Goal: Task Accomplishment & Management: Complete application form

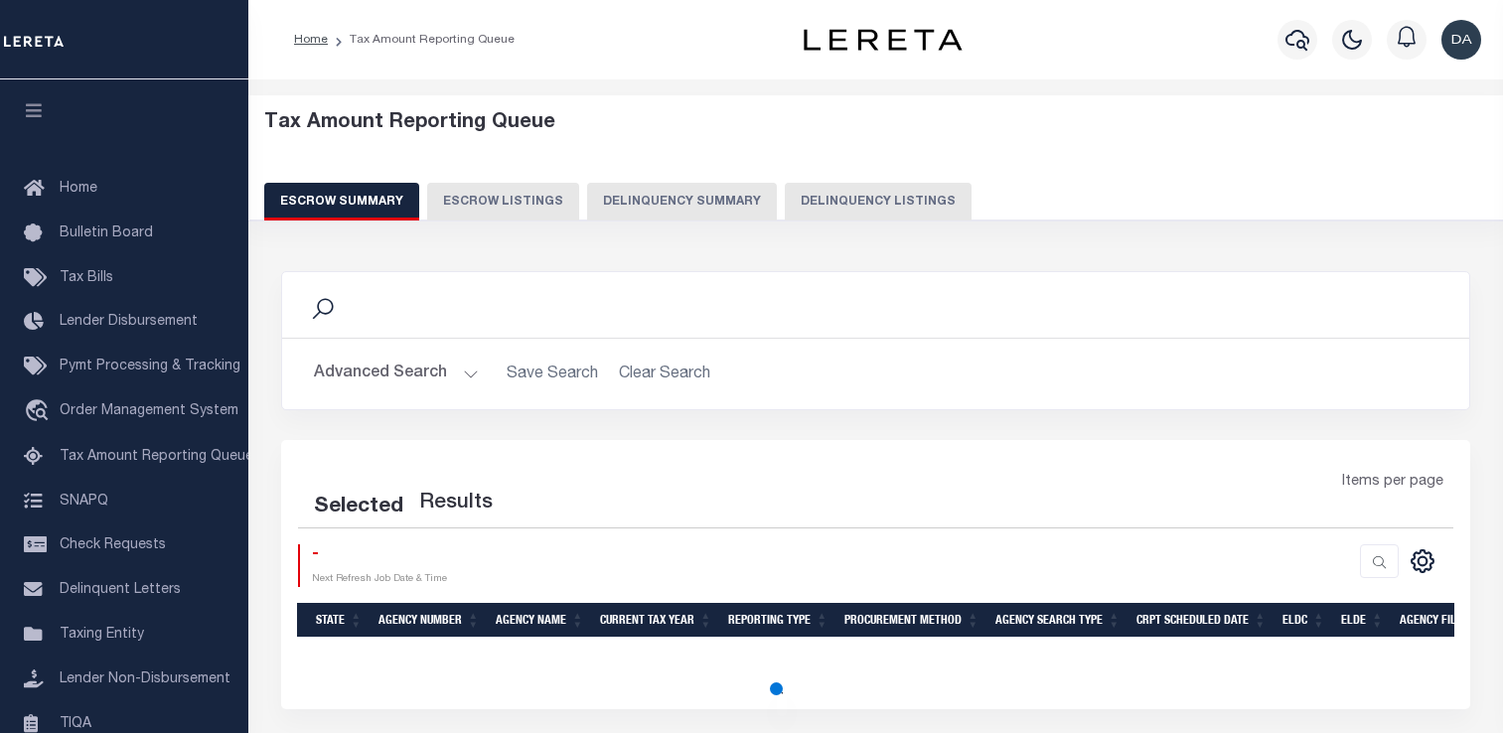
select select "100"
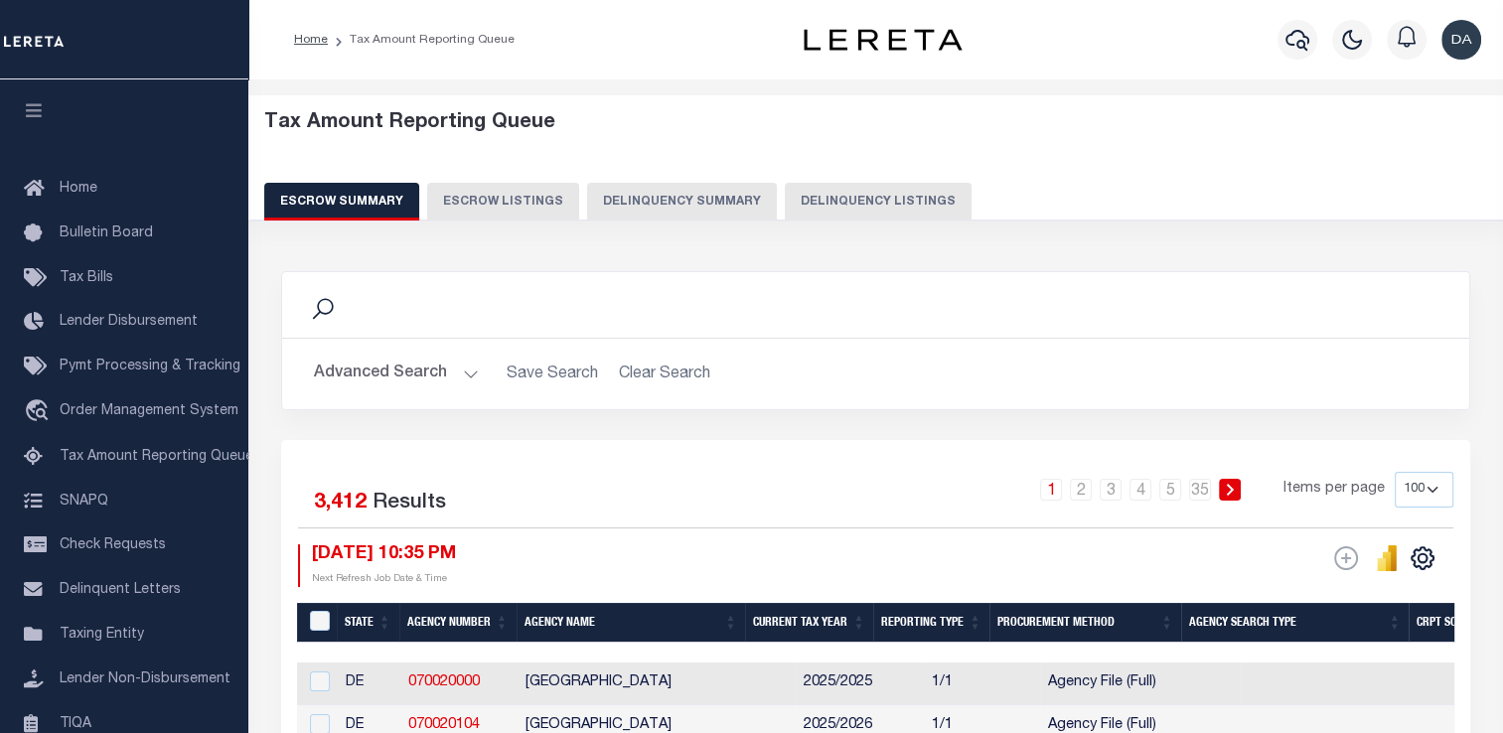
click at [704, 183] on button "Delinquency Summary" at bounding box center [682, 202] width 190 height 38
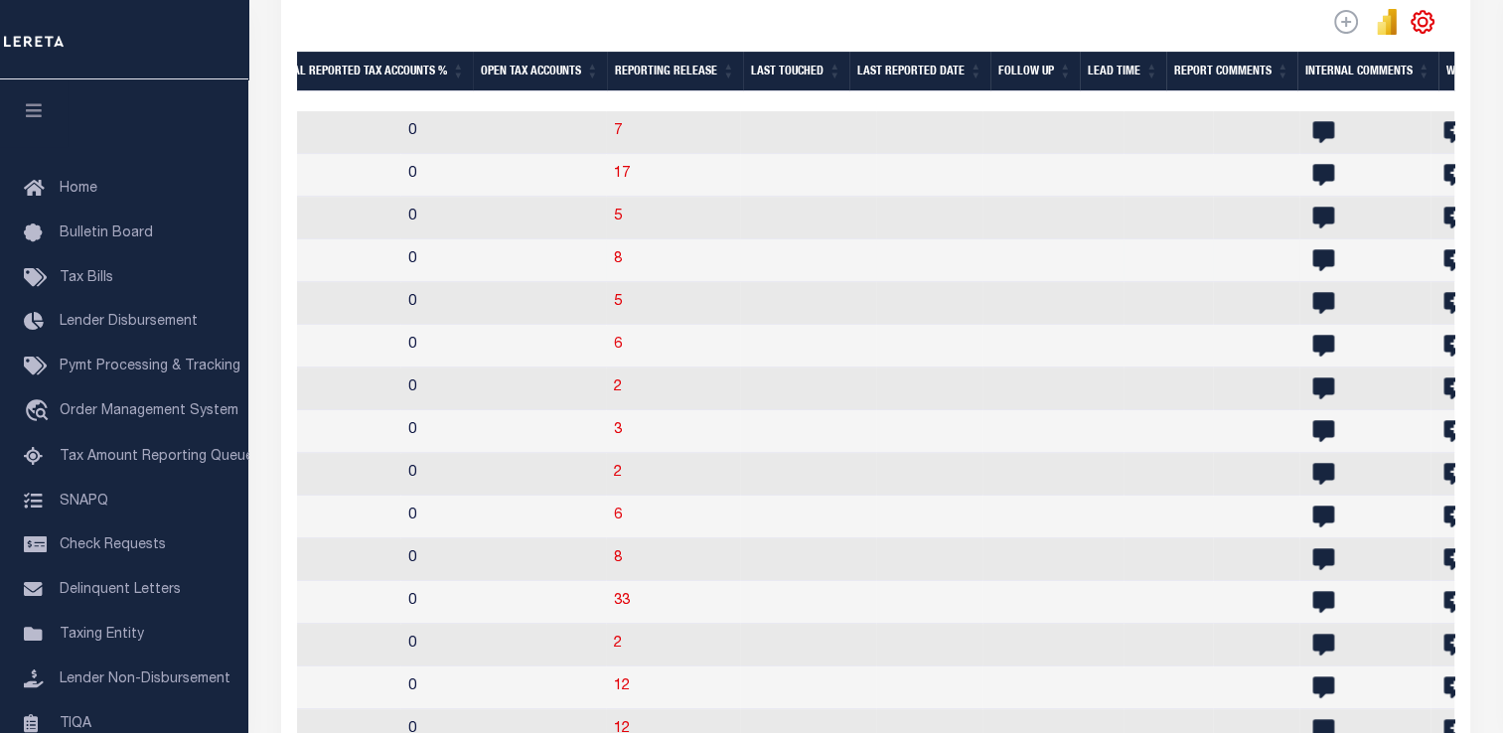
scroll to position [0, 3112]
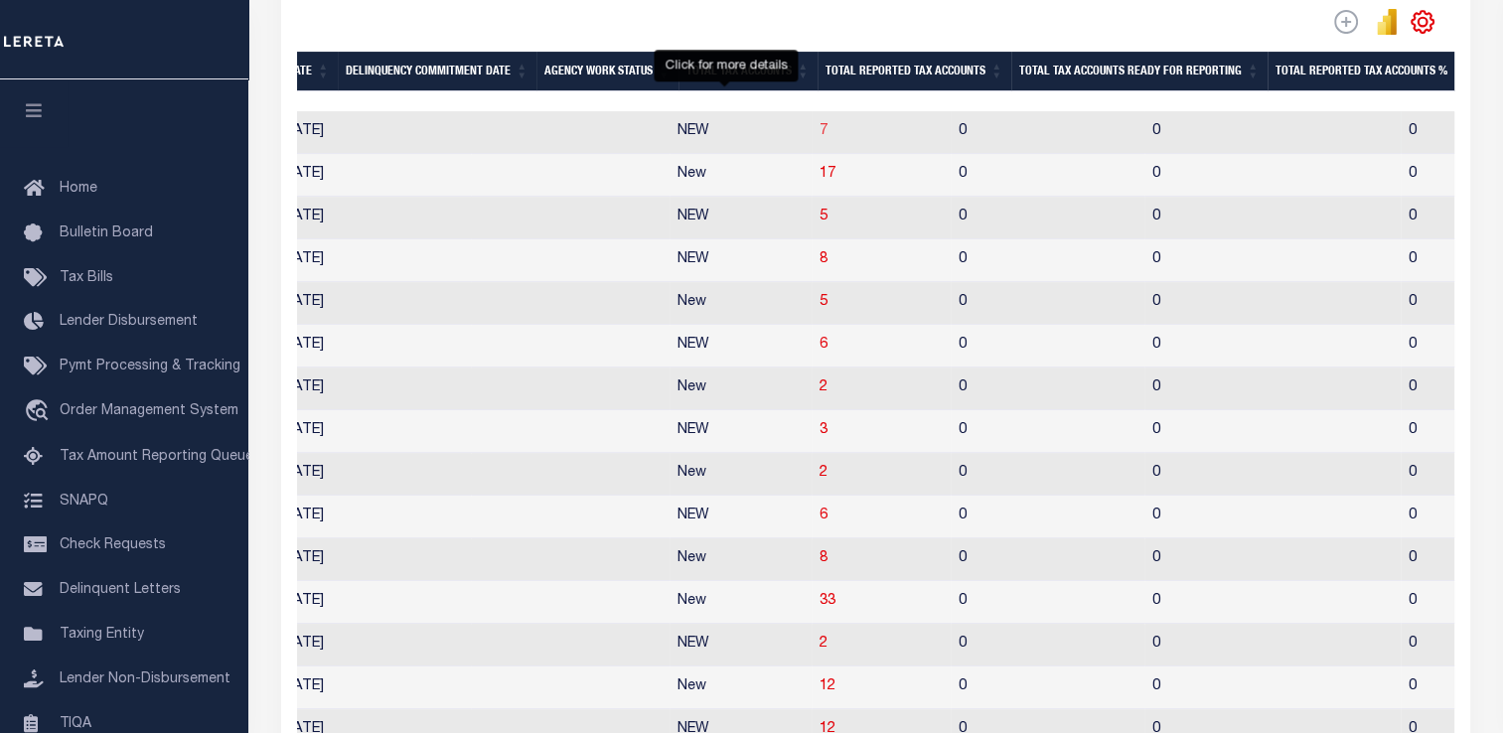
click at [820, 133] on span "7" at bounding box center [824, 131] width 8 height 14
select select "100"
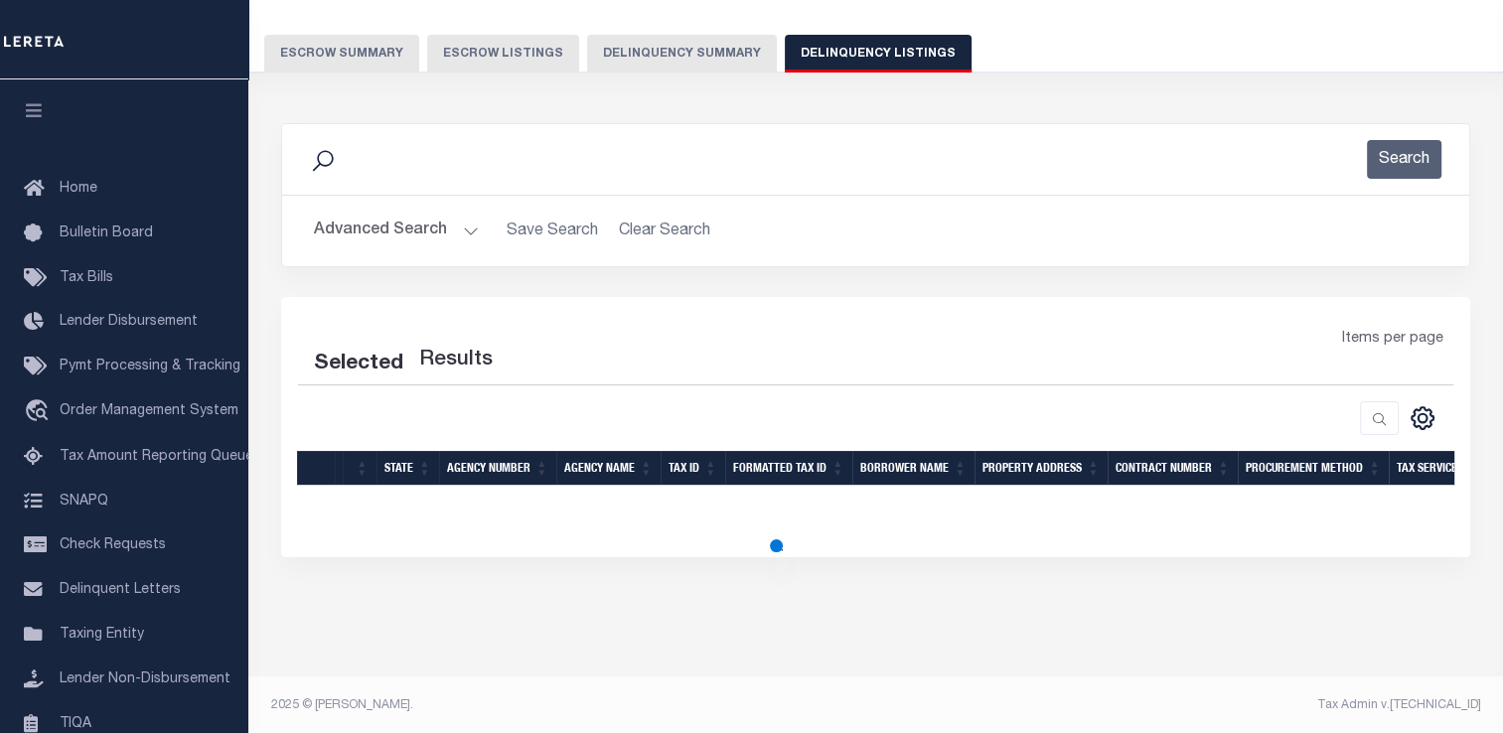
select select "100"
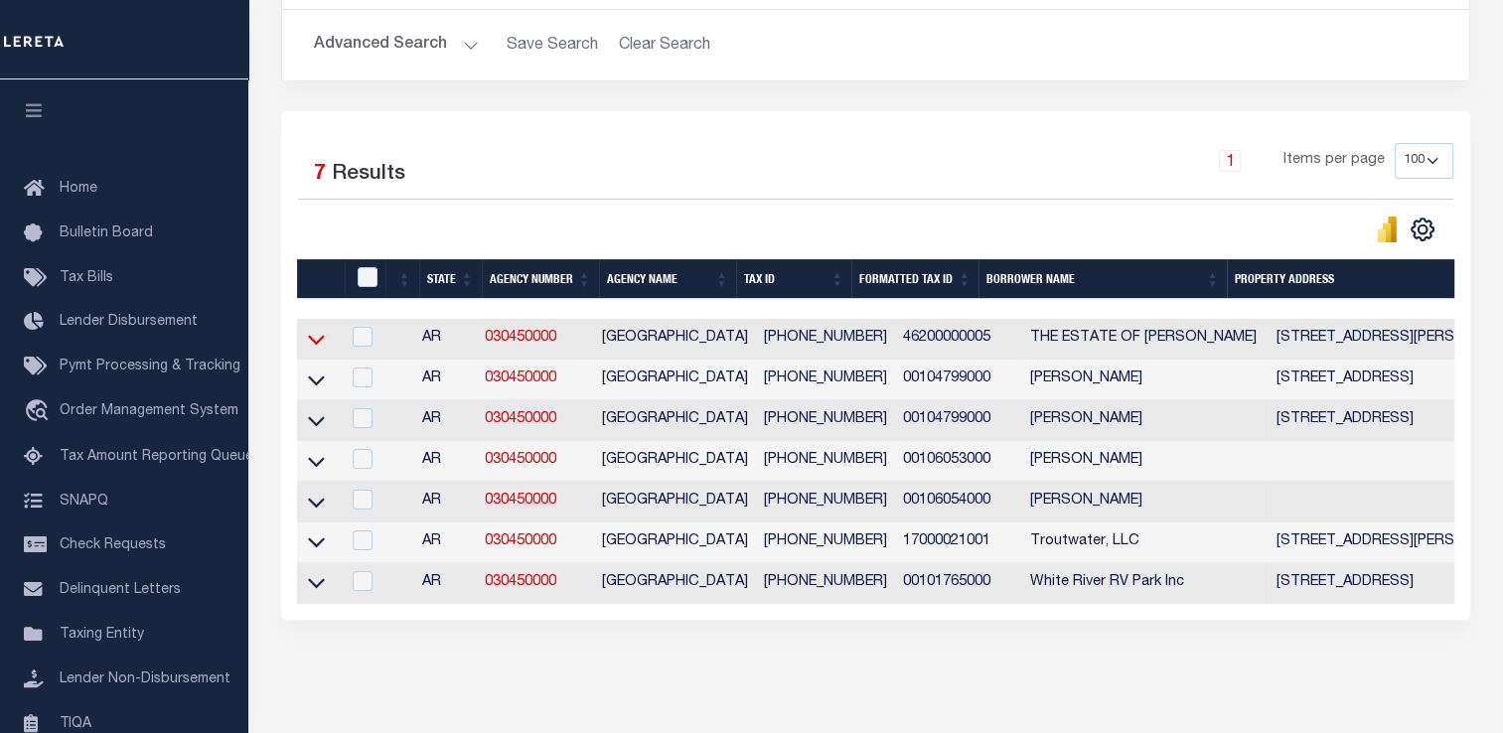
click at [311, 350] on icon at bounding box center [316, 339] width 17 height 21
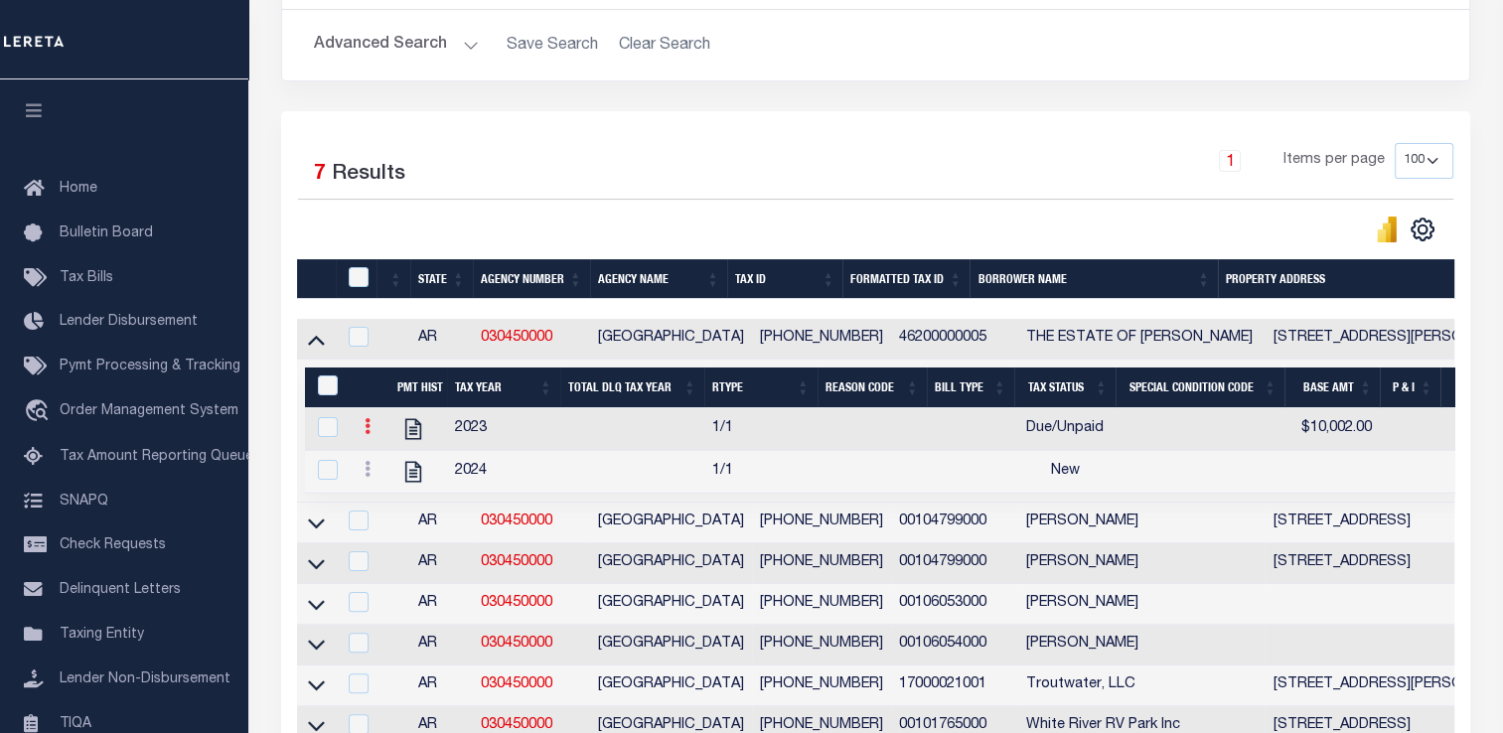
click at [368, 434] on icon at bounding box center [368, 426] width 6 height 16
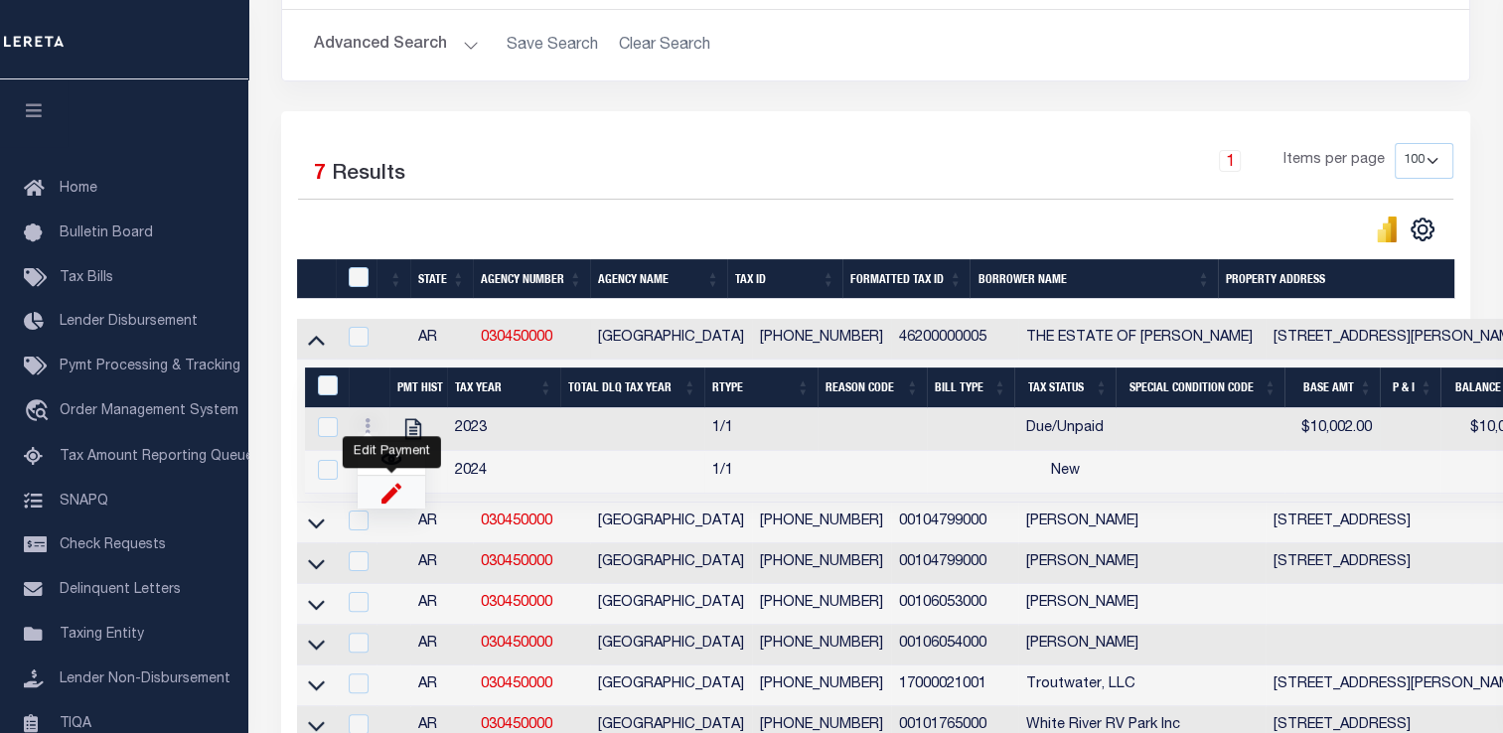
click at [398, 496] on img "" at bounding box center [392, 492] width 20 height 21
select select "DUE"
select select
type input "$10,002.00"
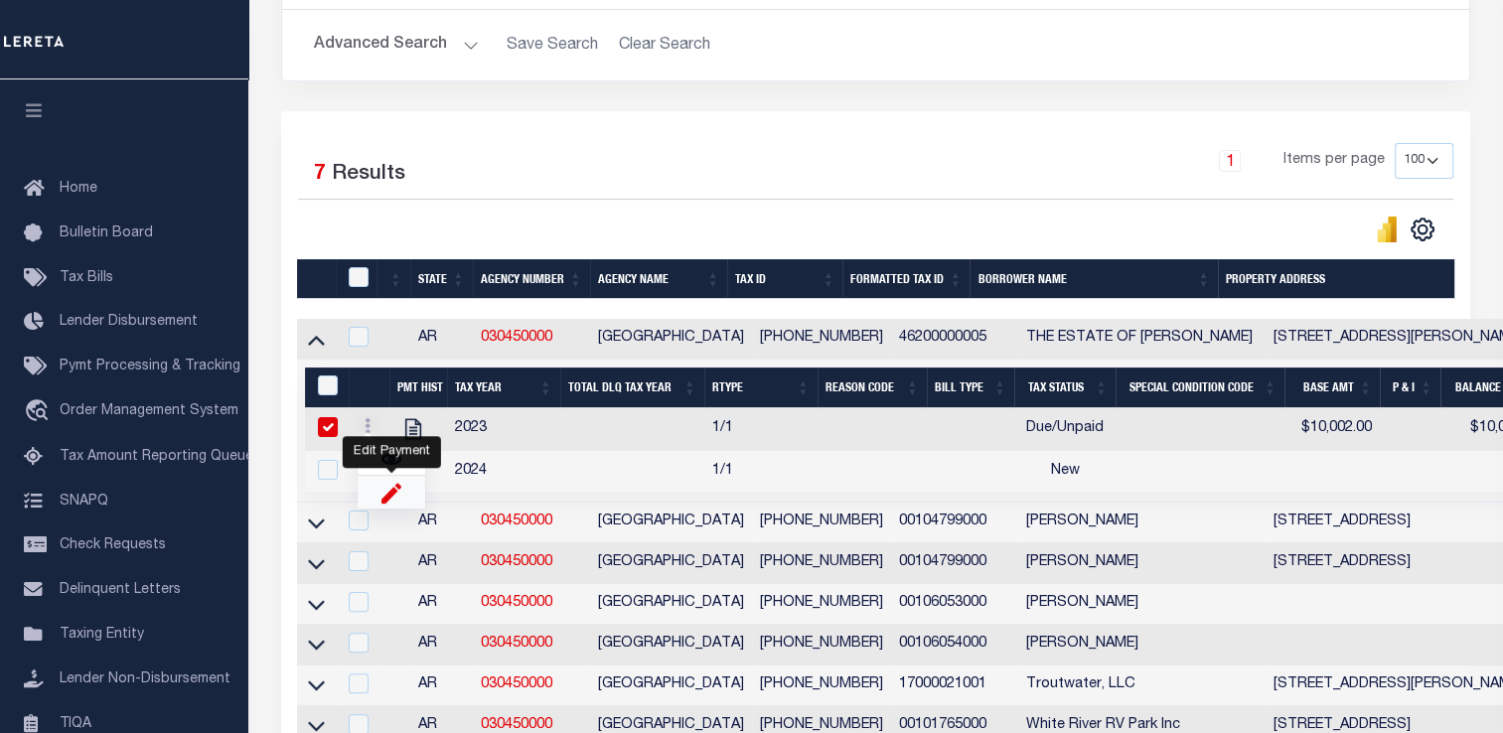
type input "[DATE]"
checkbox input "true"
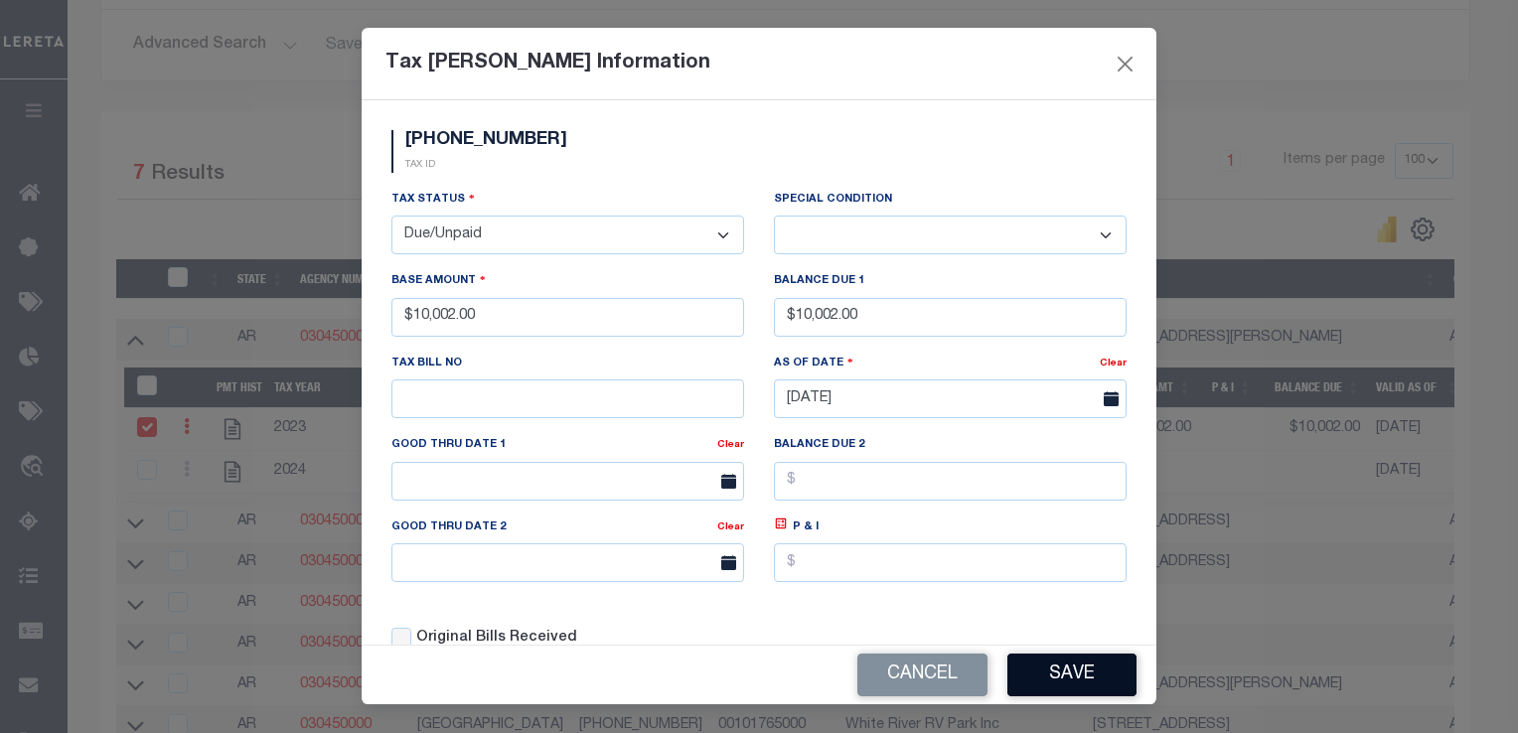
click at [1064, 676] on button "Save" at bounding box center [1071, 675] width 129 height 43
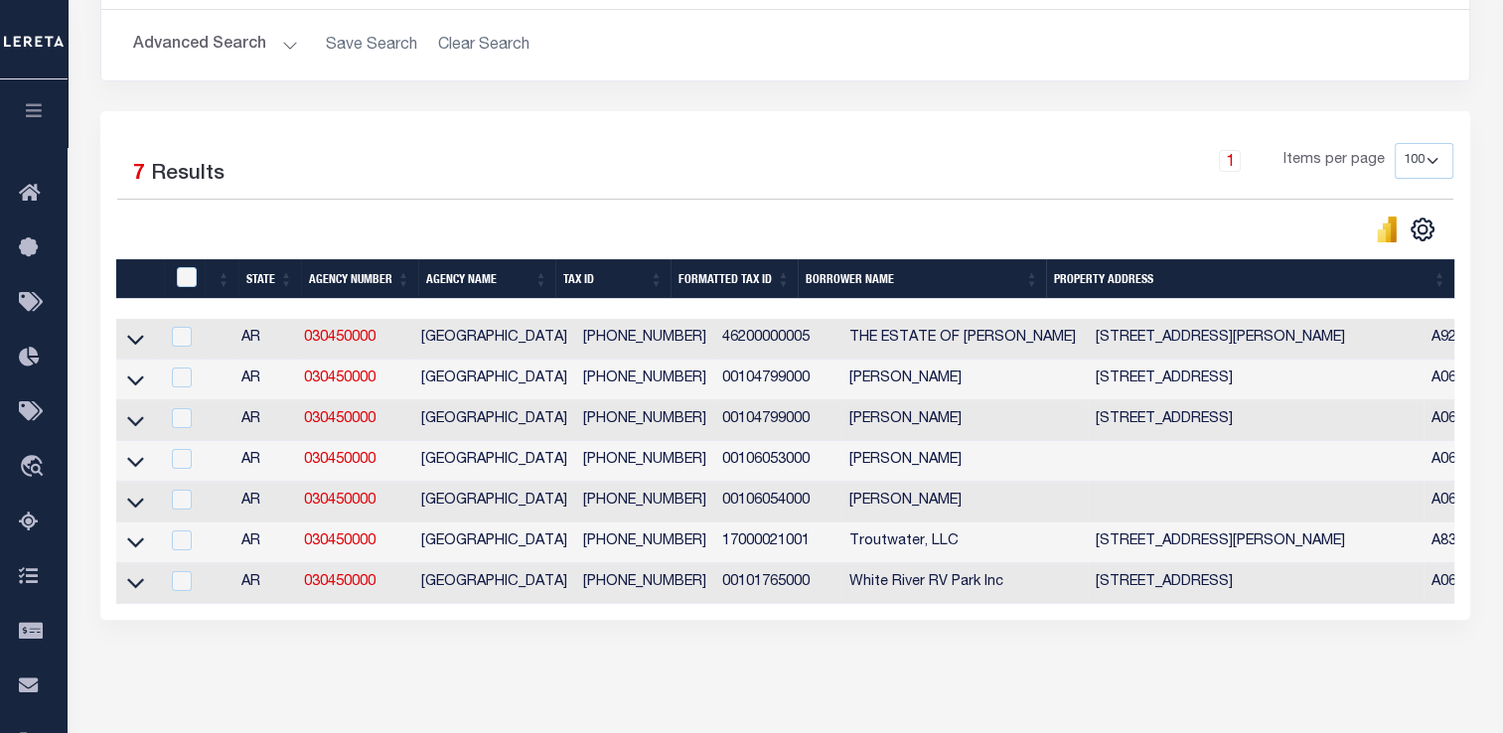
click at [126, 343] on link at bounding box center [135, 338] width 23 height 14
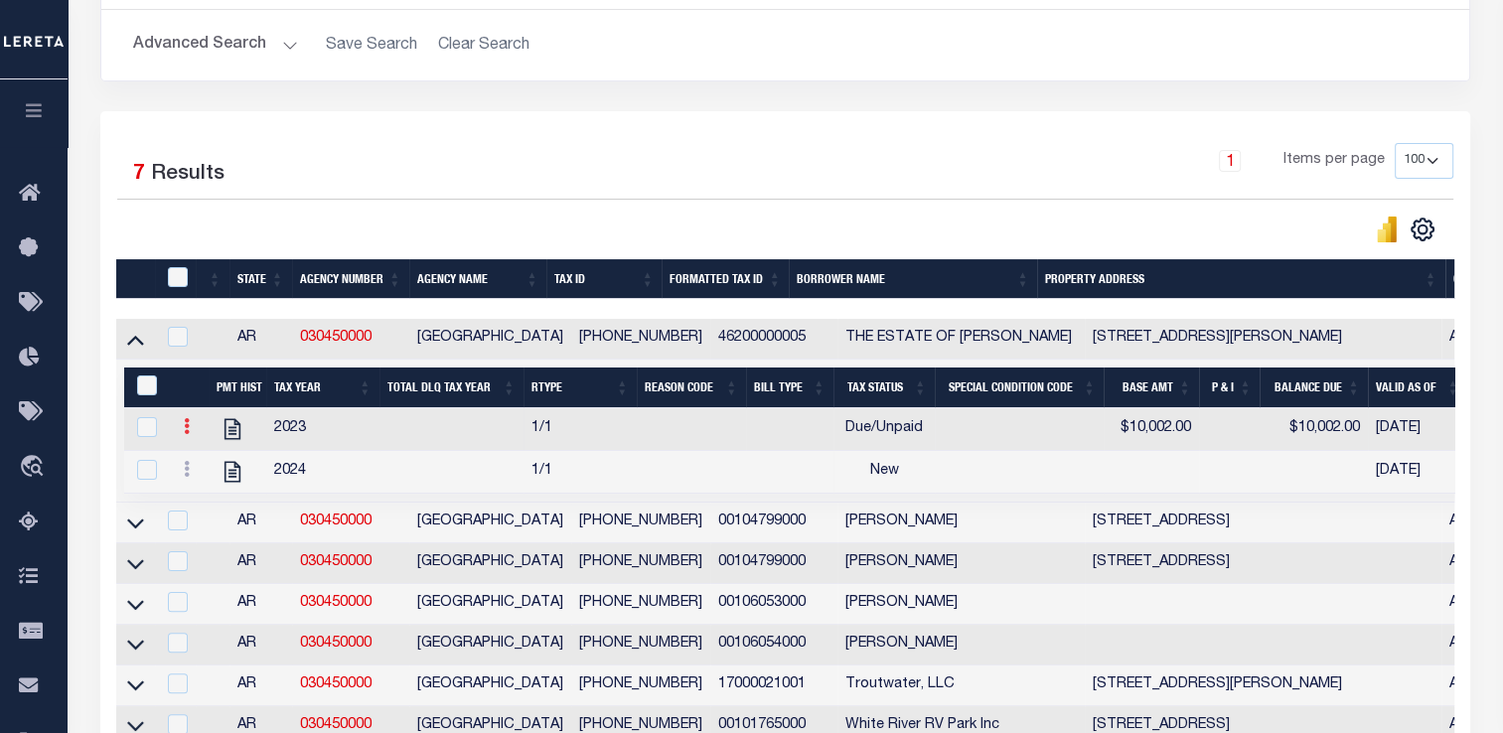
click at [189, 431] on icon at bounding box center [187, 426] width 6 height 16
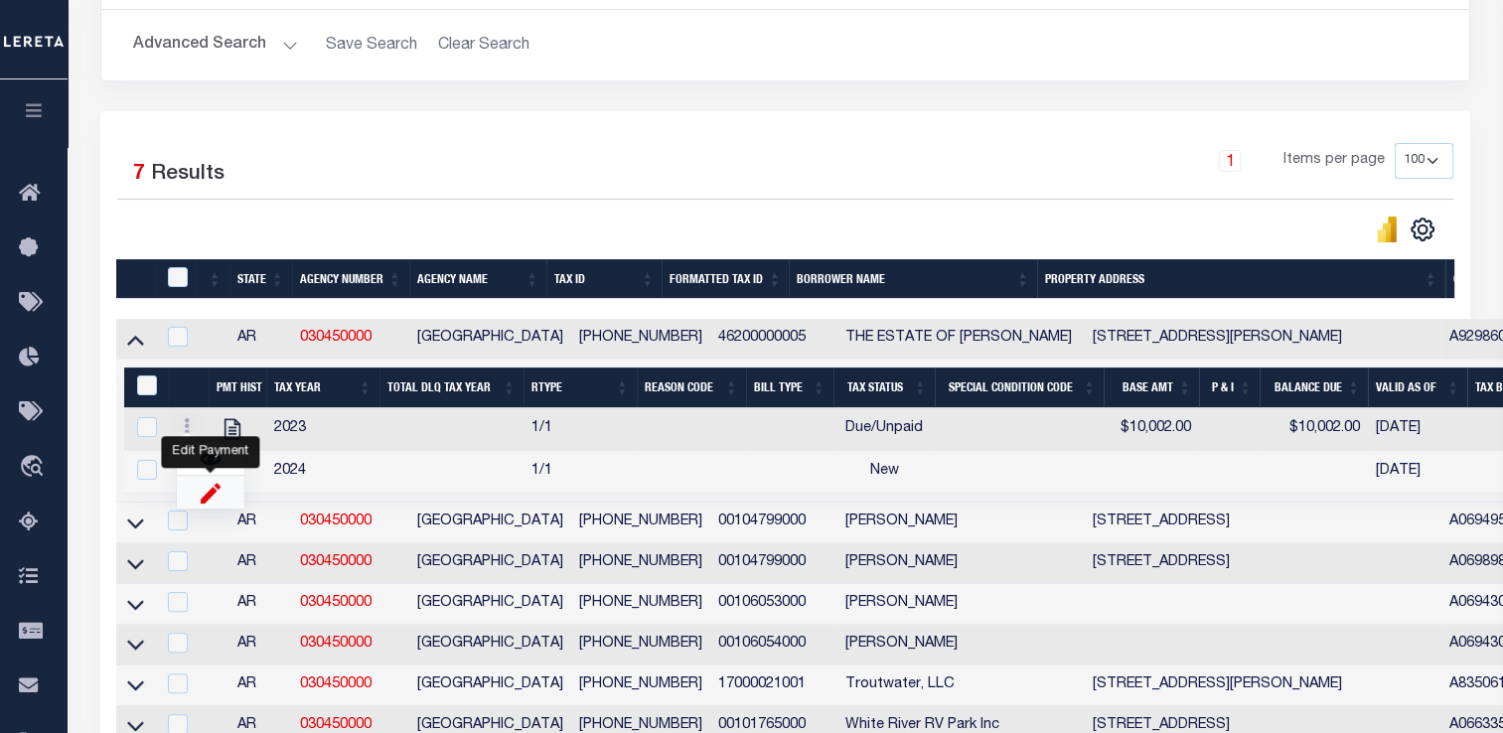
click at [219, 495] on img "" at bounding box center [211, 492] width 20 height 21
select select
type input "$10,002.00"
checkbox input "true"
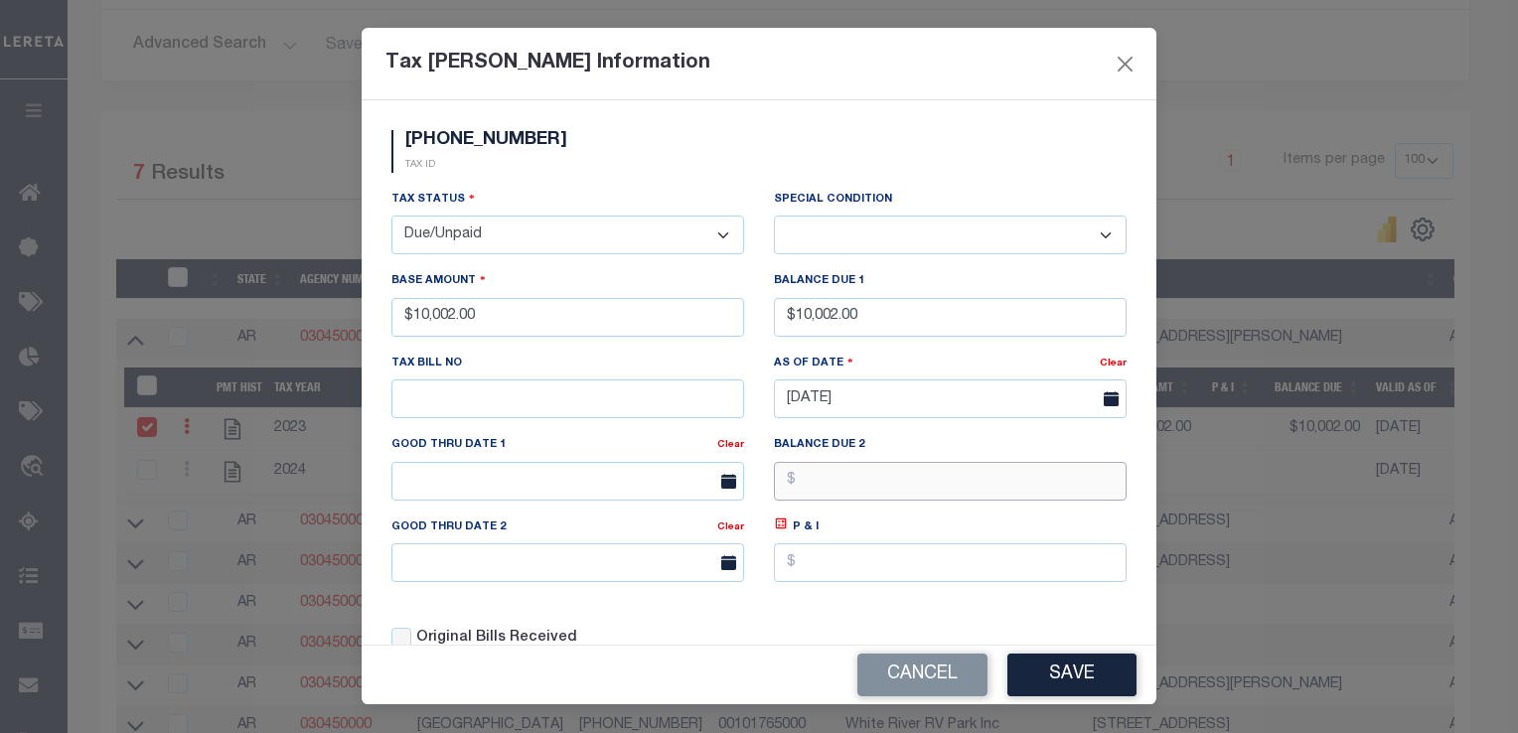
click at [849, 486] on input "text" at bounding box center [950, 481] width 353 height 39
type input "$10,001.00"
click at [1039, 667] on button "Save" at bounding box center [1071, 675] width 129 height 43
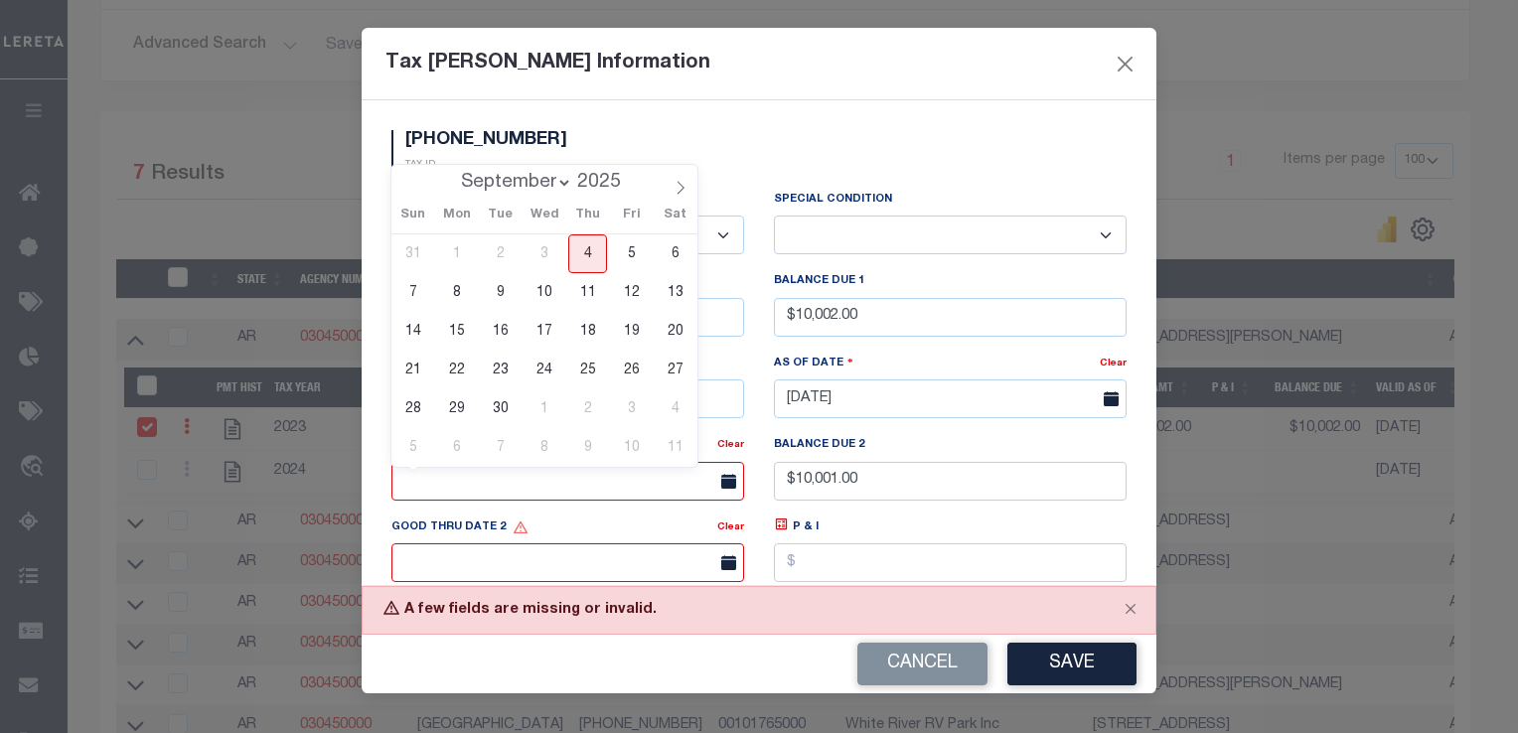
click at [688, 486] on input "text" at bounding box center [567, 481] width 353 height 39
click at [585, 257] on span "4" at bounding box center [587, 253] width 39 height 39
type input "[DATE]"
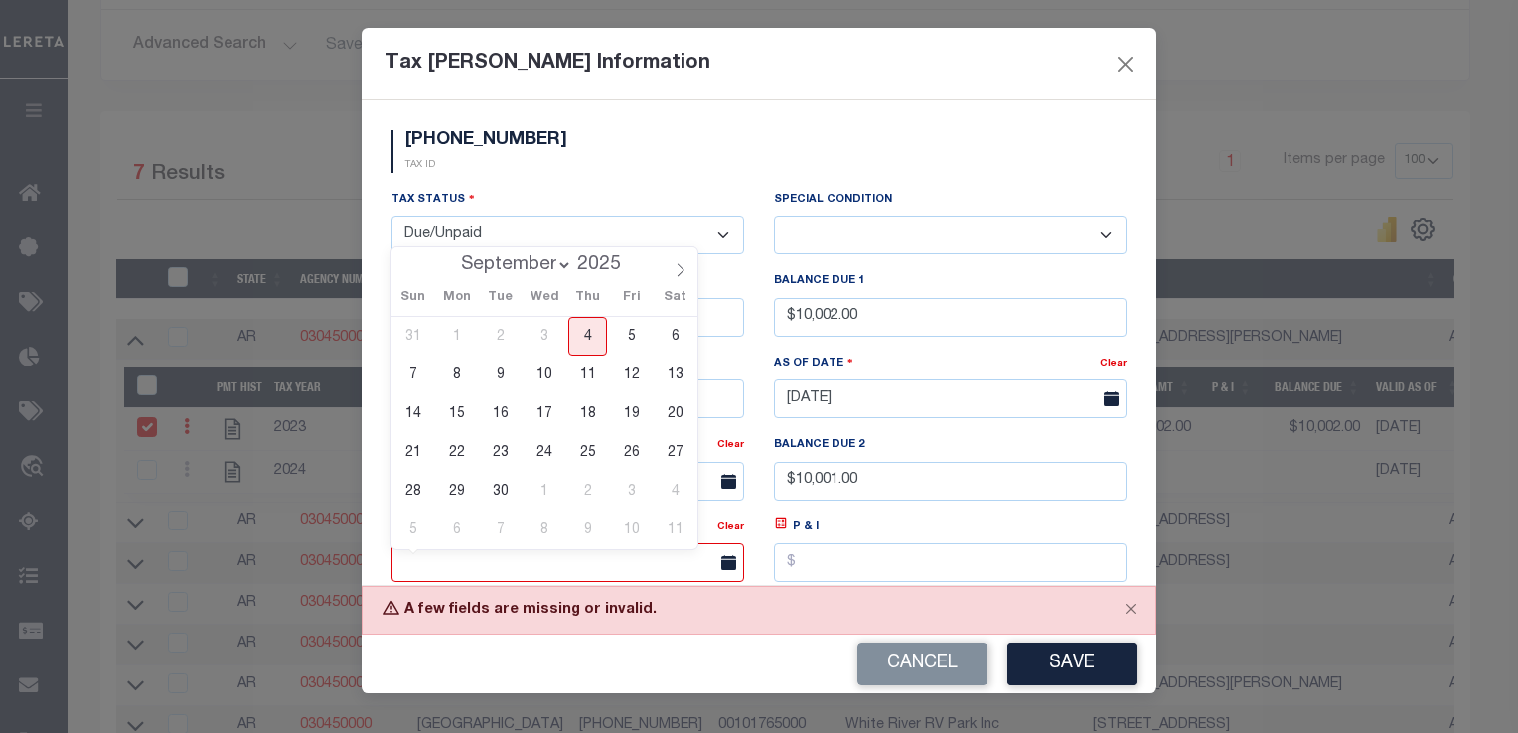
click at [580, 556] on input "text" at bounding box center [567, 562] width 353 height 39
click at [616, 326] on span "5" at bounding box center [631, 336] width 39 height 39
type input "[DATE]"
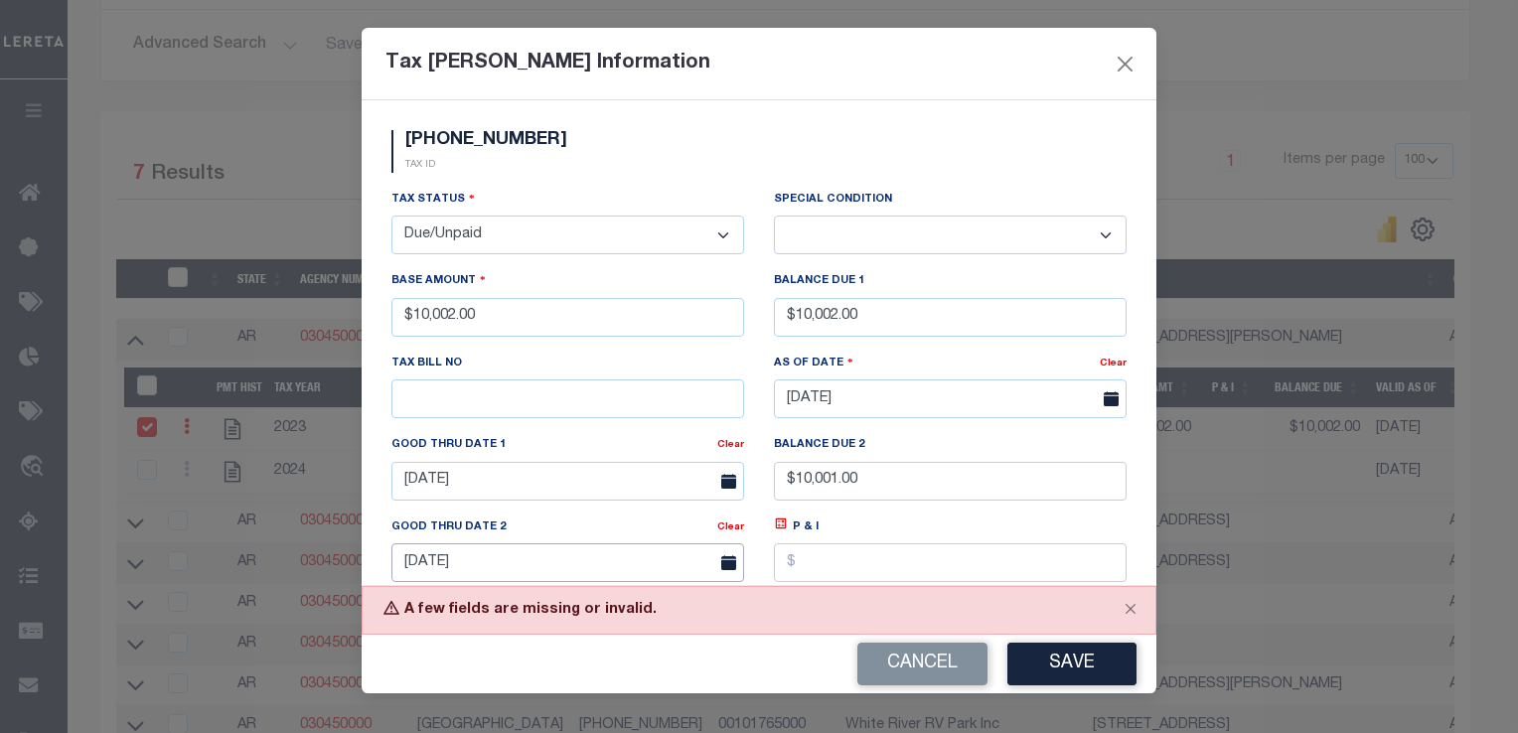
scroll to position [4, 0]
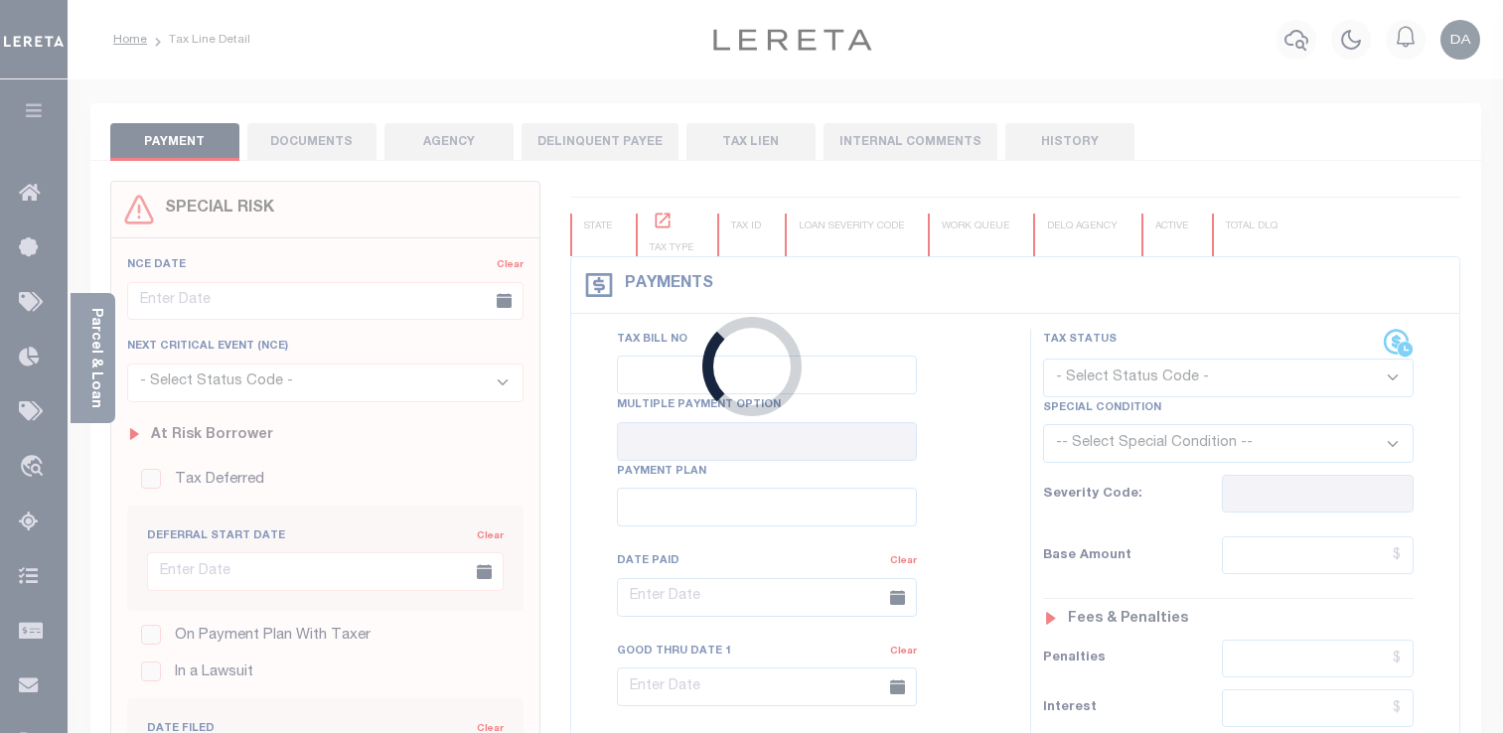
type input "09/04/2025"
select select "DUE"
type input "$10,002"
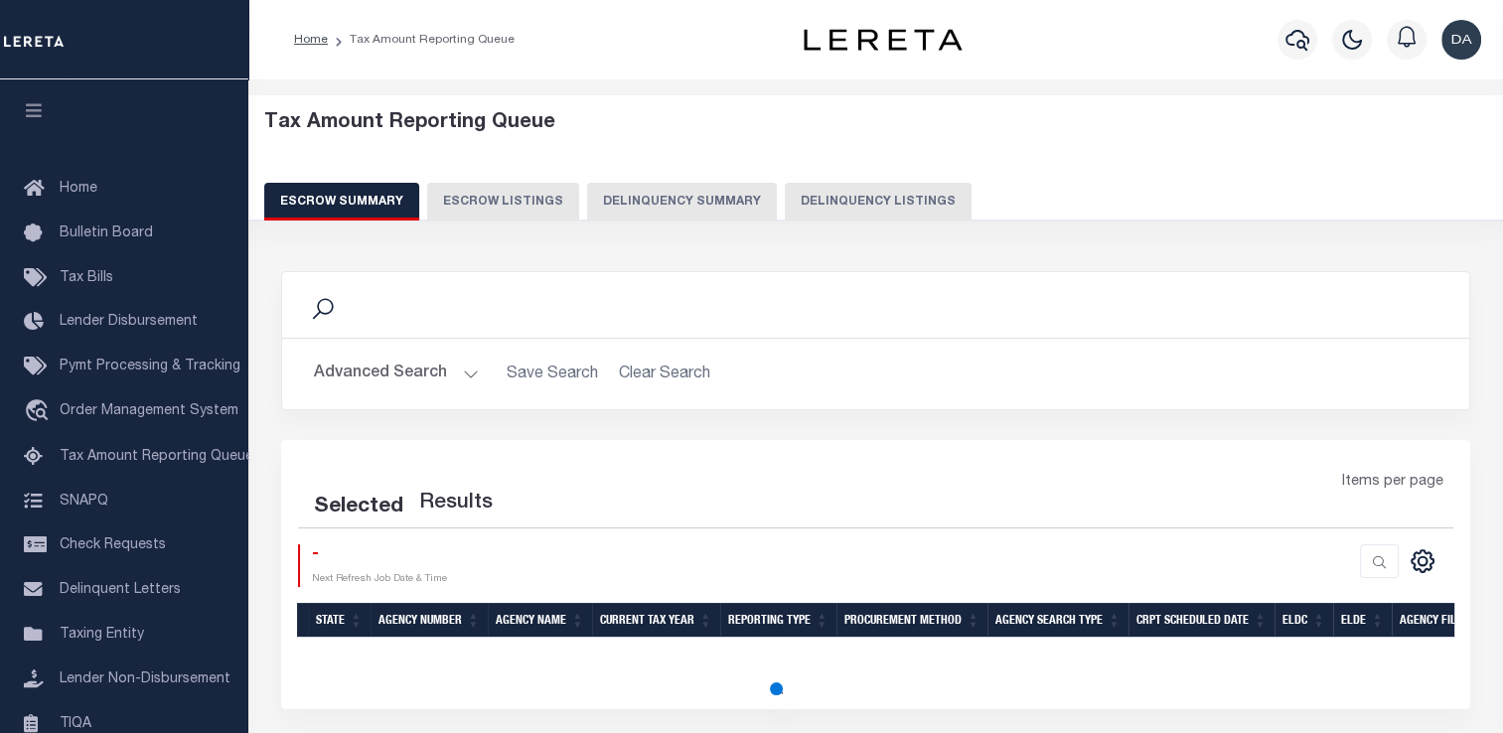
select select "100"
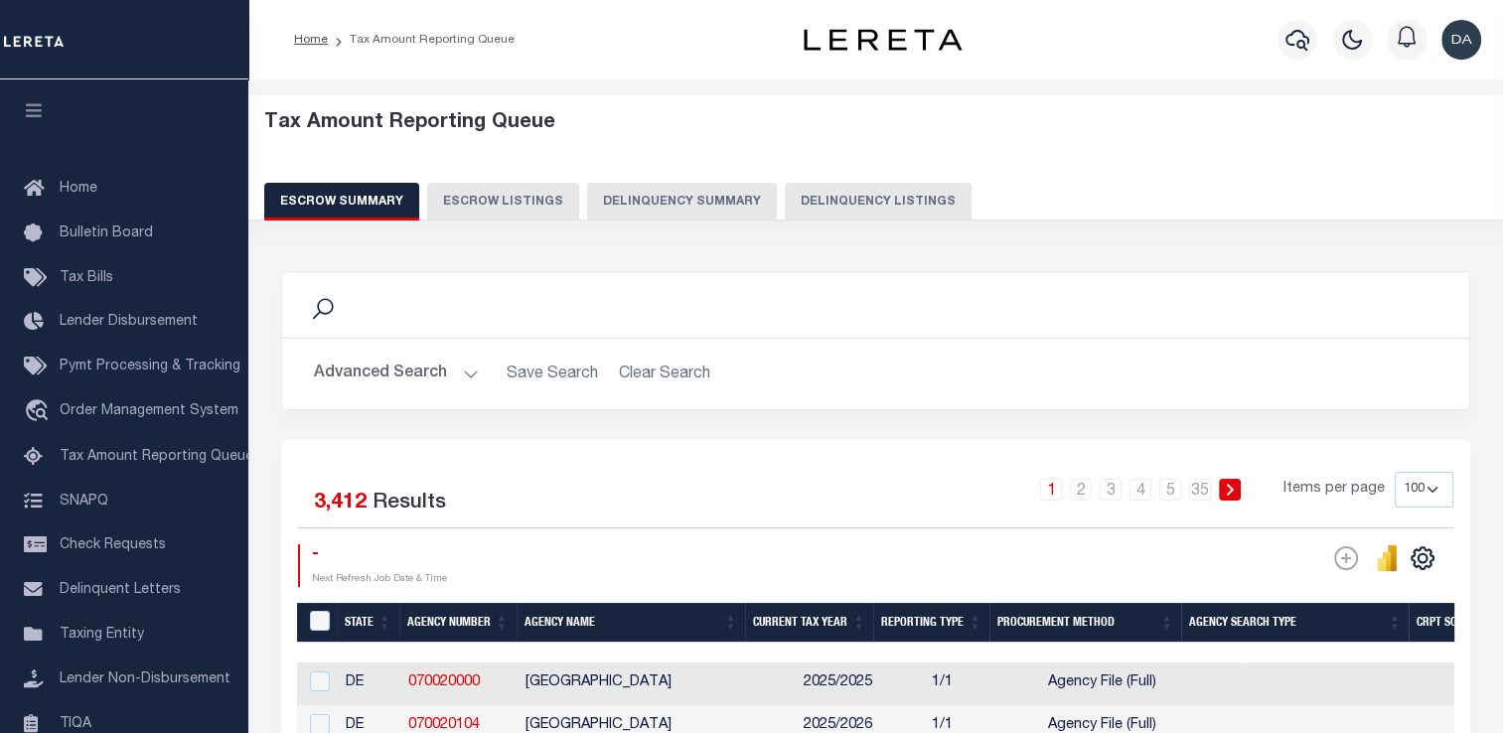
click at [676, 203] on button "Delinquency Summary" at bounding box center [682, 202] width 190 height 38
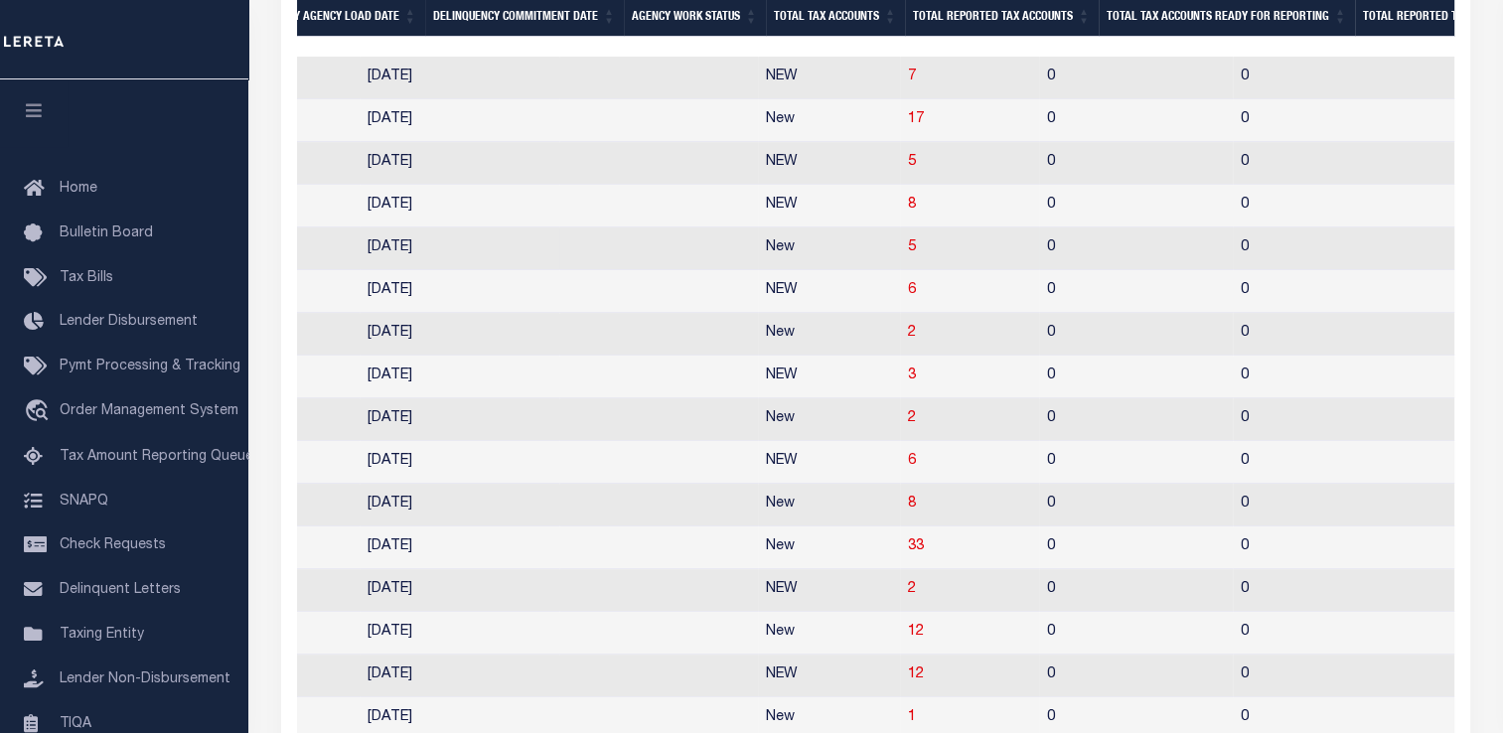
scroll to position [0, 1611]
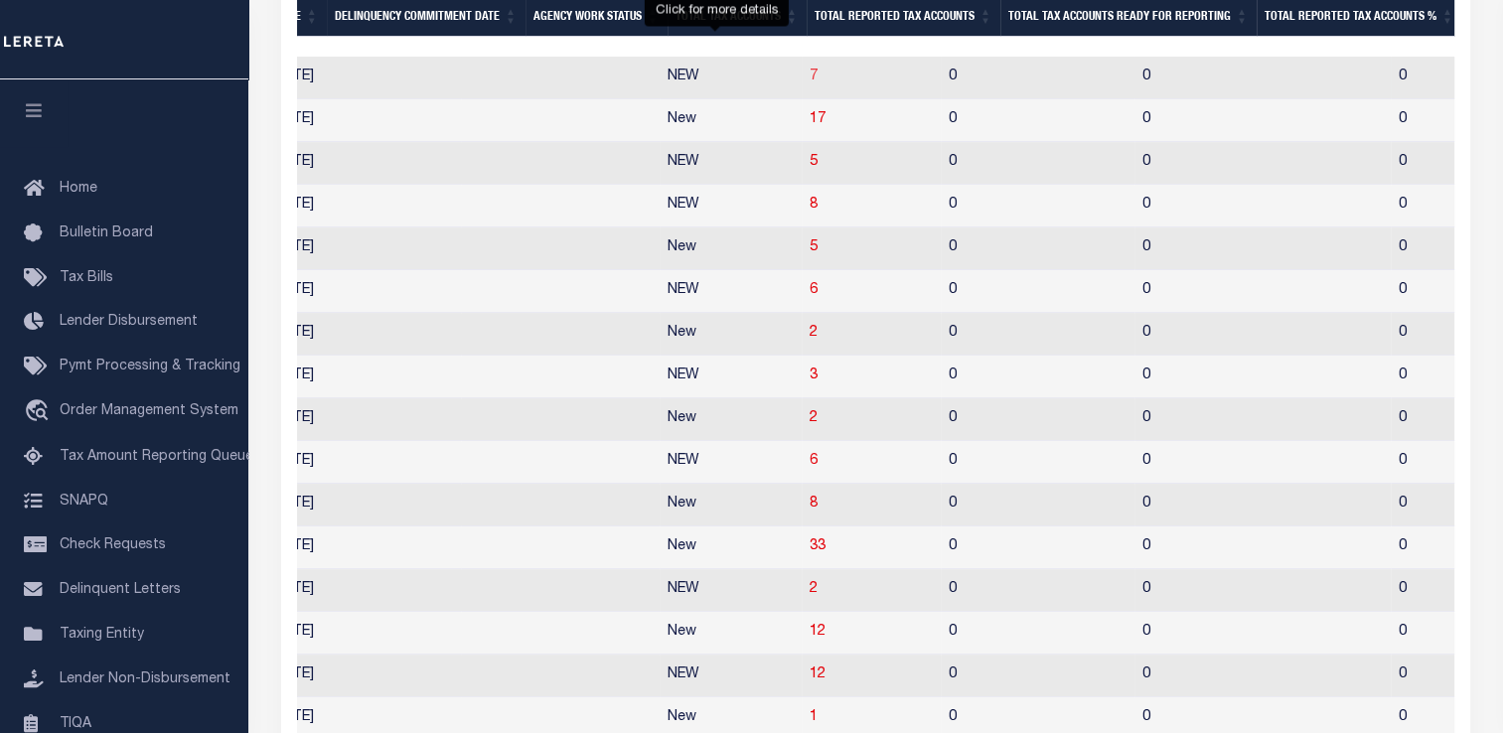
click at [810, 81] on span "7" at bounding box center [814, 77] width 8 height 14
select select "100"
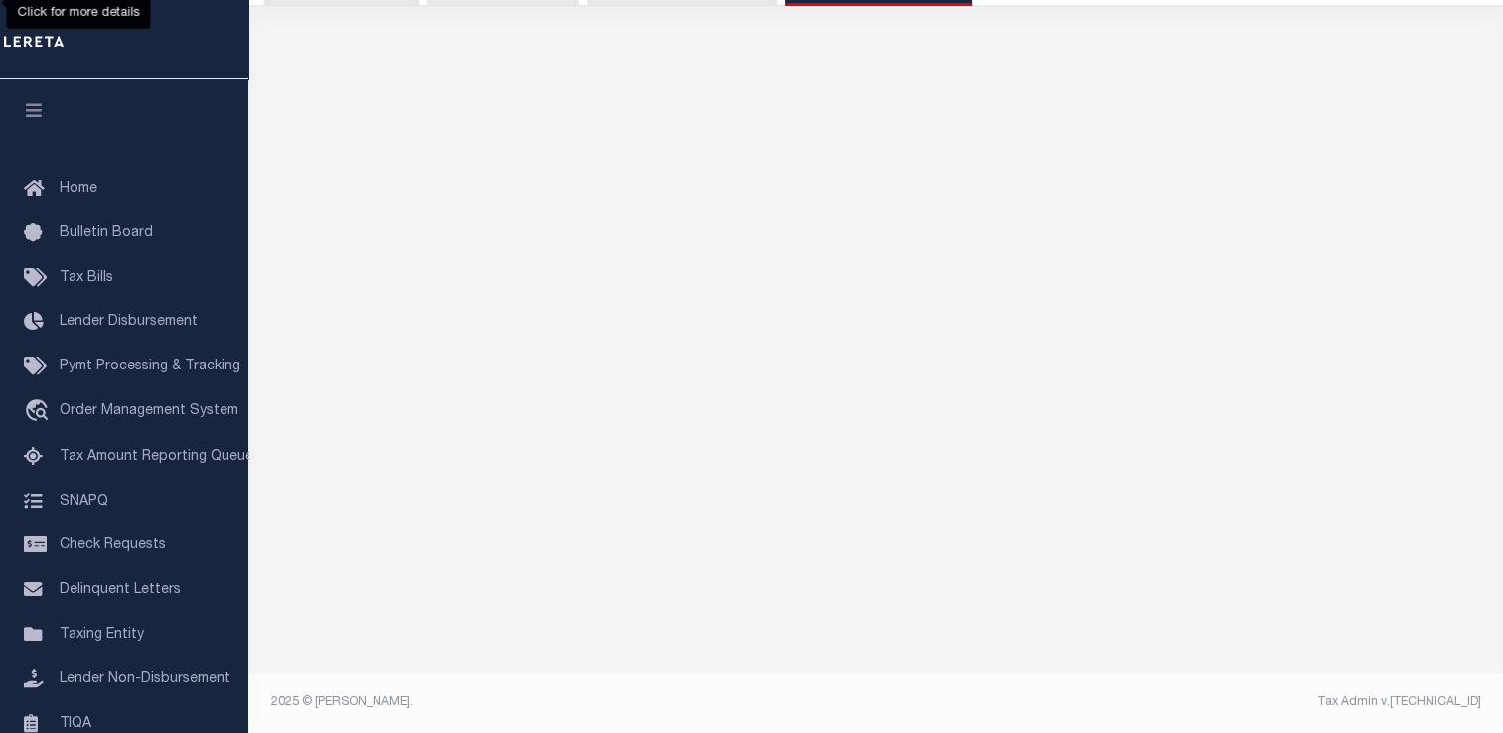
scroll to position [211, 0]
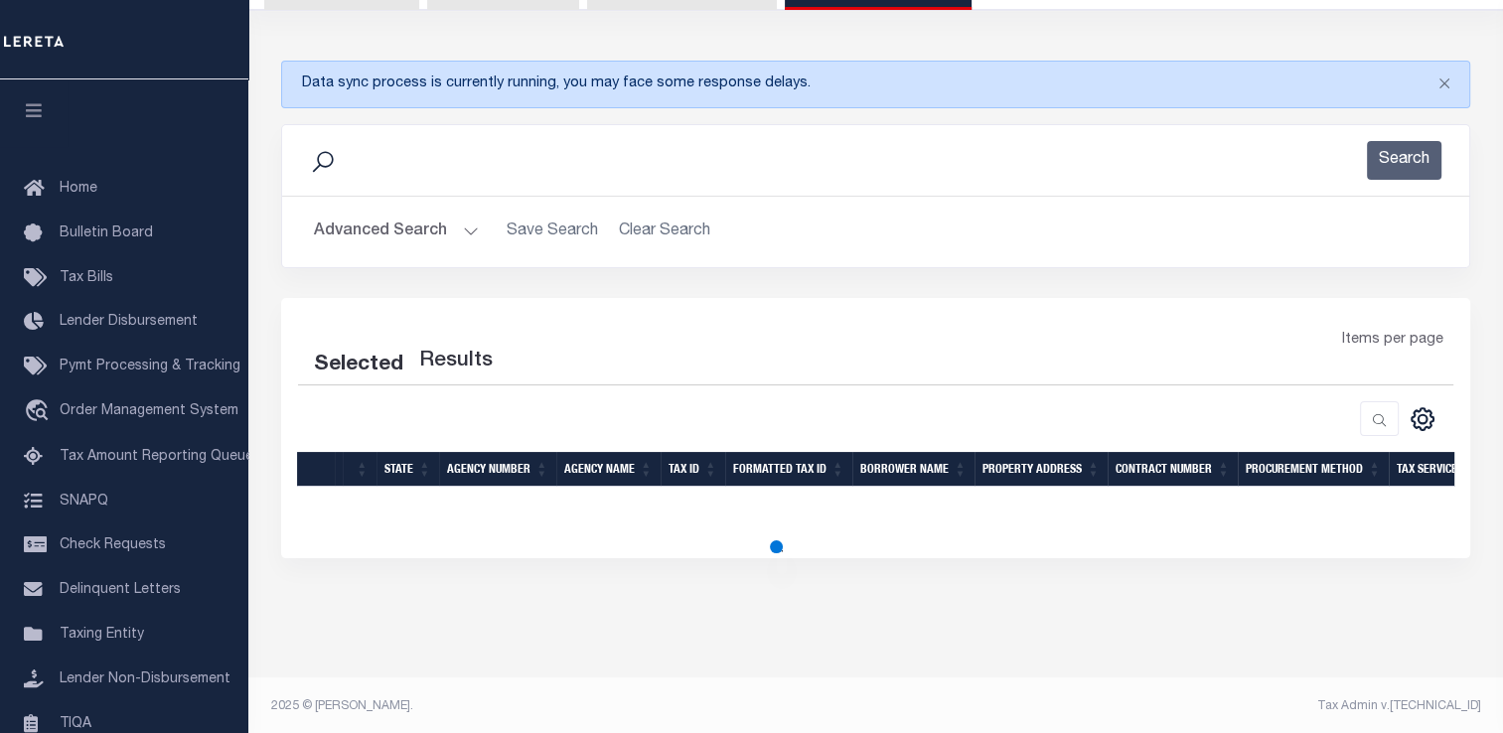
select select "100"
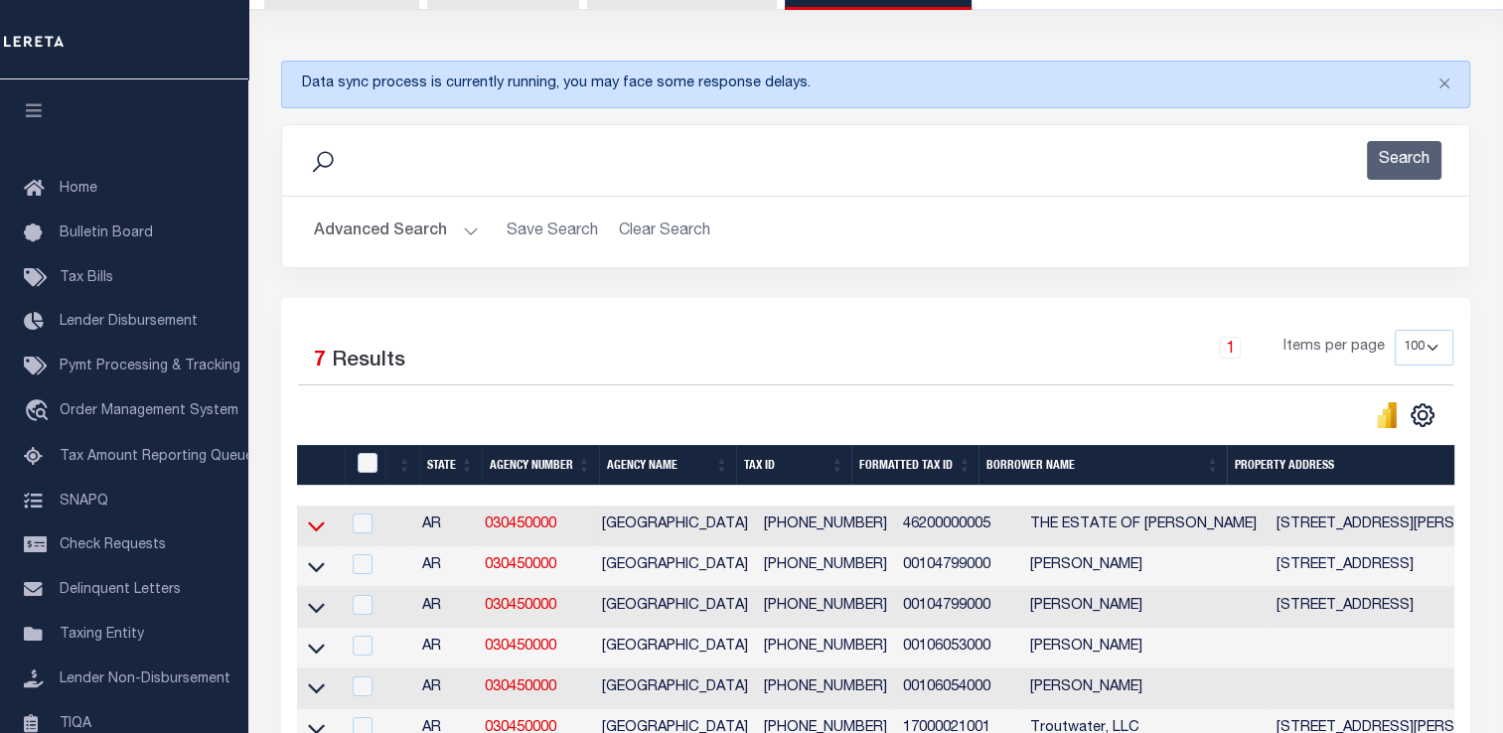
click at [309, 523] on icon at bounding box center [316, 526] width 17 height 21
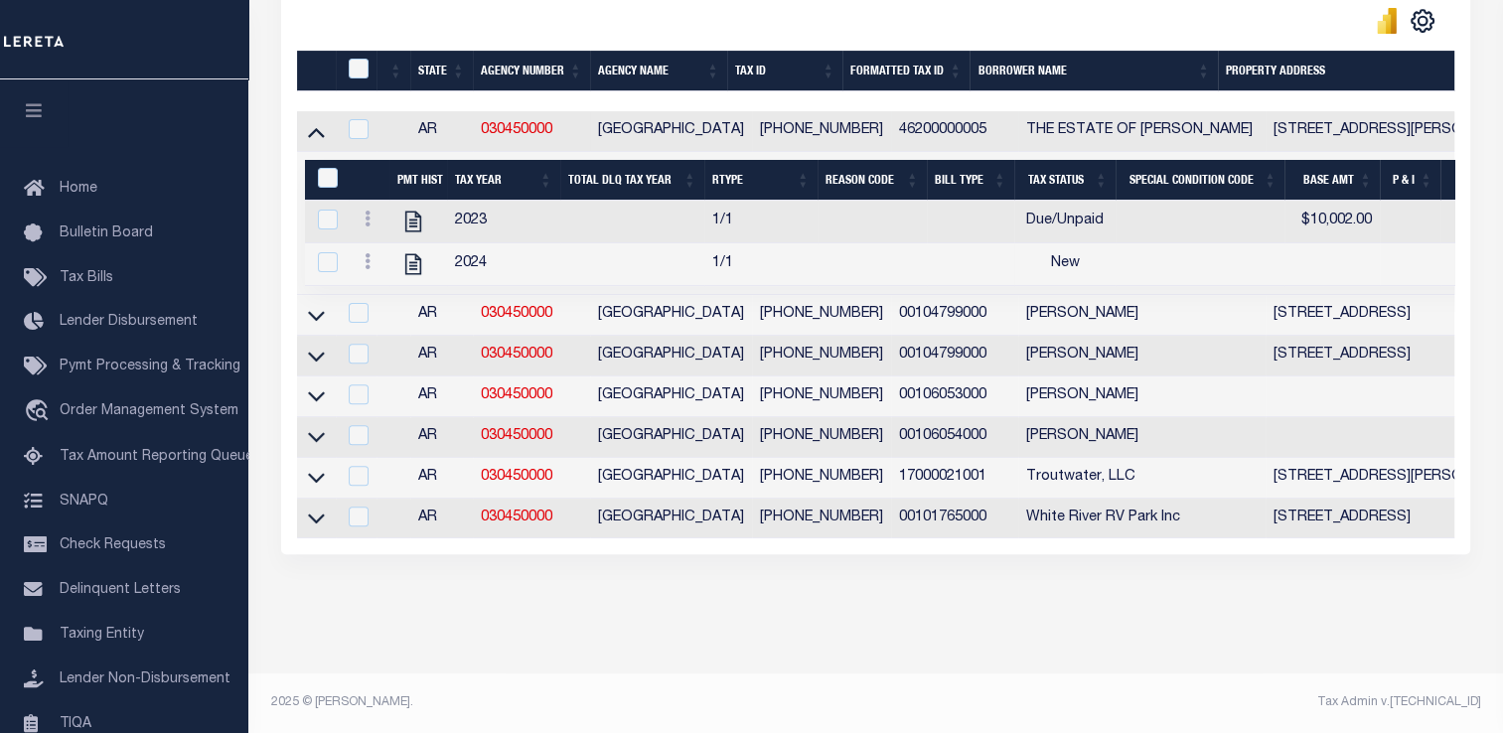
scroll to position [618, 0]
click at [371, 214] on link at bounding box center [368, 222] width 22 height 16
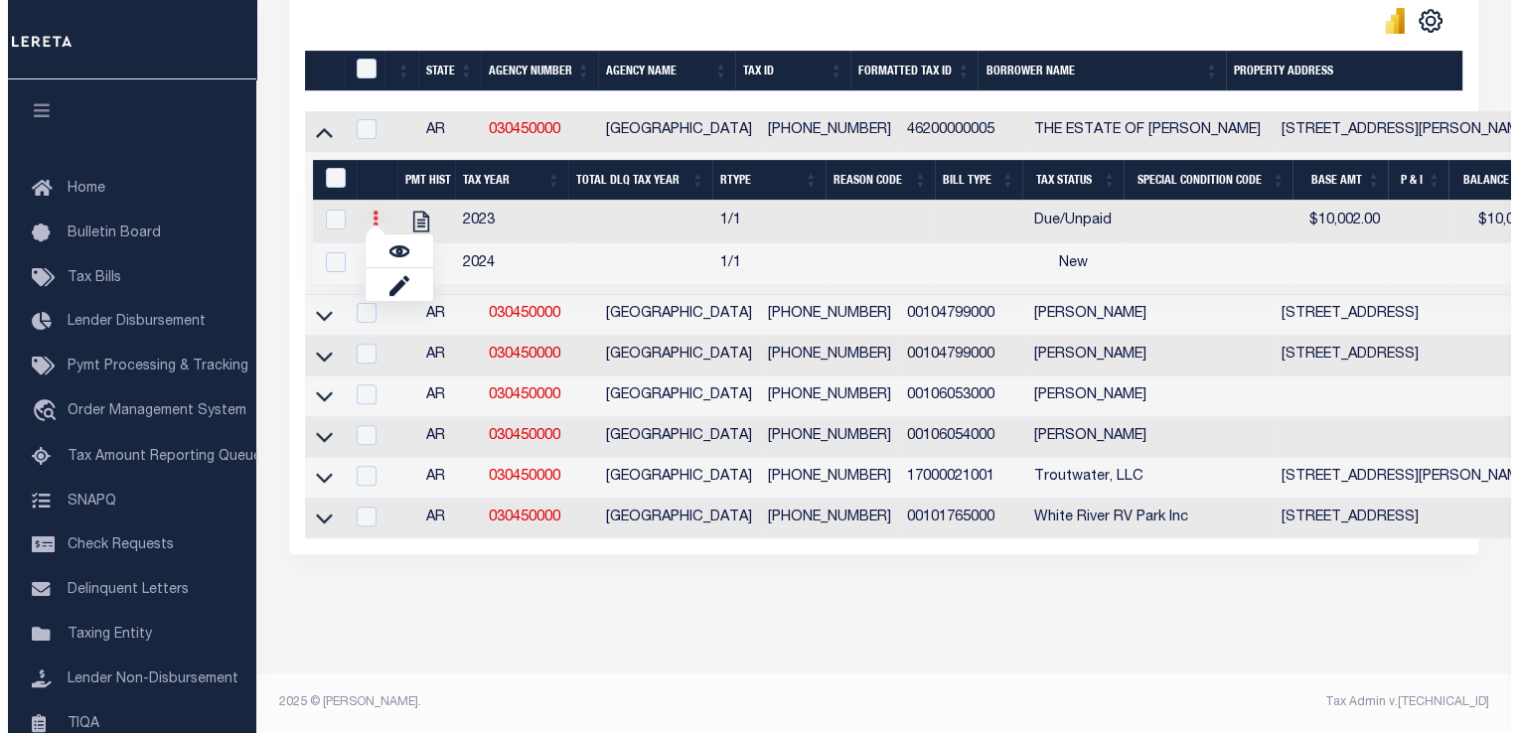
scroll to position [612, 0]
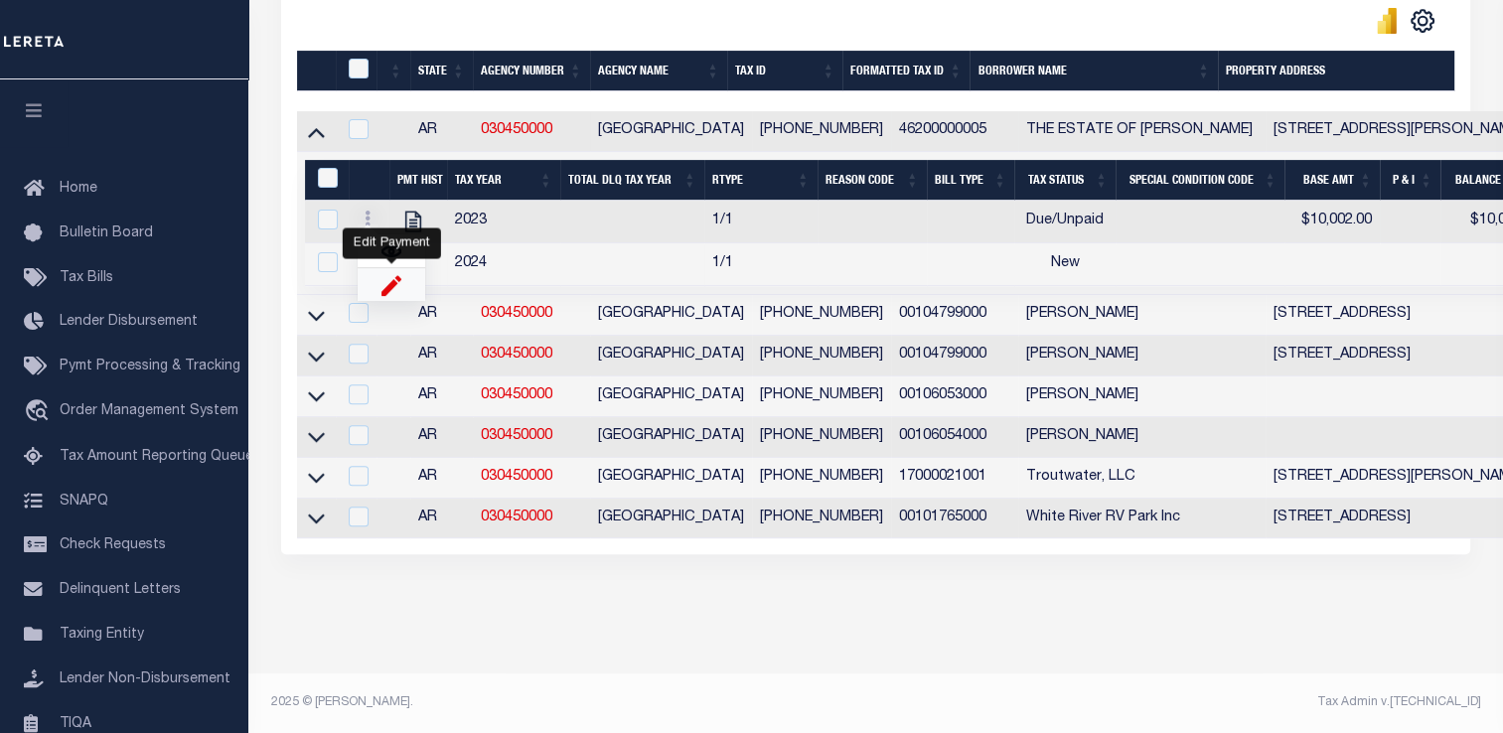
click at [388, 284] on img "" at bounding box center [392, 284] width 20 height 21
select select "DUE"
select select
type input "$10,002.00"
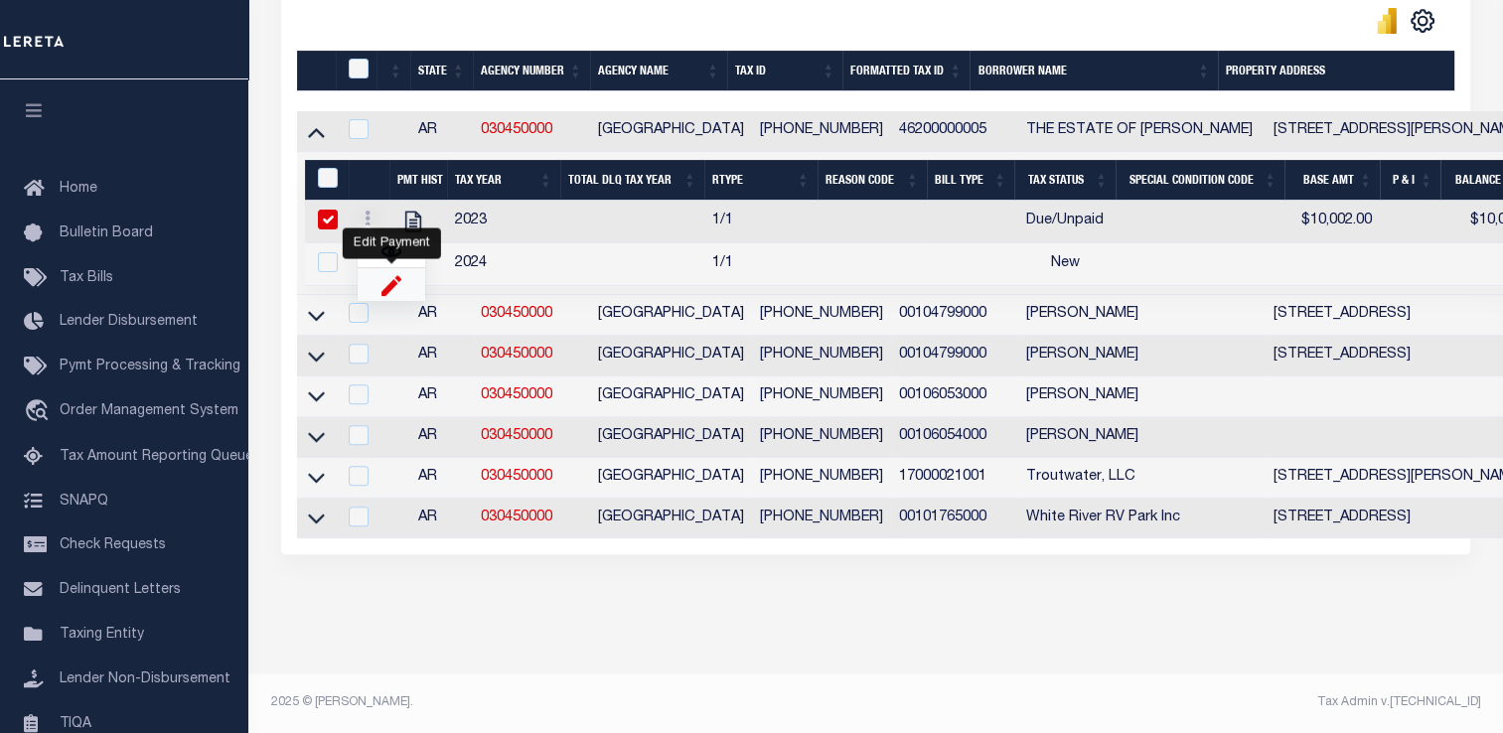
type input "[DATE]"
checkbox input "true"
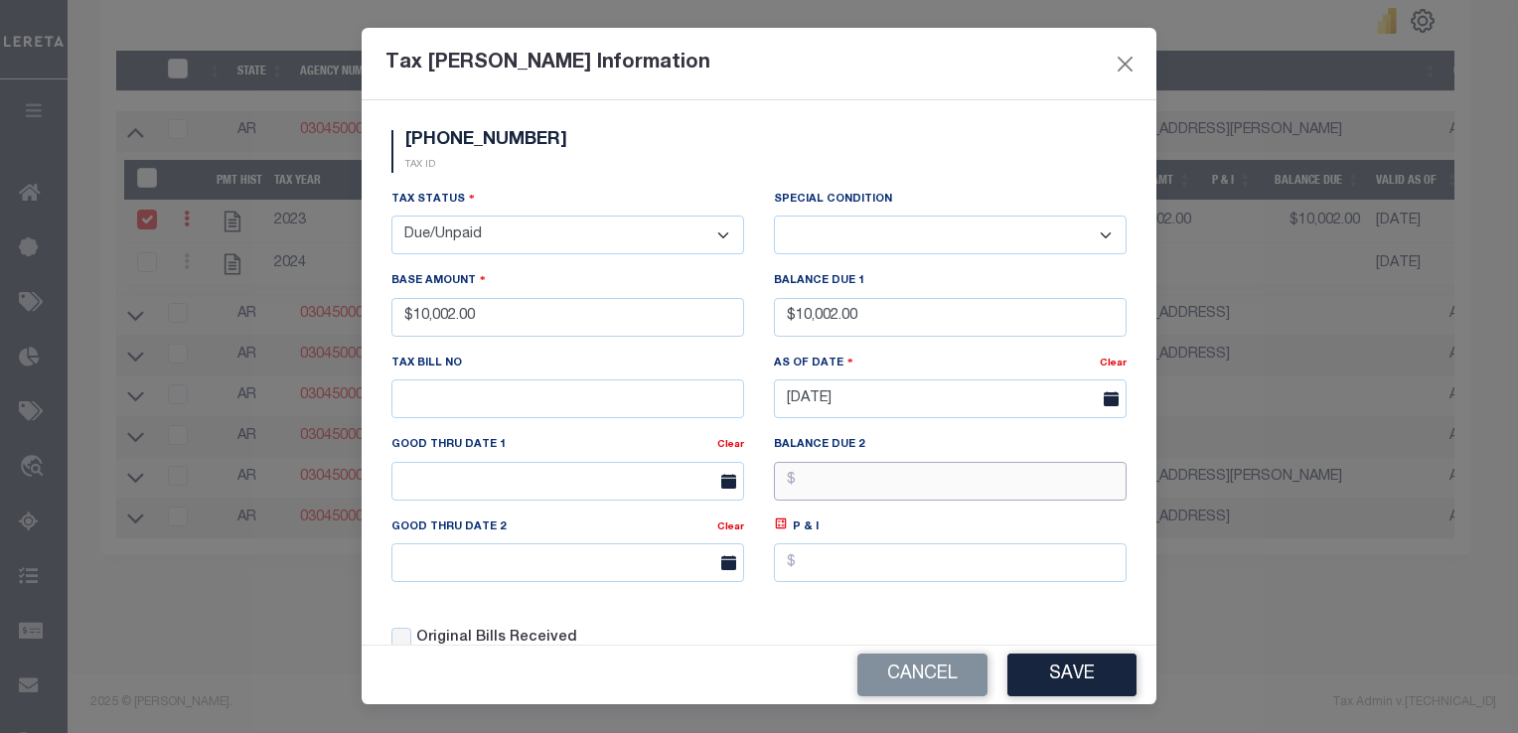
click at [913, 478] on input "text" at bounding box center [950, 481] width 353 height 39
type input "$10,001.00"
click at [1050, 674] on button "Save" at bounding box center [1071, 675] width 129 height 43
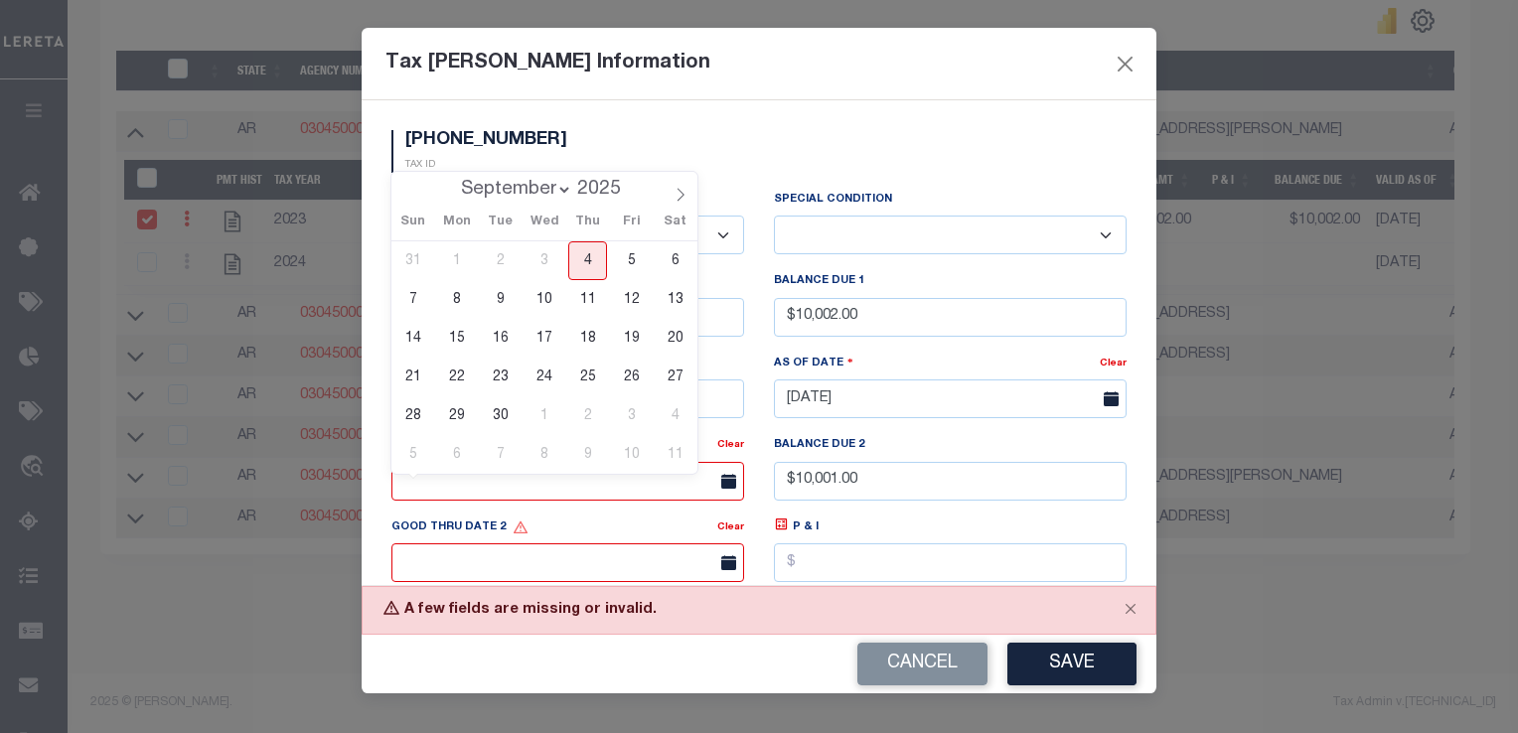
click at [568, 496] on input "text" at bounding box center [567, 481] width 353 height 39
click at [579, 268] on span "4" at bounding box center [587, 260] width 39 height 39
type input "[DATE]"
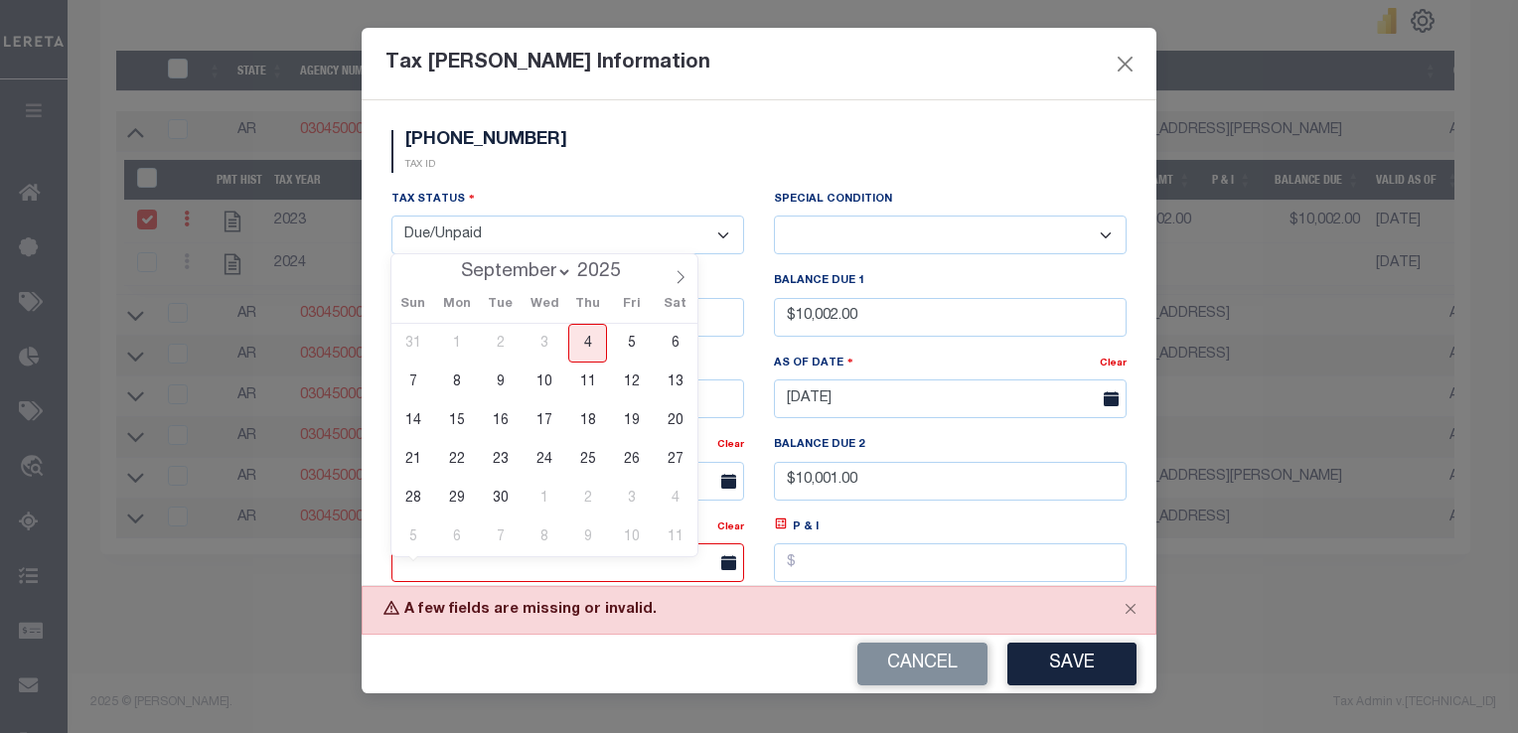
click at [621, 566] on input "text" at bounding box center [567, 562] width 353 height 39
click at [628, 349] on span "5" at bounding box center [631, 343] width 39 height 39
type input "[DATE]"
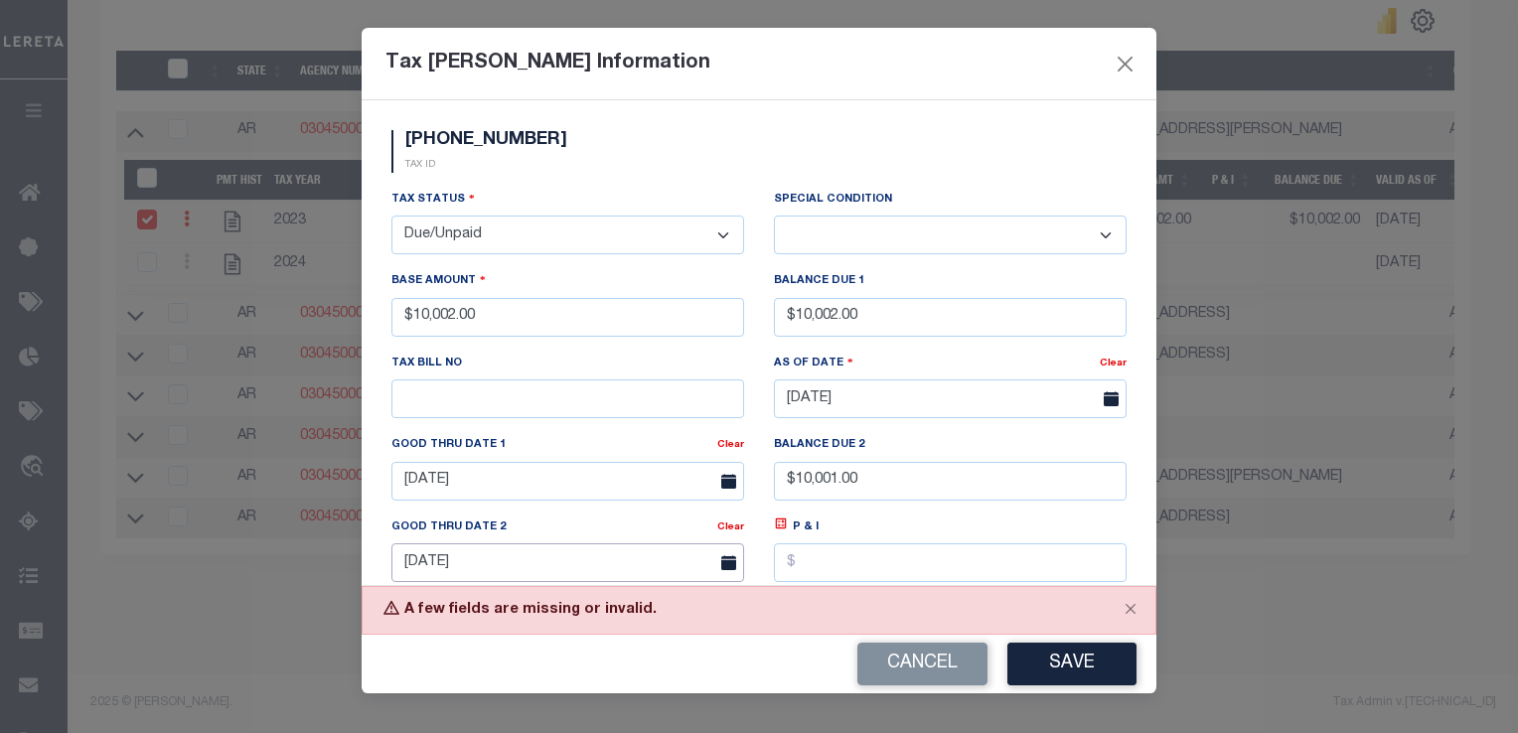
scroll to position [4, 0]
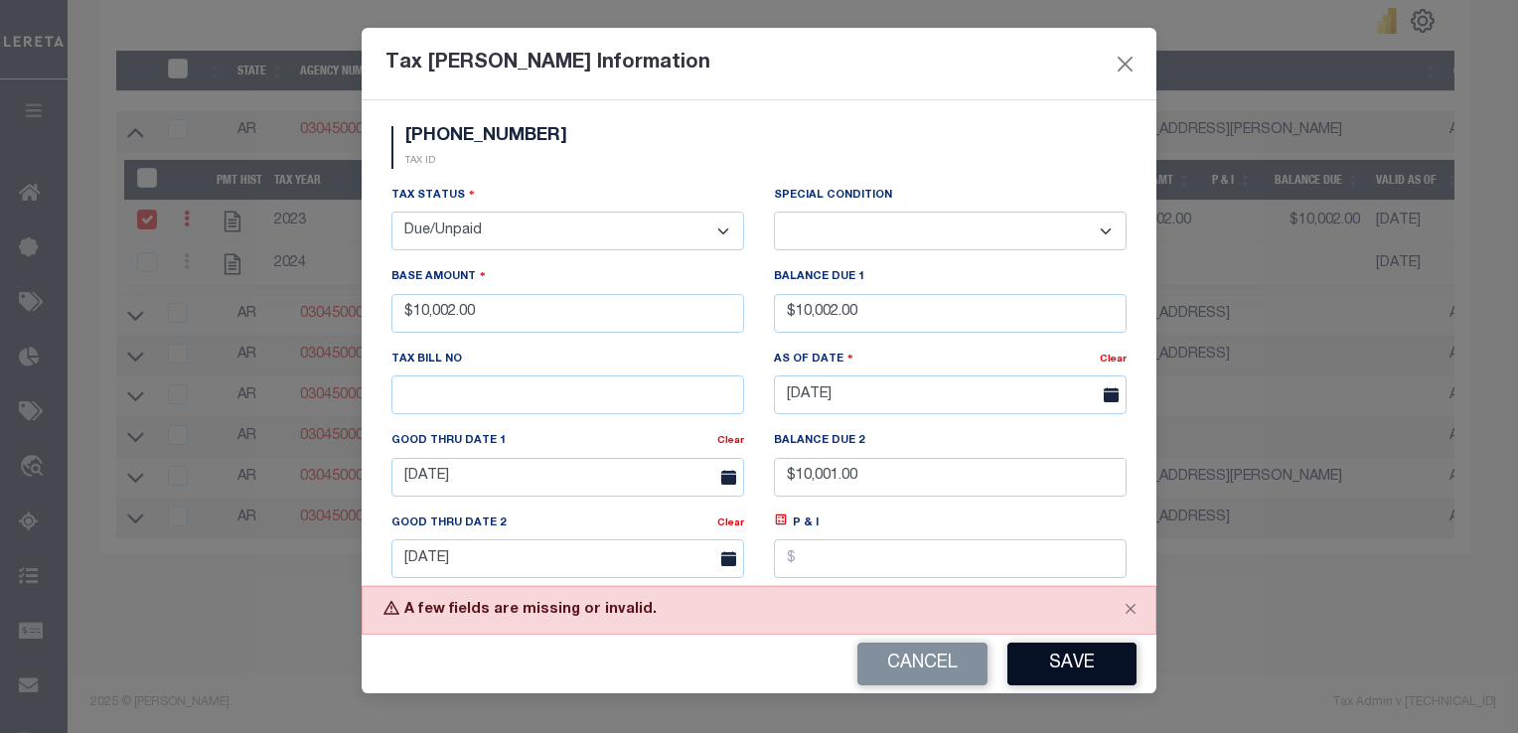
click at [1091, 670] on button "Save" at bounding box center [1071, 664] width 129 height 43
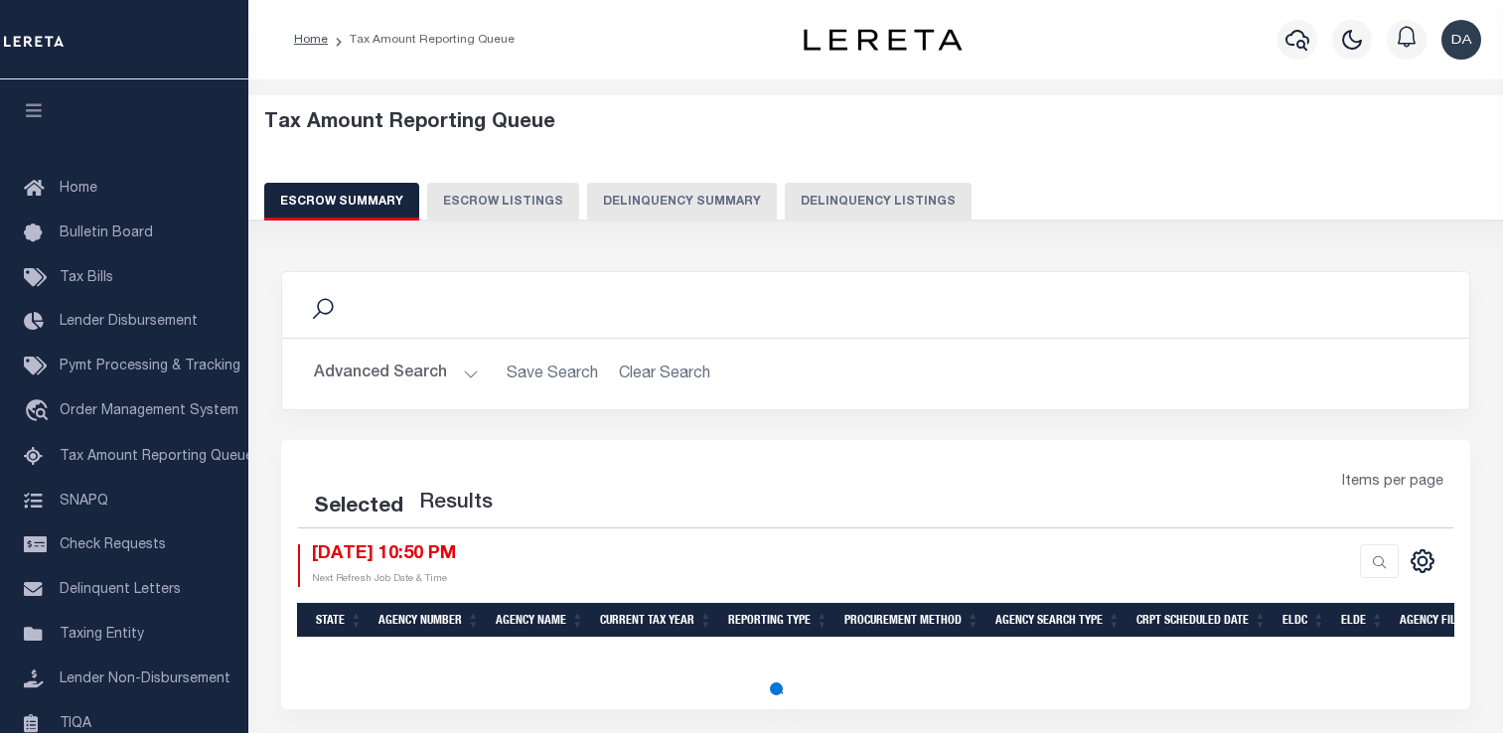
select select "100"
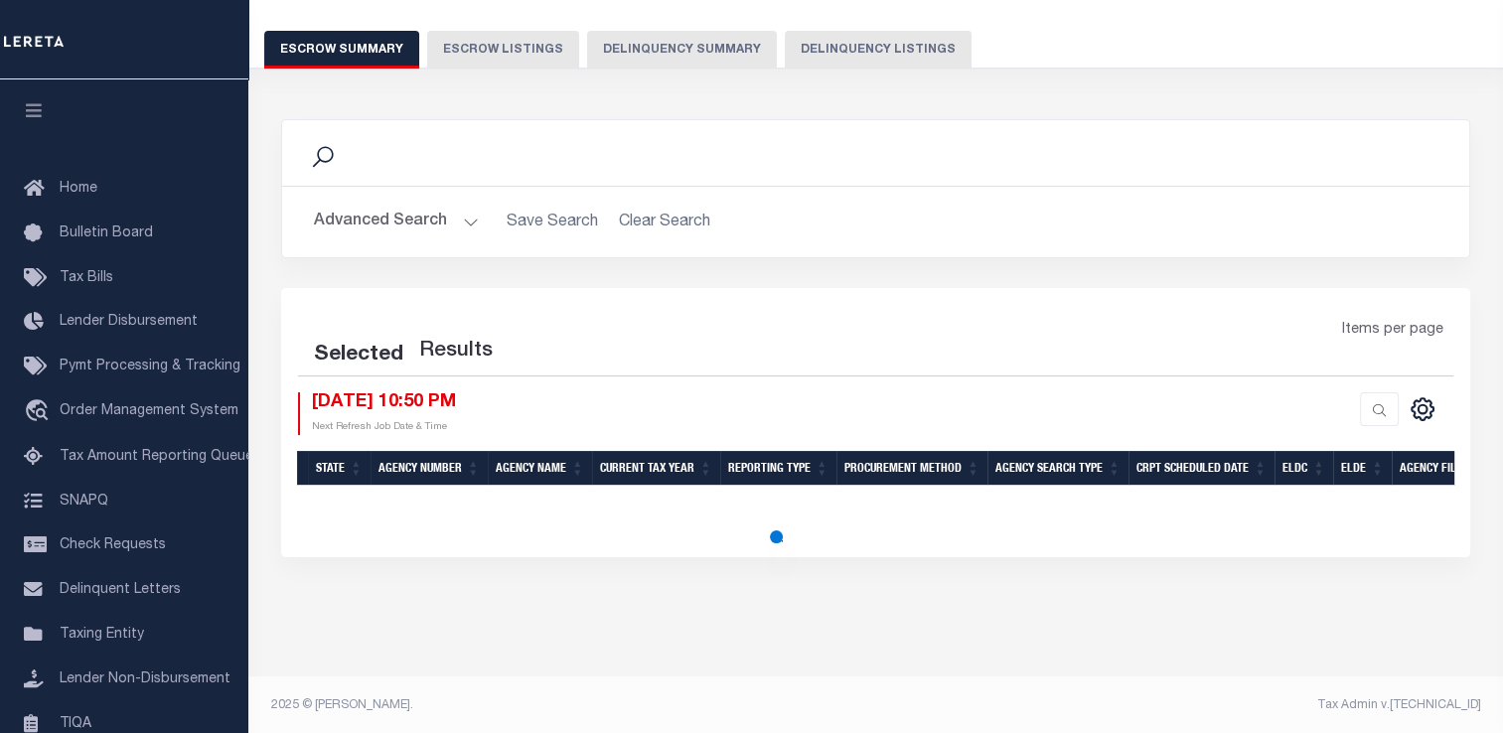
select select "100"
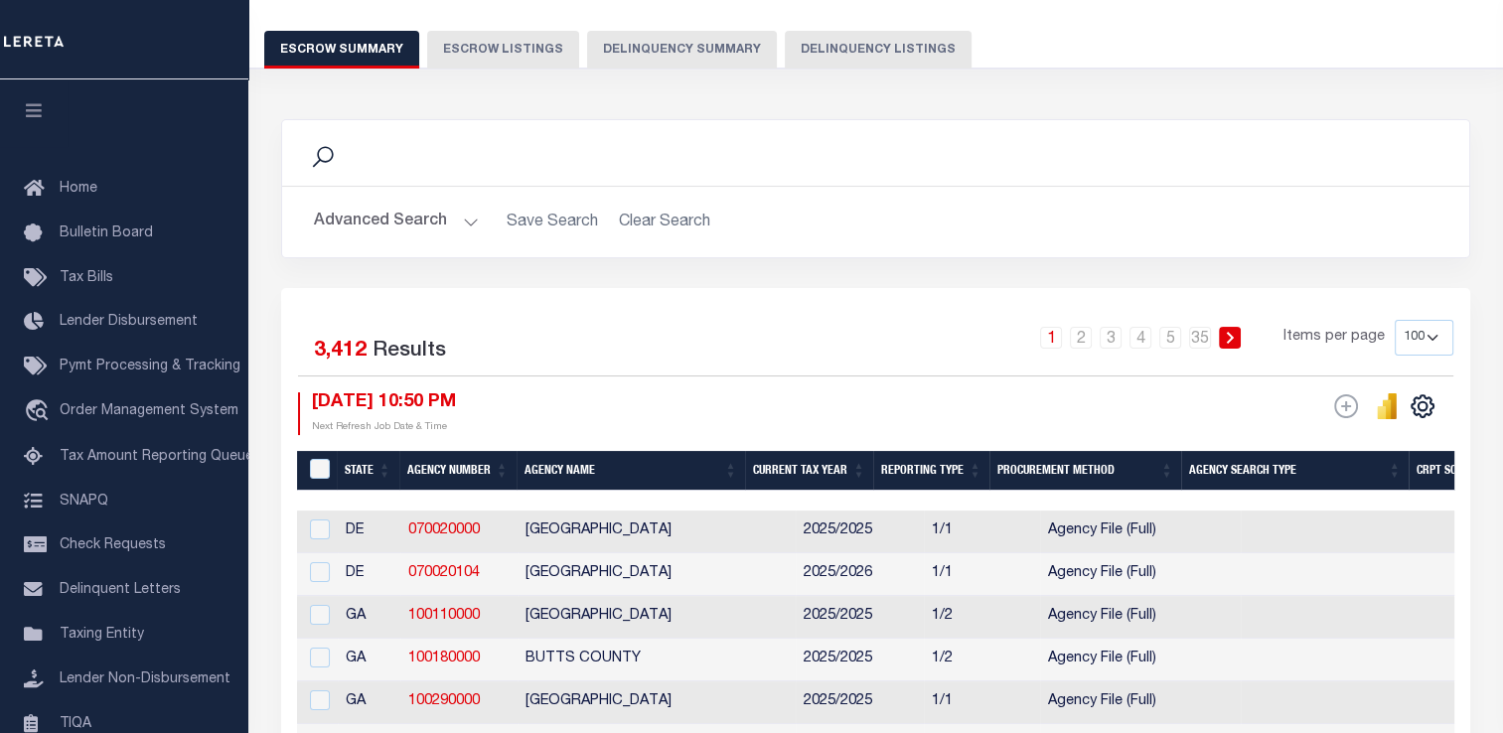
click at [626, 38] on button "Delinquency Summary" at bounding box center [682, 50] width 190 height 38
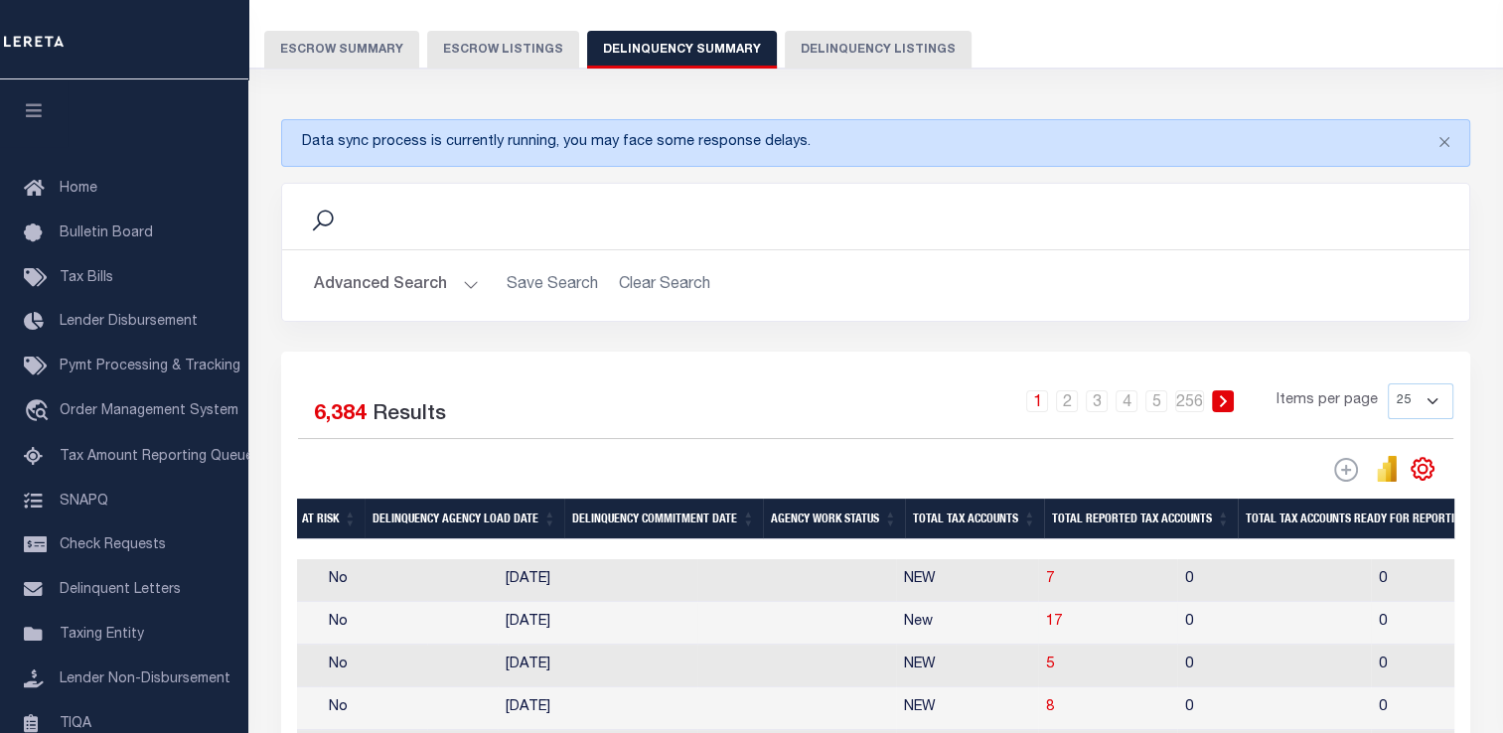
scroll to position [0, 1382]
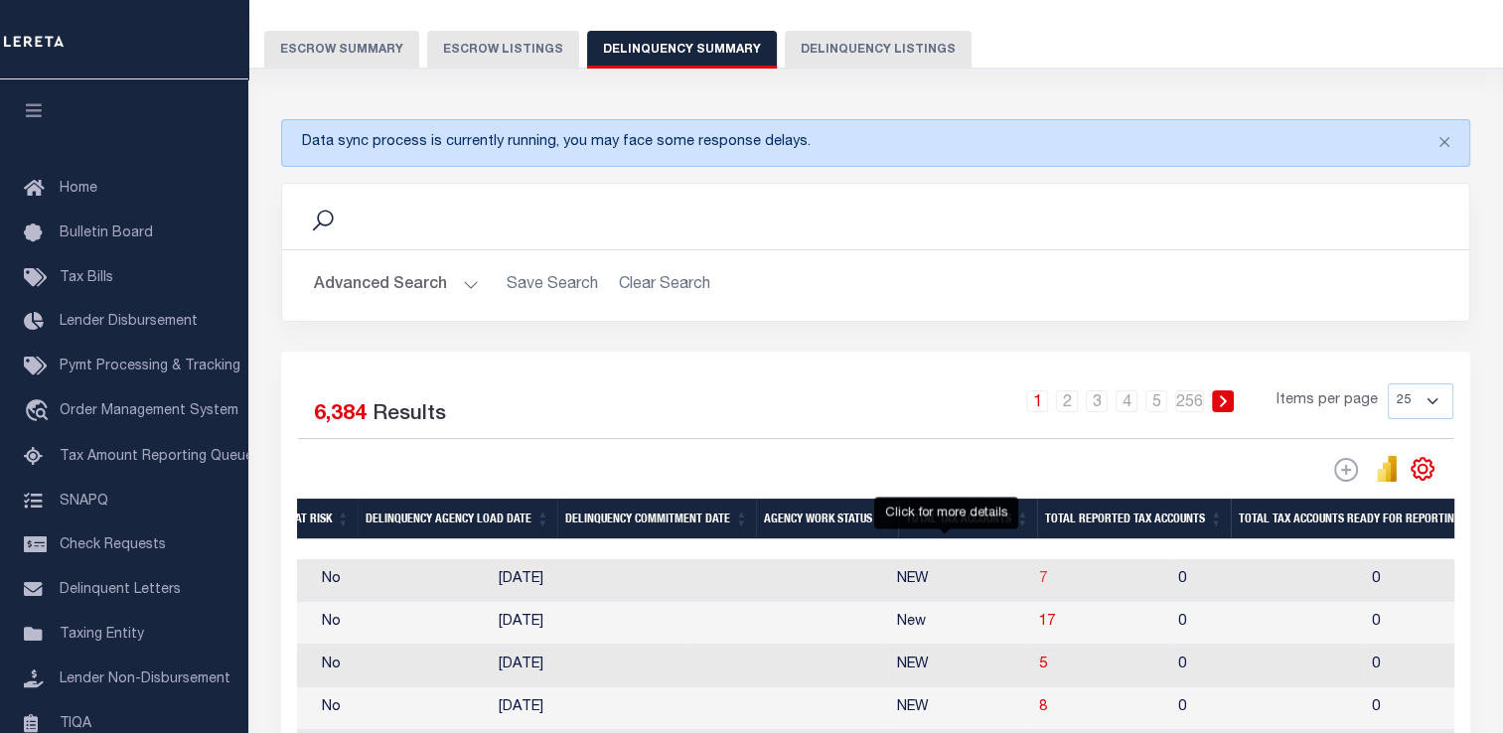
click at [1039, 578] on span "7" at bounding box center [1043, 579] width 8 height 14
select select "100"
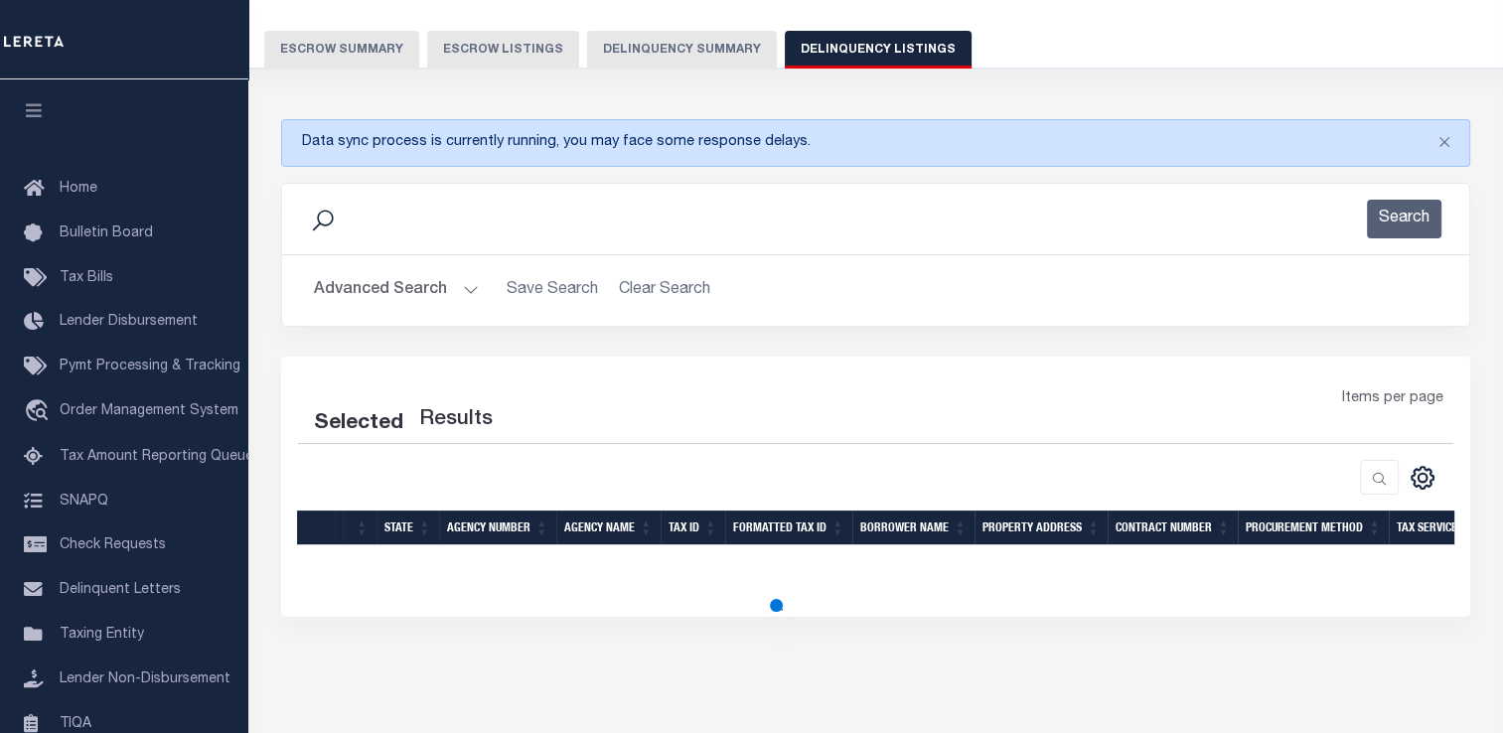
select select "100"
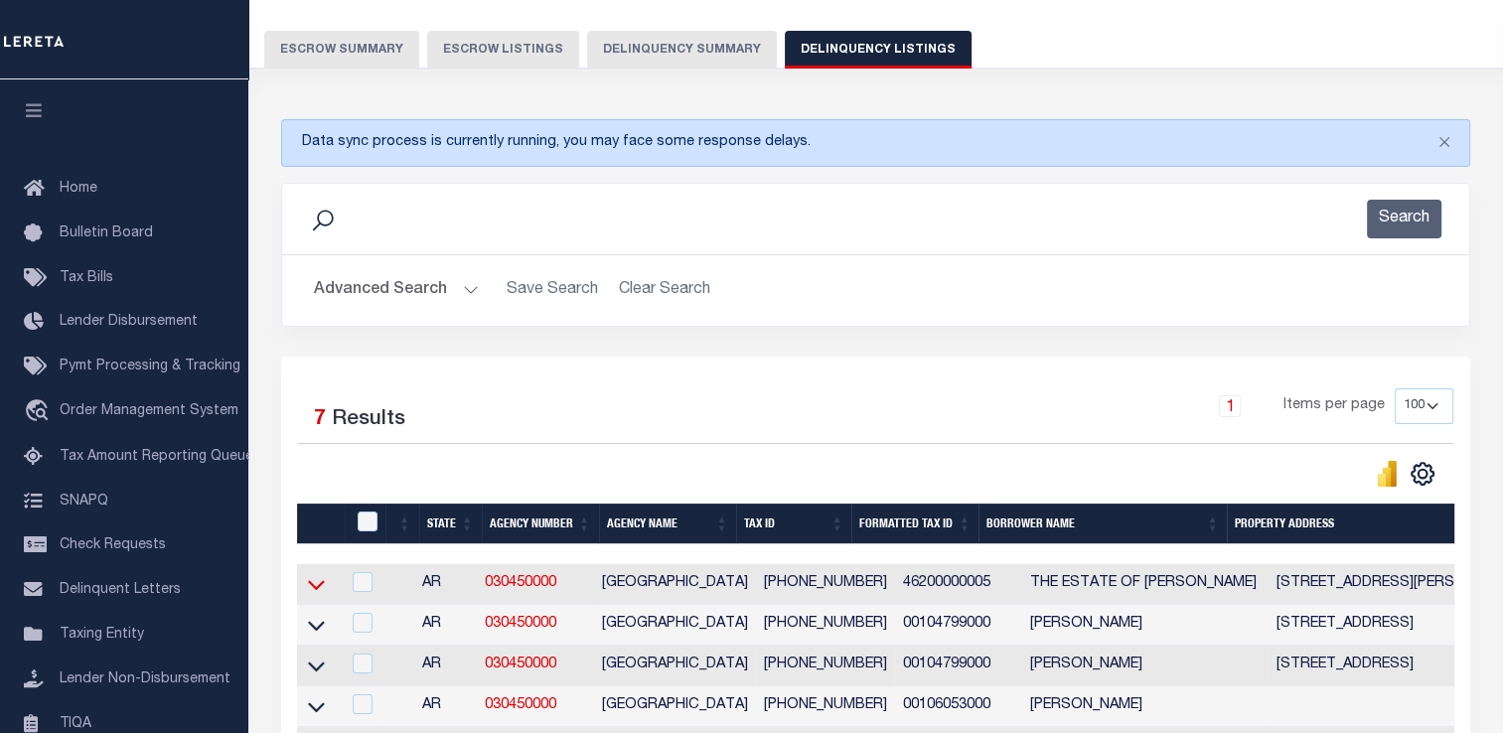
click at [318, 583] on icon at bounding box center [316, 584] width 17 height 21
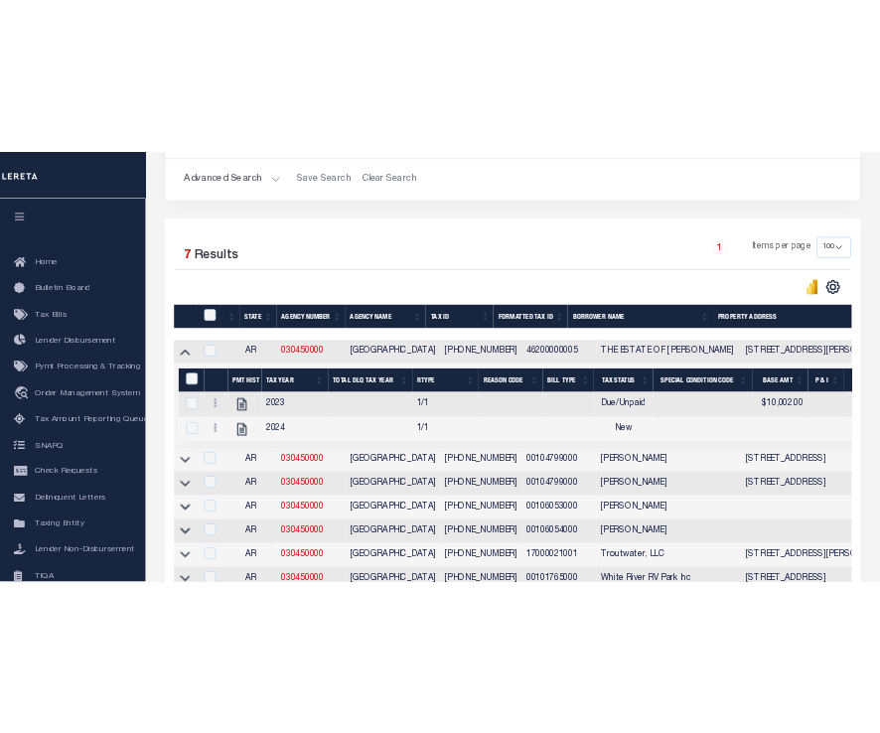
scroll to position [399, 0]
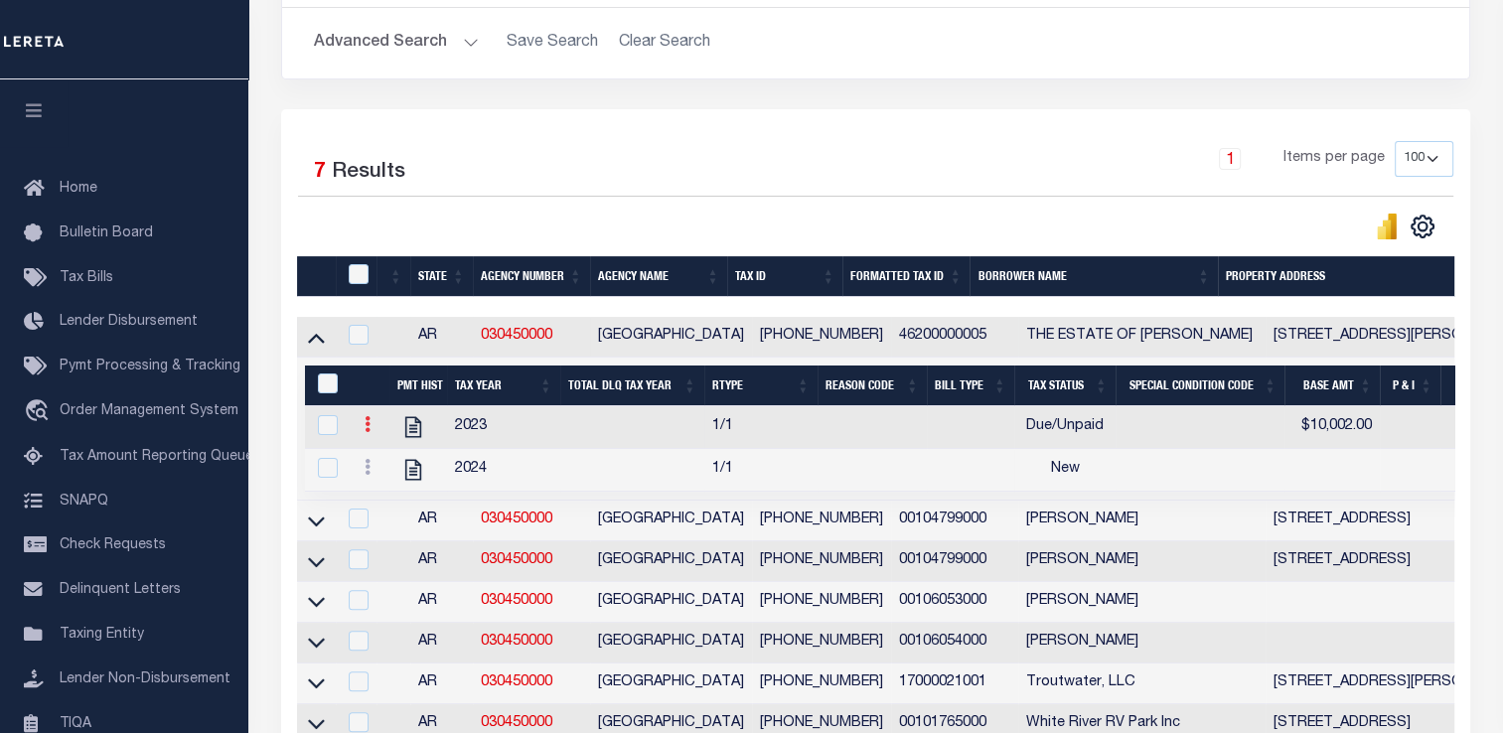
click at [367, 432] on icon at bounding box center [368, 424] width 6 height 16
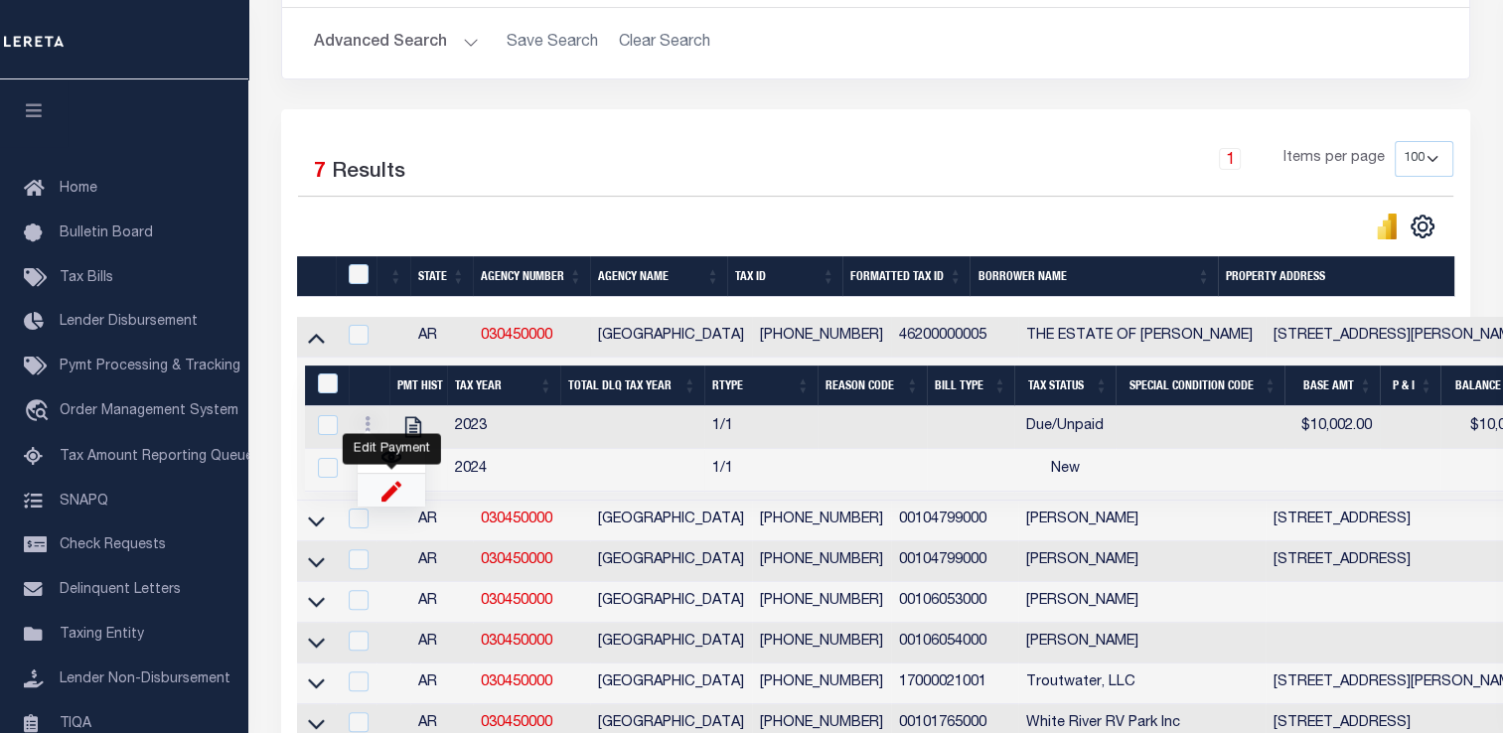
click at [399, 495] on img "" at bounding box center [392, 490] width 20 height 21
select select "DUE"
select select
type input "$10,002.00"
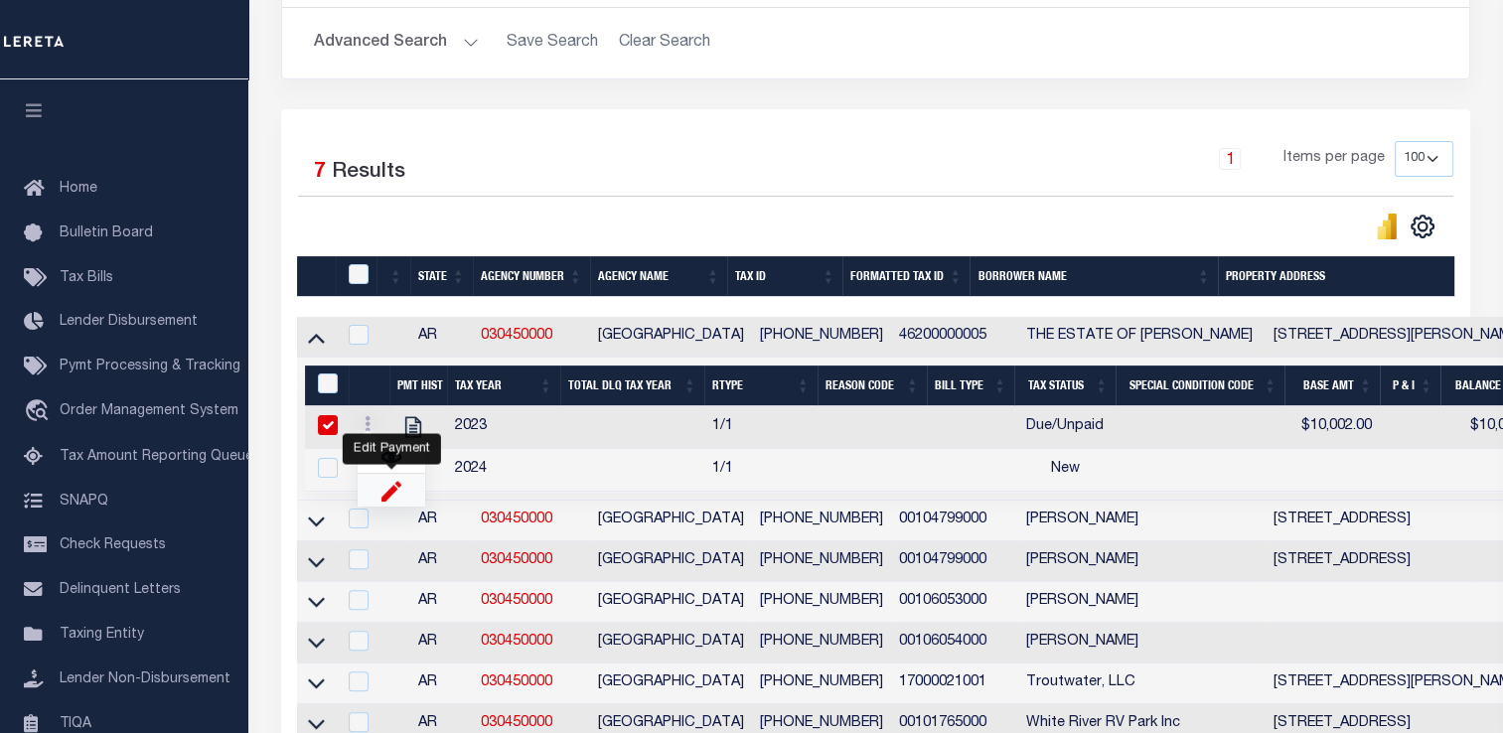
type input "[DATE]"
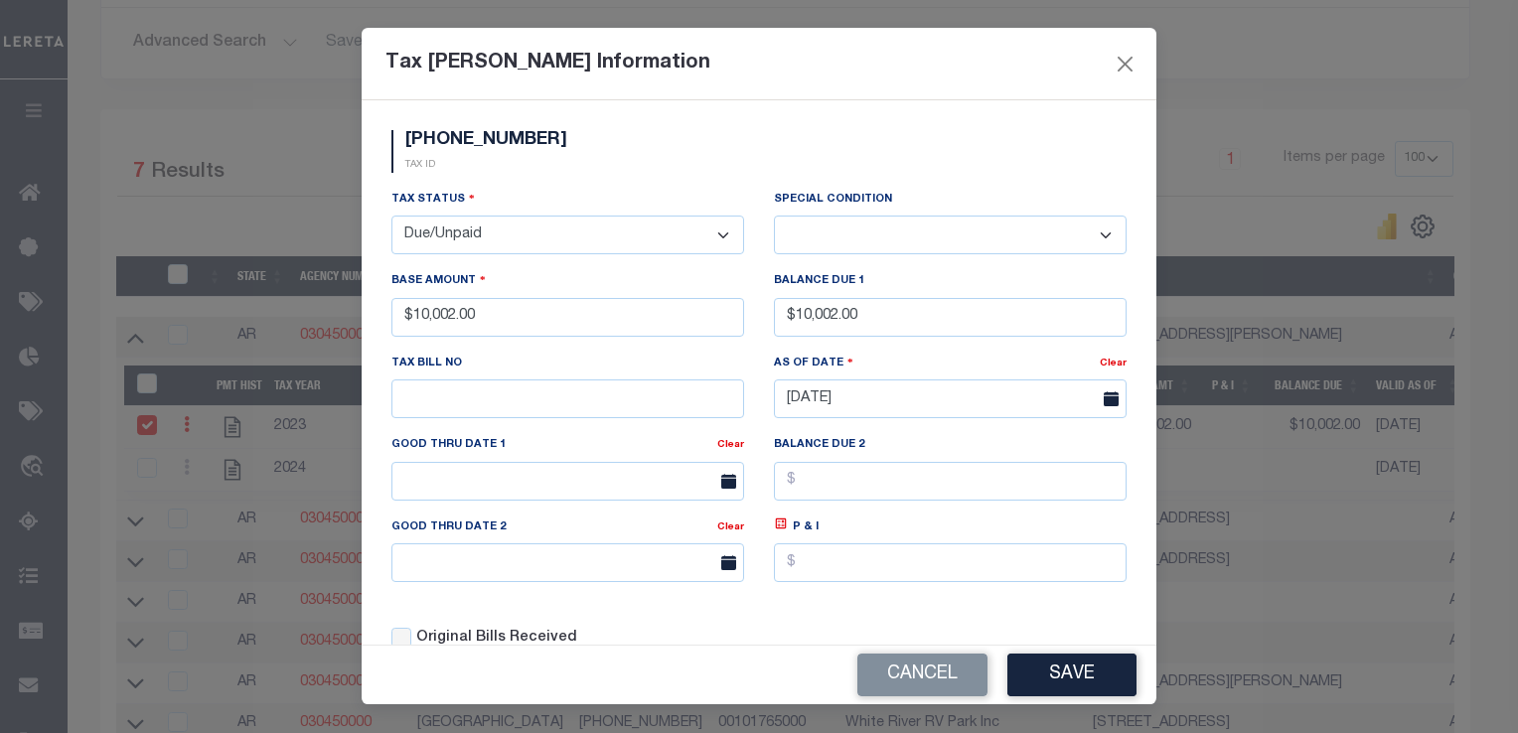
click at [851, 247] on select "-- Select Special Condition -- 3RD PARTY TAX LIEN AGENCY TAX LIEN (A.K.A Inside…" at bounding box center [950, 235] width 353 height 39
click at [719, 352] on div "Base Amount $10,002.00" at bounding box center [568, 310] width 382 height 81
click at [1039, 666] on button "Save" at bounding box center [1071, 675] width 129 height 43
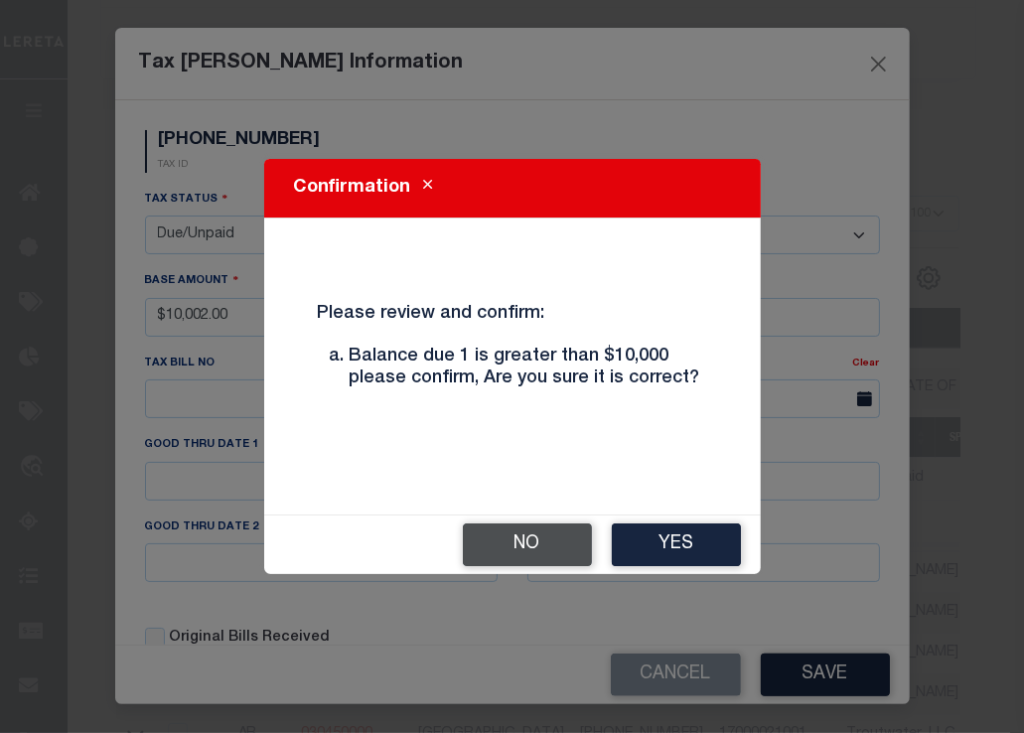
click at [541, 550] on button "No" at bounding box center [527, 545] width 129 height 43
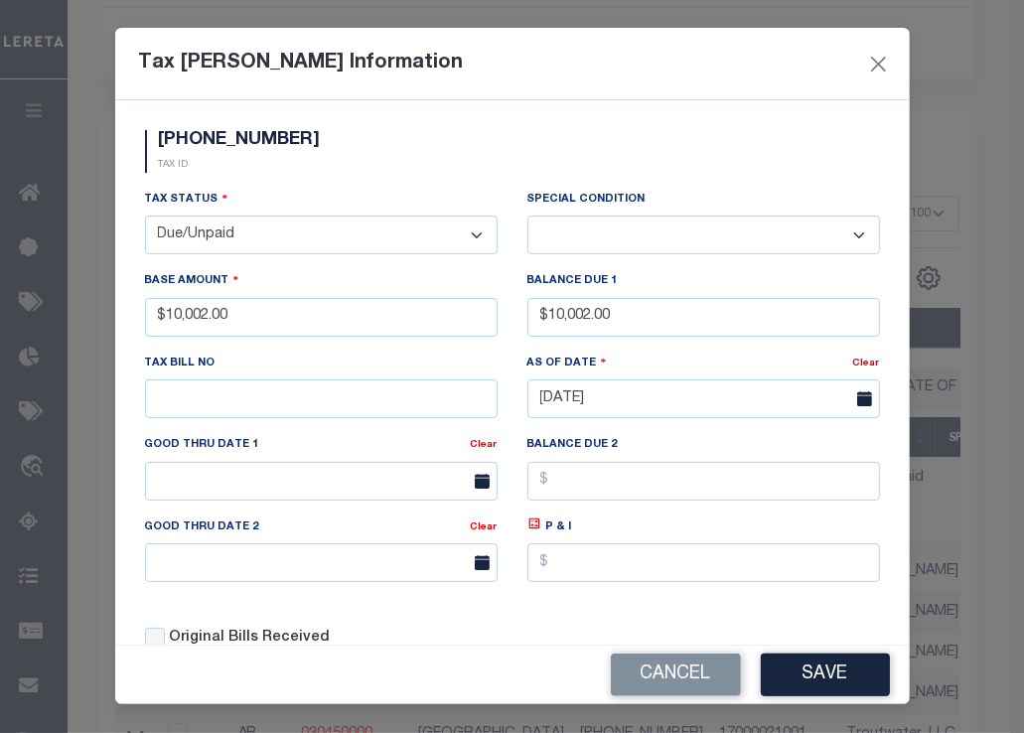
click at [680, 645] on div "Cancel Save" at bounding box center [512, 675] width 795 height 60
click at [684, 682] on button "Cancel" at bounding box center [676, 675] width 130 height 43
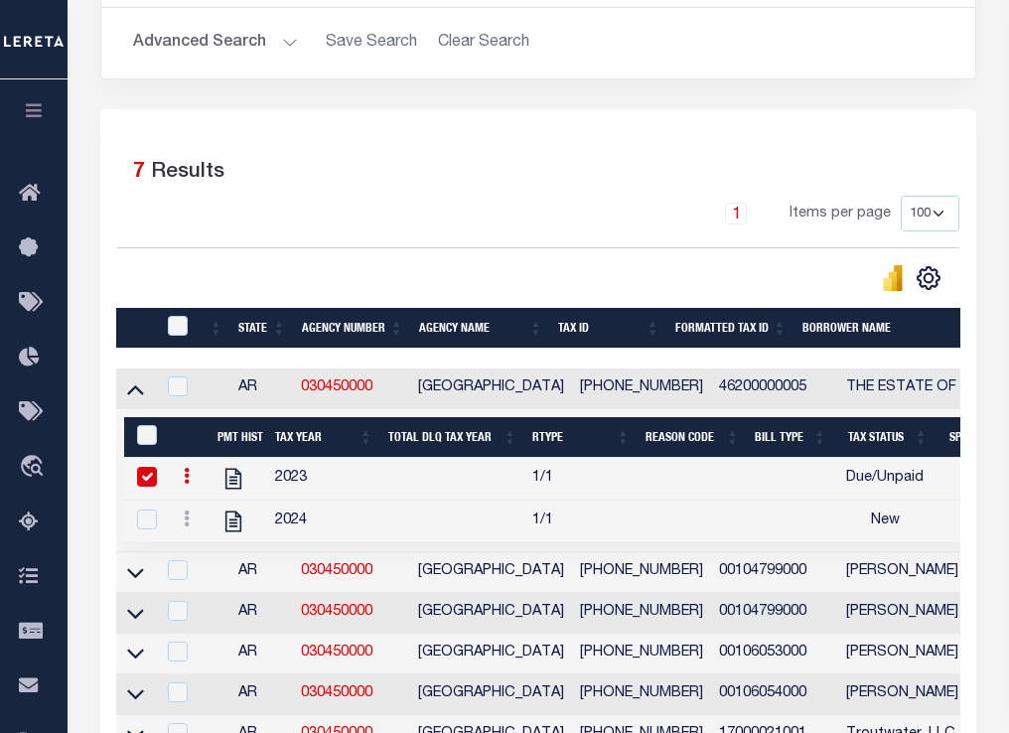
click at [185, 482] on div at bounding box center [189, 479] width 26 height 24
checkbox input "false"
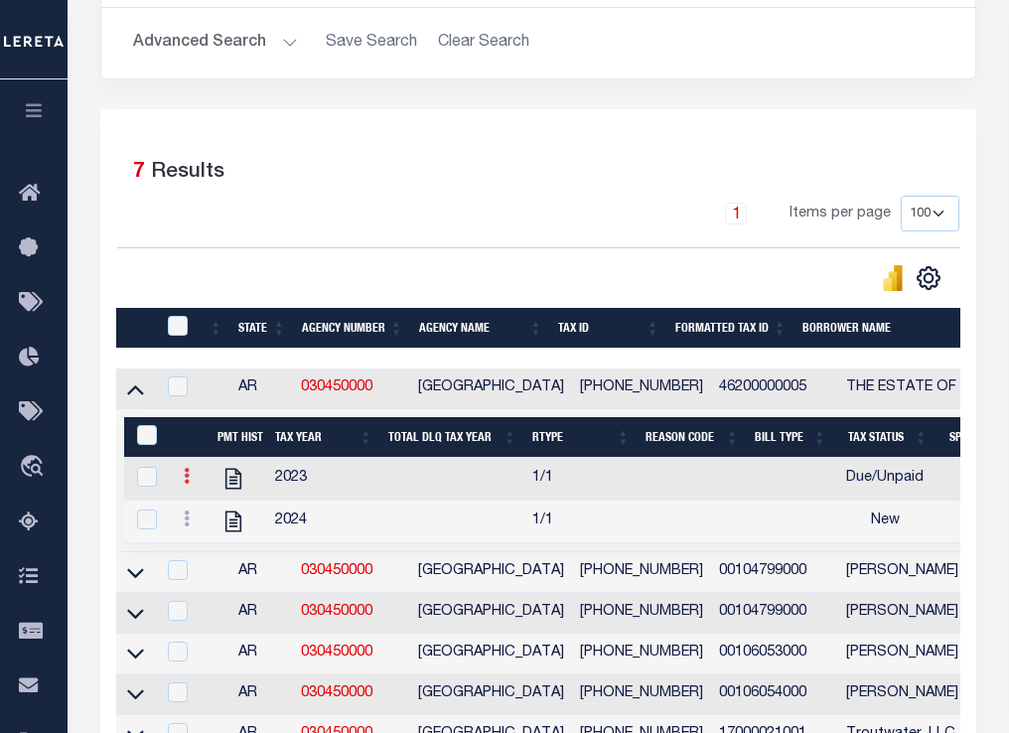
click at [185, 482] on icon at bounding box center [187, 476] width 6 height 16
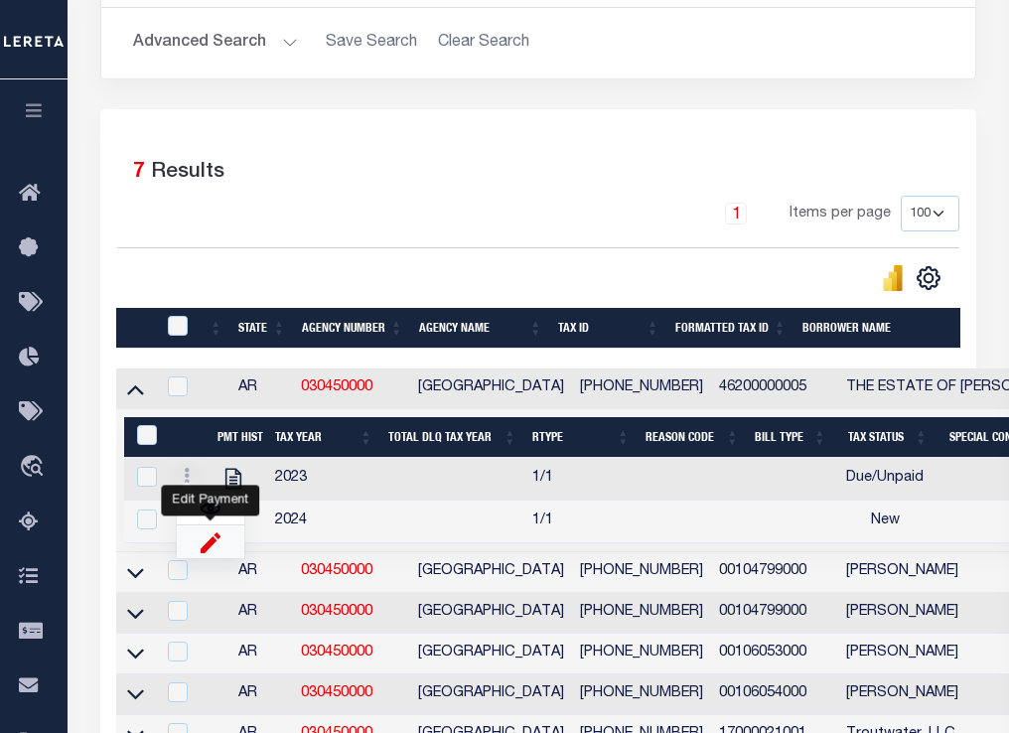
click at [207, 547] on img "" at bounding box center [211, 542] width 20 height 21
select select
type input "$10,002.00"
checkbox input "true"
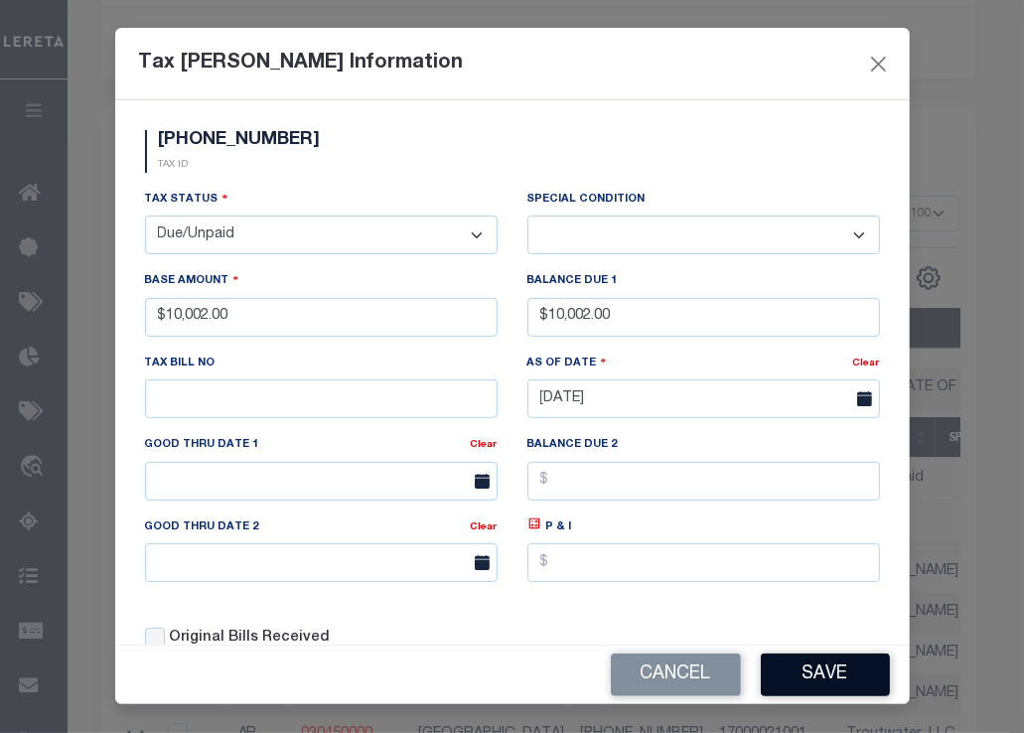
click at [816, 671] on button "Save" at bounding box center [825, 675] width 129 height 43
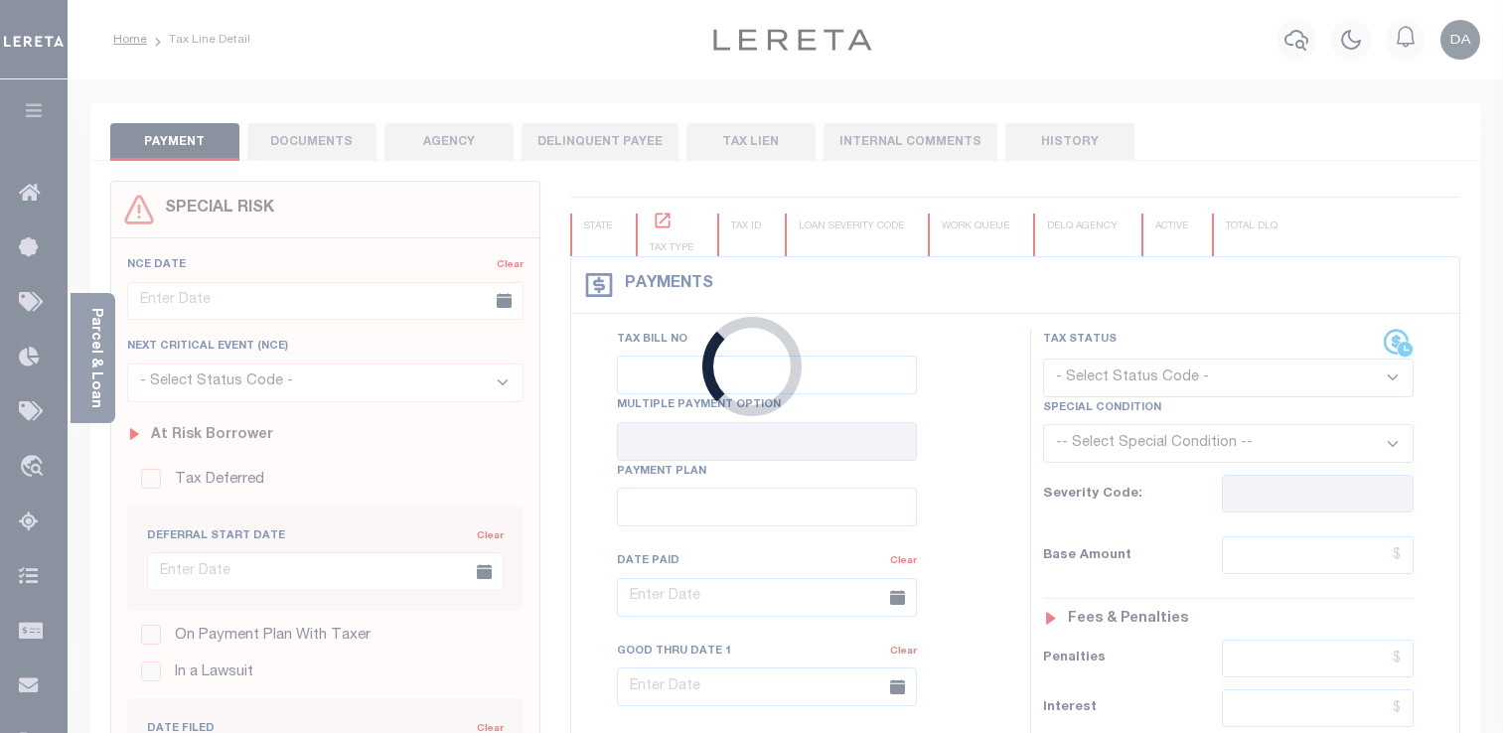
type input "[DATE]"
select select "DUE"
type input "$10,002"
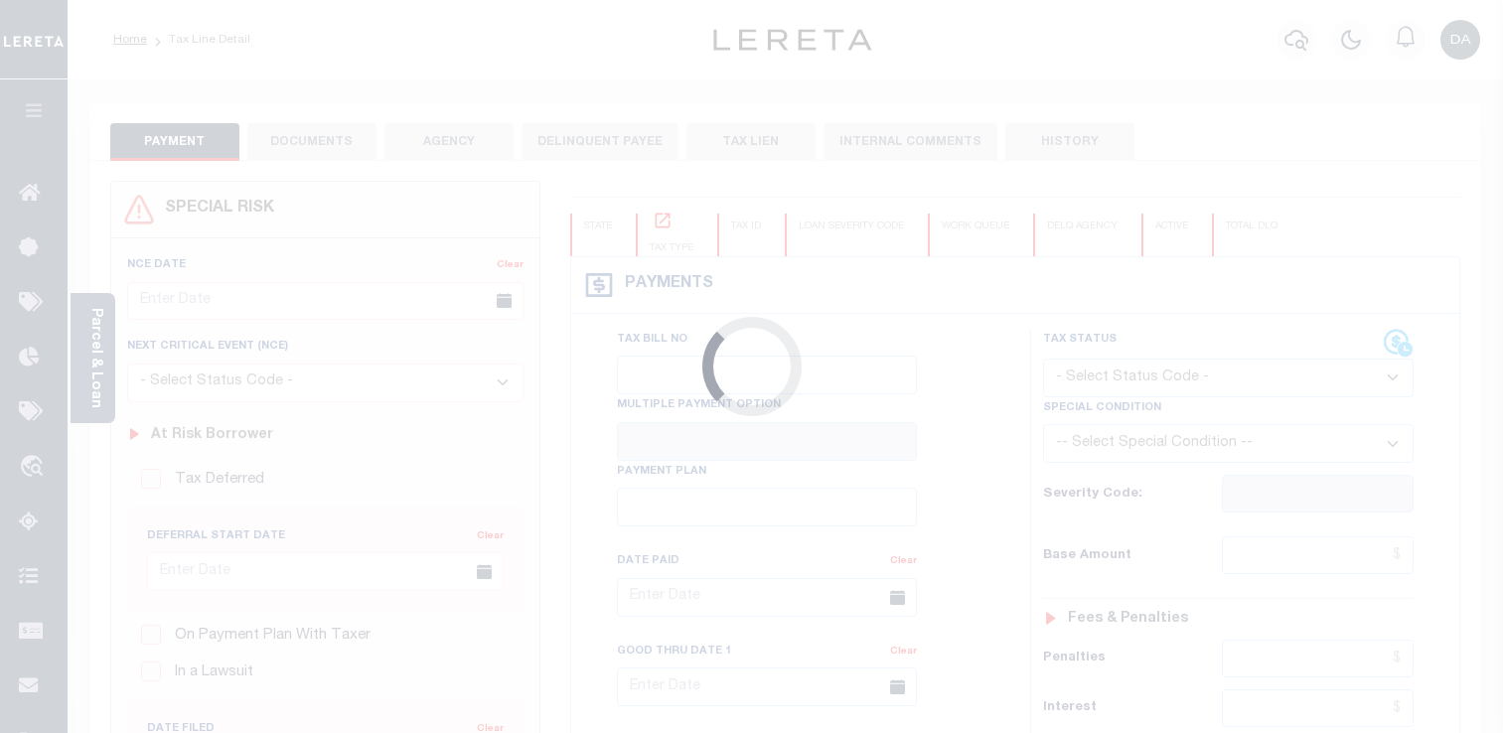
type input "[DATE]"
select select "DUE"
type input "$10,002"
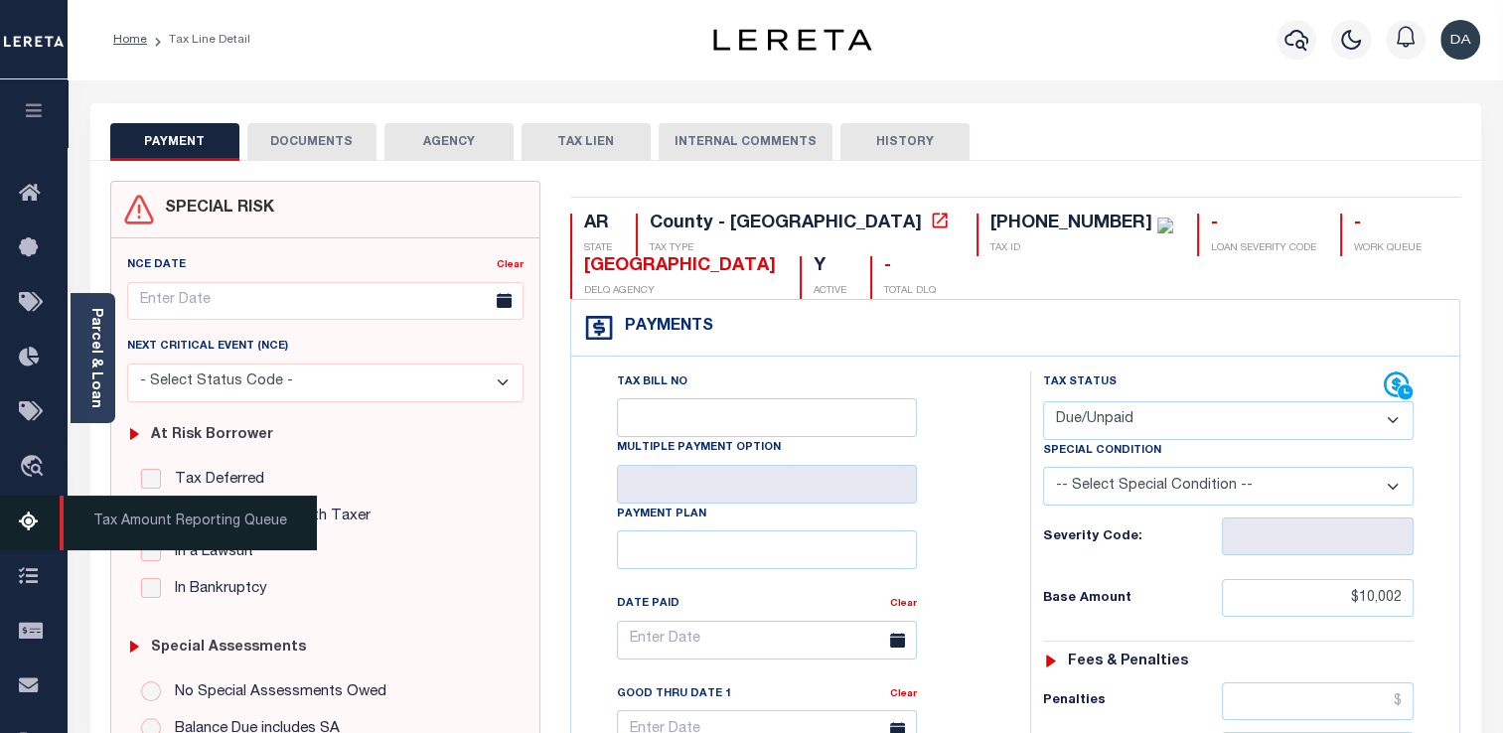
click at [39, 521] on icon at bounding box center [35, 523] width 32 height 25
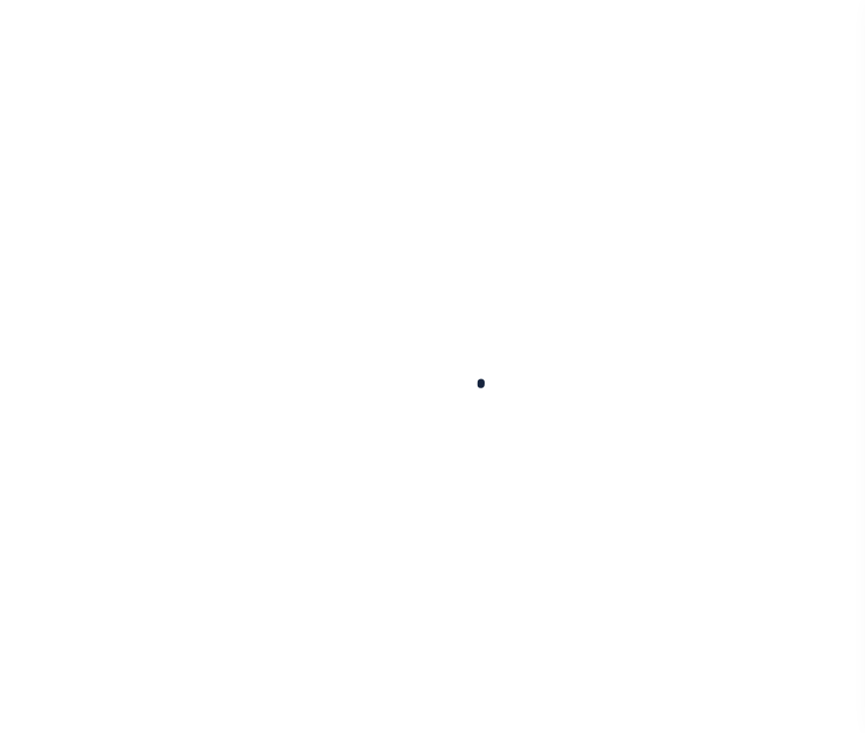
select select "100"
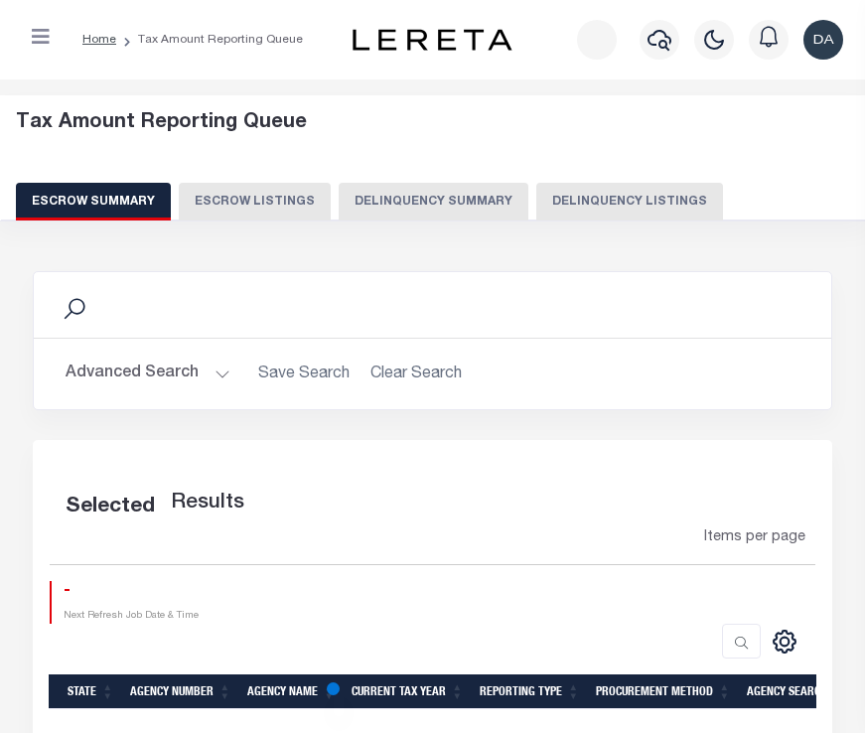
scroll to position [6, 0]
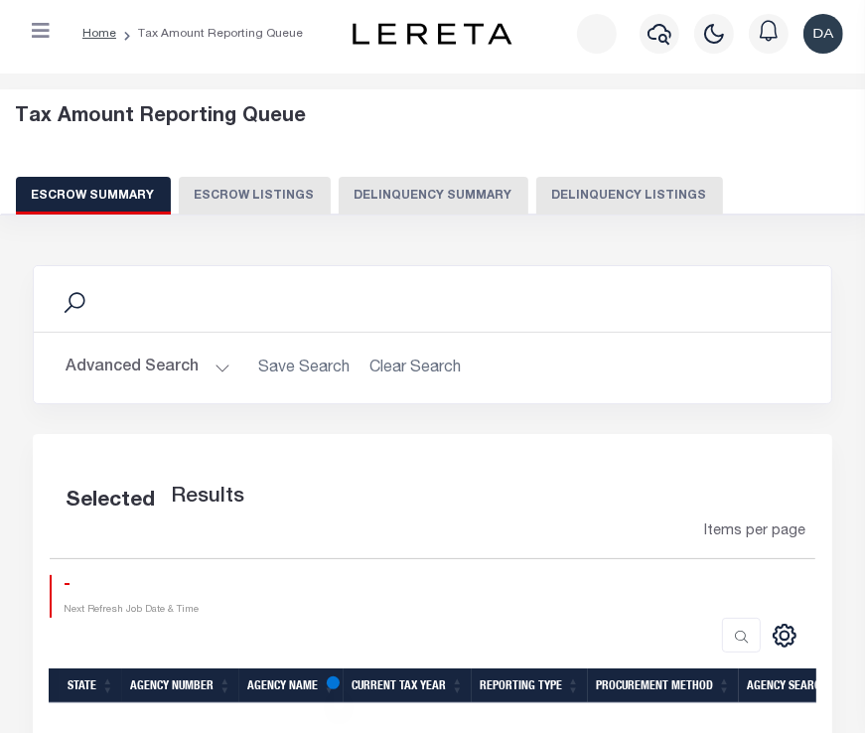
select select "100"
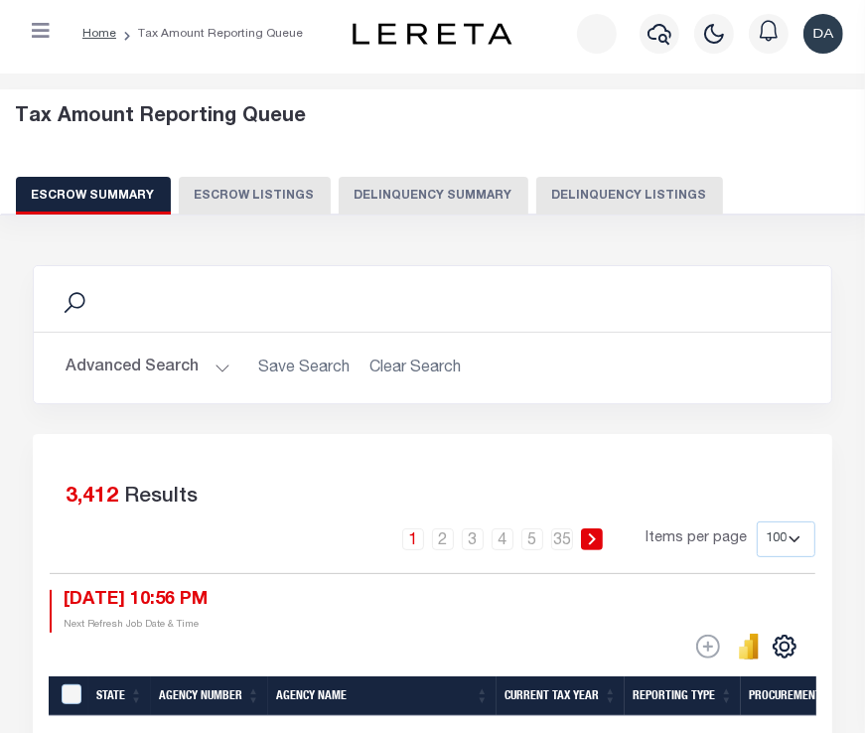
click at [463, 175] on div "Tax Amount Reporting Queue Escrow Summary Escrow Listings Delinquency Summary" at bounding box center [433, 159] width 835 height 109
click at [450, 185] on button "Delinquency Summary" at bounding box center [434, 196] width 190 height 38
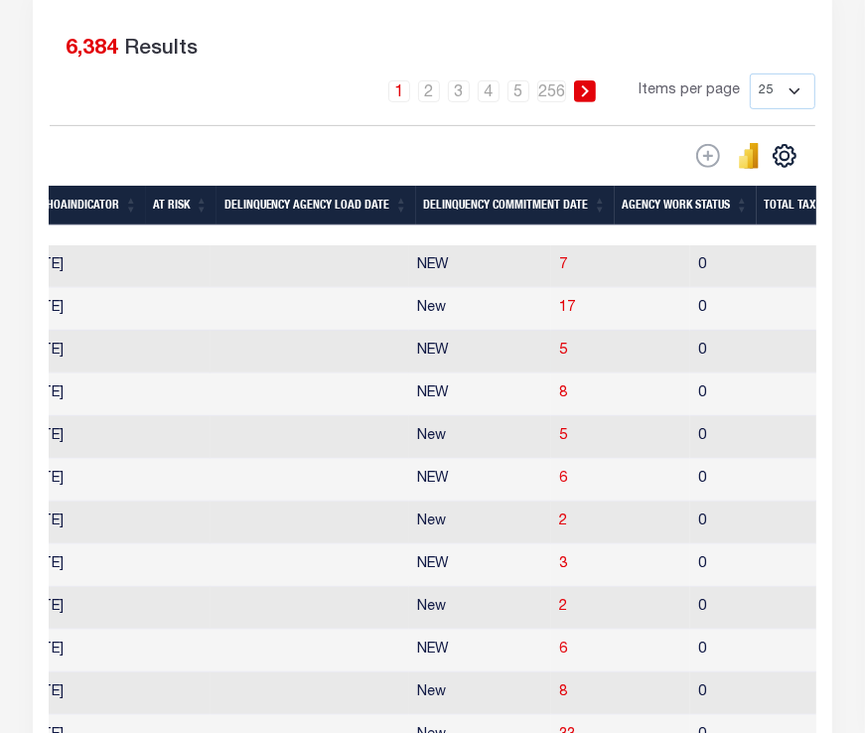
scroll to position [0, 0]
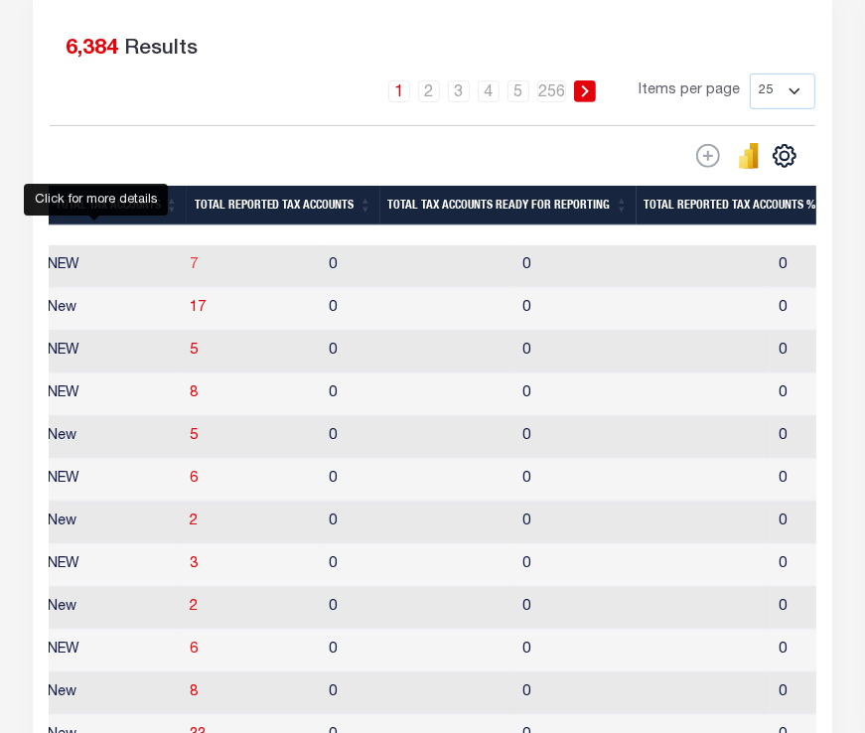
click at [190, 265] on span "7" at bounding box center [194, 265] width 8 height 14
select select "100"
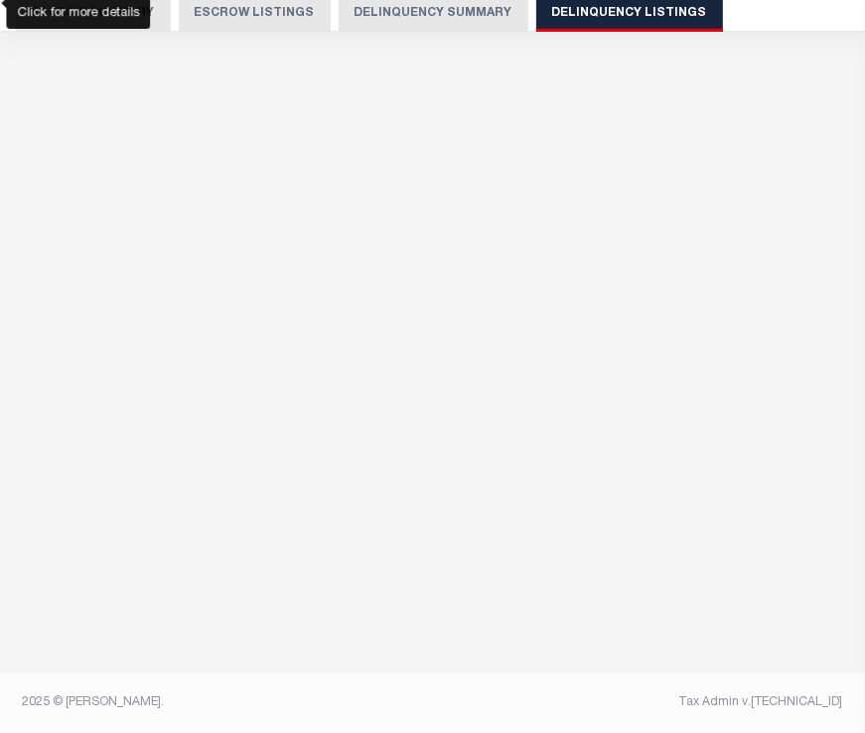
scroll to position [186, 0]
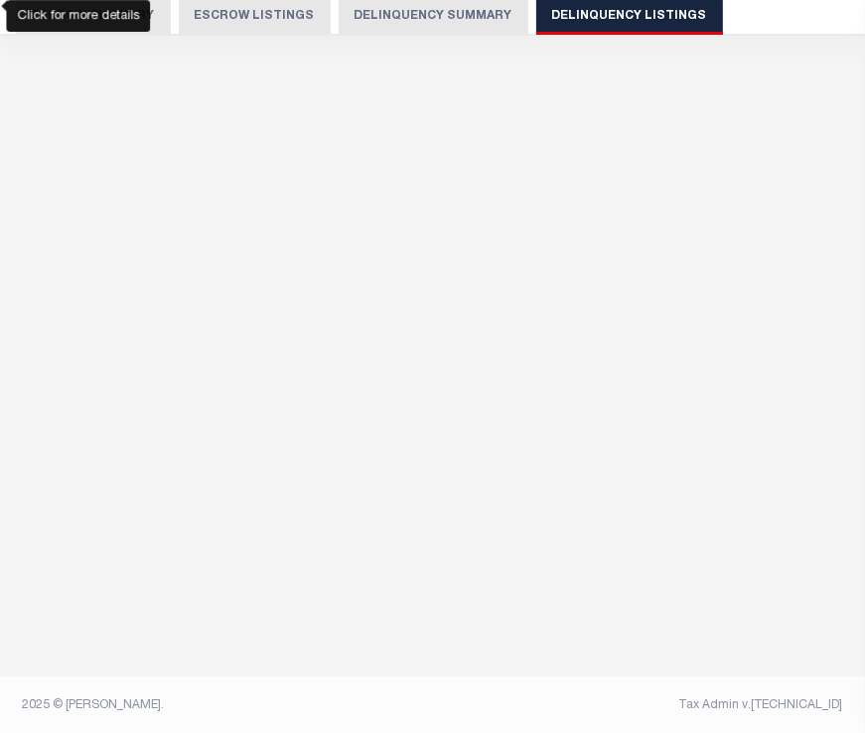
select select "100"
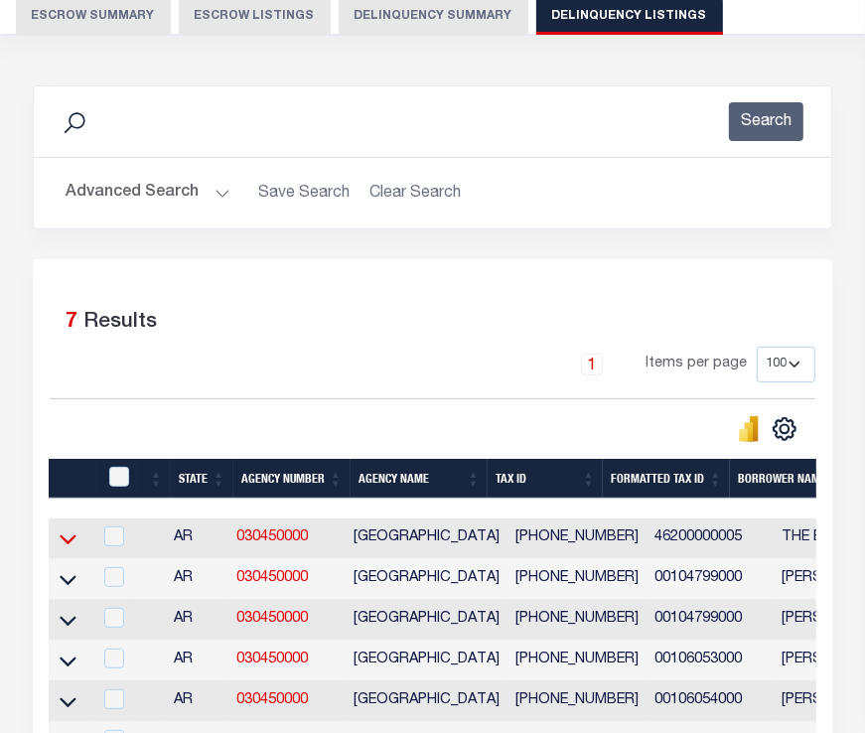
click at [76, 538] on icon at bounding box center [68, 539] width 17 height 21
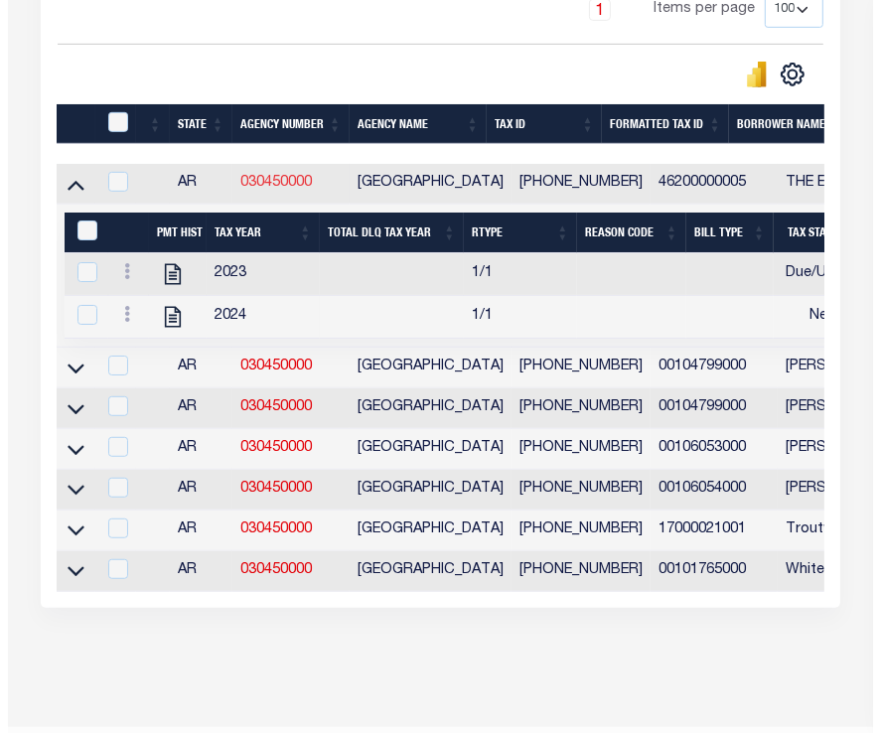
scroll to position [544, 0]
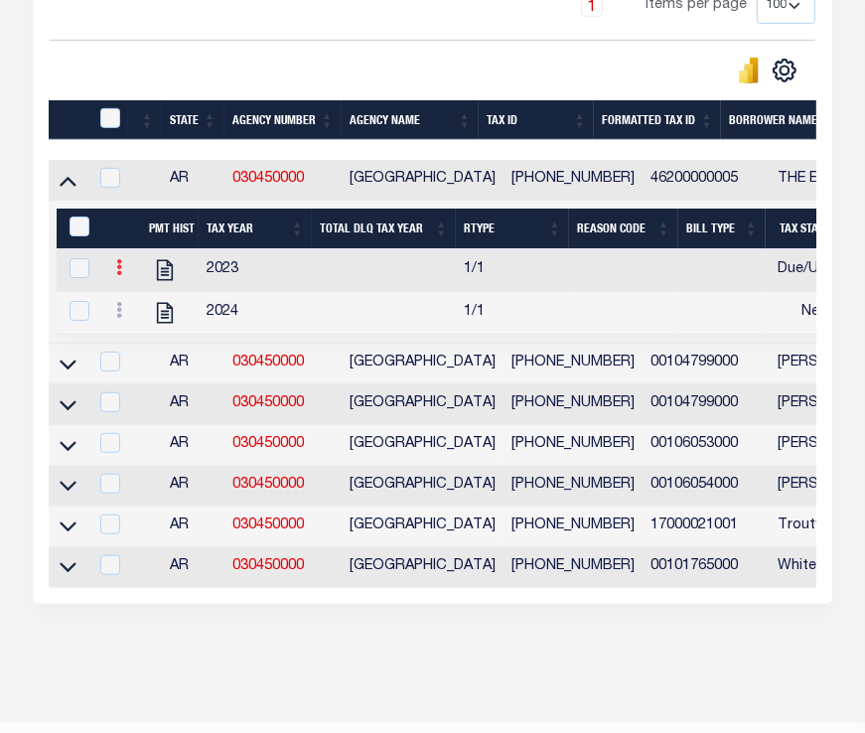
click at [116, 271] on icon at bounding box center [119, 267] width 6 height 16
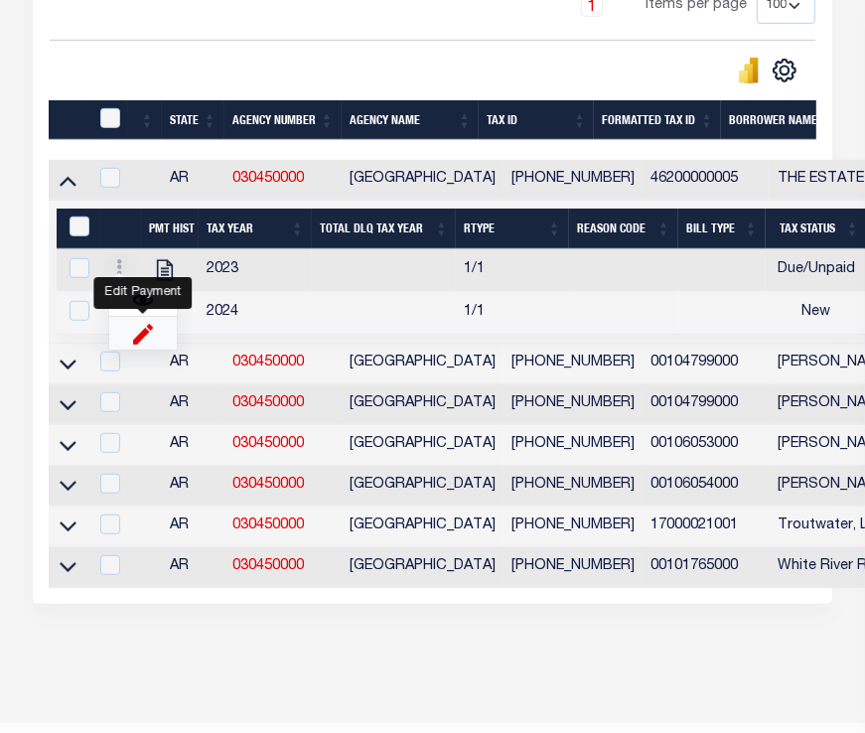
click at [144, 344] on img "" at bounding box center [143, 333] width 20 height 21
select select "DUE"
select select
type input "$10,002.00"
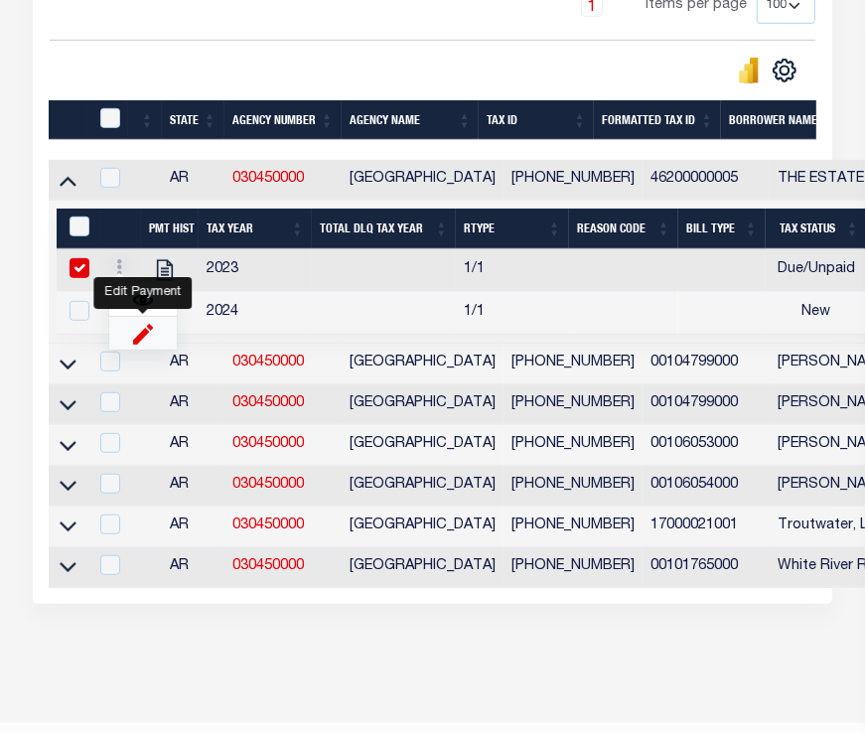
type input "[DATE]"
checkbox input "true"
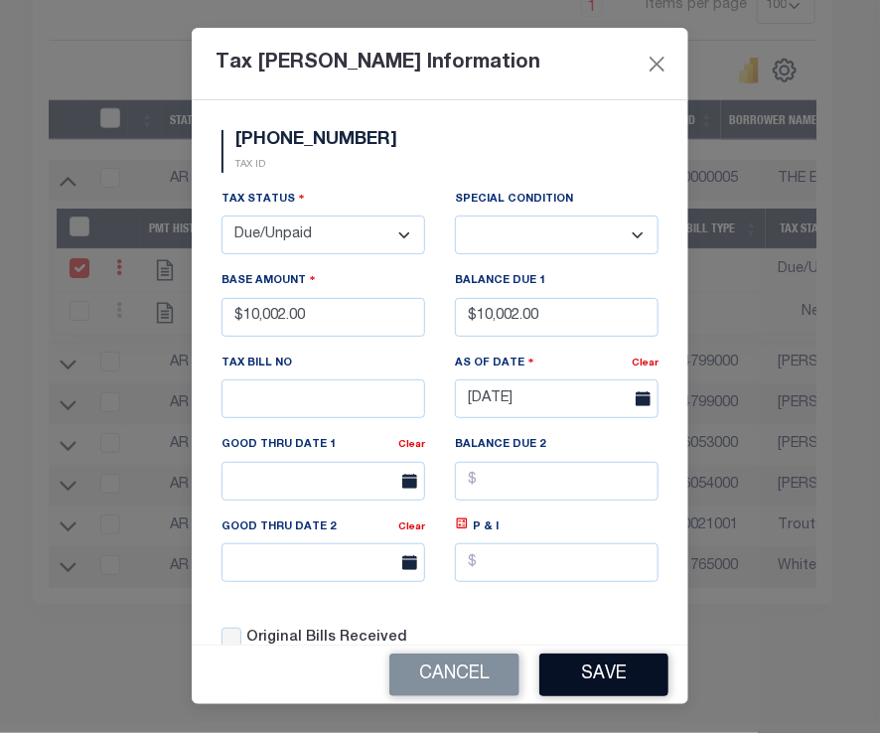
click at [596, 672] on button "Save" at bounding box center [603, 675] width 129 height 43
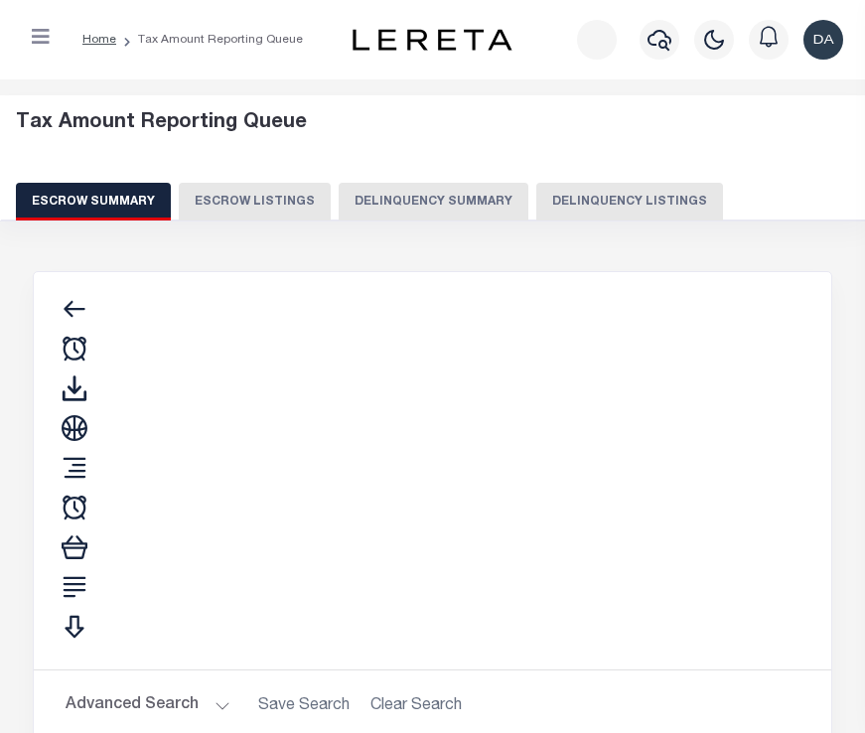
select select "100"
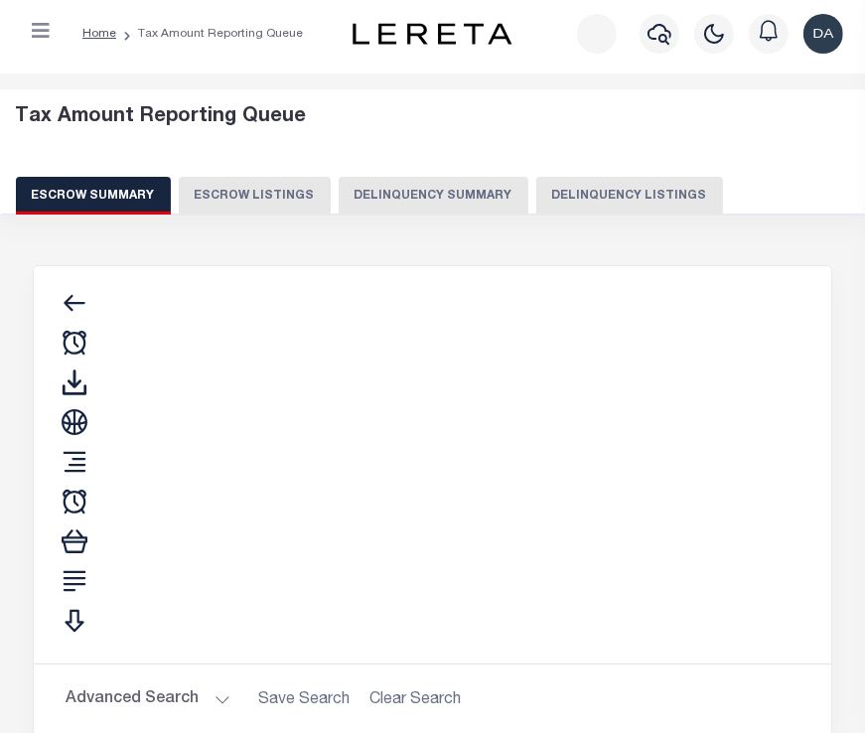
select select "100"
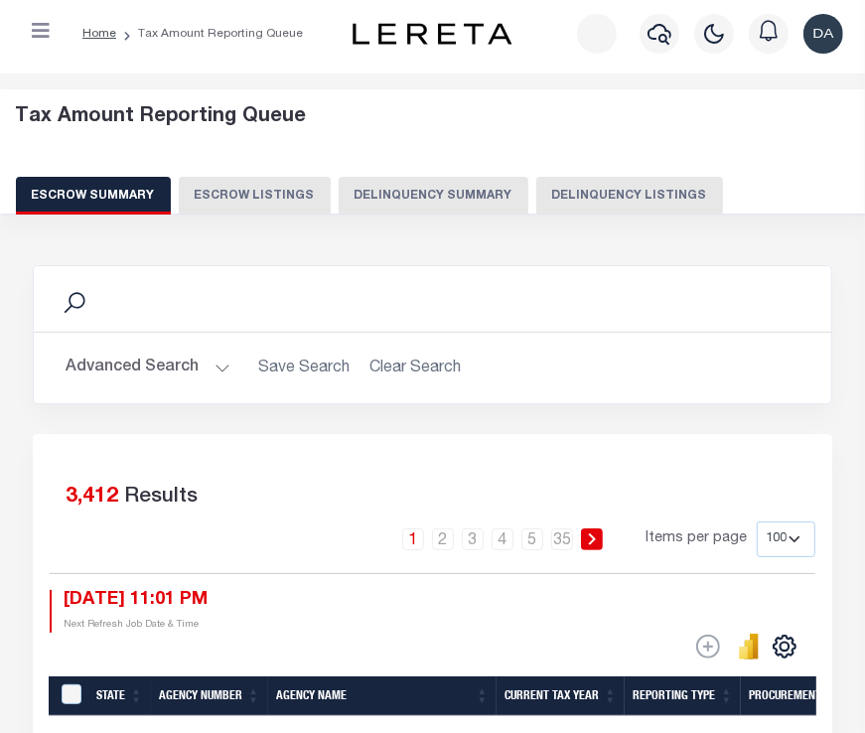
click at [433, 197] on button "Delinquency Summary" at bounding box center [434, 196] width 190 height 38
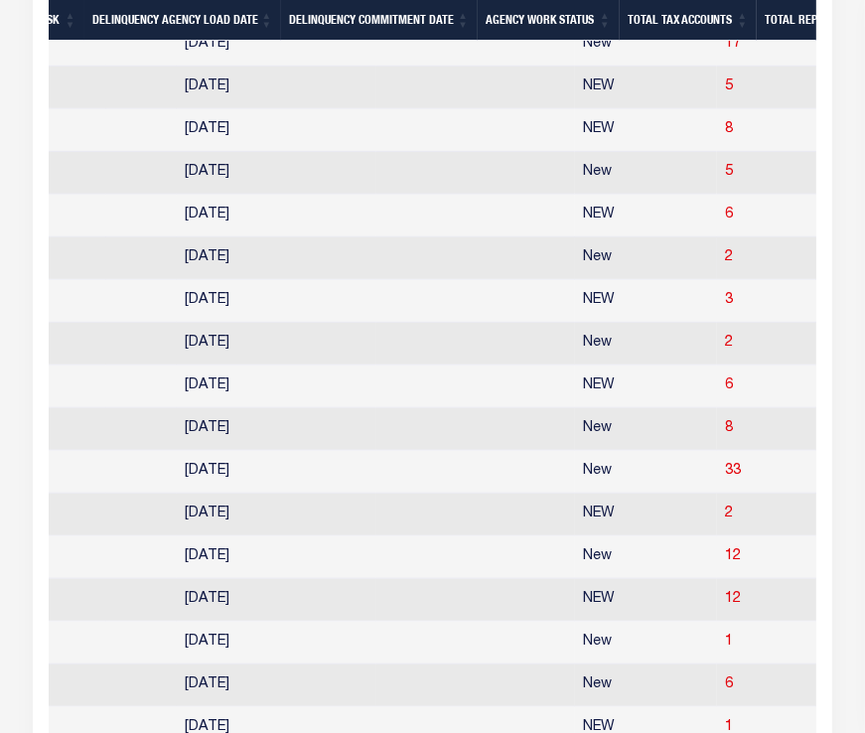
scroll to position [0, 0]
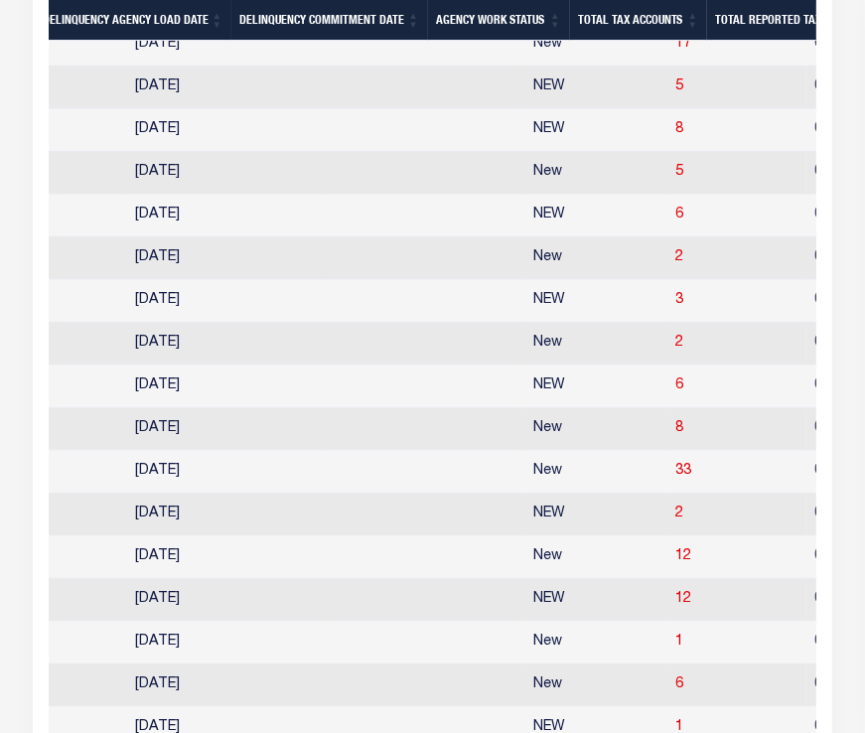
click at [526, 266] on td "New" at bounding box center [597, 258] width 142 height 43
checkbox input "true"
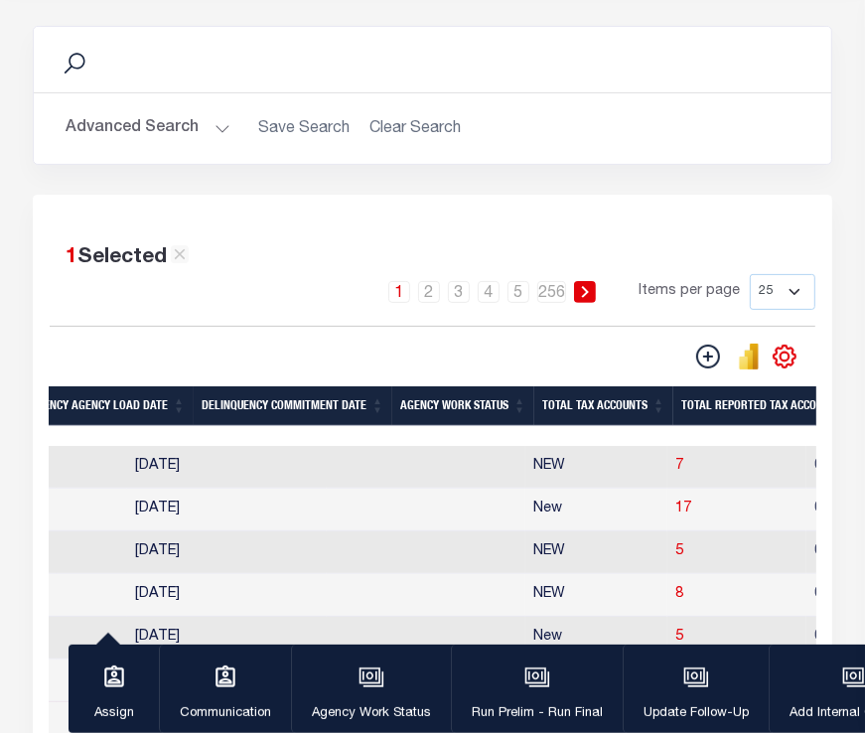
scroll to position [243, 0]
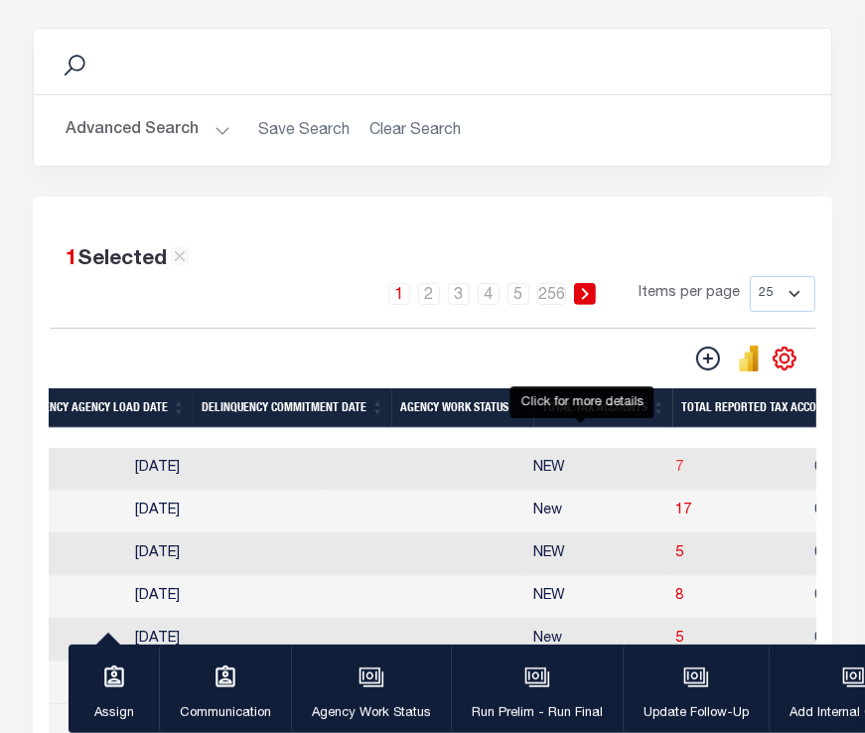
click at [676, 471] on span "7" at bounding box center [680, 468] width 8 height 14
select select "100"
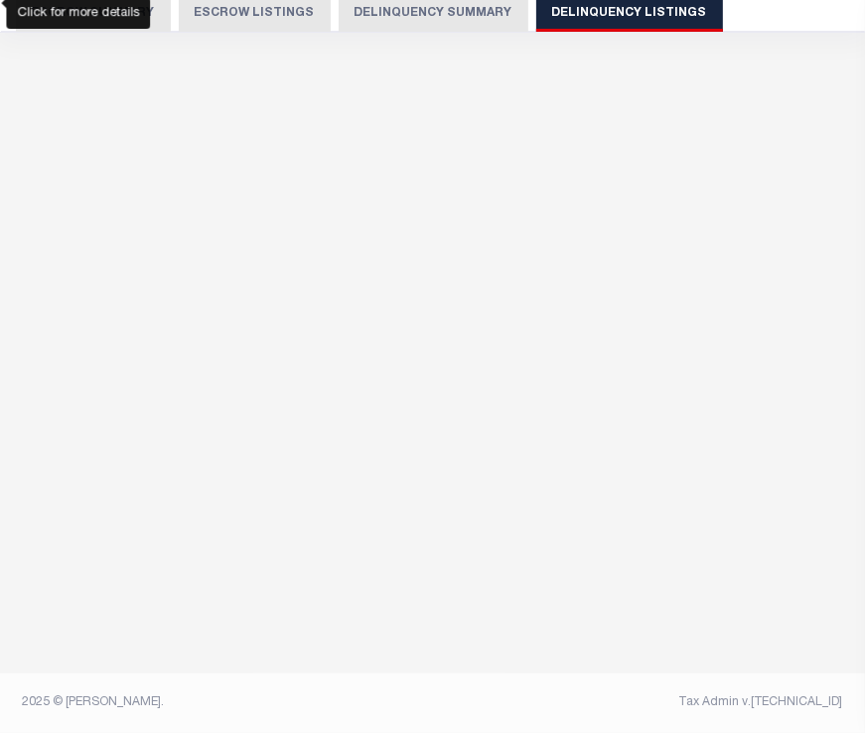
select select "100"
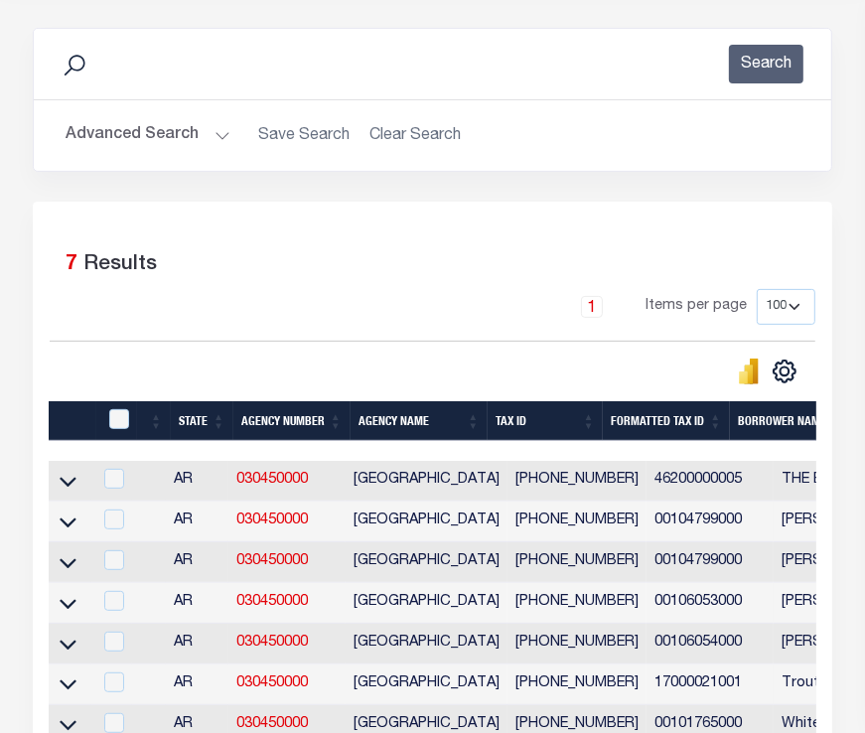
scroll to position [186, 0]
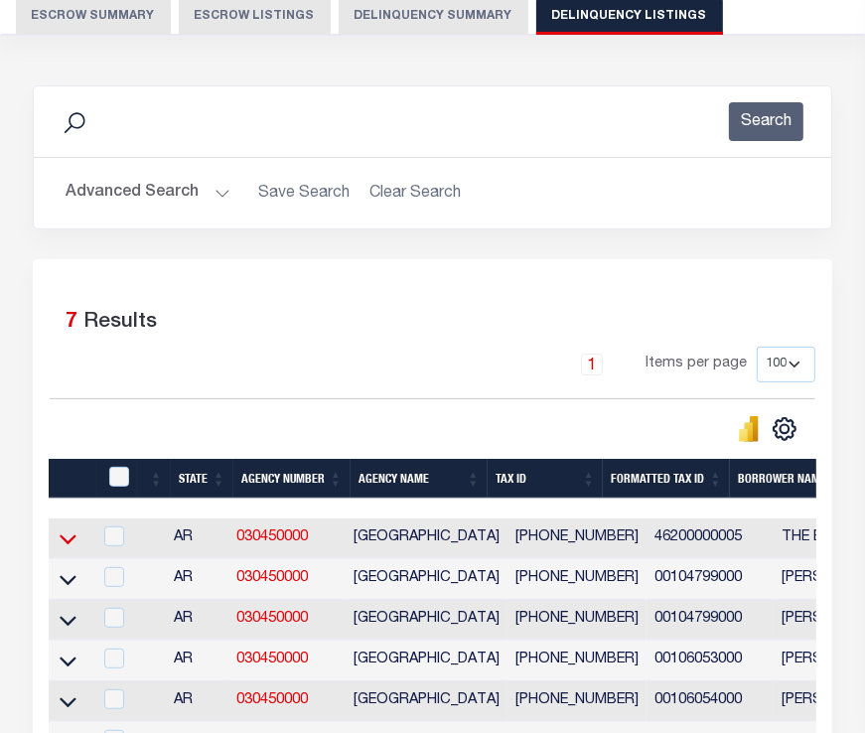
click at [69, 539] on icon at bounding box center [68, 539] width 17 height 21
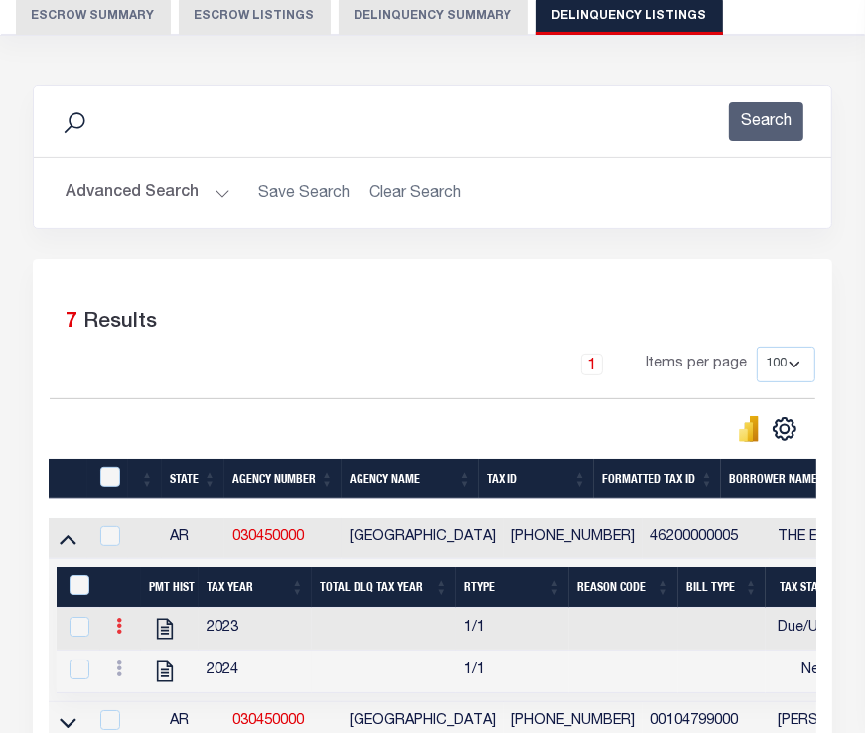
click at [119, 631] on icon at bounding box center [119, 626] width 6 height 16
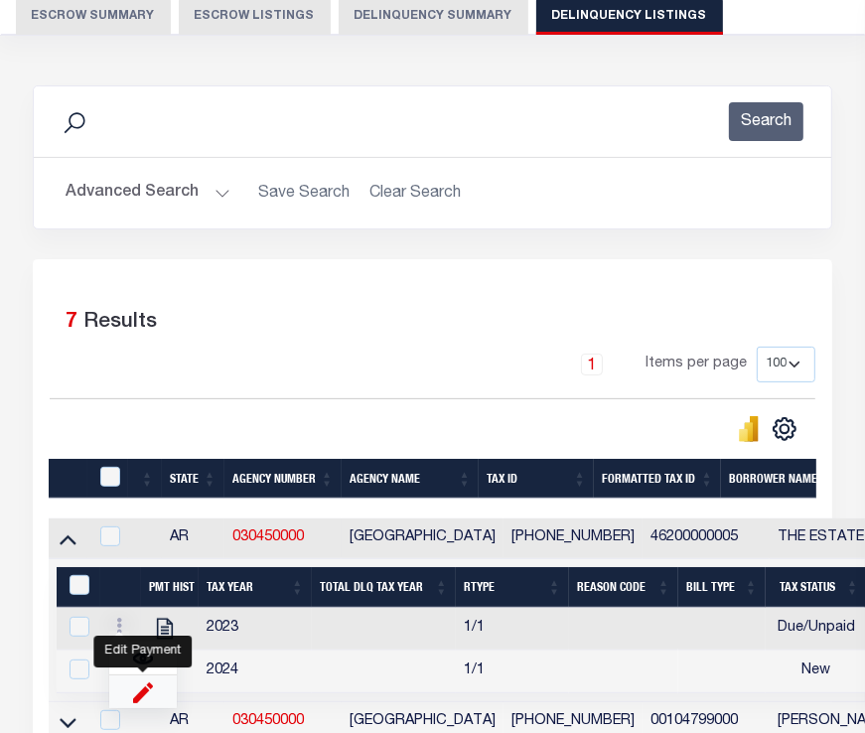
click at [137, 695] on img "" at bounding box center [143, 692] width 20 height 21
select select "DUE"
select select
type input "$10,002.00"
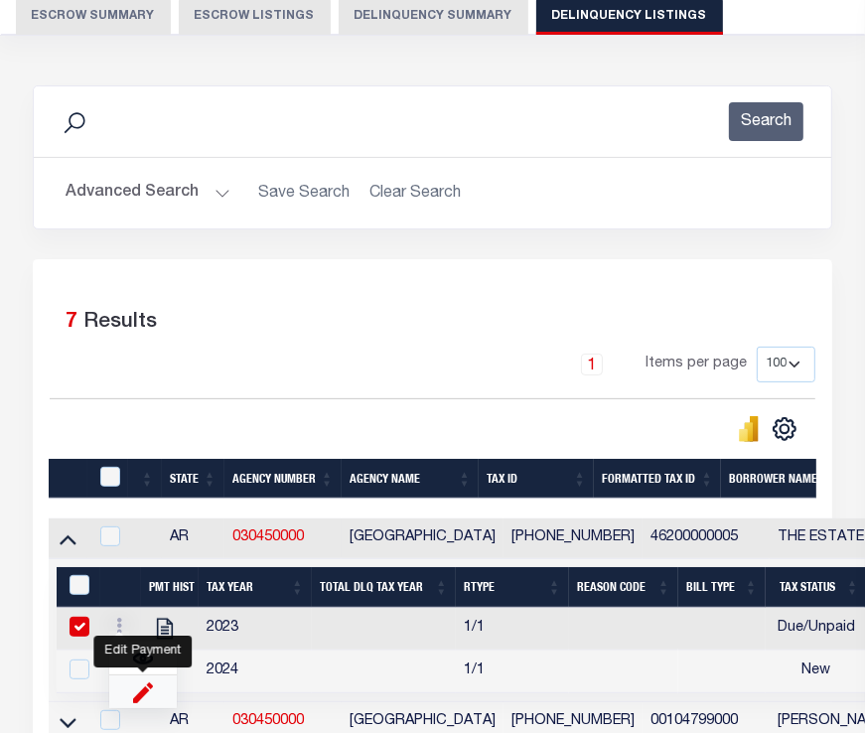
type input "[DATE]"
checkbox input "true"
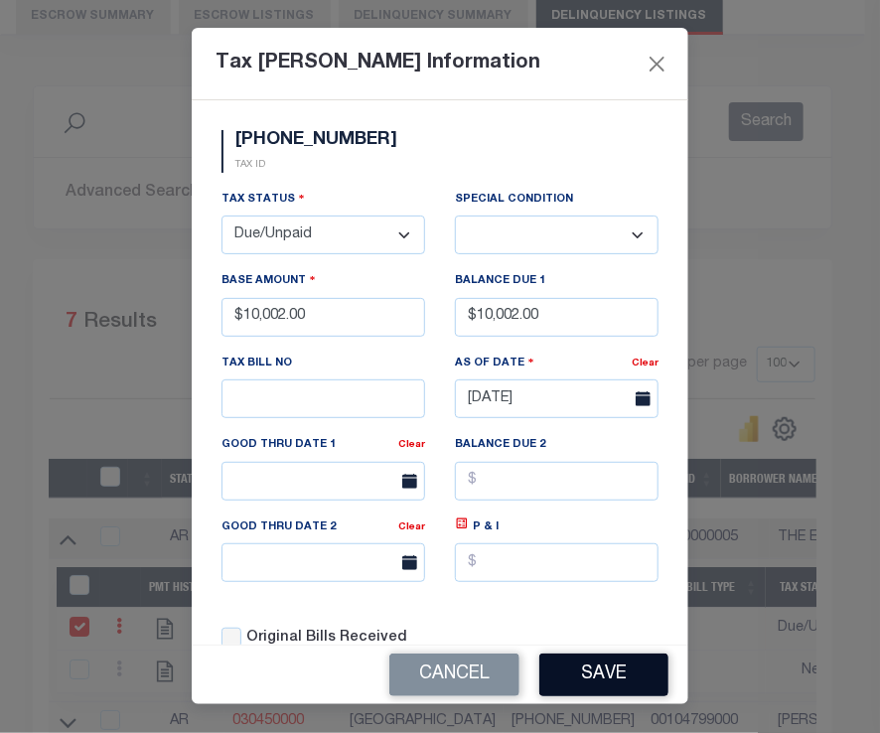
click at [626, 678] on button "Save" at bounding box center [603, 675] width 129 height 43
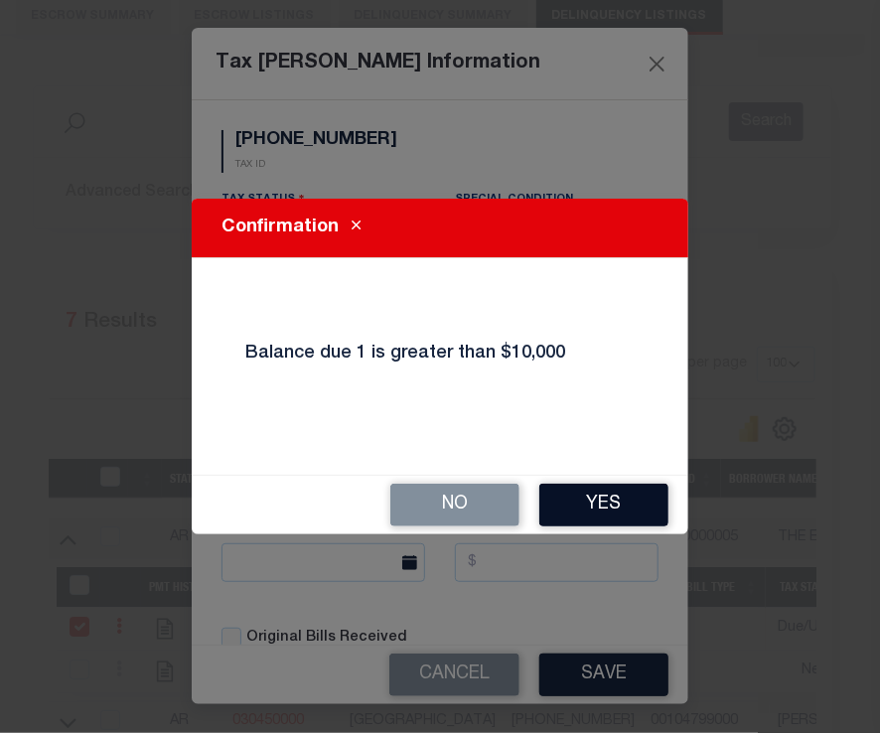
click at [596, 503] on button "Yes" at bounding box center [603, 505] width 129 height 43
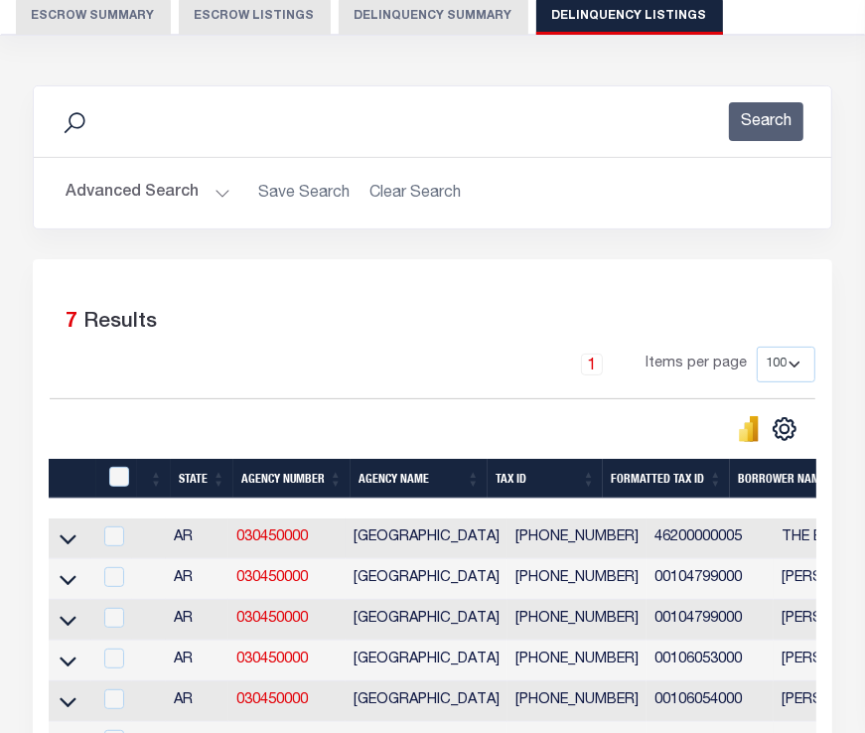
click at [80, 543] on td at bounding box center [70, 539] width 43 height 41
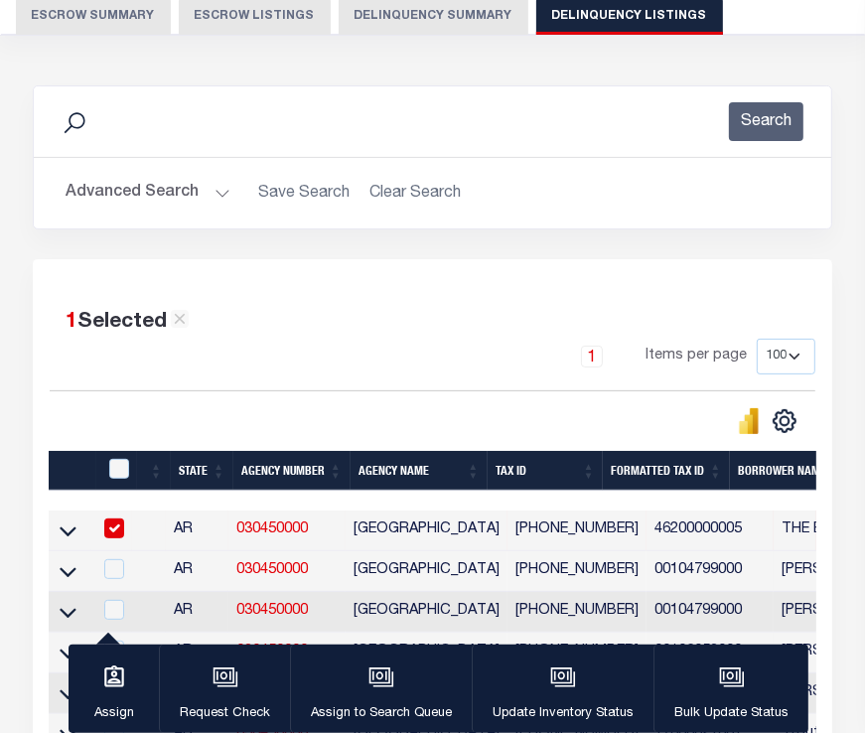
click at [119, 526] on input "checkbox" at bounding box center [114, 529] width 20 height 20
checkbox input "false"
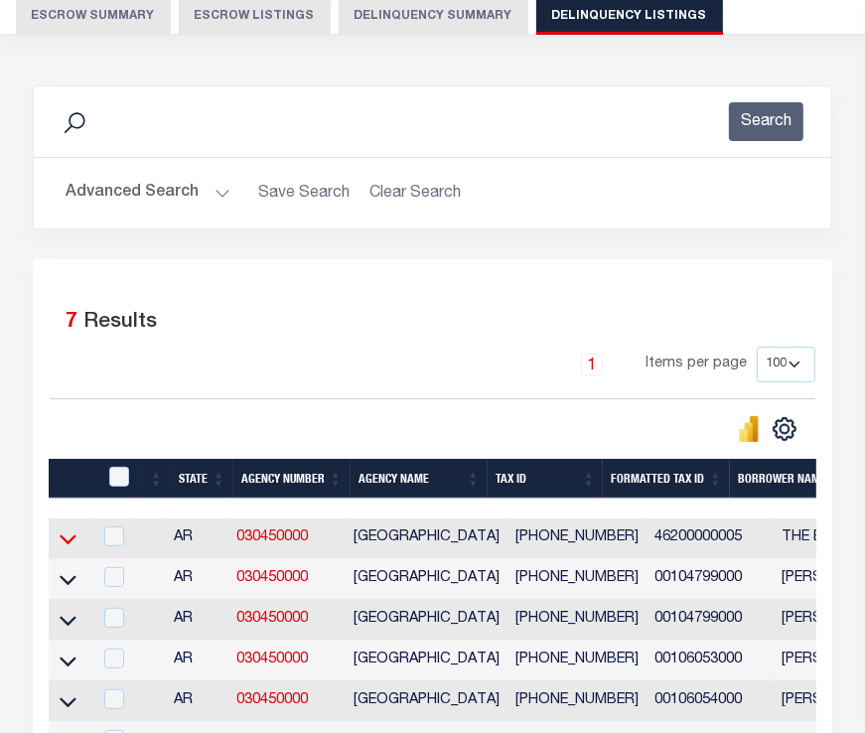
click at [69, 541] on icon at bounding box center [68, 539] width 17 height 21
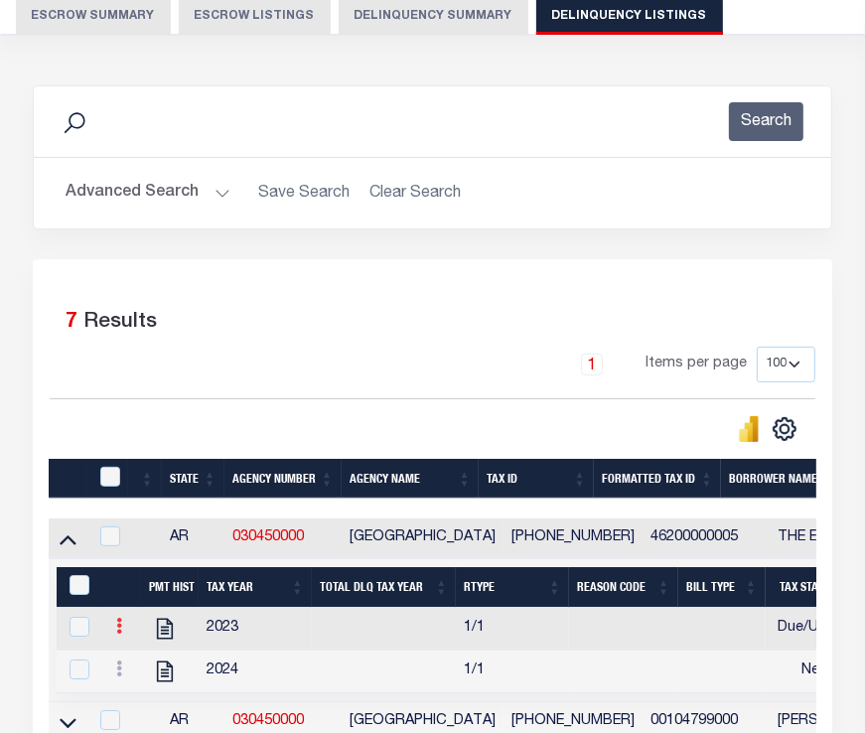
click at [123, 631] on link at bounding box center [119, 629] width 22 height 16
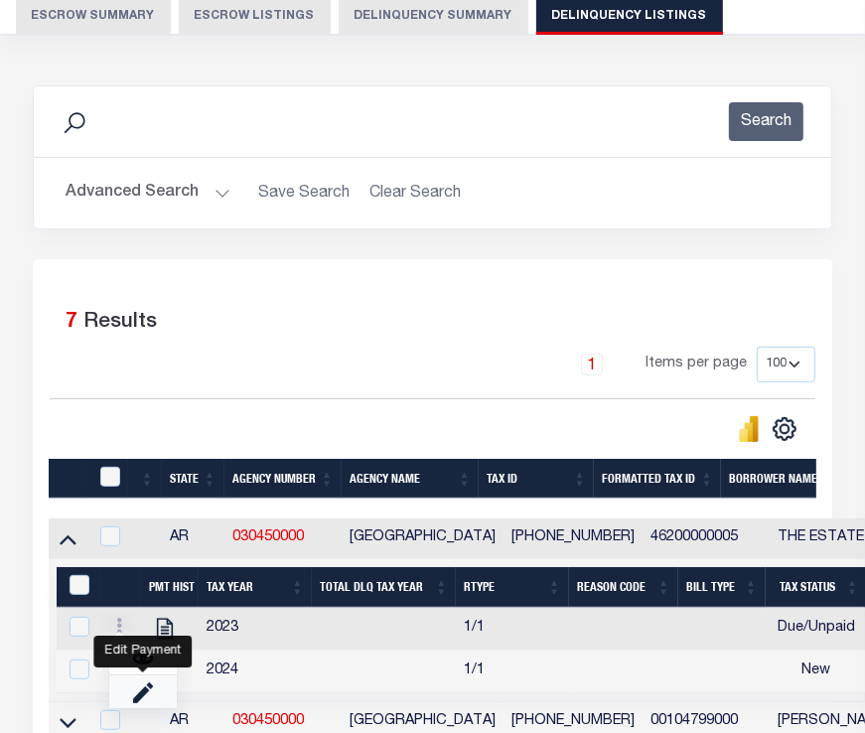
click at [156, 701] on link "" at bounding box center [143, 692] width 68 height 33
select select
type input "$10,002.00"
checkbox input "true"
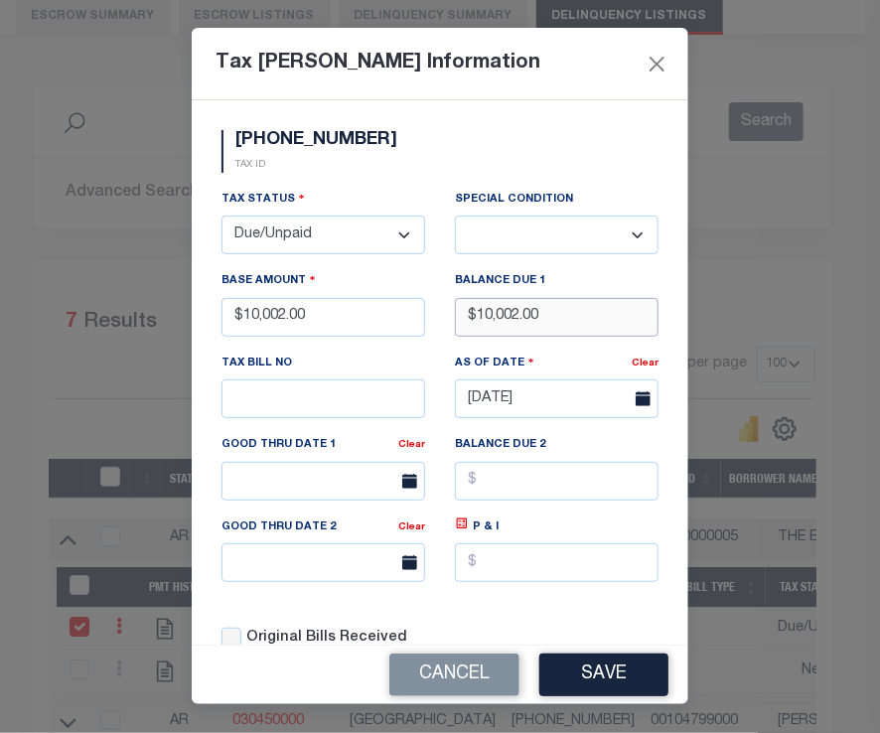
click at [552, 328] on input "$10,002.00" at bounding box center [557, 317] width 204 height 39
type input "$900.00"
click at [610, 670] on button "Save" at bounding box center [603, 675] width 129 height 43
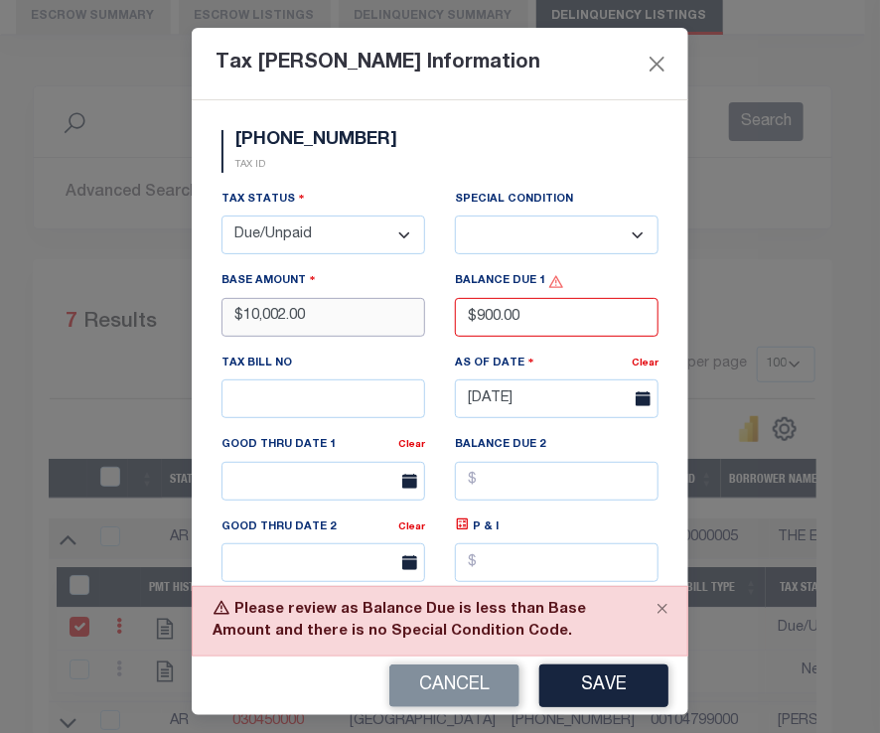
click at [346, 335] on input "$10,002.00" at bounding box center [324, 317] width 204 height 39
type input "$100.00"
click at [636, 695] on button "Save" at bounding box center [603, 686] width 129 height 43
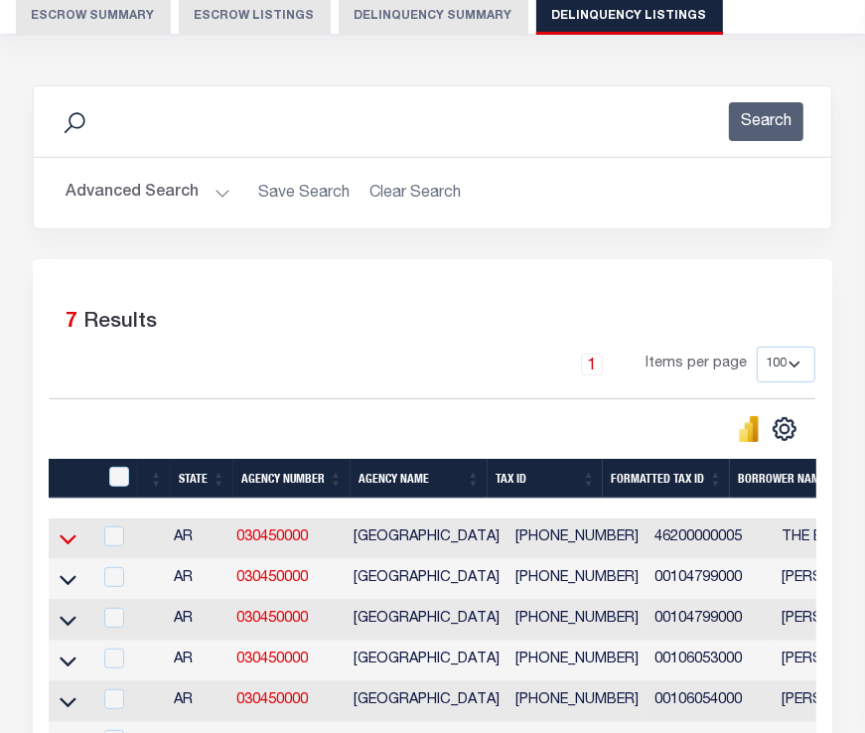
click at [75, 538] on icon at bounding box center [68, 540] width 17 height 10
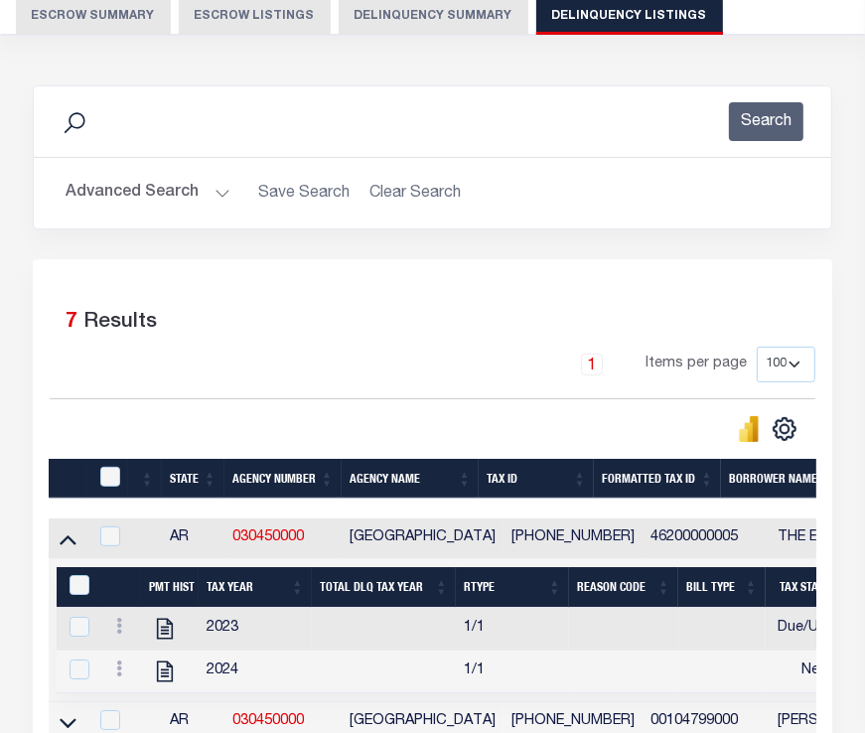
scroll to position [612, 0]
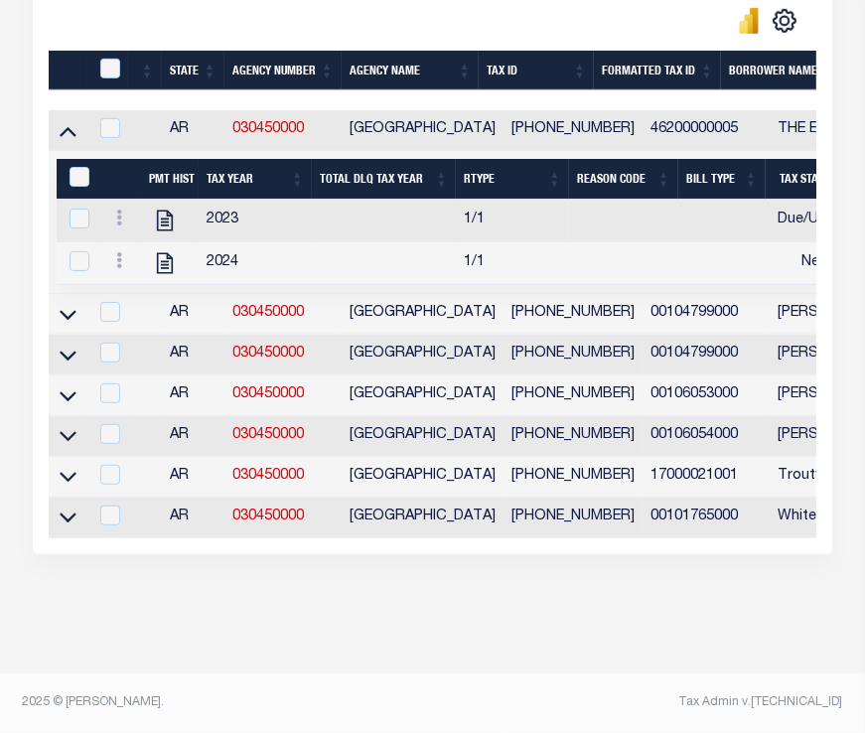
click at [115, 213] on link at bounding box center [119, 221] width 22 height 16
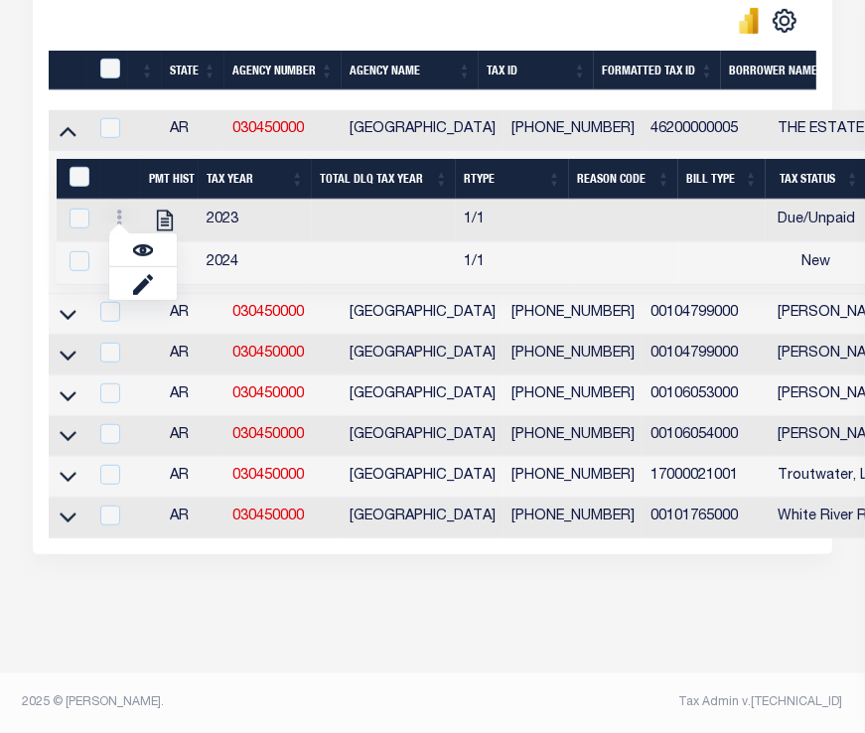
scroll to position [600, 0]
click at [153, 293] on link "" at bounding box center [143, 283] width 68 height 33
select select
type input "$100.00"
type input "$900.00"
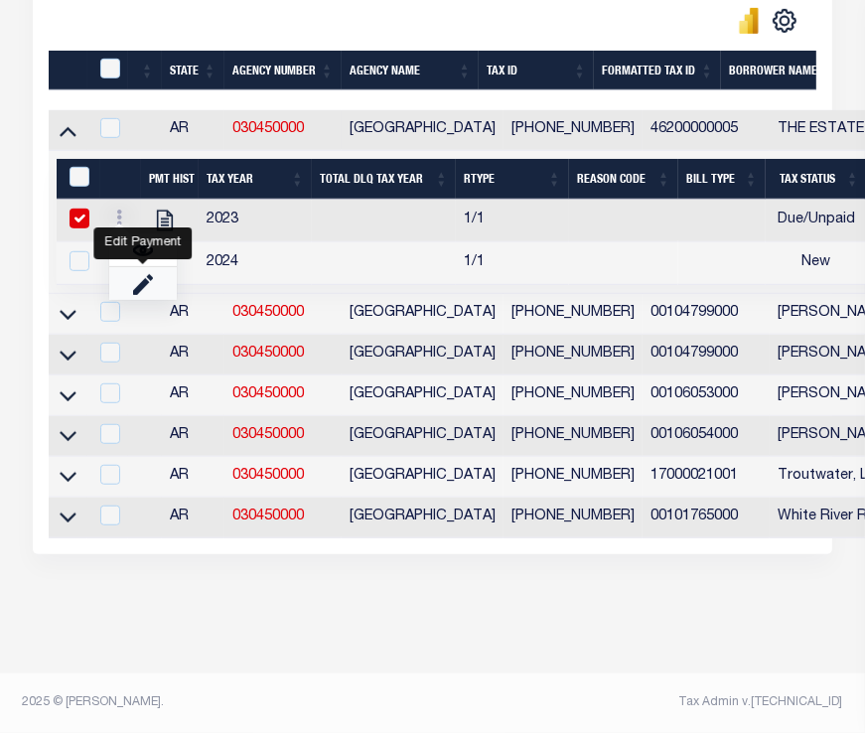
checkbox input "true"
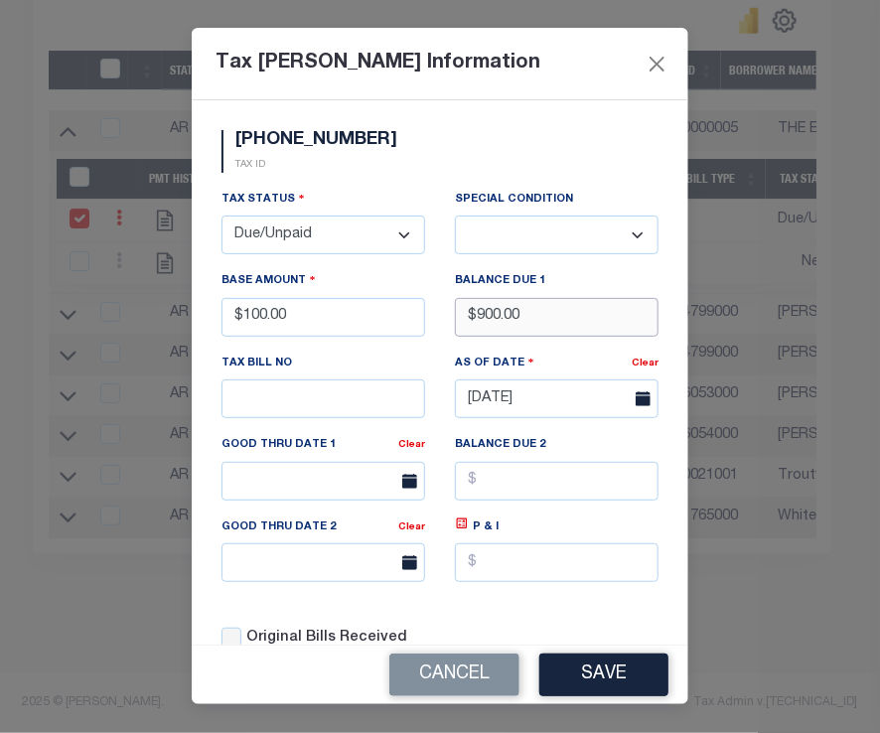
click at [521, 332] on input "$900.00" at bounding box center [557, 317] width 204 height 39
type input "$10,000.00"
click at [584, 671] on button "Save" at bounding box center [603, 675] width 129 height 43
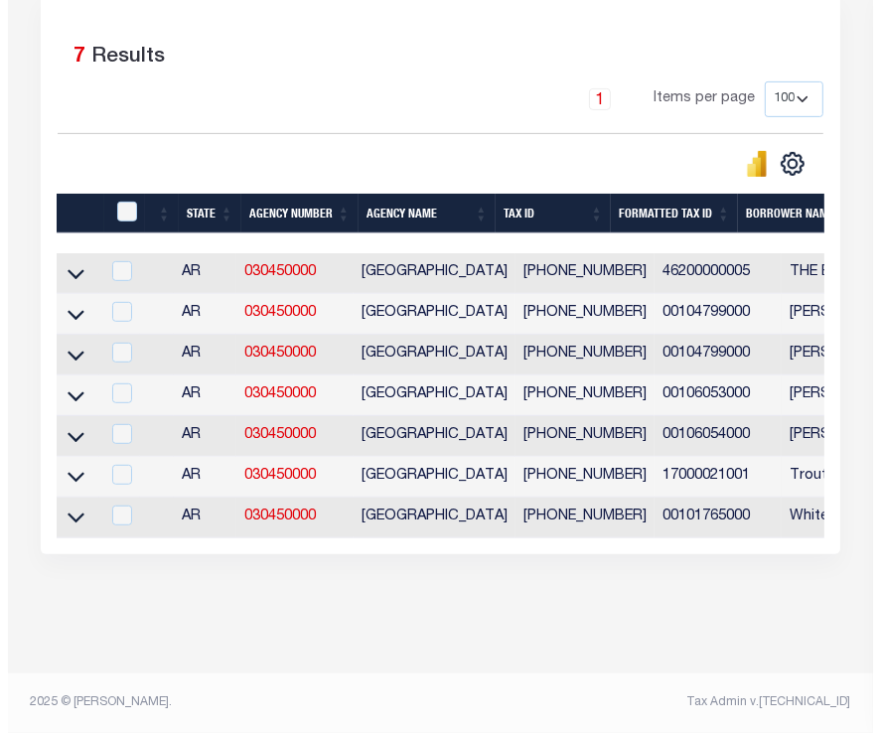
scroll to position [469, 0]
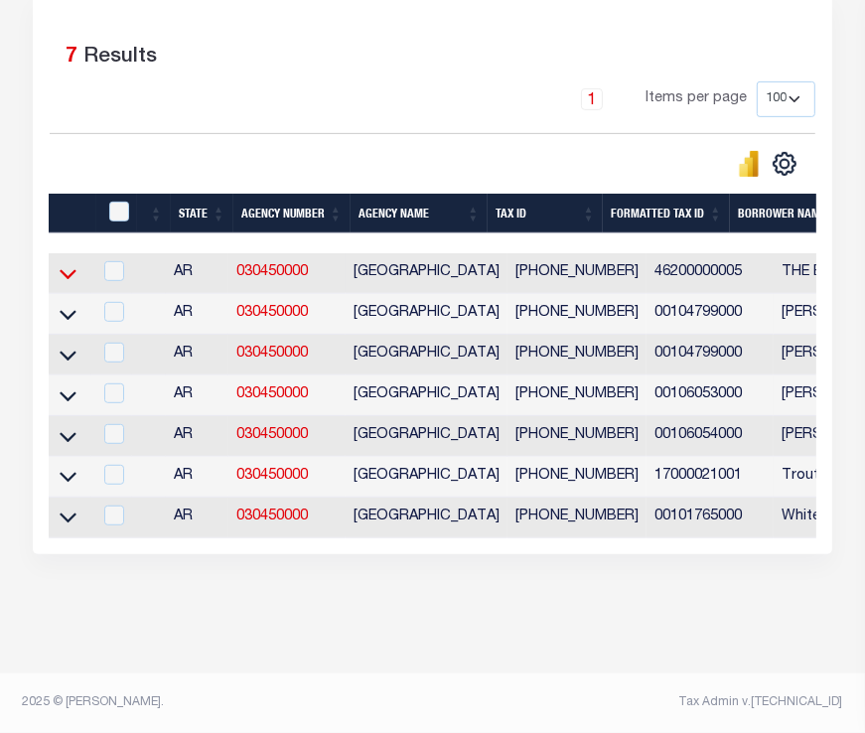
click at [69, 263] on icon at bounding box center [68, 273] width 17 height 21
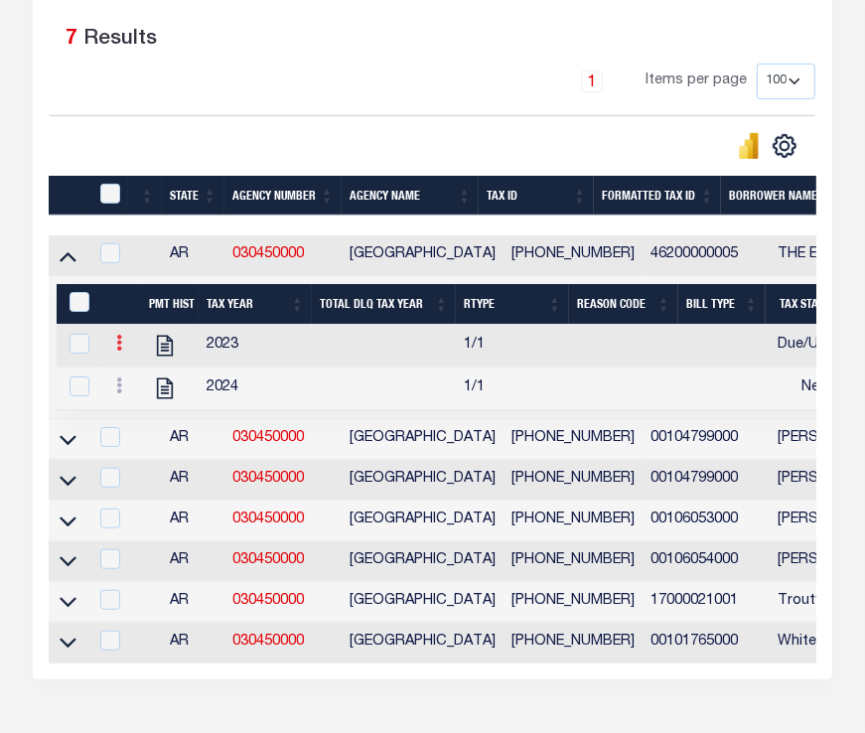
click at [117, 342] on icon at bounding box center [119, 343] width 6 height 16
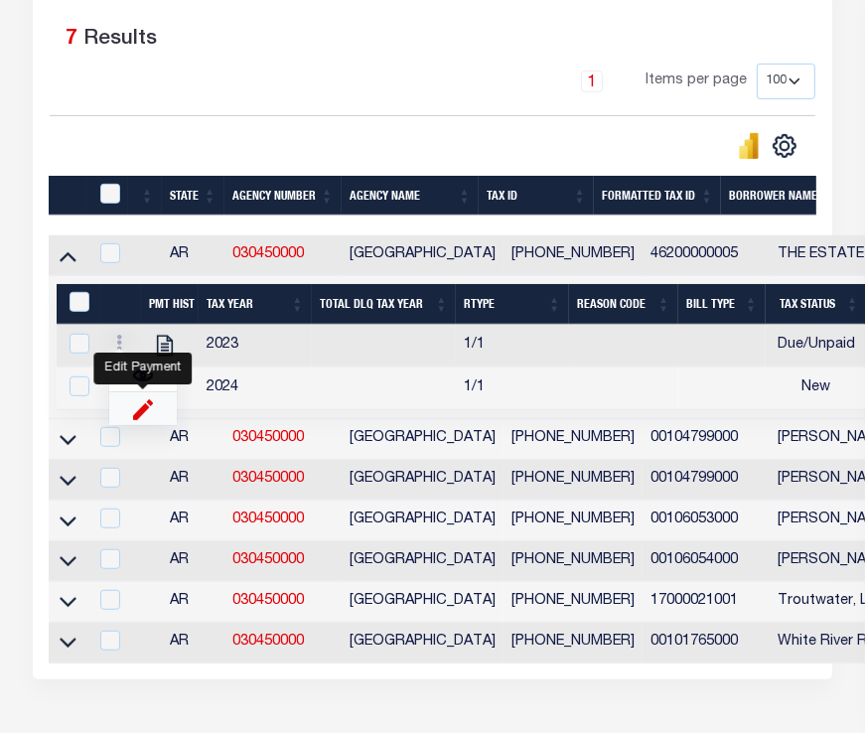
click at [151, 419] on img "" at bounding box center [143, 408] width 20 height 21
select select
type input "$100.00"
type input "$10,000.00"
checkbox input "true"
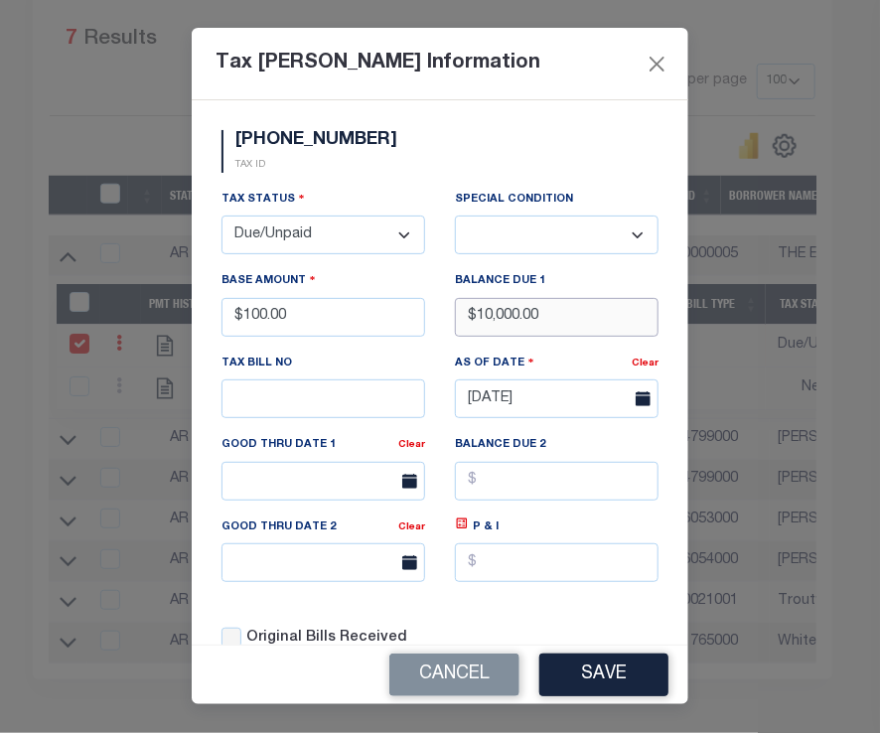
click at [579, 334] on input "$10,000.00" at bounding box center [557, 317] width 204 height 39
click at [586, 677] on button "Save" at bounding box center [603, 675] width 129 height 43
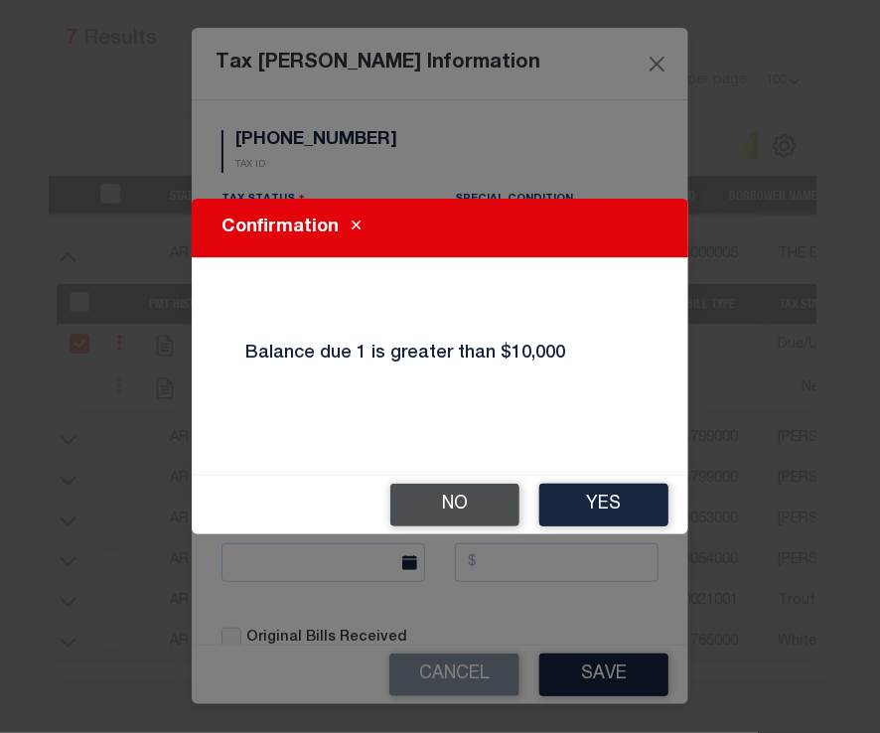
click at [489, 504] on button "No" at bounding box center [454, 505] width 129 height 43
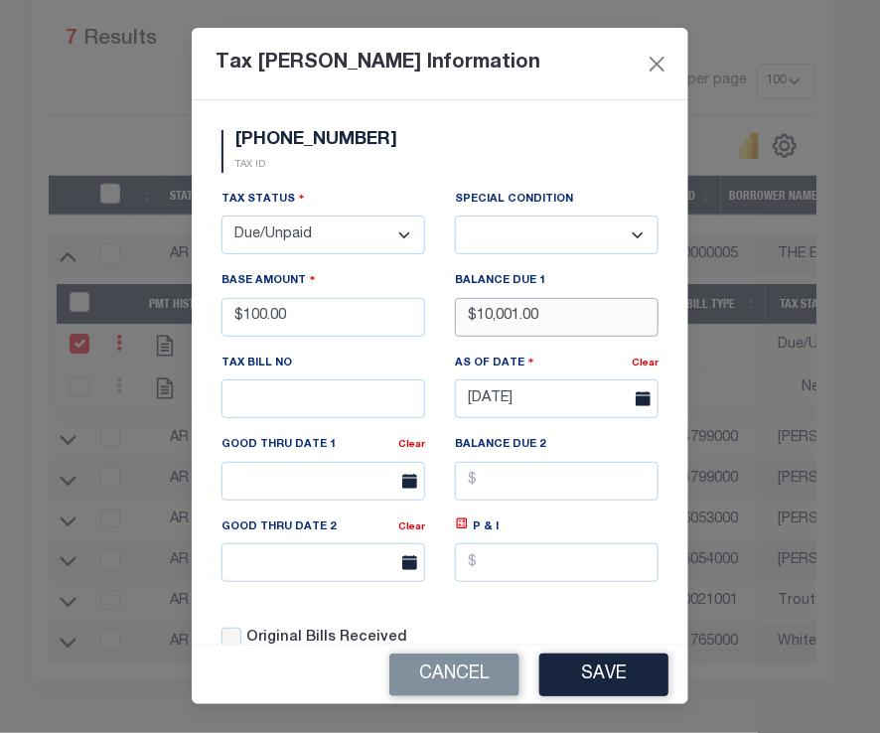
click at [541, 337] on input "$10,001.00" at bounding box center [557, 317] width 204 height 39
type input "$10,000.00"
click at [516, 495] on input "text" at bounding box center [557, 481] width 204 height 39
type input "$10,001.00"
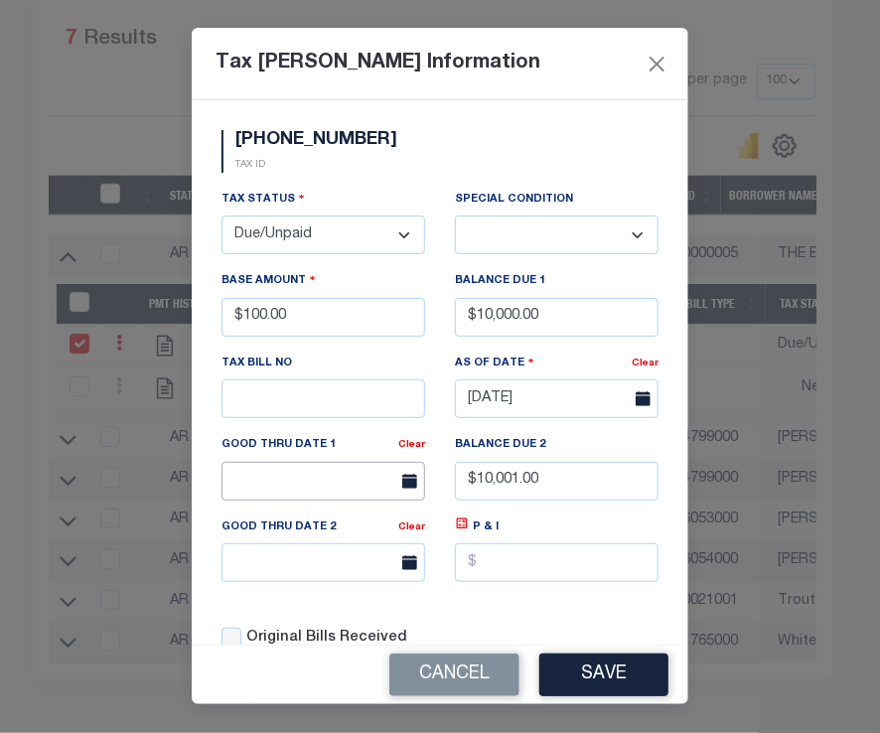
click at [325, 501] on input "text" at bounding box center [324, 481] width 204 height 39
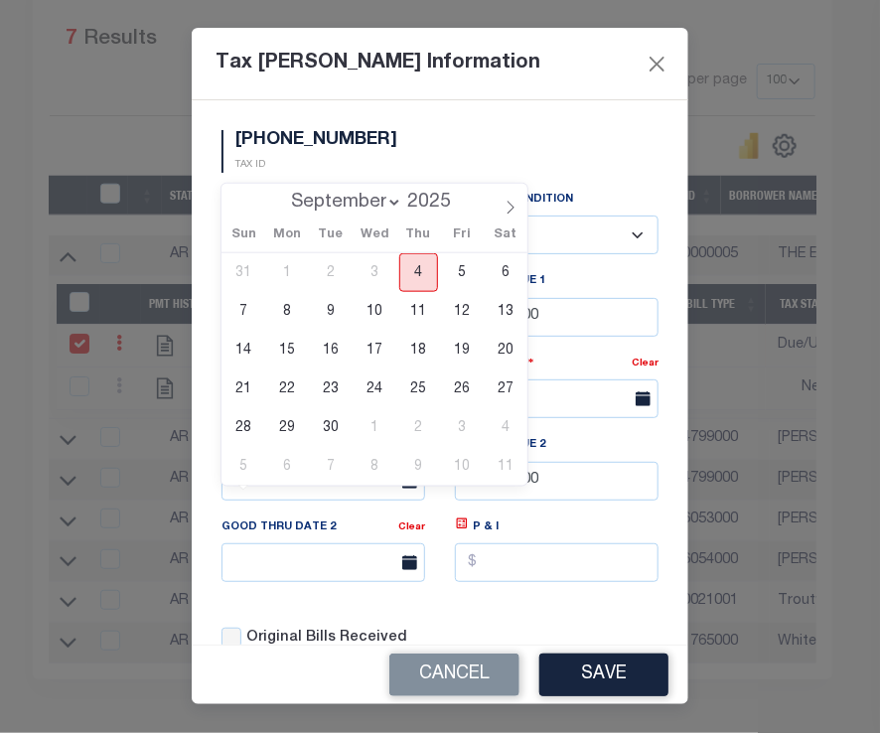
click at [403, 270] on span "4" at bounding box center [418, 272] width 39 height 39
type input "[DATE]"
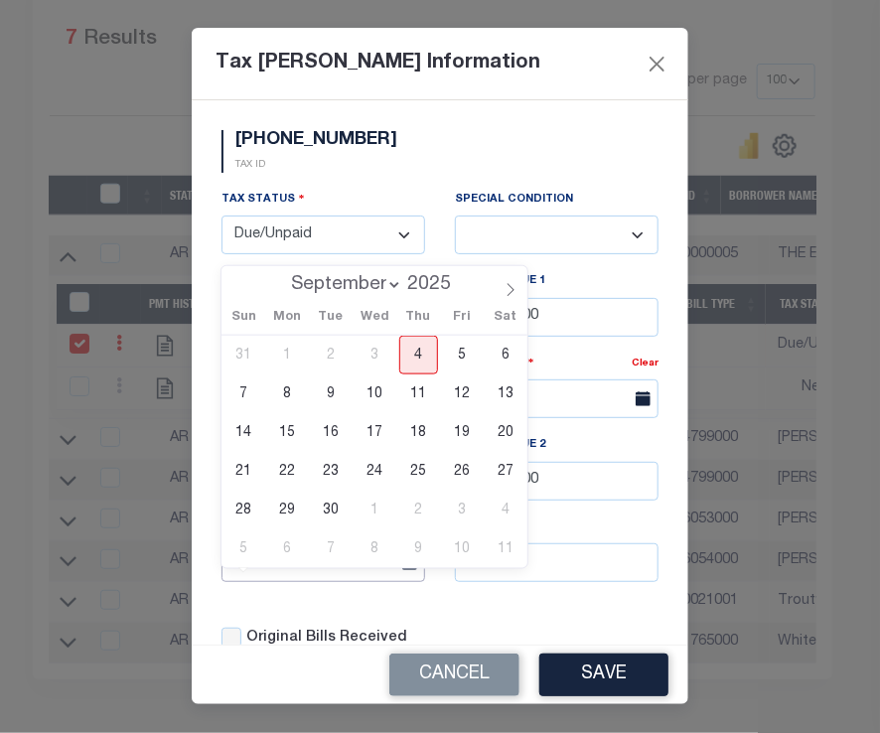
click at [341, 582] on input "text" at bounding box center [324, 562] width 204 height 39
click at [462, 356] on span "5" at bounding box center [462, 355] width 39 height 39
type input "[DATE]"
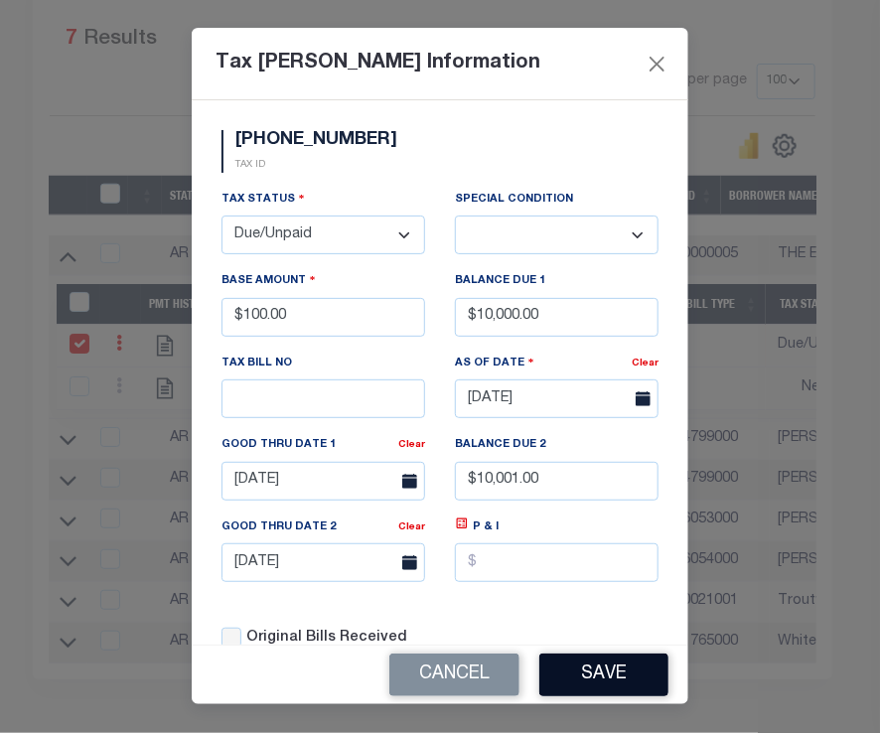
click at [631, 660] on button "Save" at bounding box center [603, 675] width 129 height 43
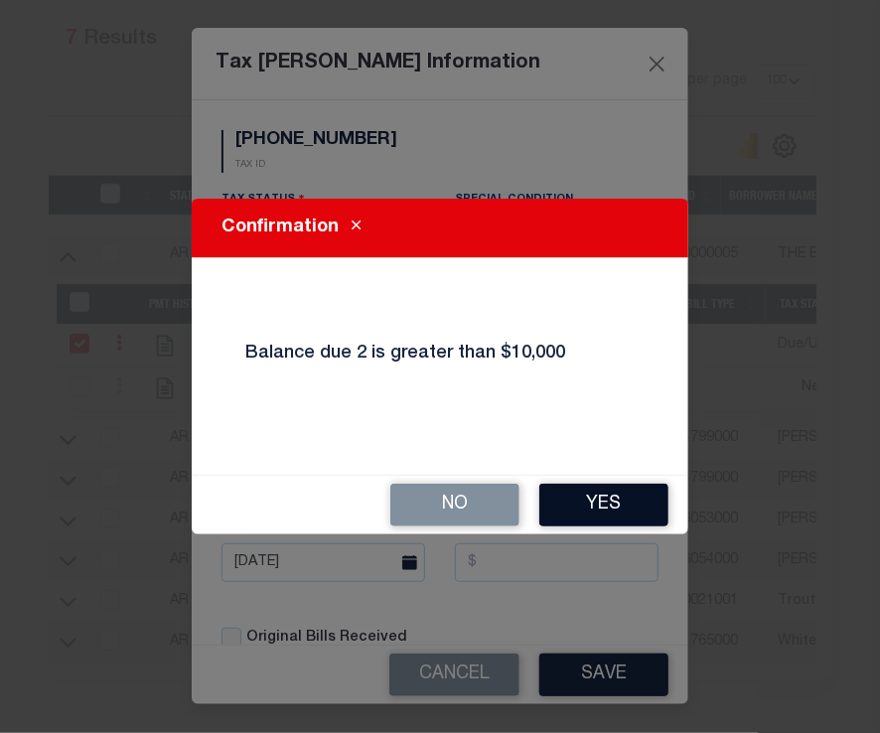
click at [600, 509] on button "Yes" at bounding box center [603, 505] width 129 height 43
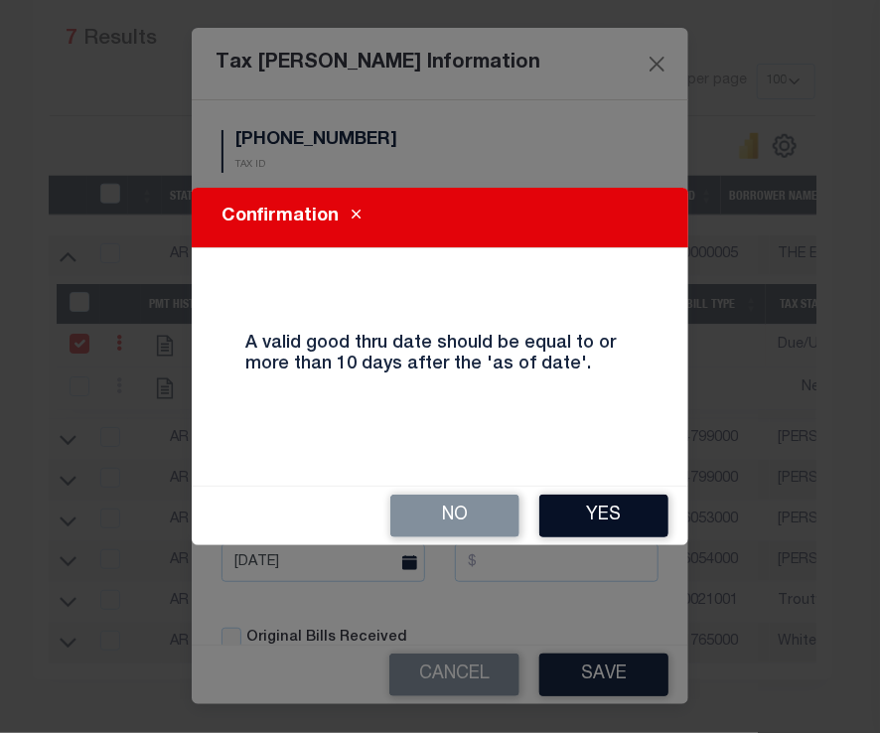
click at [580, 516] on button "Yes" at bounding box center [603, 516] width 129 height 43
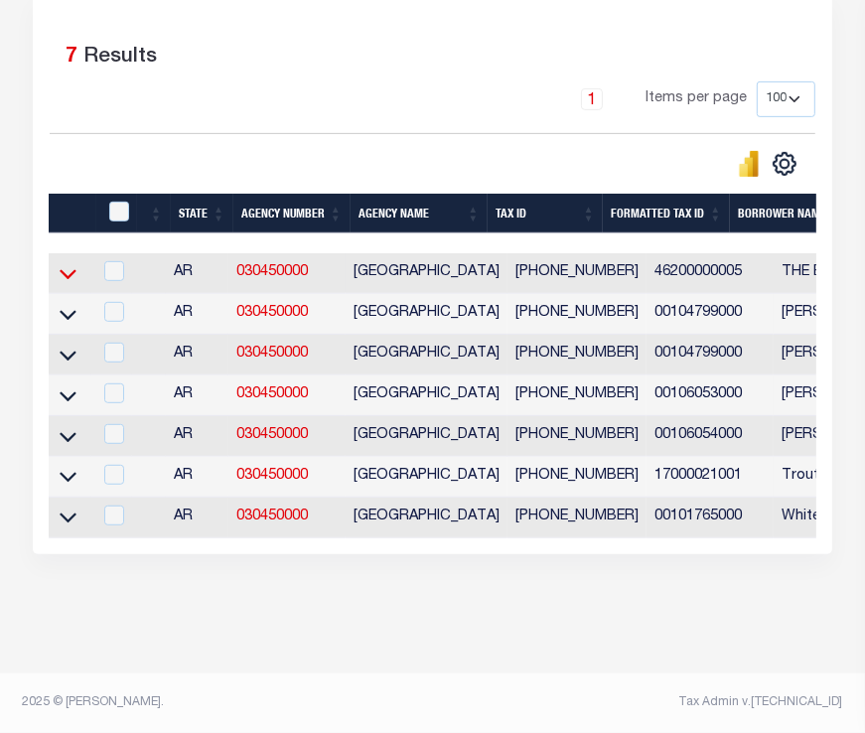
click at [63, 270] on icon at bounding box center [68, 275] width 17 height 10
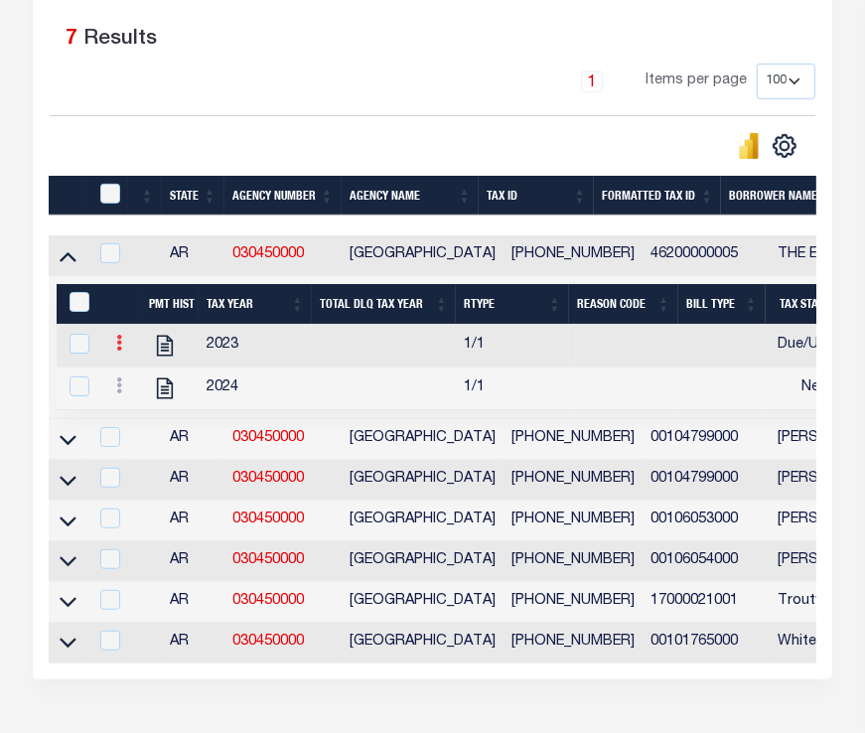
click at [122, 348] on link at bounding box center [119, 346] width 22 height 16
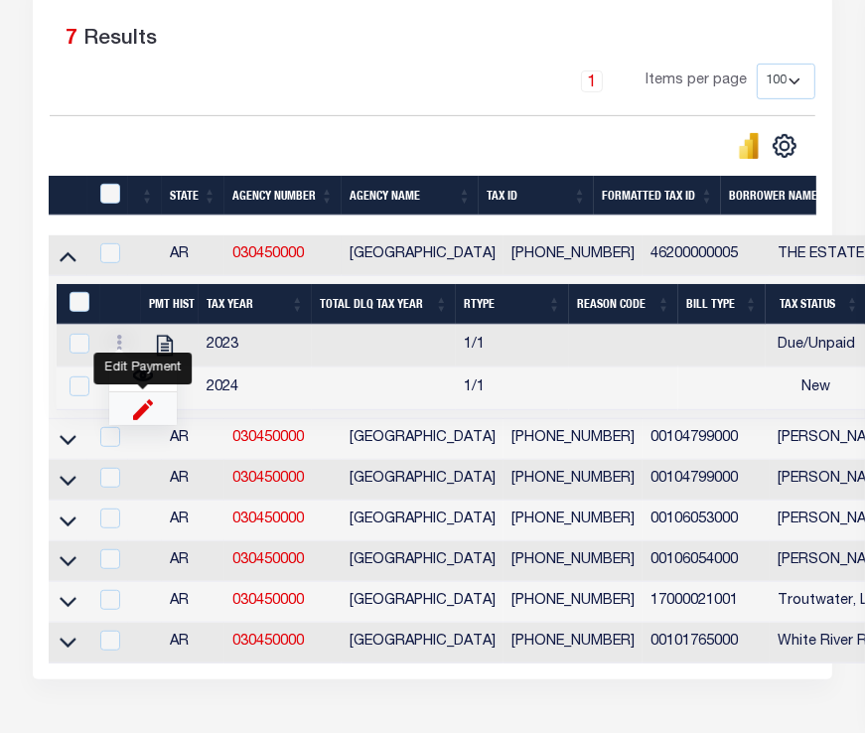
click at [133, 412] on img "" at bounding box center [143, 408] width 20 height 21
select select
type input "$100.00"
type input "$10,000.00"
type input "[DATE]"
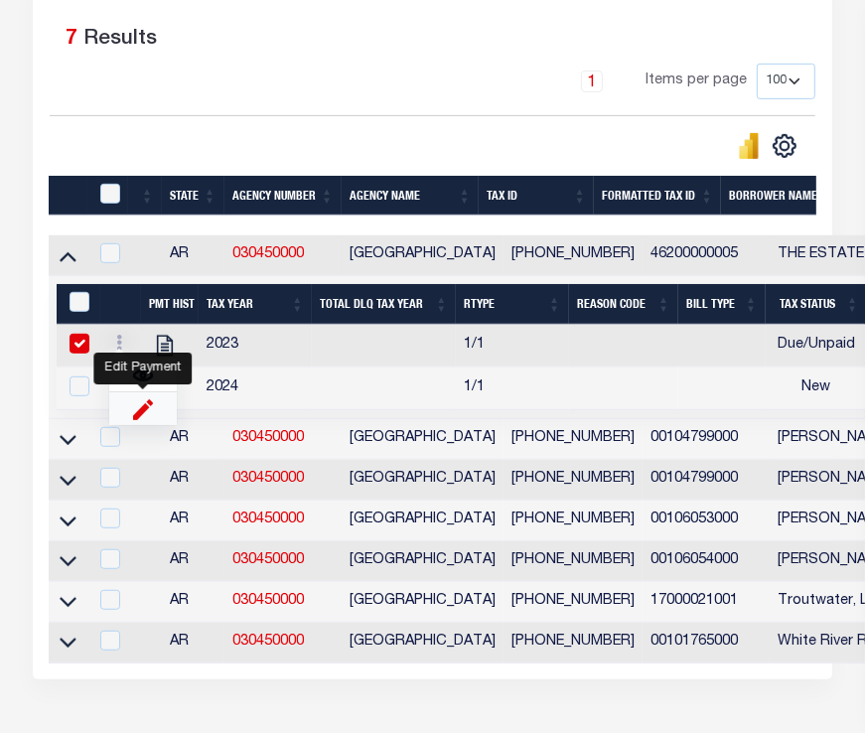
type input "$10,001.00"
type input "[DATE]"
checkbox input "true"
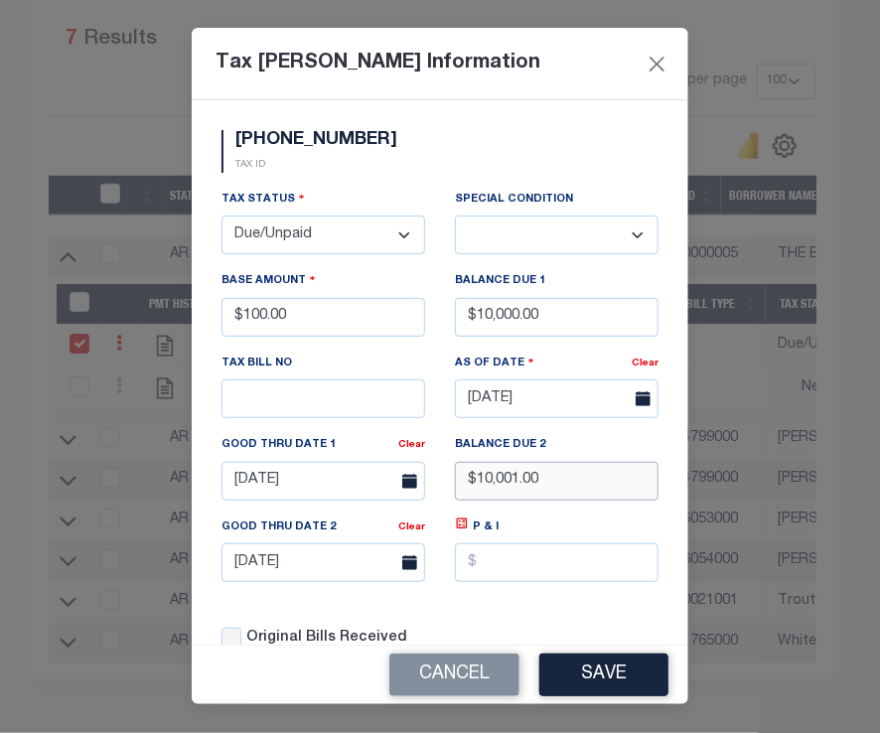
click at [513, 501] on input "$10,001.00" at bounding box center [557, 481] width 204 height 39
type input "$"
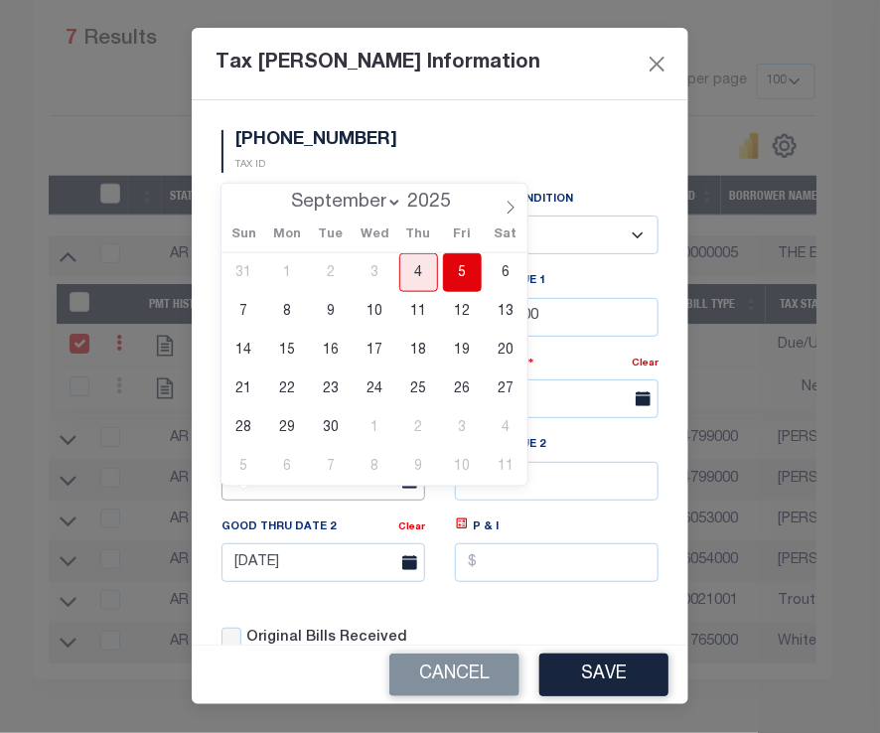
click at [354, 501] on input "[DATE]" at bounding box center [324, 481] width 204 height 39
drag, startPoint x: 354, startPoint y: 511, endPoint x: 269, endPoint y: 505, distance: 84.7
click at [269, 501] on input "[DATE]" at bounding box center [324, 481] width 204 height 39
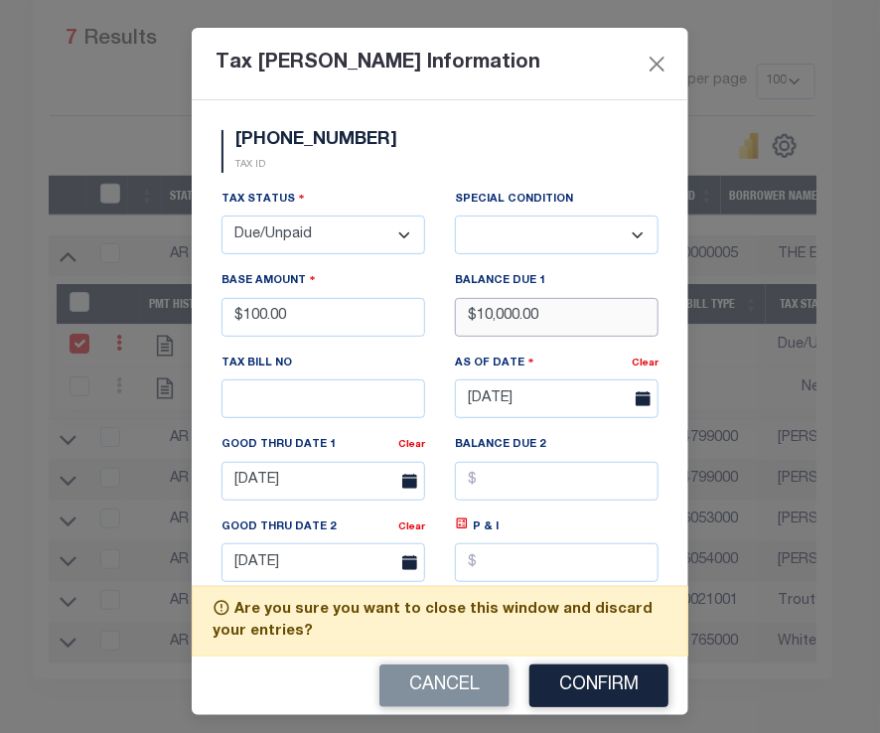
click at [539, 337] on input "$10,000.00" at bounding box center [557, 317] width 204 height 39
click at [497, 501] on input "text" at bounding box center [557, 481] width 204 height 39
type input "$10,001.00"
click at [502, 335] on input "$10,000.00" at bounding box center [557, 317] width 204 height 39
type input "$10,001.00"
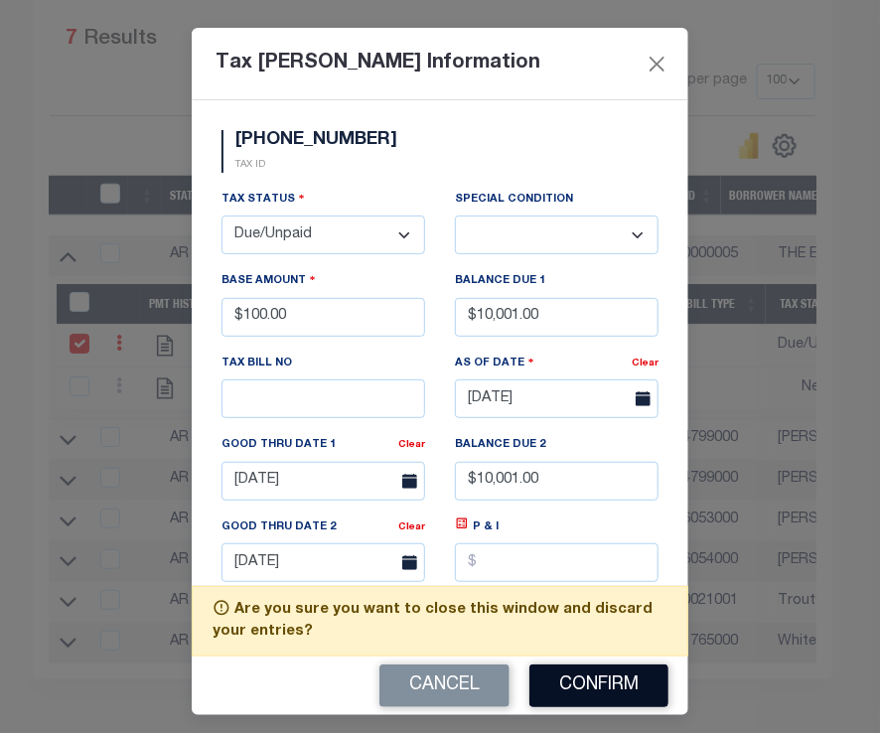
click at [592, 671] on button "Confirm" at bounding box center [599, 686] width 139 height 43
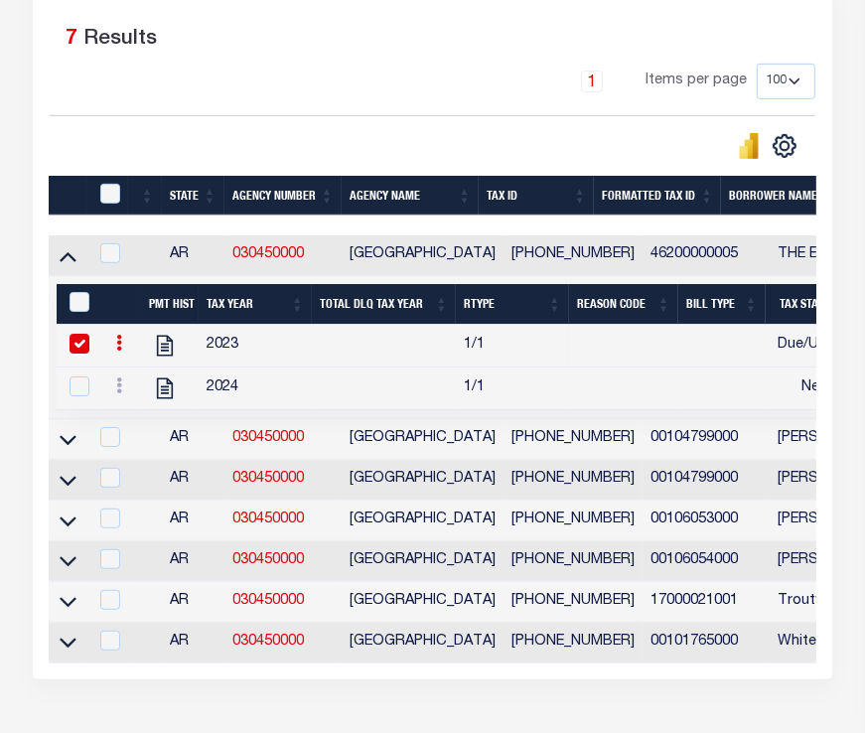
click at [124, 345] on link at bounding box center [119, 346] width 22 height 16
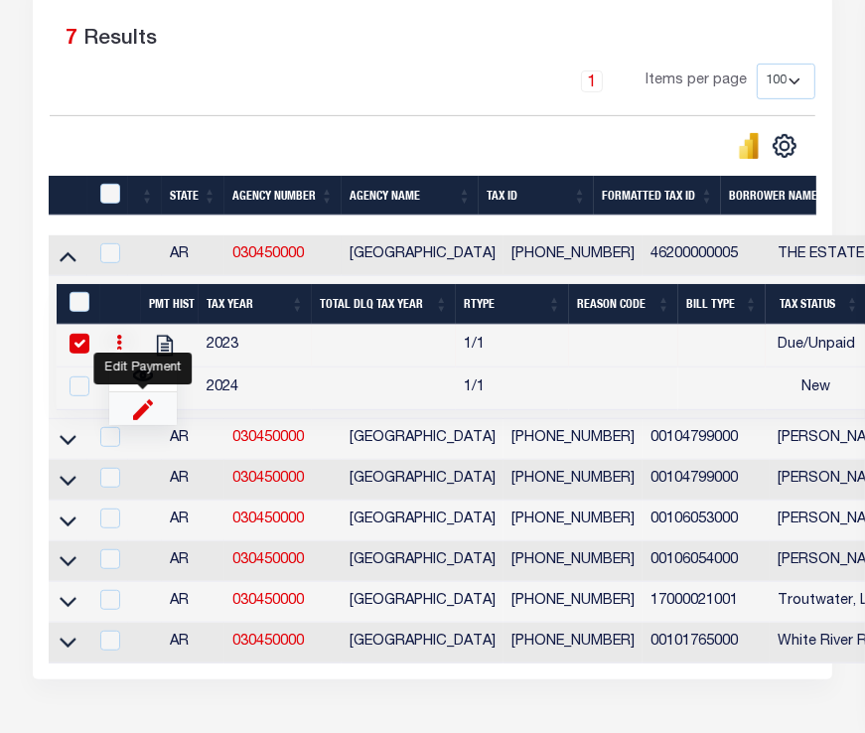
click at [150, 419] on img "" at bounding box center [143, 408] width 20 height 21
select select
type input "$100.00"
type input "$10,000.00"
type input "$10,001.00"
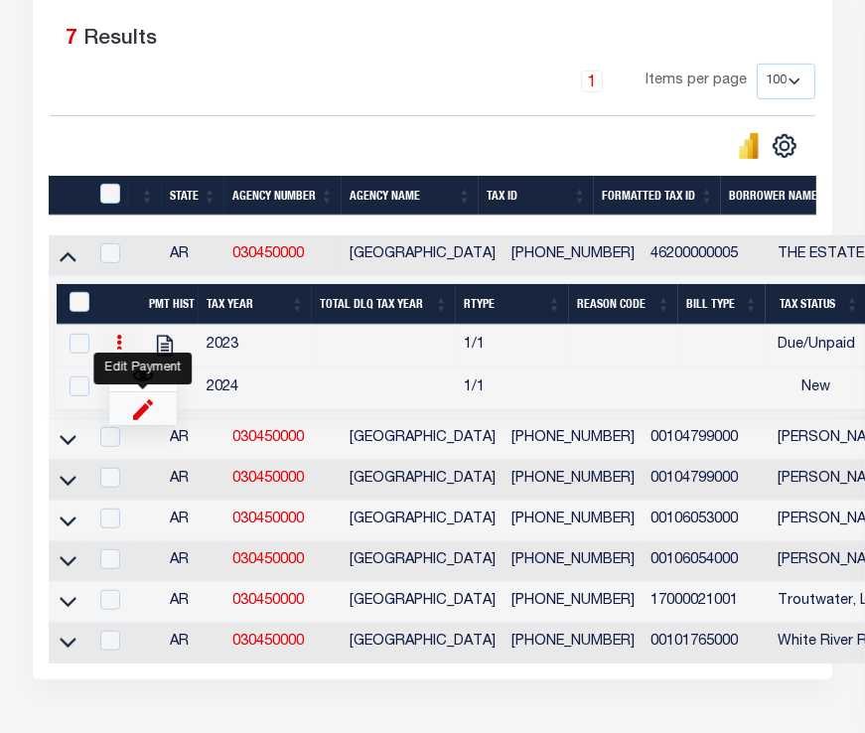
checkbox input "false"
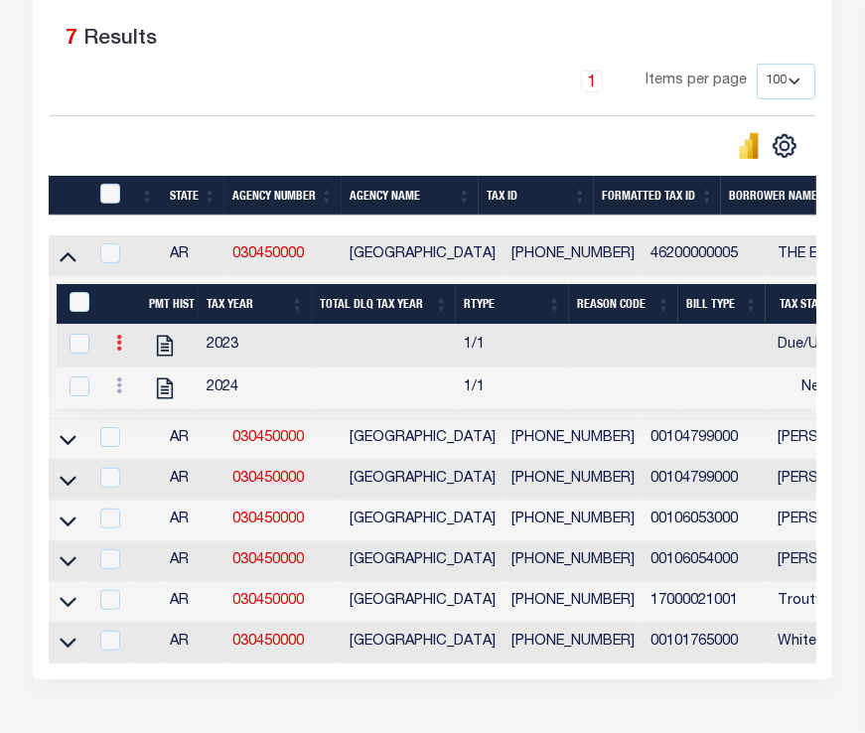
click at [122, 350] on link at bounding box center [119, 346] width 22 height 16
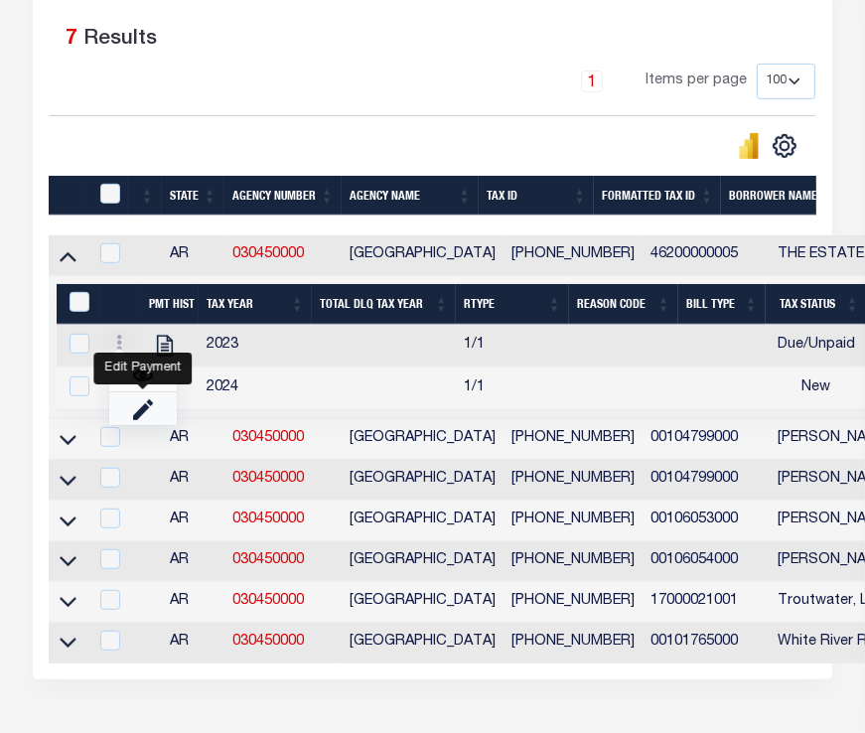
click at [153, 415] on link "" at bounding box center [143, 408] width 68 height 33
select select
type input "$100.00"
type input "$10,000.00"
type input "$10,001.00"
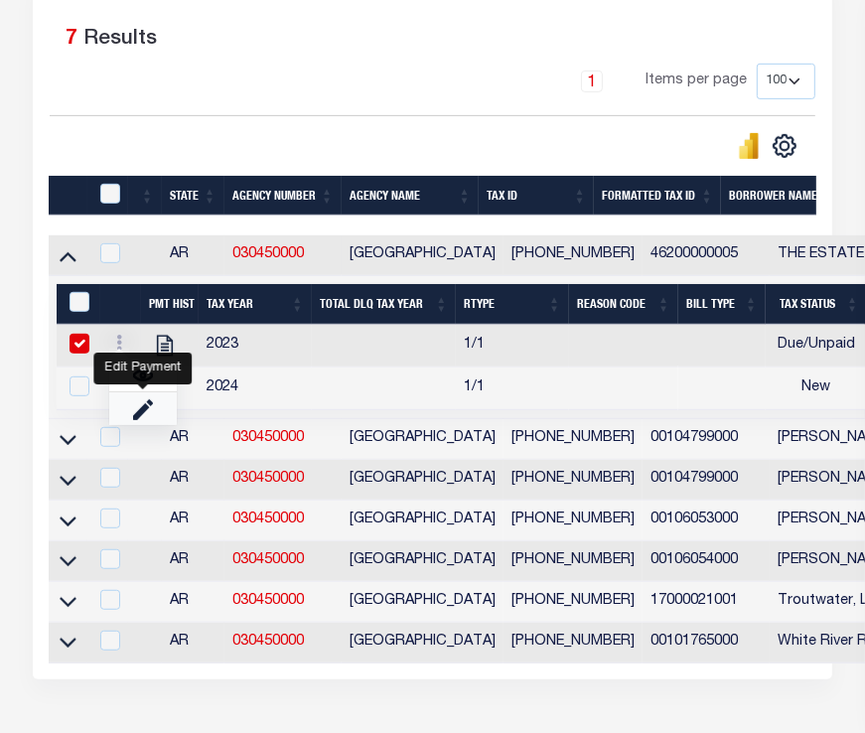
checkbox input "true"
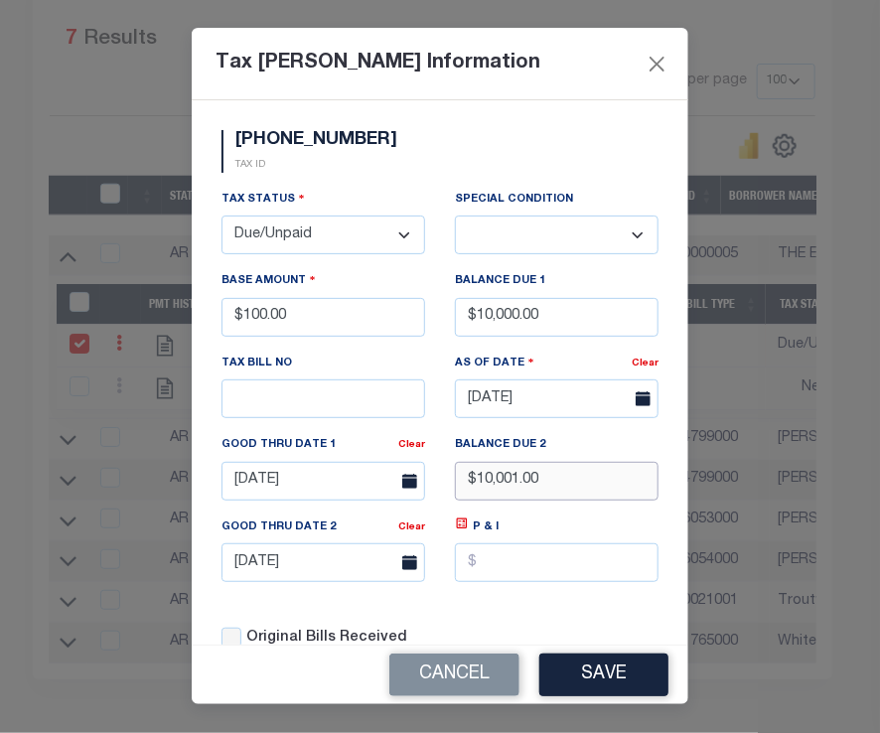
click at [550, 501] on input "$10,001.00" at bounding box center [557, 481] width 204 height 39
type input "$10,001.00"
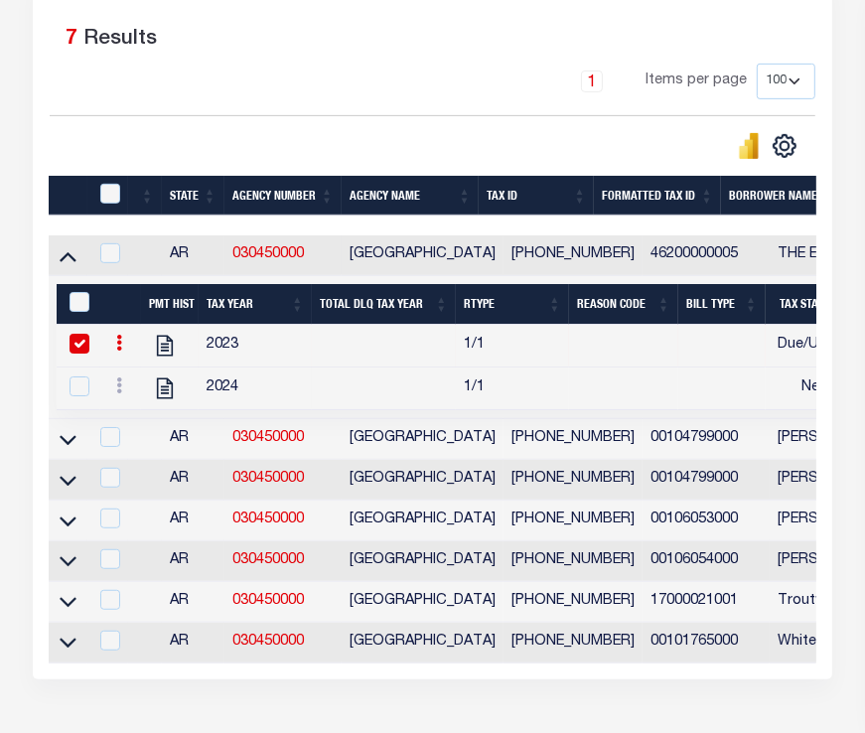
click at [114, 348] on link at bounding box center [119, 346] width 22 height 16
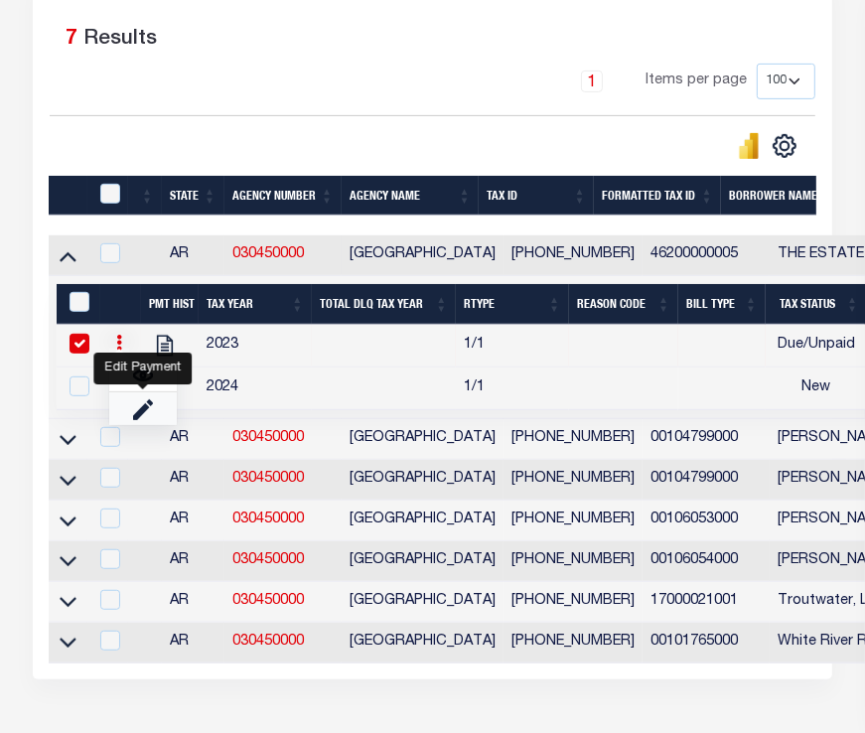
click at [156, 416] on link "" at bounding box center [143, 408] width 68 height 33
select select
type input "$100.00"
type input "$10,000.00"
type input "$10,001.00"
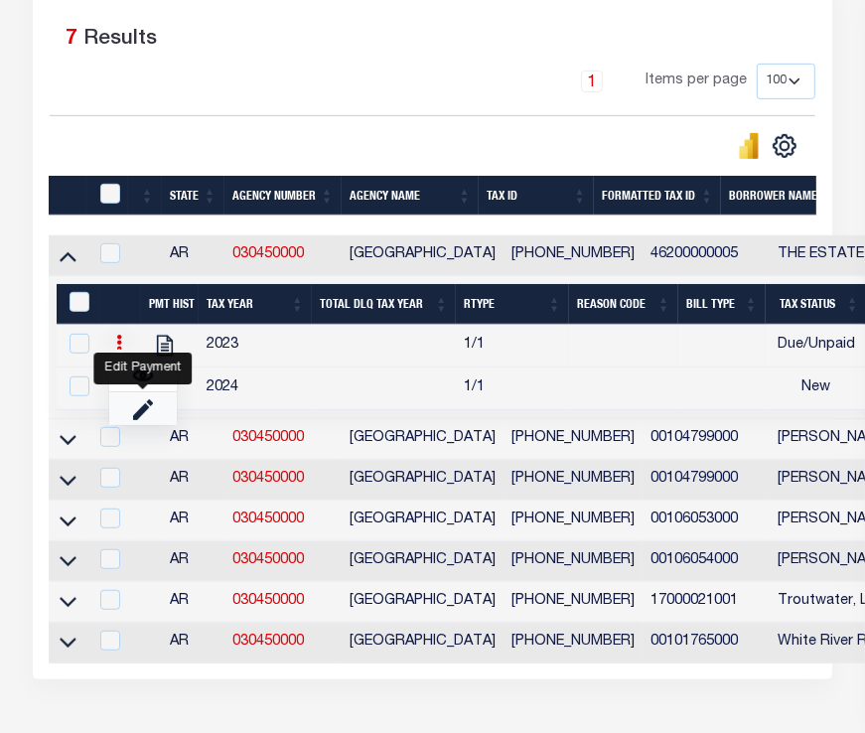
checkbox input "false"
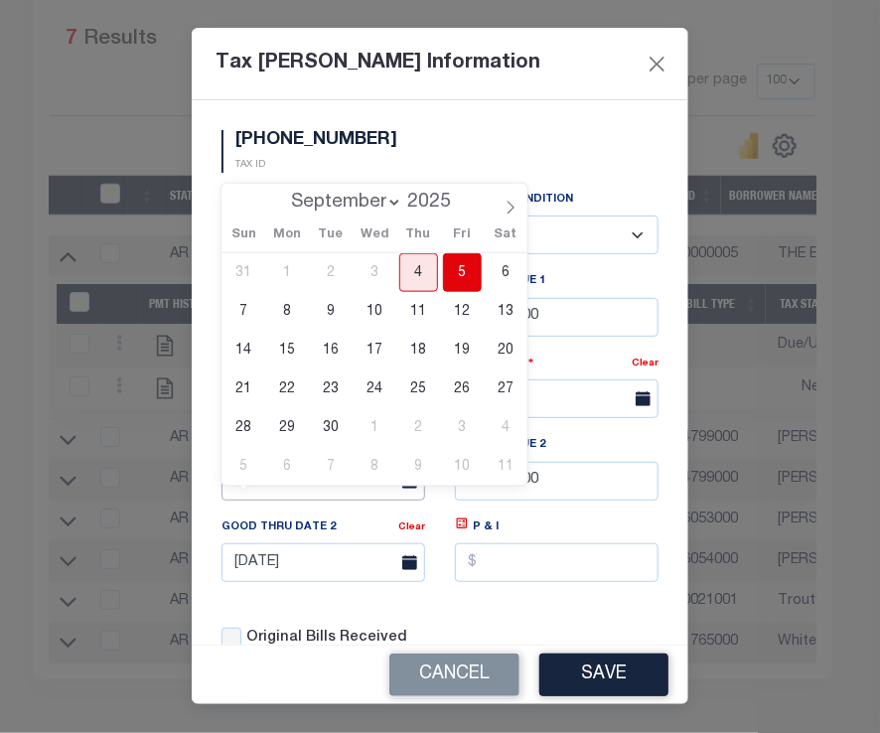
click at [301, 501] on input "[DATE]" at bounding box center [324, 481] width 204 height 39
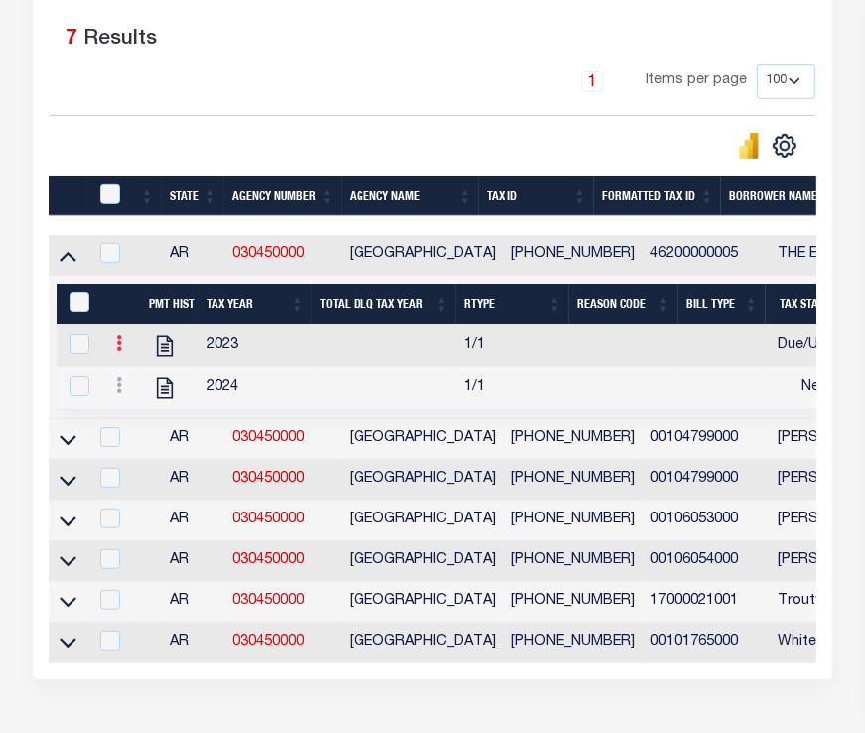
click at [114, 354] on link at bounding box center [119, 346] width 22 height 16
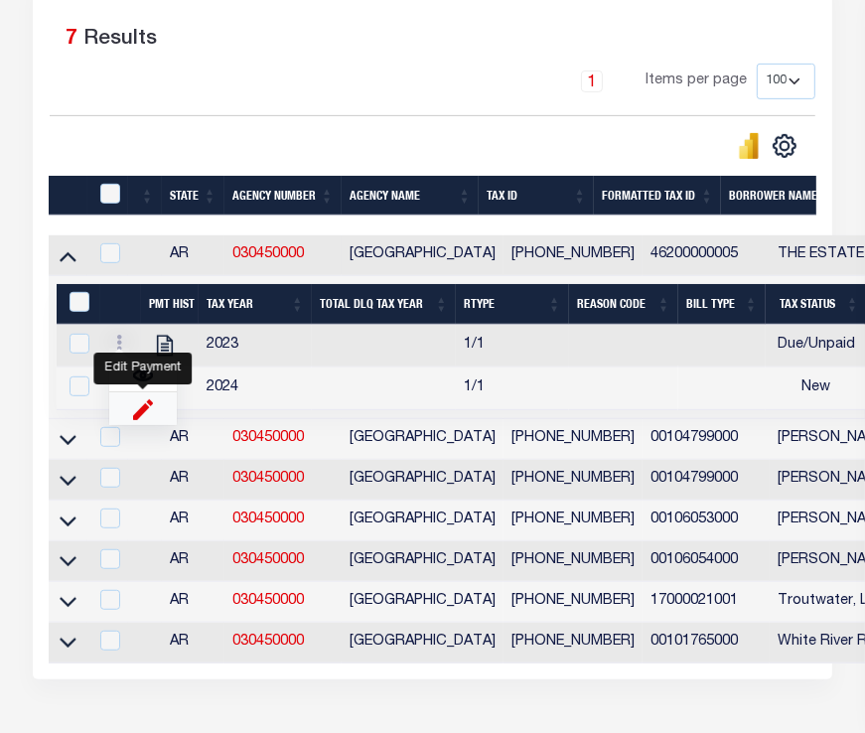
click at [148, 405] on img "" at bounding box center [143, 408] width 20 height 21
select select
type input "$100.00"
type input "$10,000.00"
type input "$10,001.00"
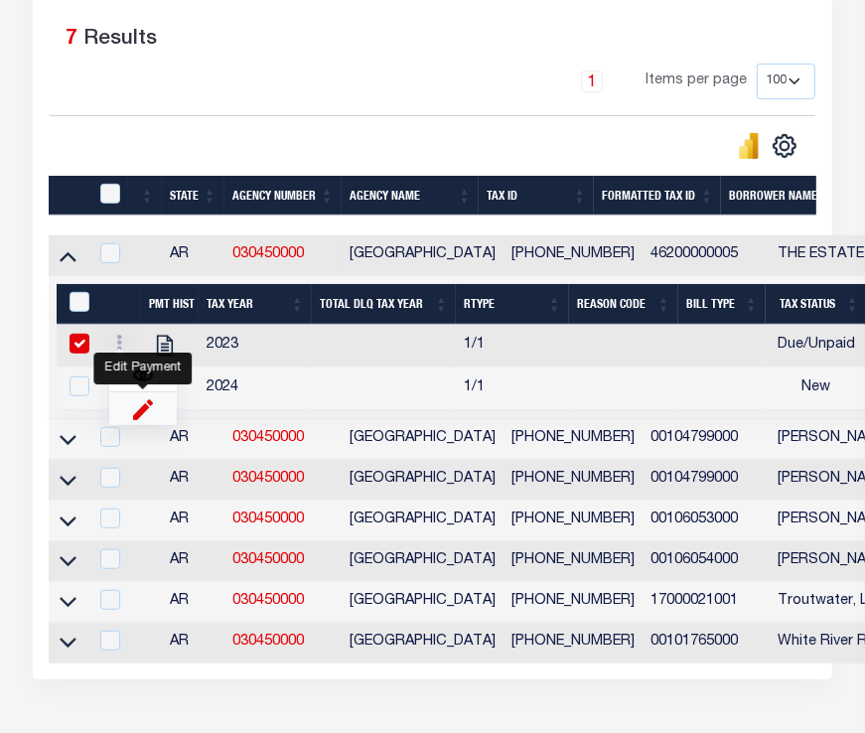
checkbox input "true"
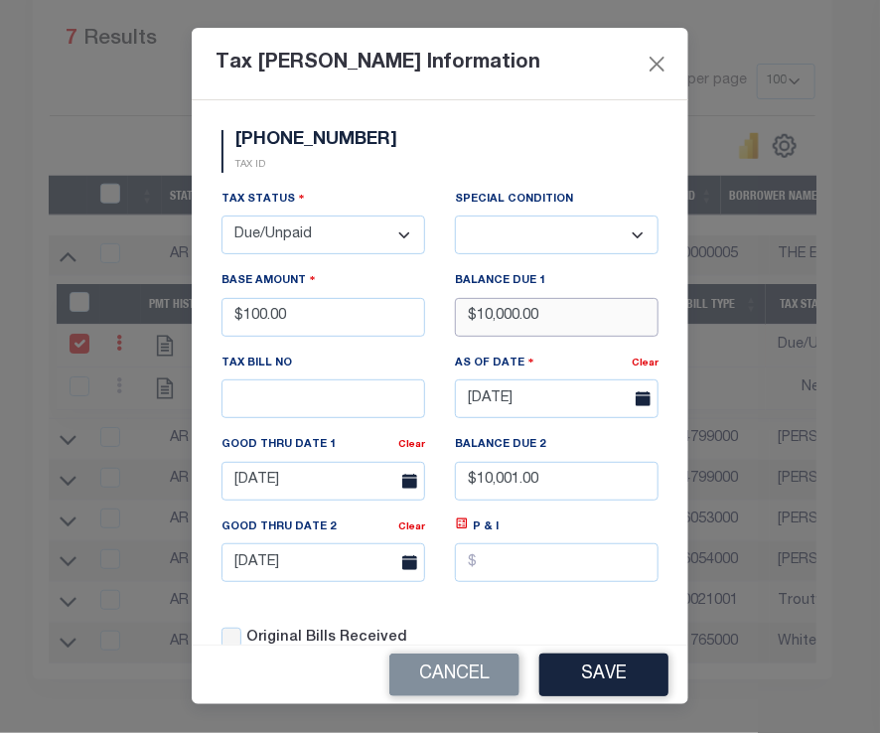
click at [545, 331] on input "$10,000.00" at bounding box center [557, 317] width 204 height 39
type input "$10,001.00"
click at [564, 501] on input "$10,001.00" at bounding box center [557, 481] width 204 height 39
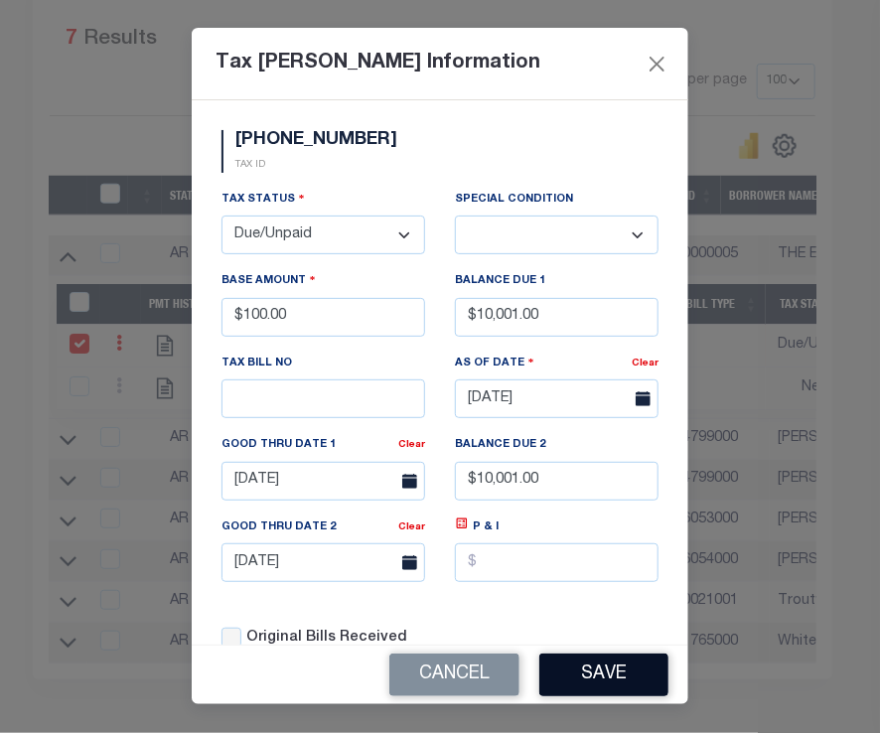
click at [624, 674] on button "Save" at bounding box center [603, 675] width 129 height 43
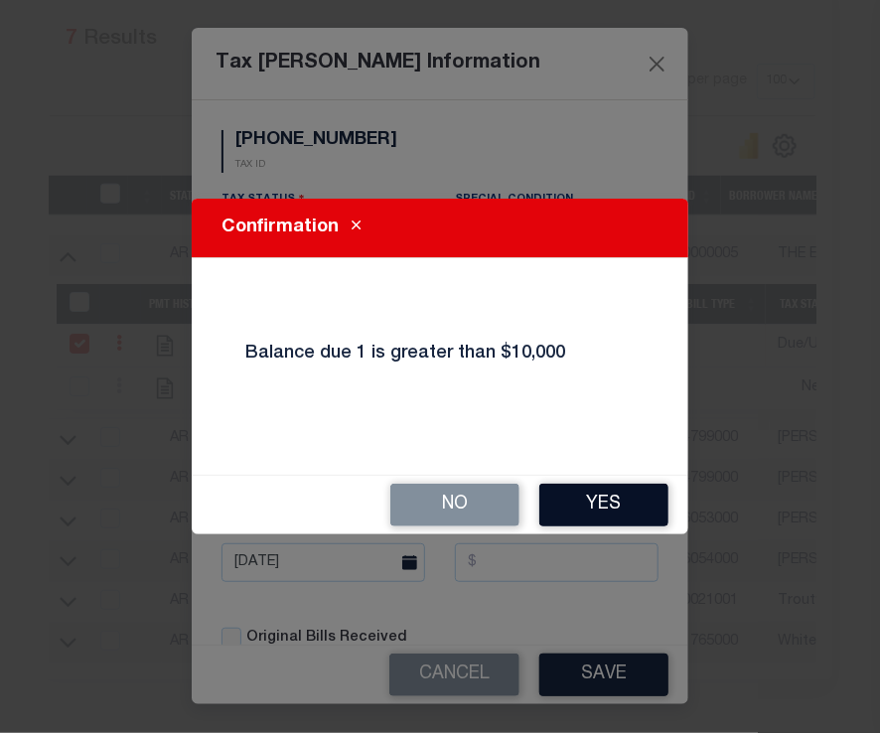
click at [552, 511] on button "Yes" at bounding box center [603, 505] width 129 height 43
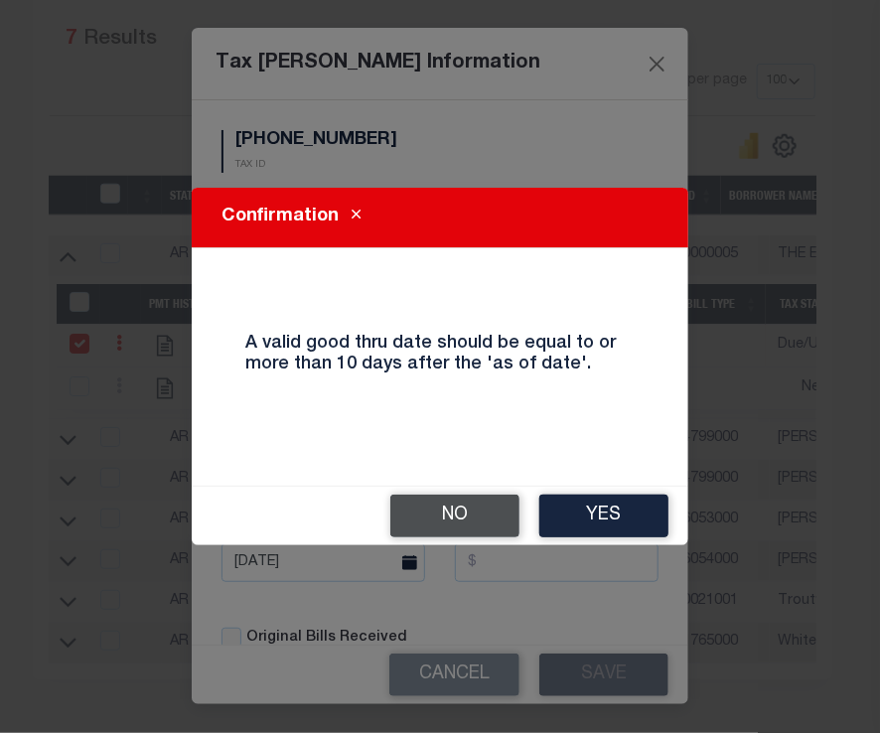
click at [497, 509] on button "No" at bounding box center [454, 516] width 129 height 43
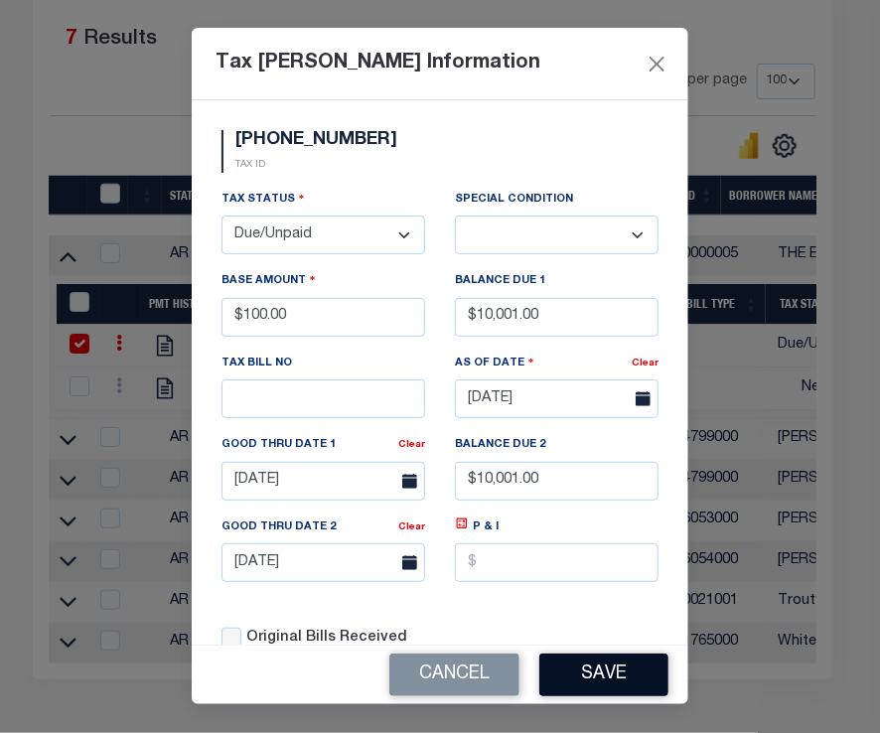
click at [625, 664] on button "Save" at bounding box center [603, 675] width 129 height 43
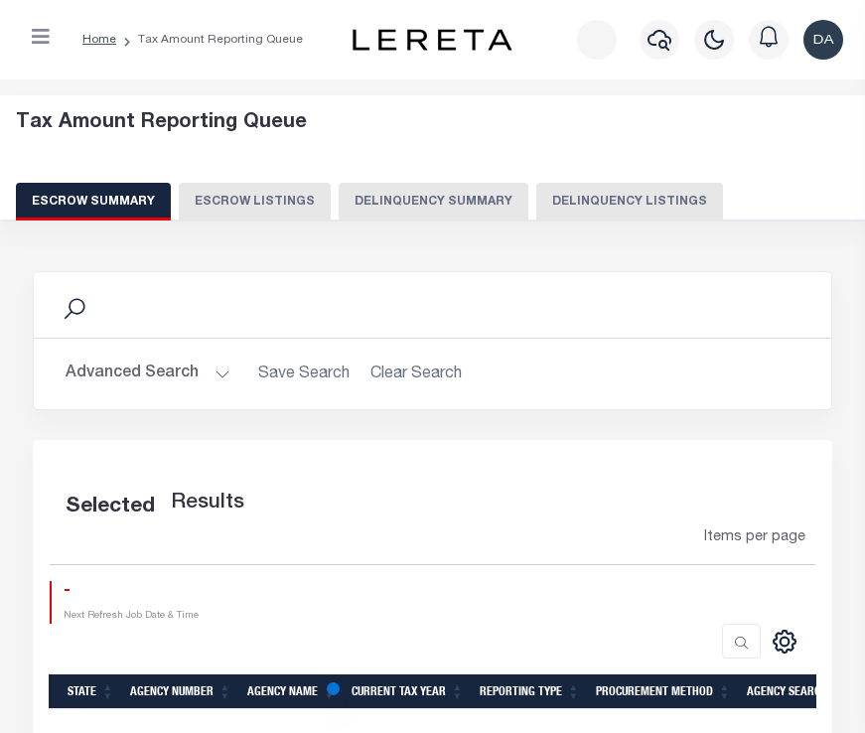
select select "100"
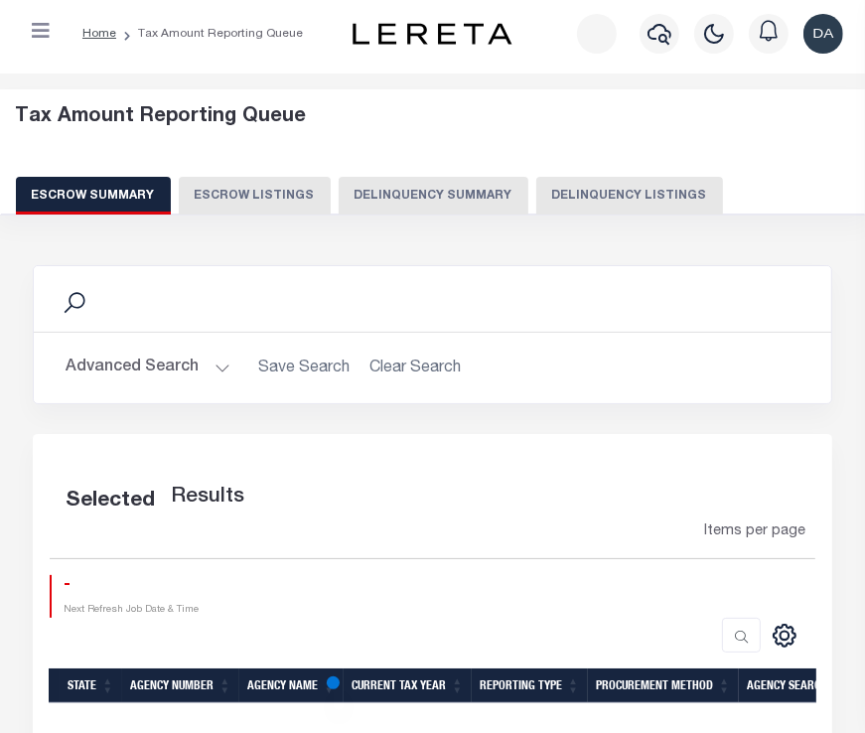
select select "100"
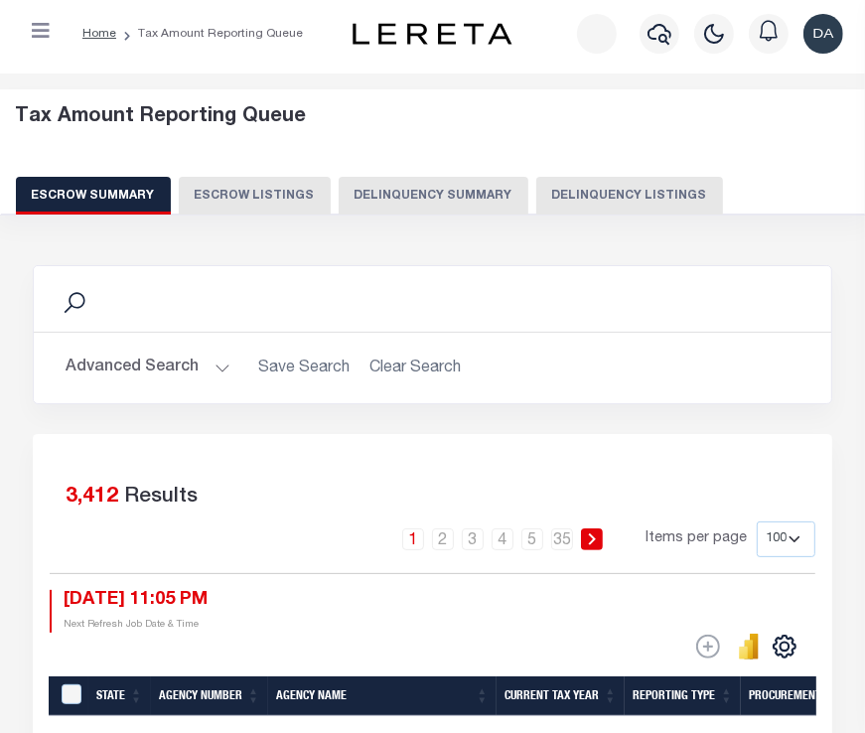
click at [406, 201] on button "Delinquency Summary" at bounding box center [434, 196] width 190 height 38
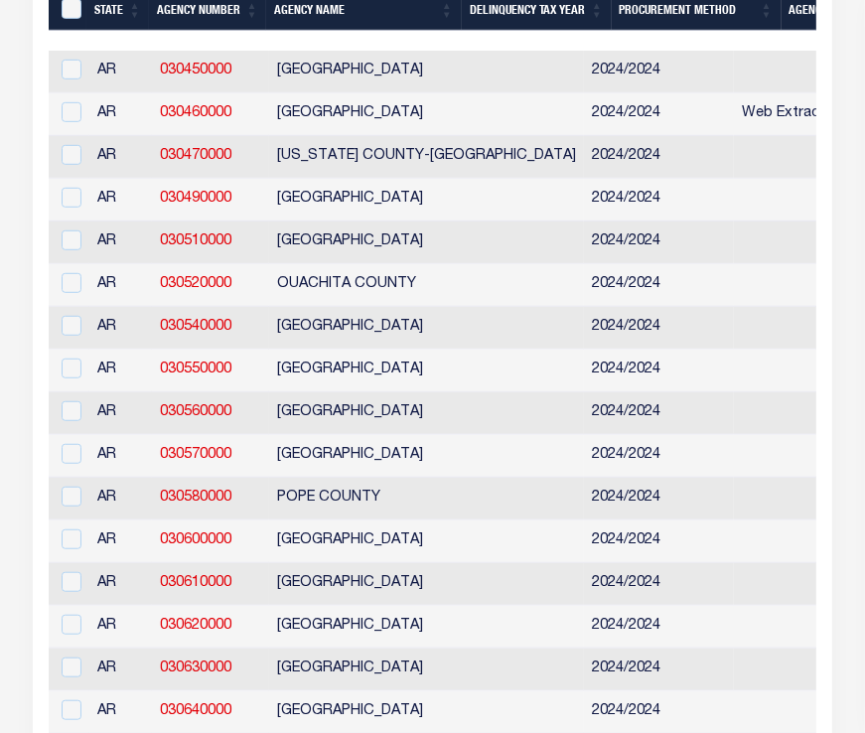
scroll to position [515, 0]
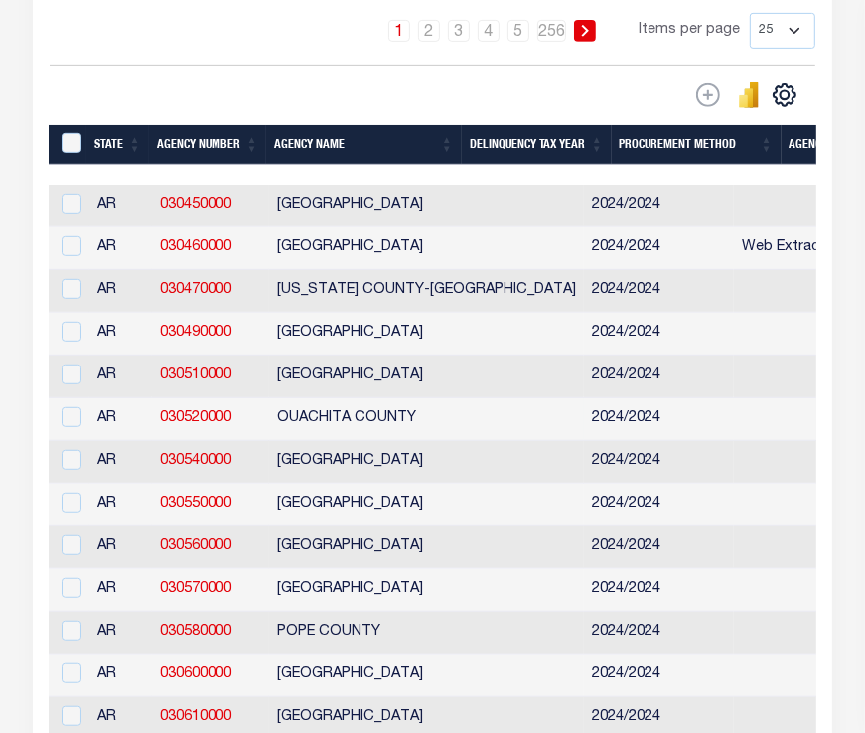
click at [469, 409] on td "OUACHITA COUNTY" at bounding box center [426, 419] width 315 height 43
checkbox input "true"
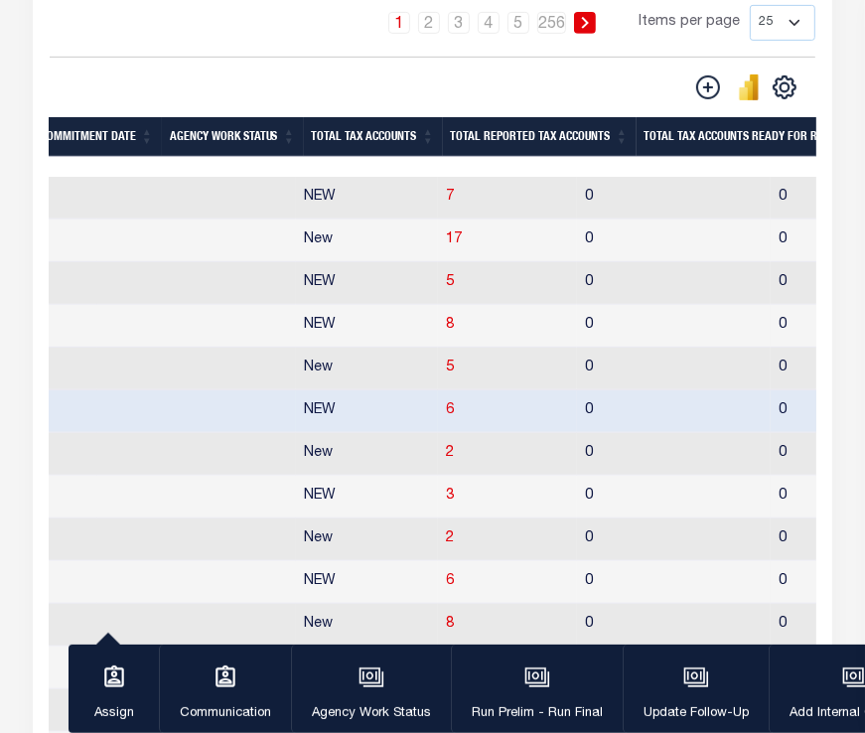
scroll to position [0, 1729]
click at [444, 203] on span "7" at bounding box center [448, 197] width 8 height 14
select select "100"
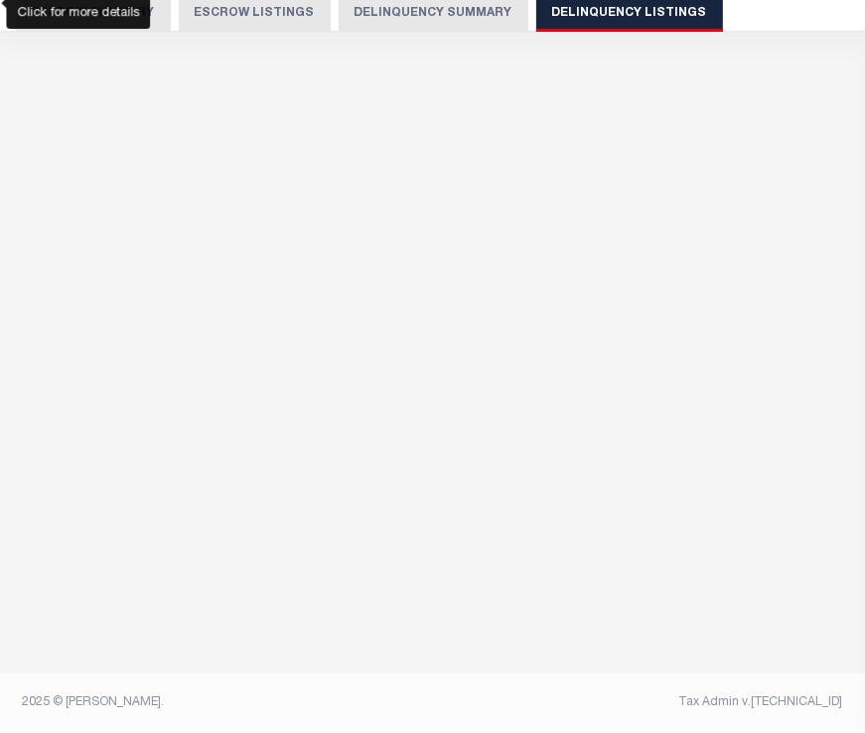
select select "100"
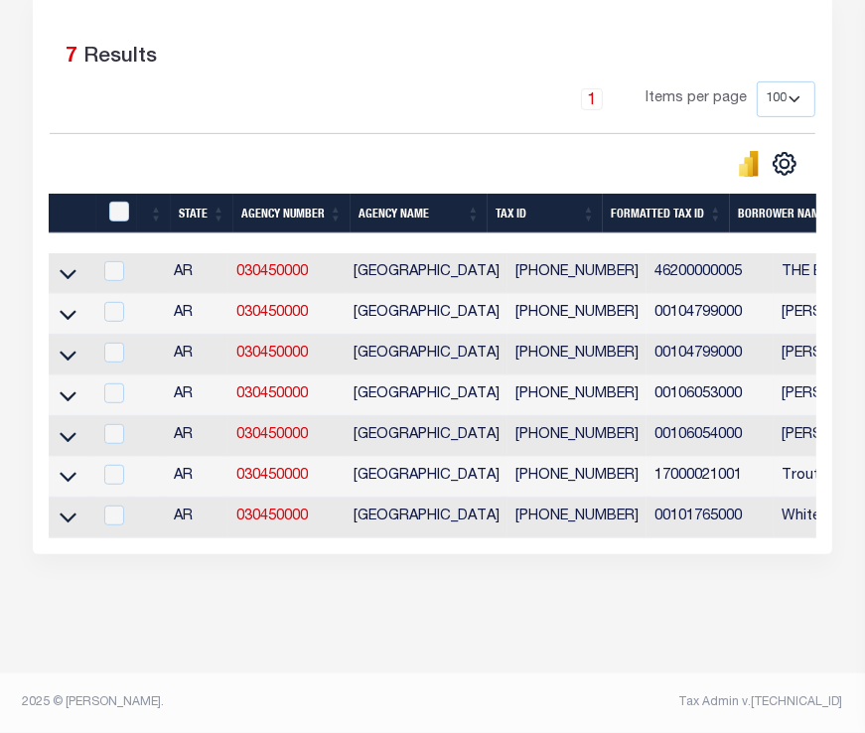
scroll to position [186, 0]
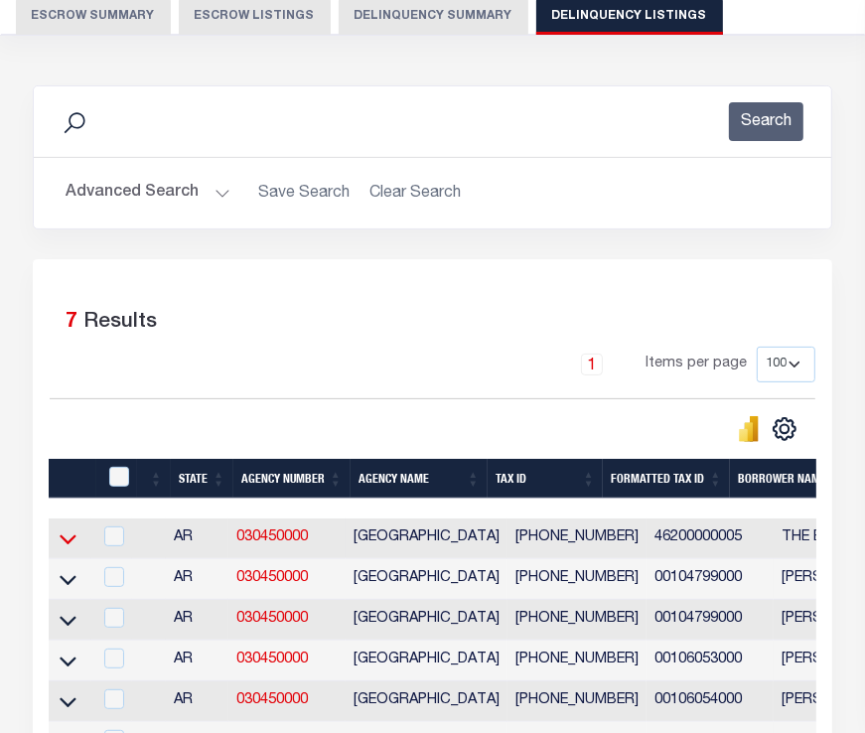
click at [68, 540] on icon at bounding box center [68, 539] width 17 height 21
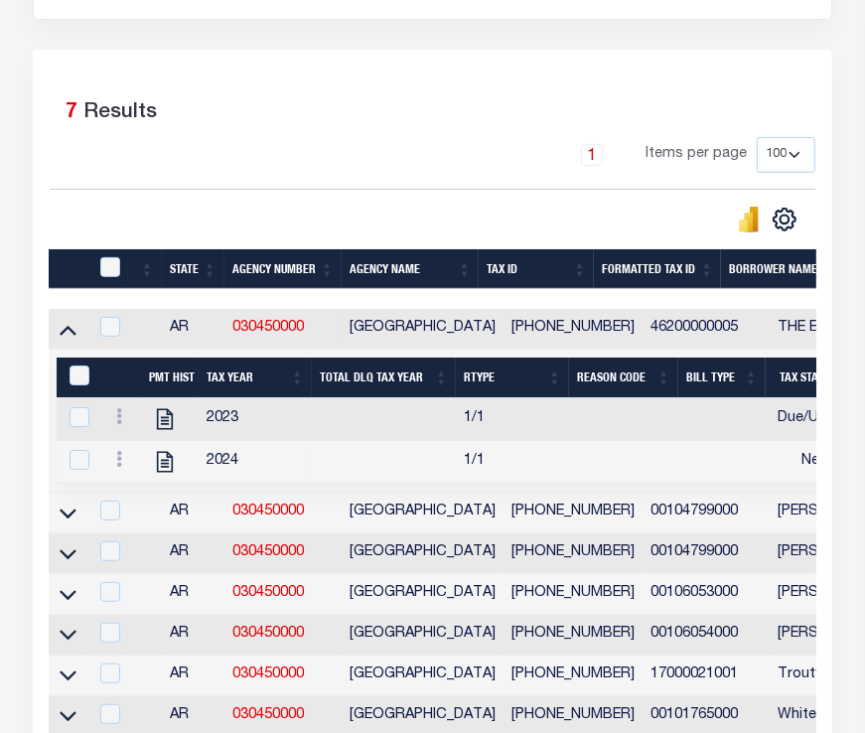
scroll to position [396, 0]
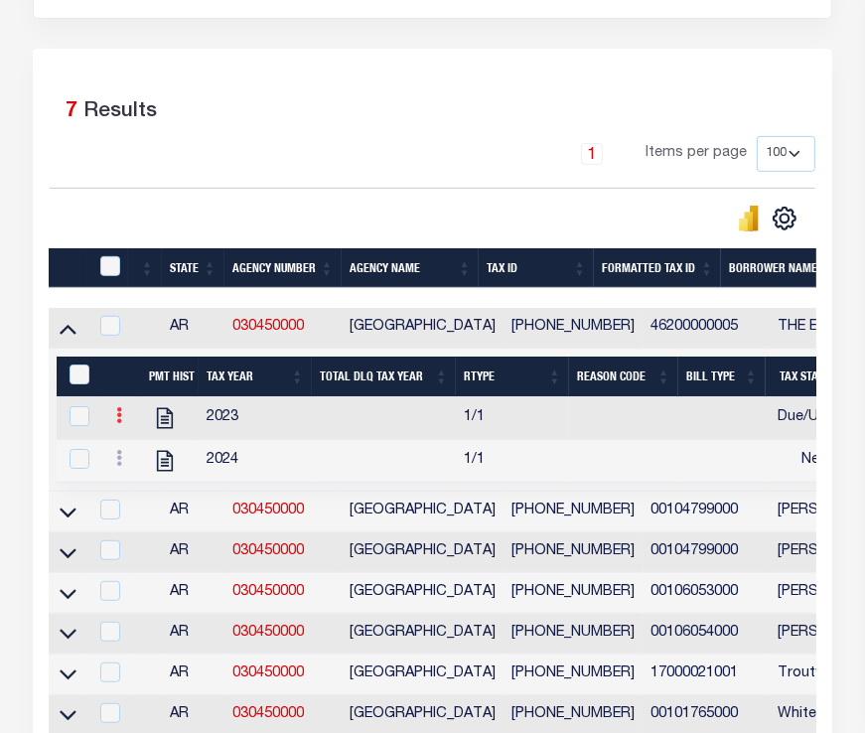
click at [116, 414] on icon at bounding box center [119, 415] width 6 height 16
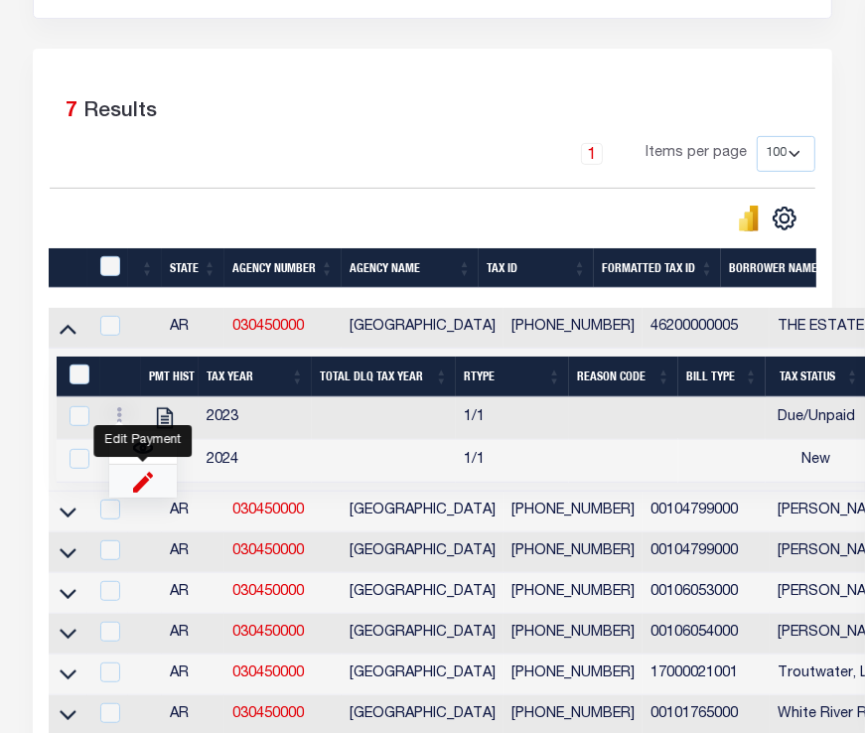
click at [145, 482] on img "" at bounding box center [143, 481] width 20 height 21
select select "DUE"
select select
type input "$100.00"
type input "$10,000.00"
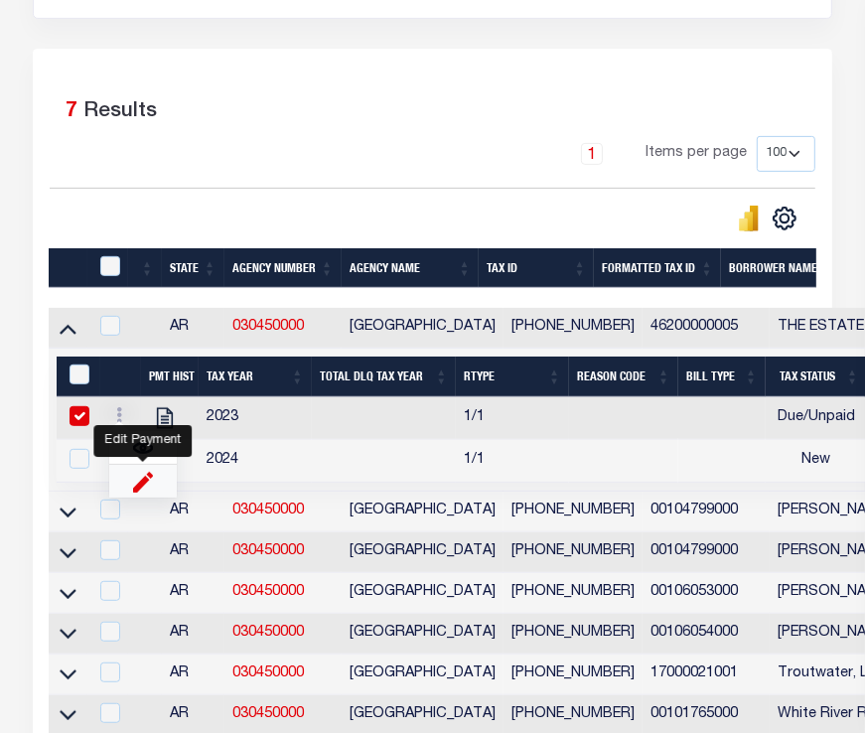
type input "[DATE]"
type input "$10,001.00"
type input "[DATE]"
checkbox input "true"
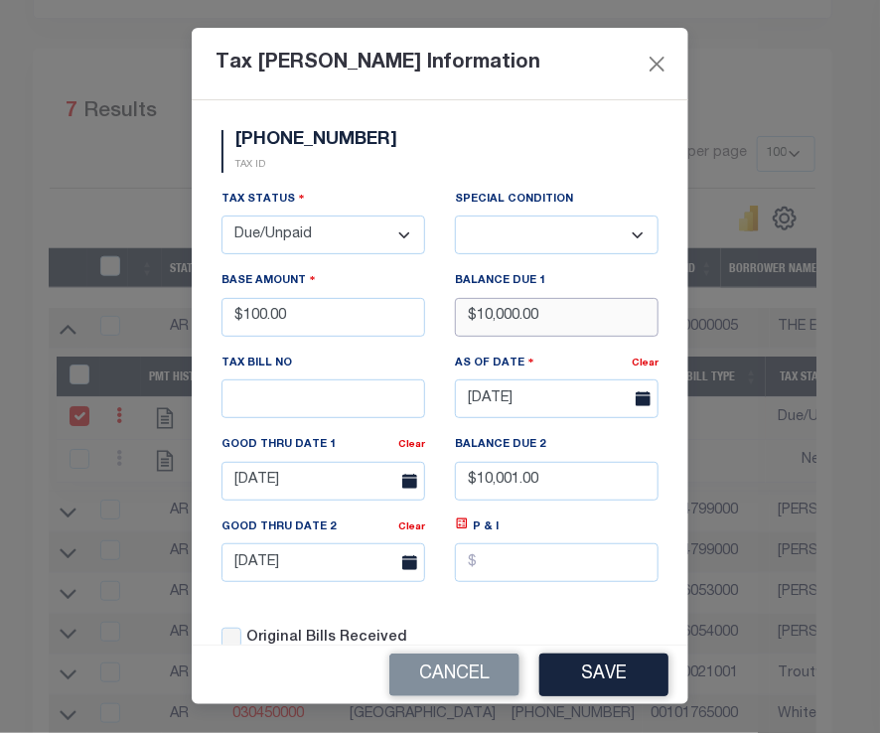
click at [570, 337] on input "$10,000.00" at bounding box center [557, 317] width 204 height 39
type input "$10,001.00"
click at [640, 662] on button "Save" at bounding box center [603, 675] width 129 height 43
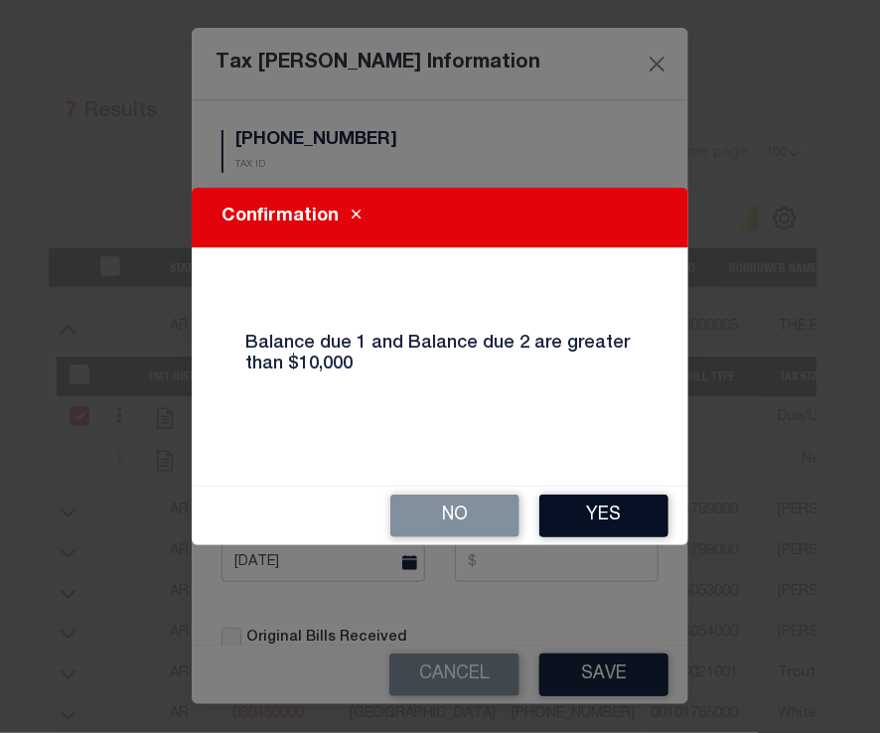
click at [587, 521] on button "Yes" at bounding box center [603, 516] width 129 height 43
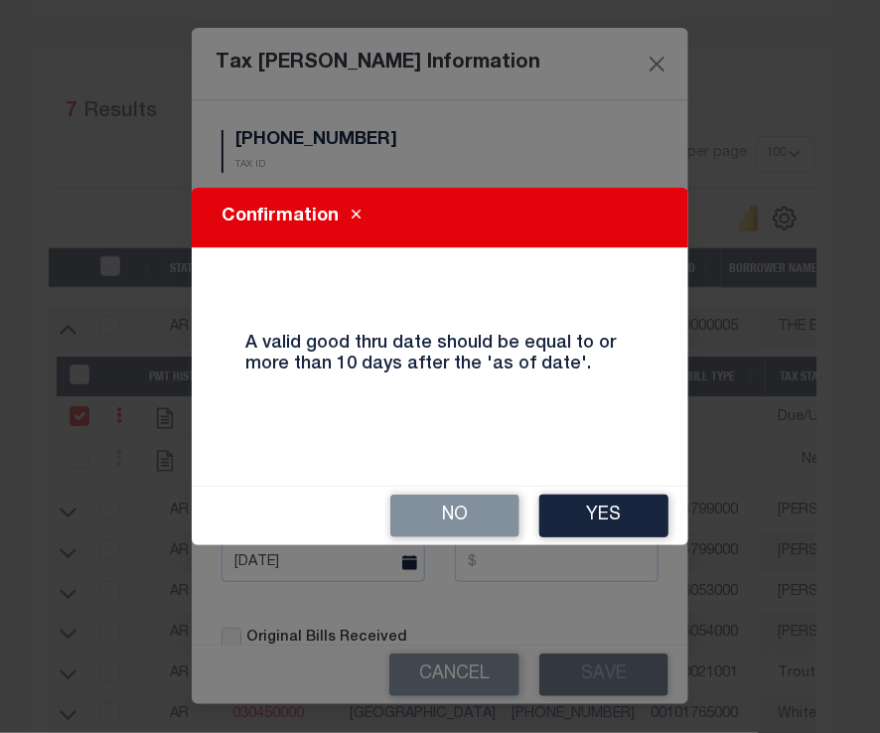
click at [587, 521] on button "Yes" at bounding box center [603, 516] width 129 height 43
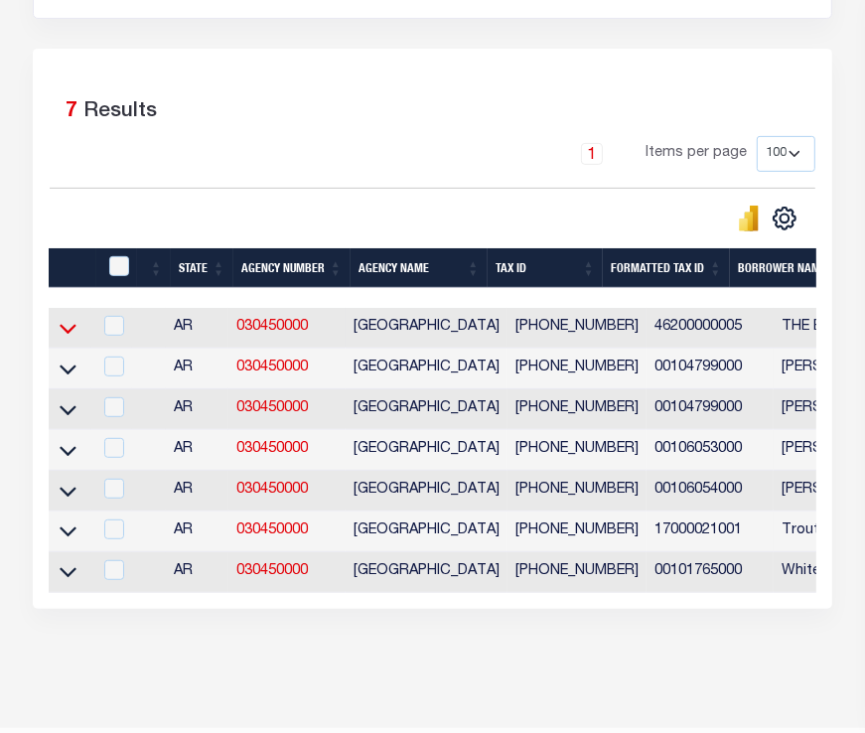
click at [76, 331] on icon at bounding box center [68, 328] width 17 height 21
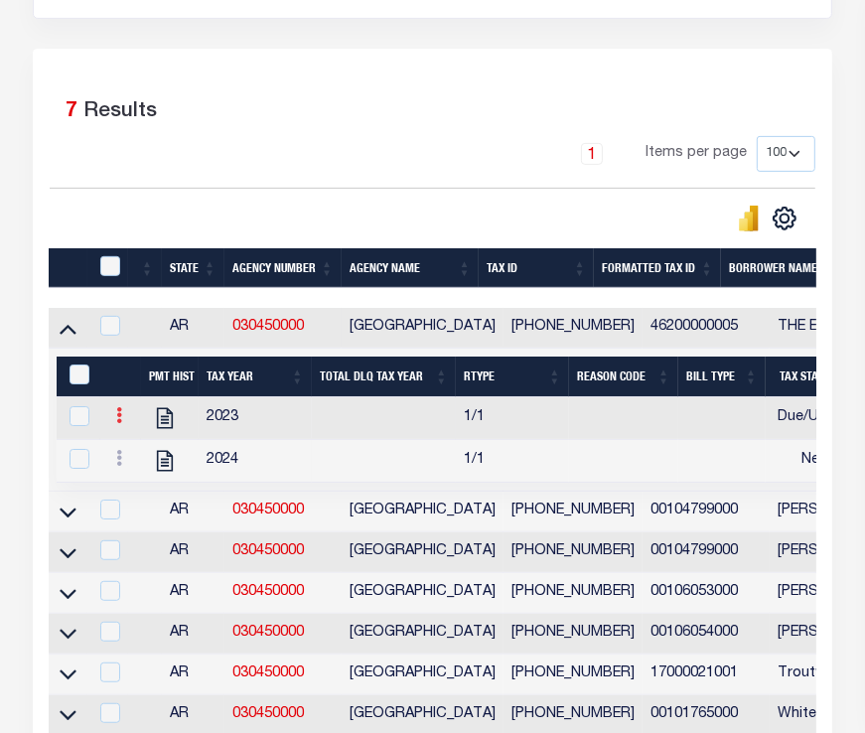
click at [117, 417] on icon at bounding box center [119, 415] width 6 height 16
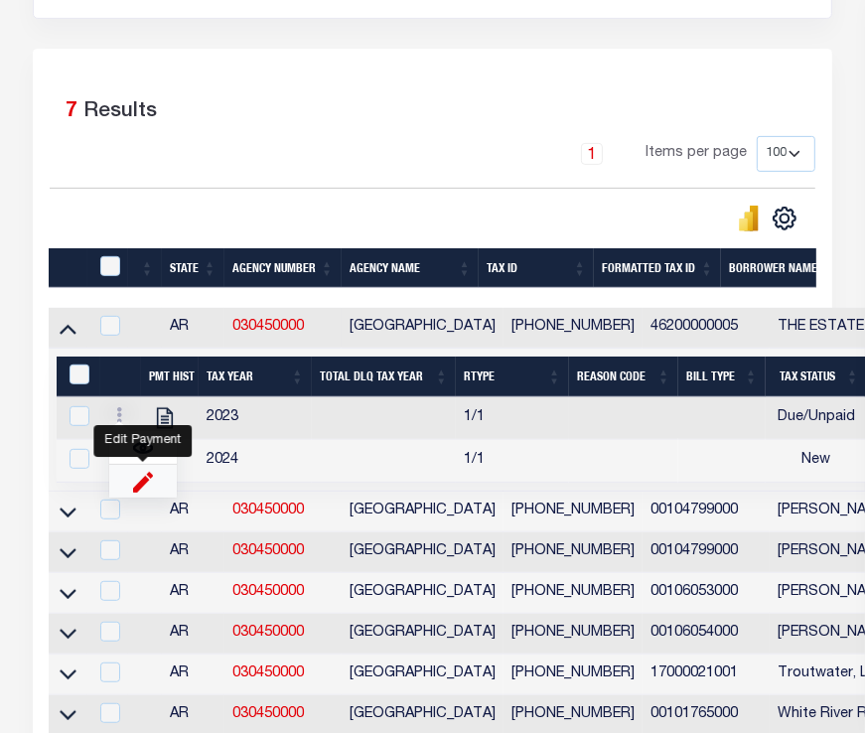
click at [145, 482] on img "" at bounding box center [143, 481] width 20 height 21
select select
type input "$100.00"
type input "$10,001.00"
type input "[DATE]"
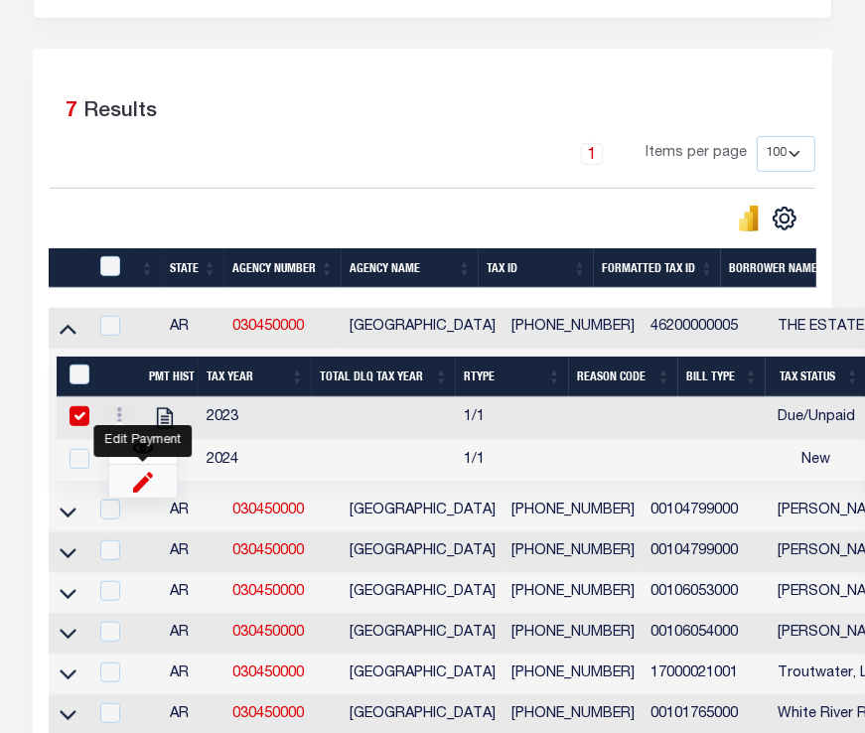
type input "$10,001.00"
checkbox input "true"
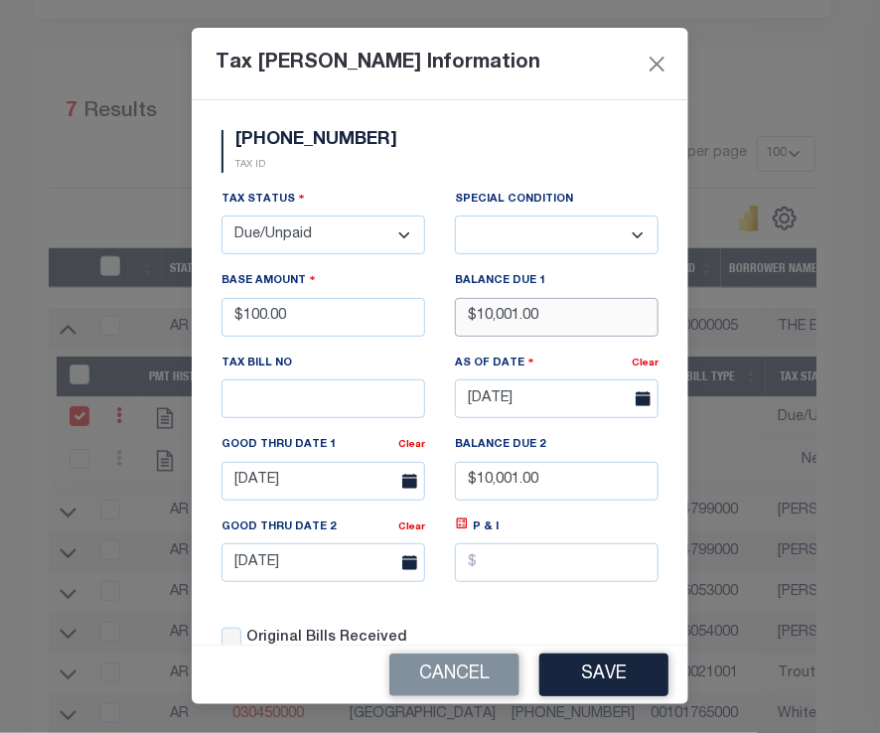
click at [565, 332] on input "$10,001.00" at bounding box center [557, 317] width 204 height 39
type input "$"
type input "$9,999.00"
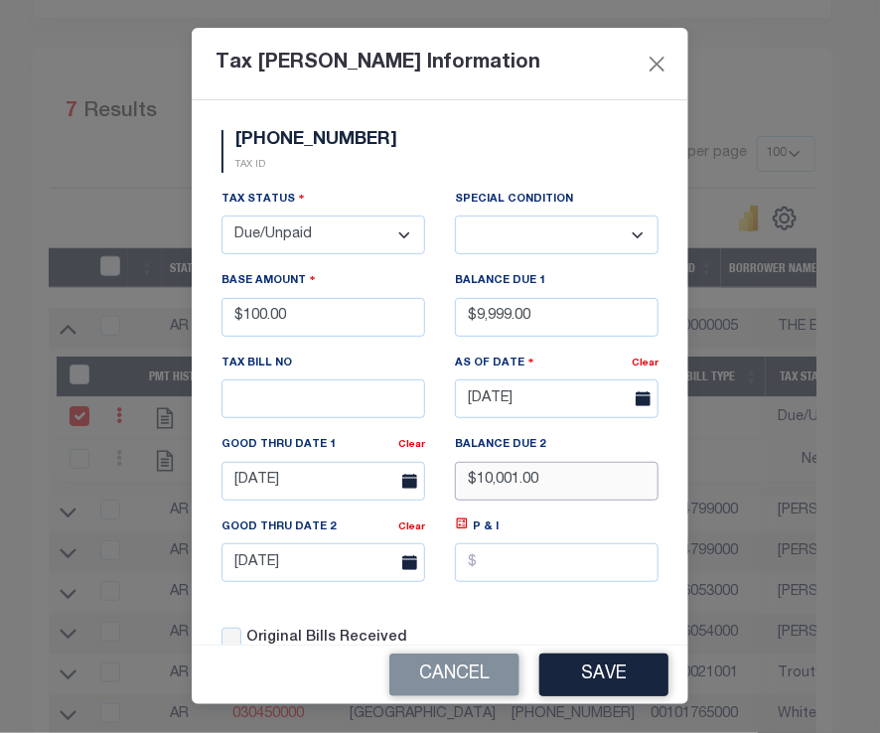
click at [546, 501] on input "$10,001.00" at bounding box center [557, 481] width 204 height 39
type input "$9,998.00"
click at [590, 660] on button "Save" at bounding box center [603, 675] width 129 height 43
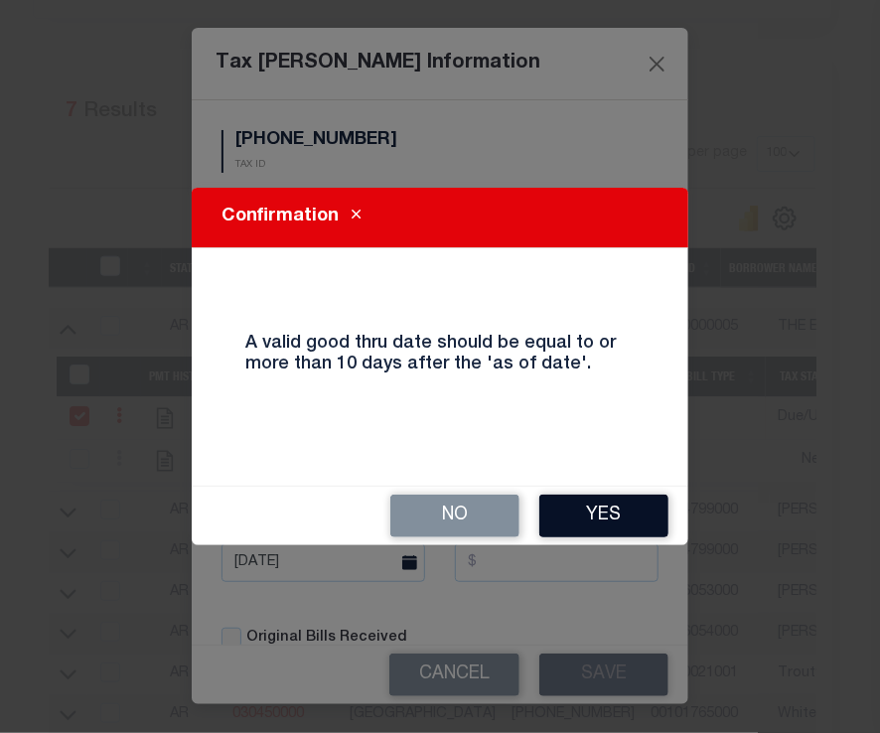
click at [601, 507] on button "Yes" at bounding box center [603, 516] width 129 height 43
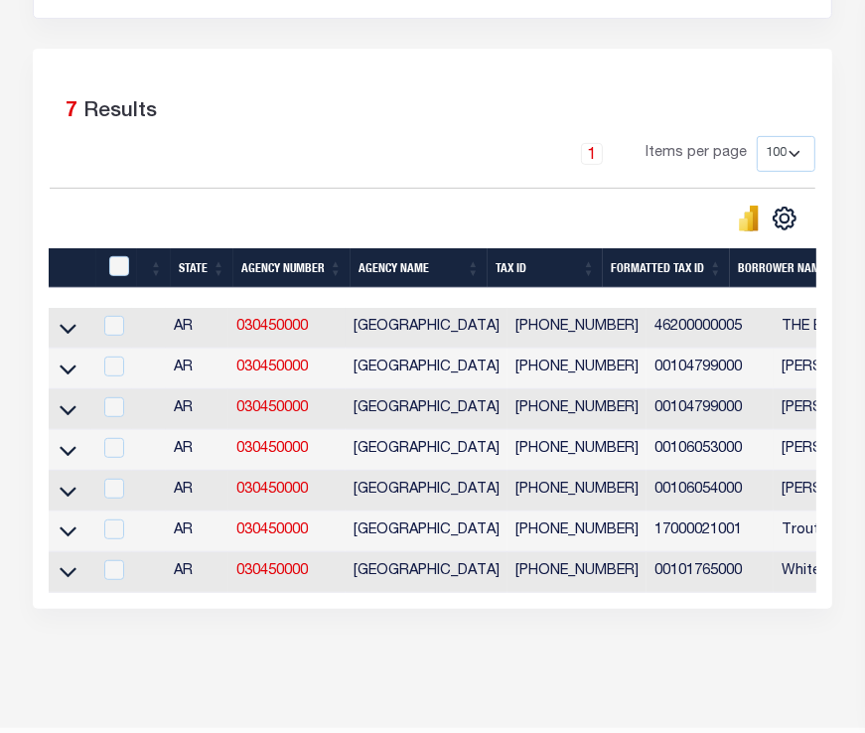
click at [77, 337] on td at bounding box center [70, 328] width 43 height 41
checkbox input "true"
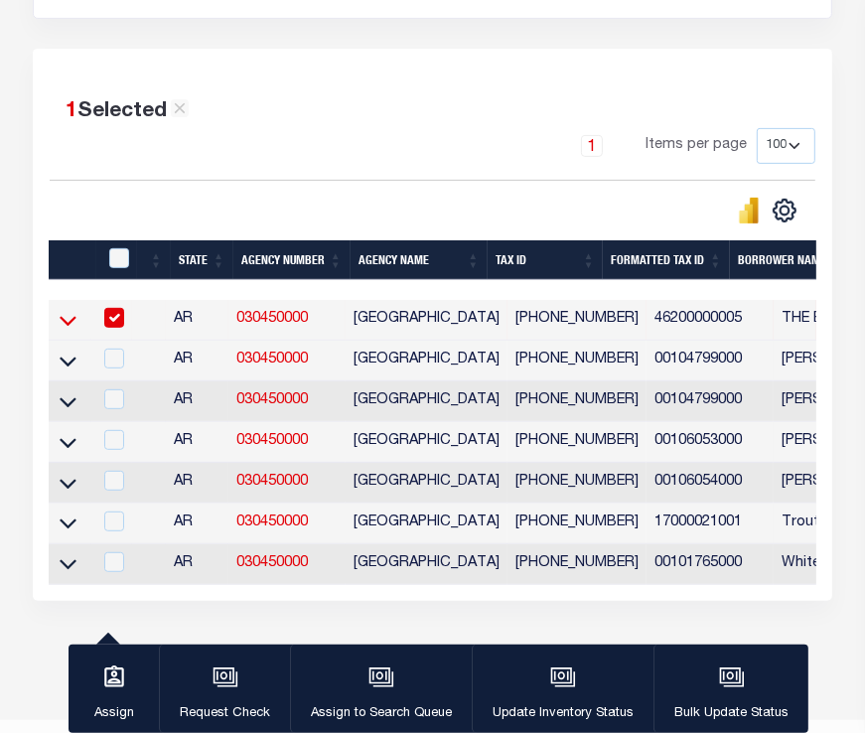
click at [71, 321] on icon at bounding box center [68, 320] width 17 height 21
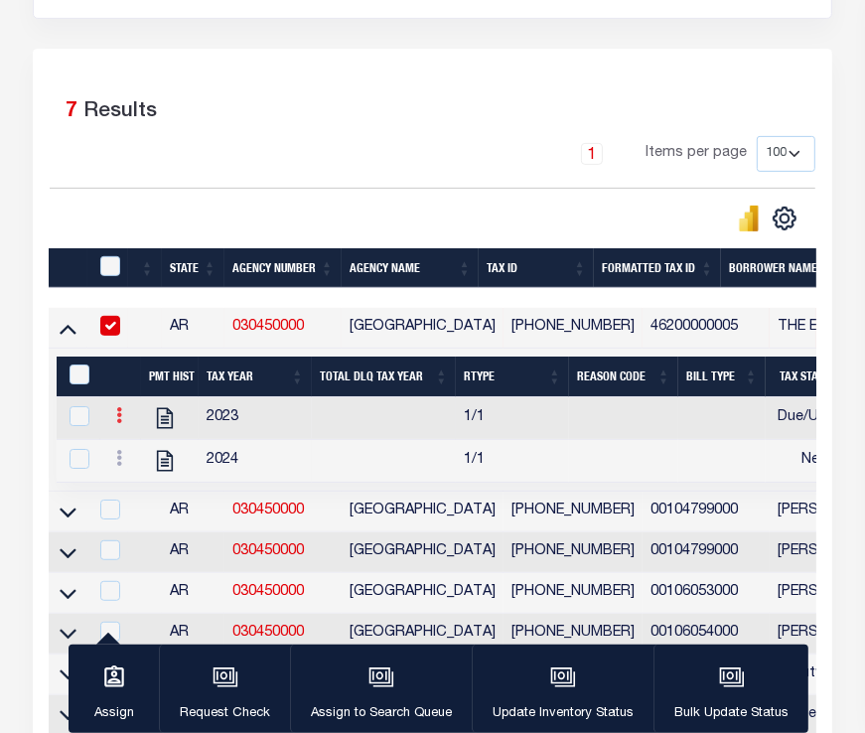
click at [127, 419] on link at bounding box center [119, 418] width 22 height 16
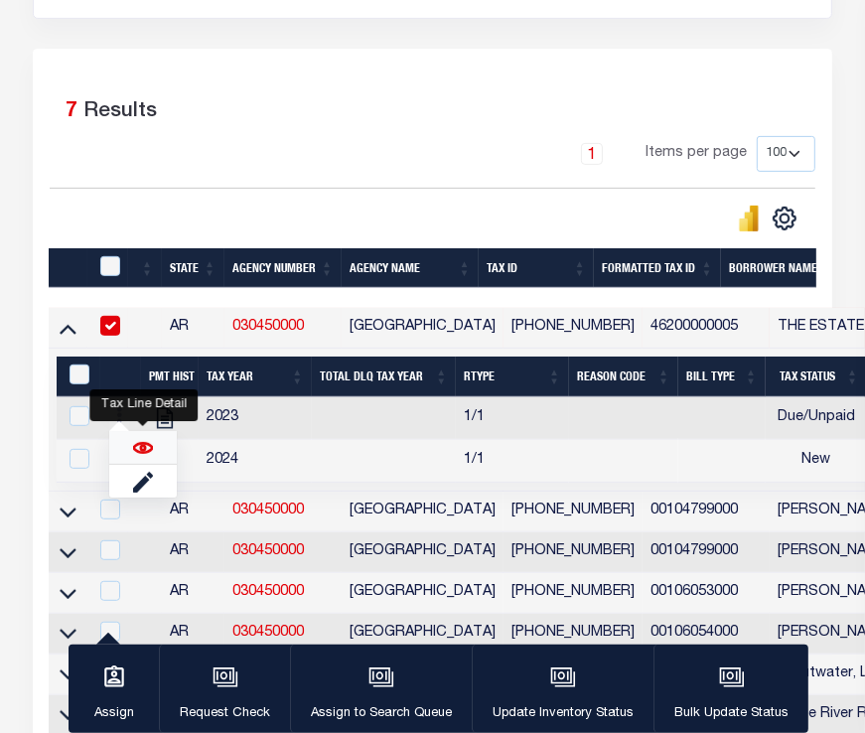
click at [151, 446] on img "" at bounding box center [143, 448] width 20 height 20
checkbox input "true"
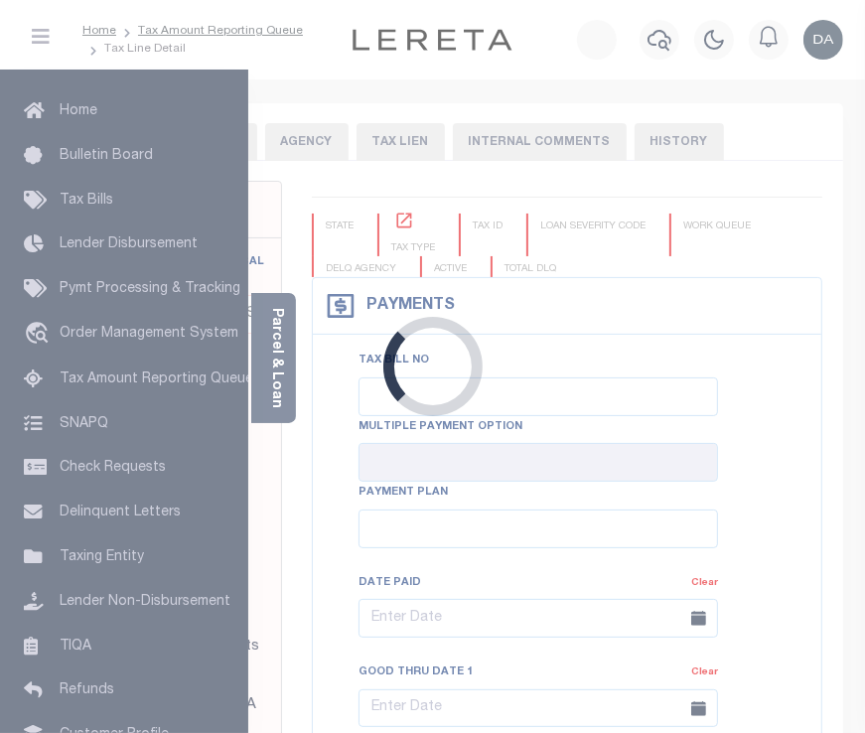
type input "[DATE]"
select select "DUE"
type input "$100"
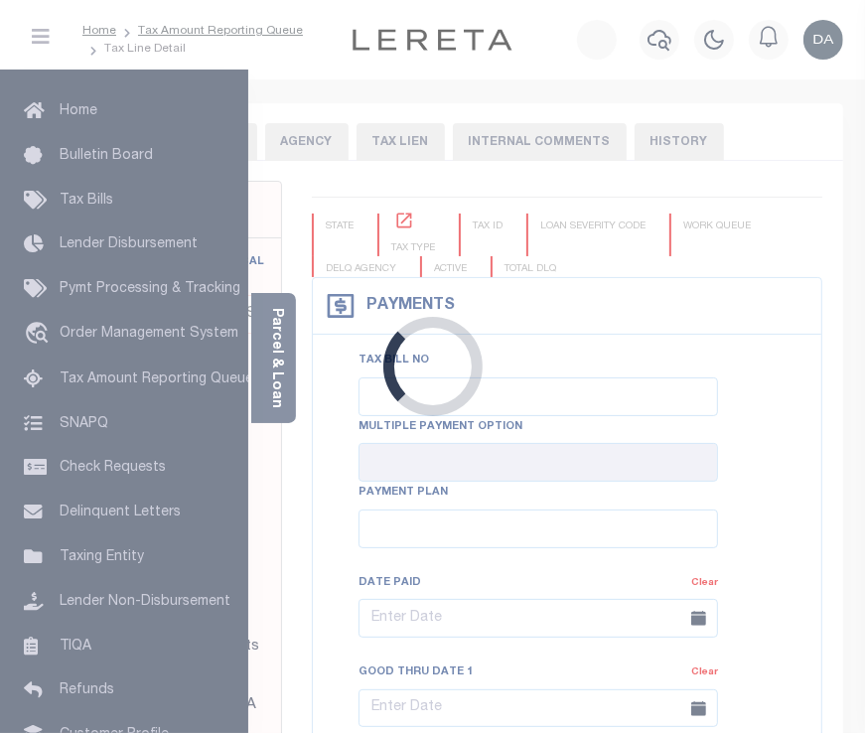
type input "$9,999"
type input "$9,998"
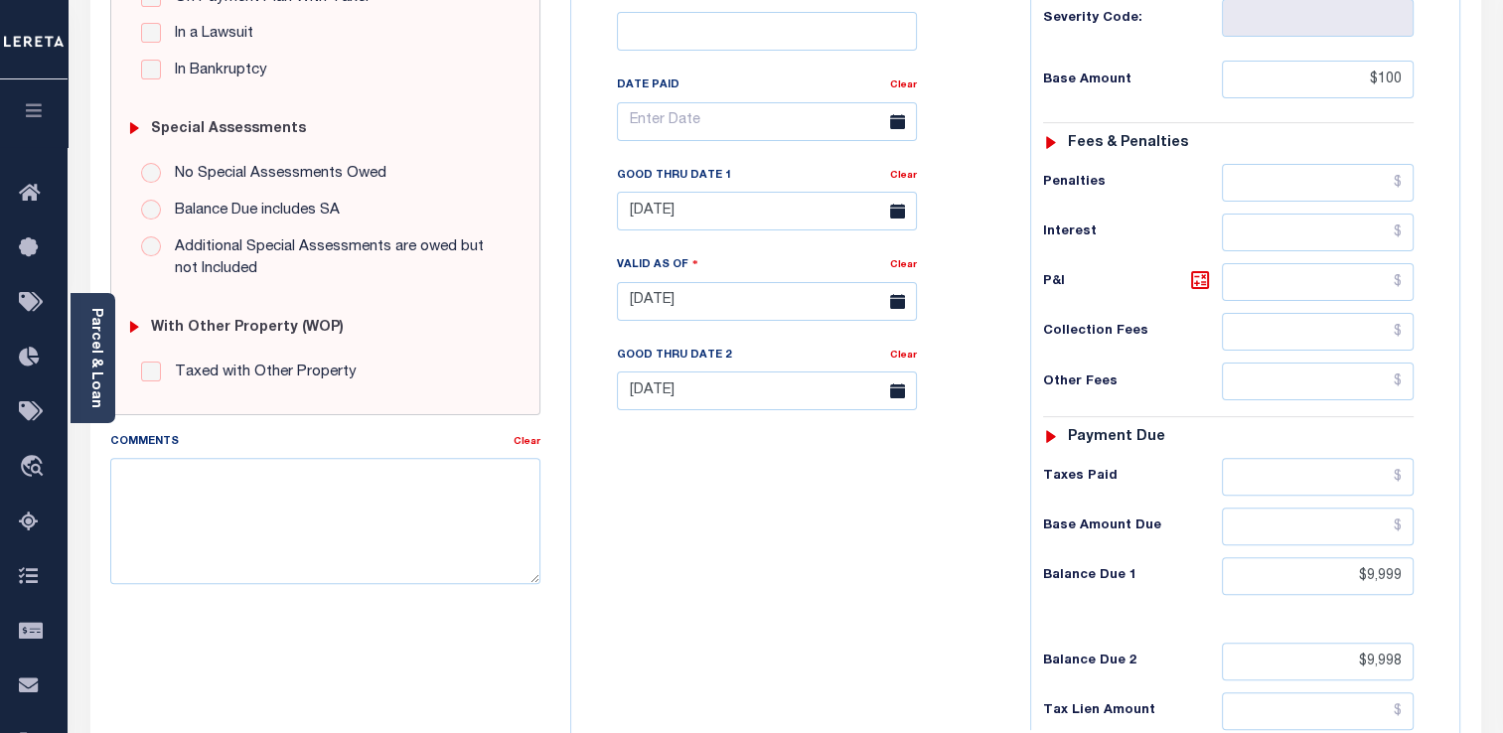
scroll to position [765, 0]
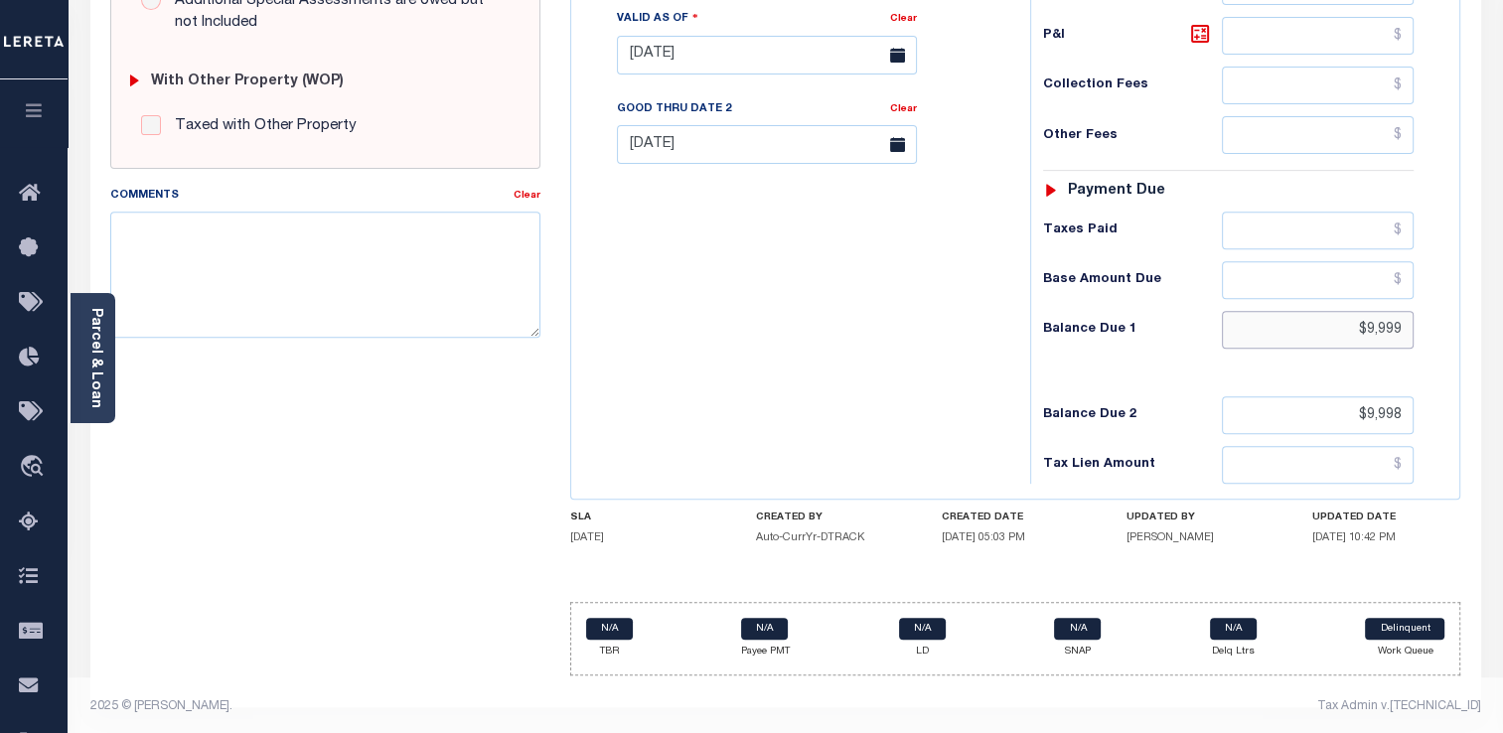
click at [864, 328] on input "$9,999" at bounding box center [1318, 330] width 192 height 38
type input "$10,000.00"
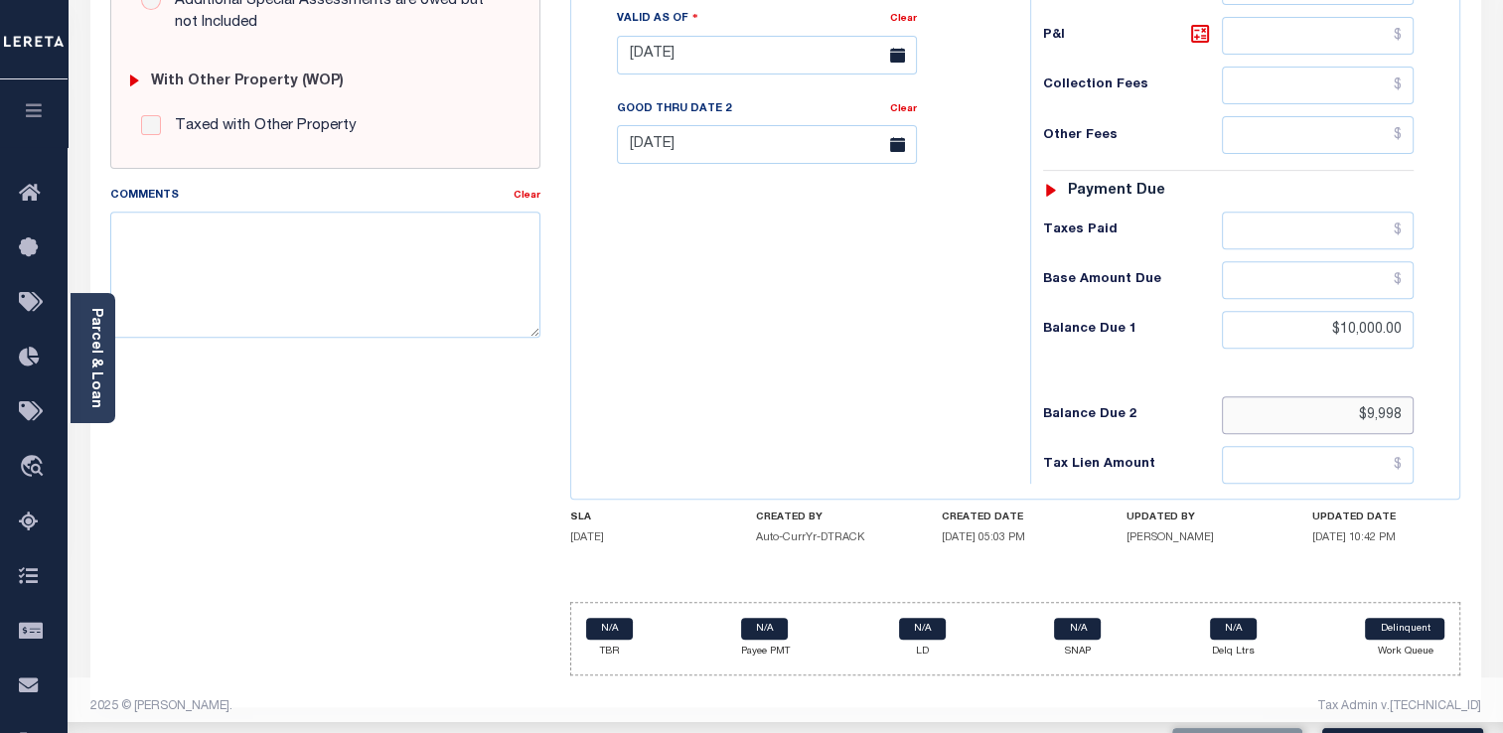
click at [864, 410] on input "$9,998" at bounding box center [1318, 415] width 192 height 38
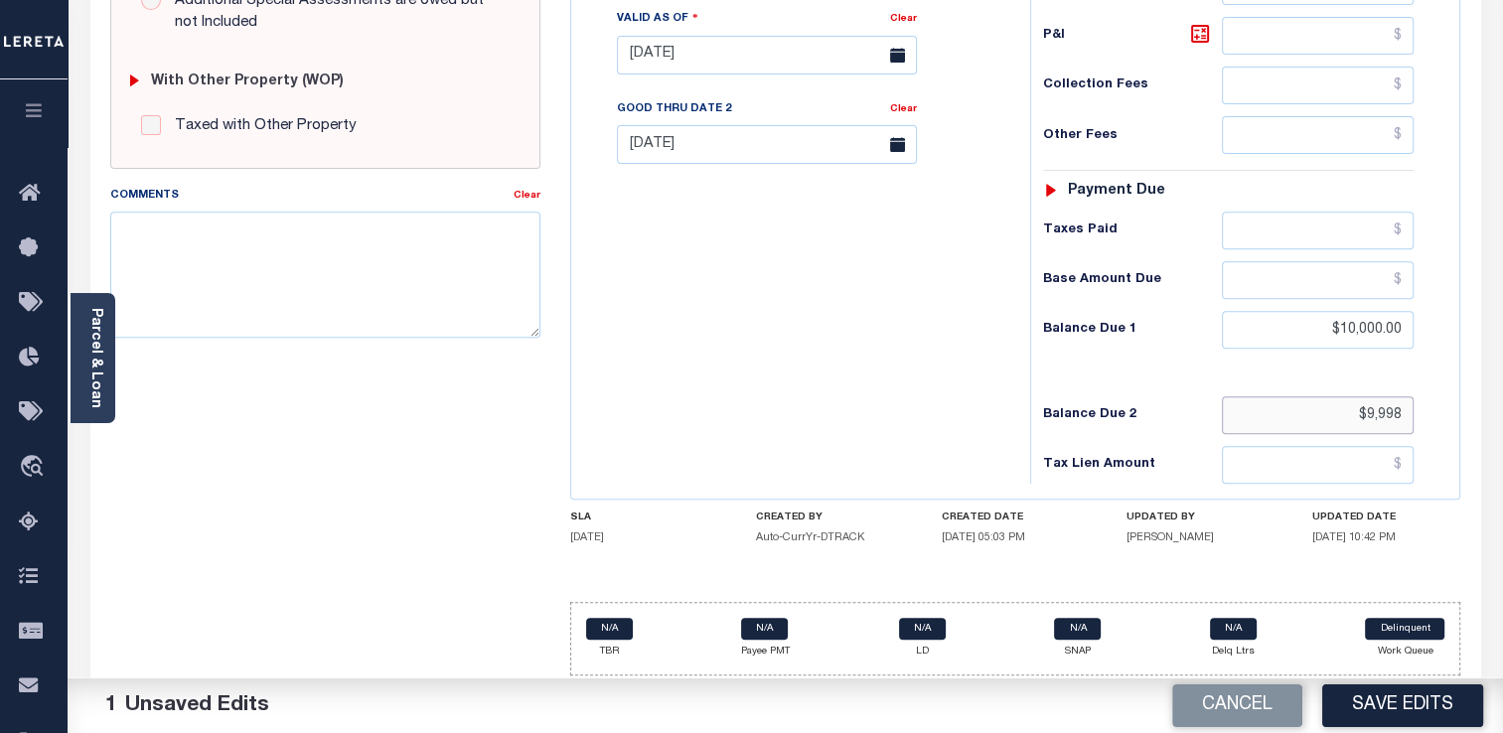
click at [864, 407] on input "$9,998" at bounding box center [1318, 415] width 192 height 38
type input "$10,000.00"
click at [864, 332] on input "$10,000.00" at bounding box center [1318, 330] width 192 height 38
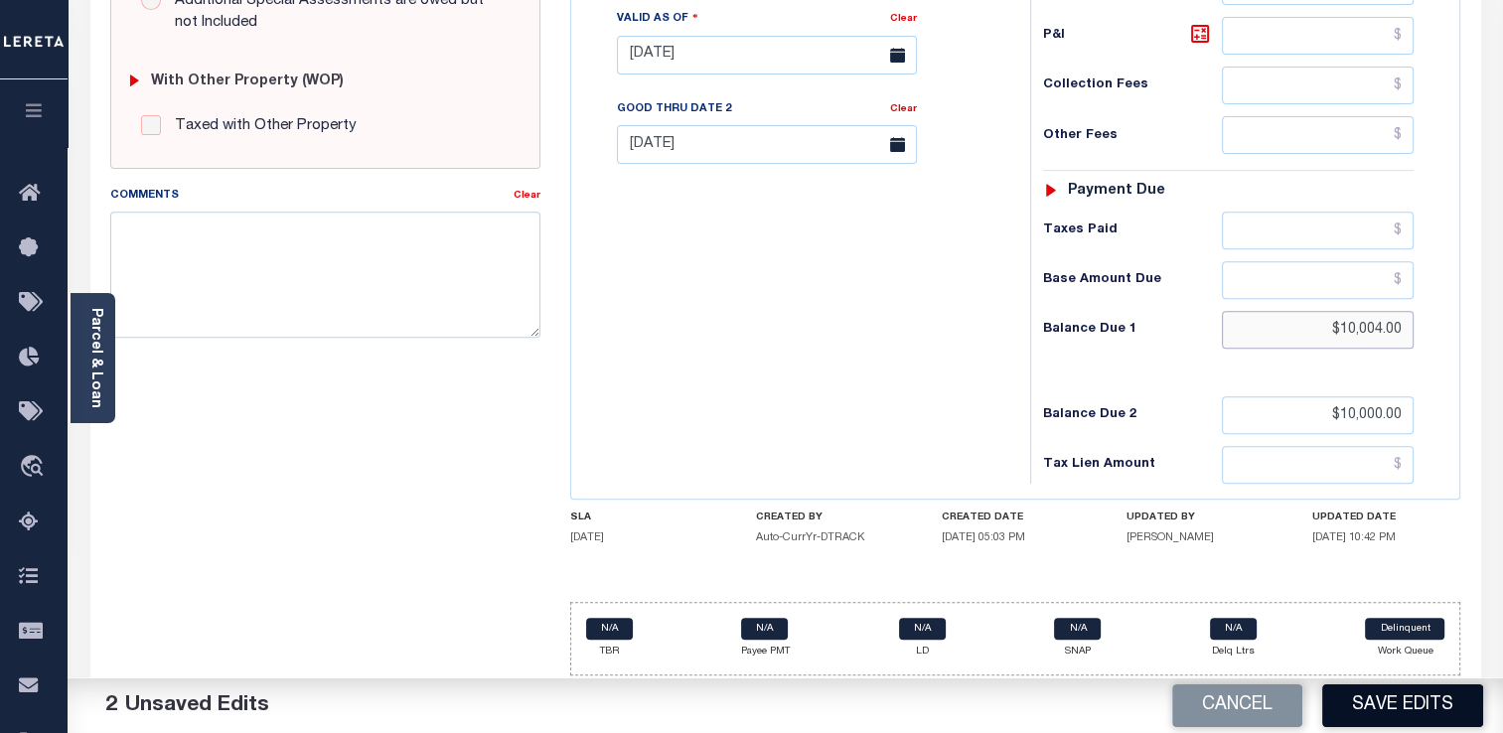
type input "$10,004.00"
click at [864, 716] on button "Save Edits" at bounding box center [1402, 706] width 161 height 43
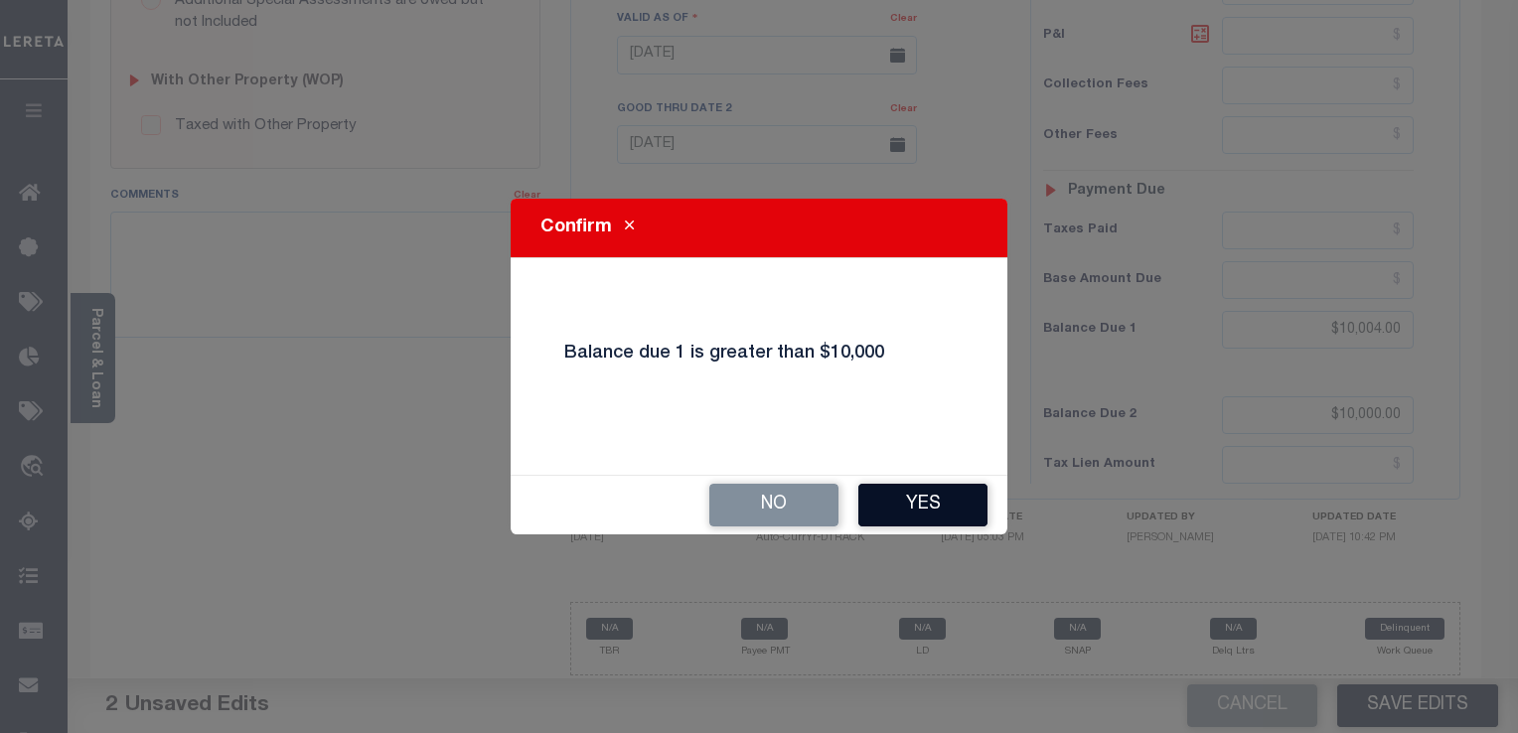
click at [864, 499] on button "Yes" at bounding box center [922, 505] width 129 height 43
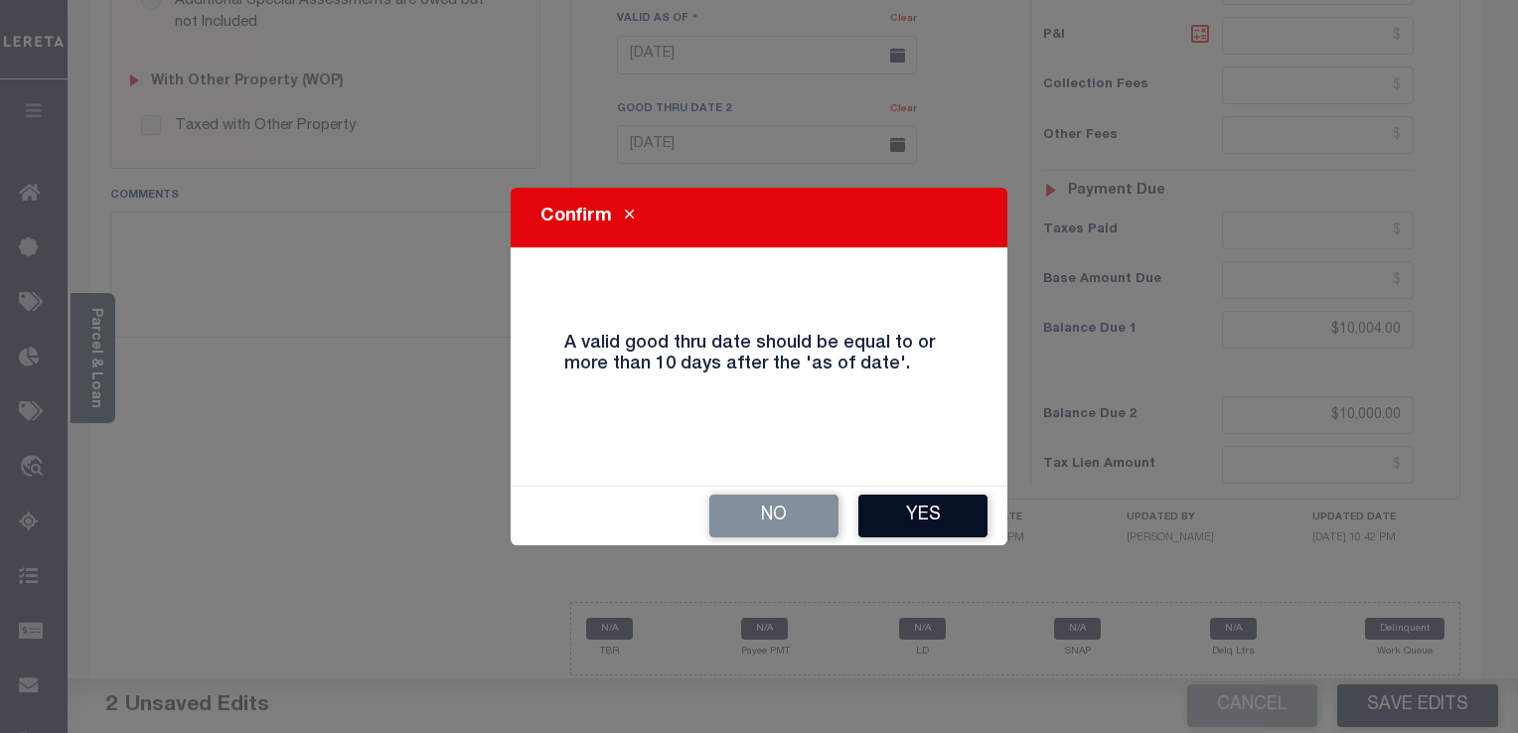
click at [864, 526] on button "Yes" at bounding box center [922, 516] width 129 height 43
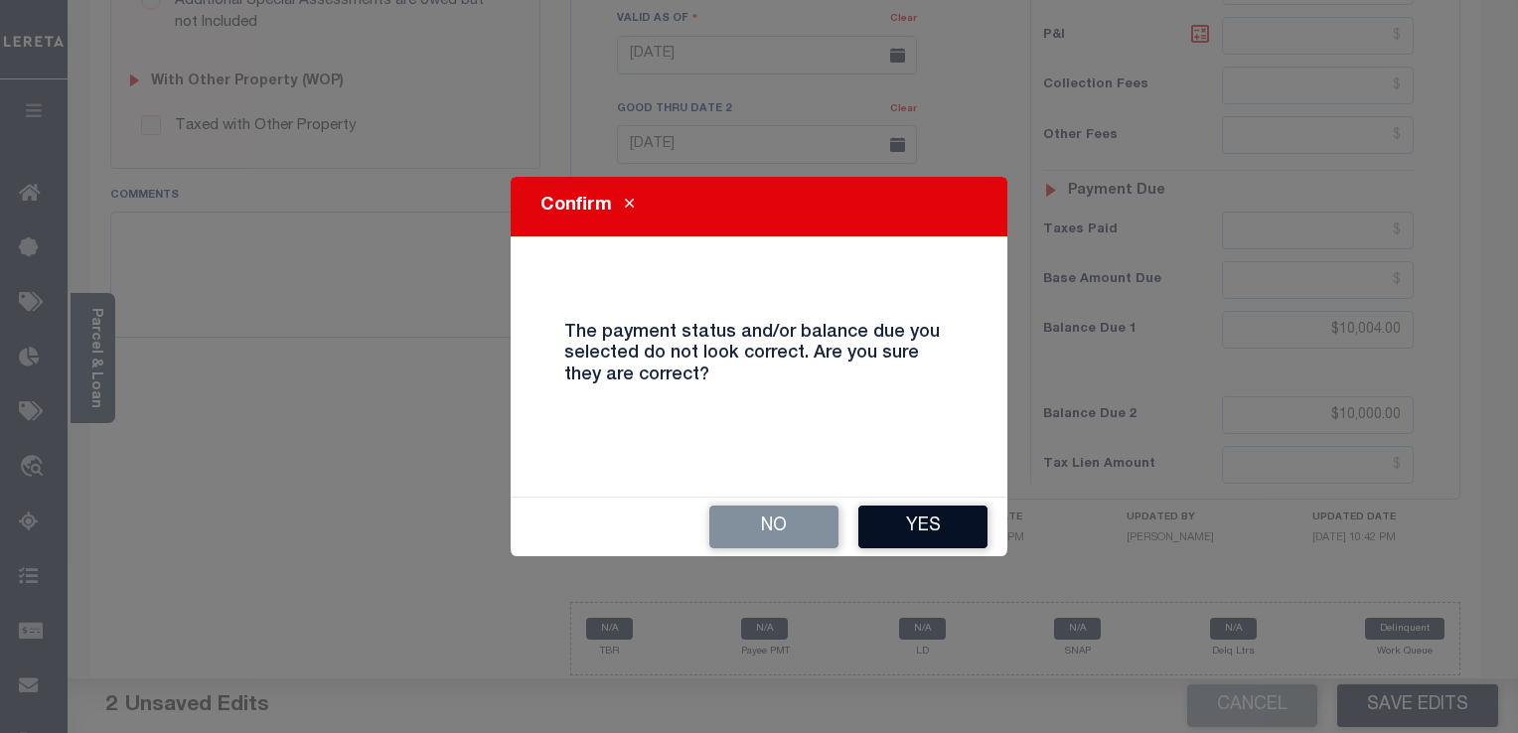
click at [864, 525] on button "Yes" at bounding box center [922, 527] width 129 height 43
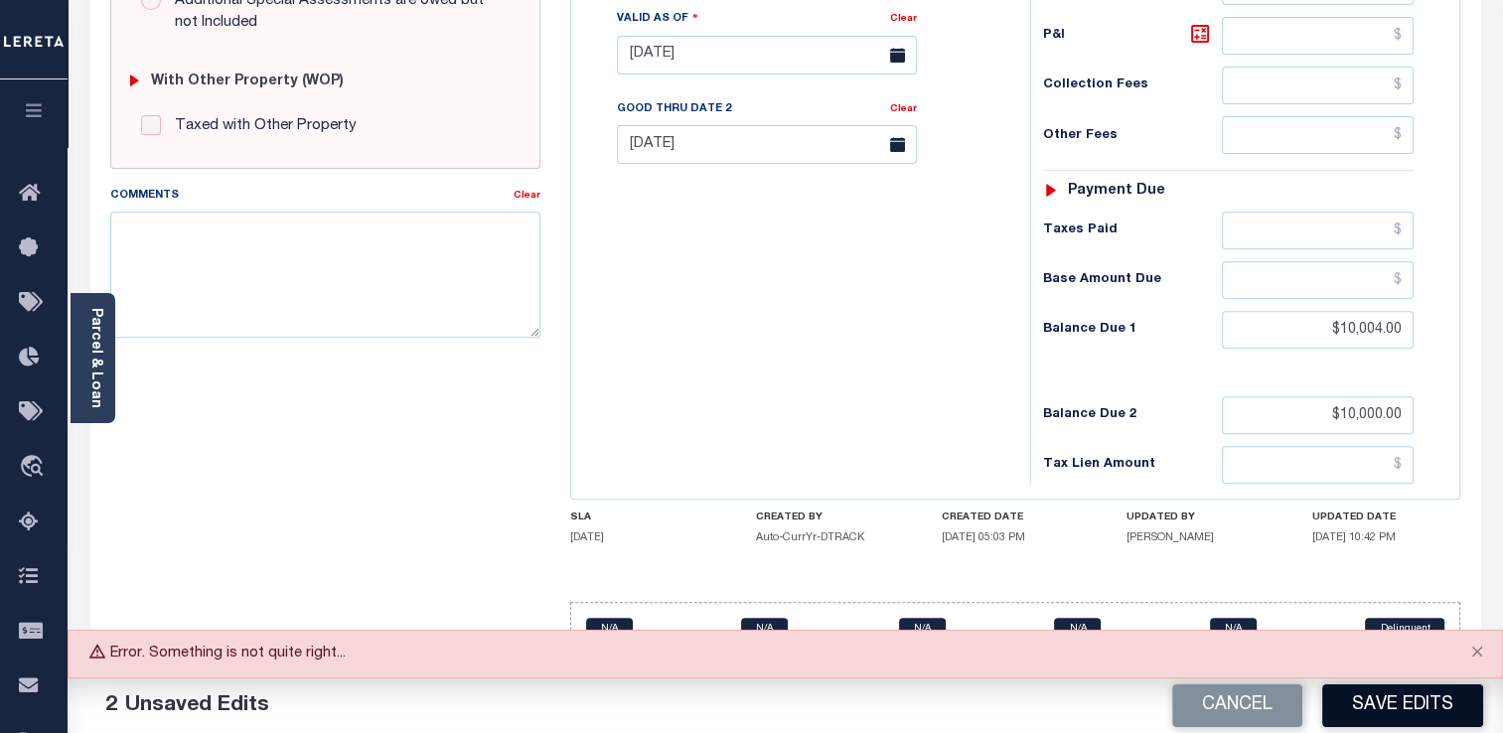
click at [864, 707] on button "Save Edits" at bounding box center [1402, 706] width 161 height 43
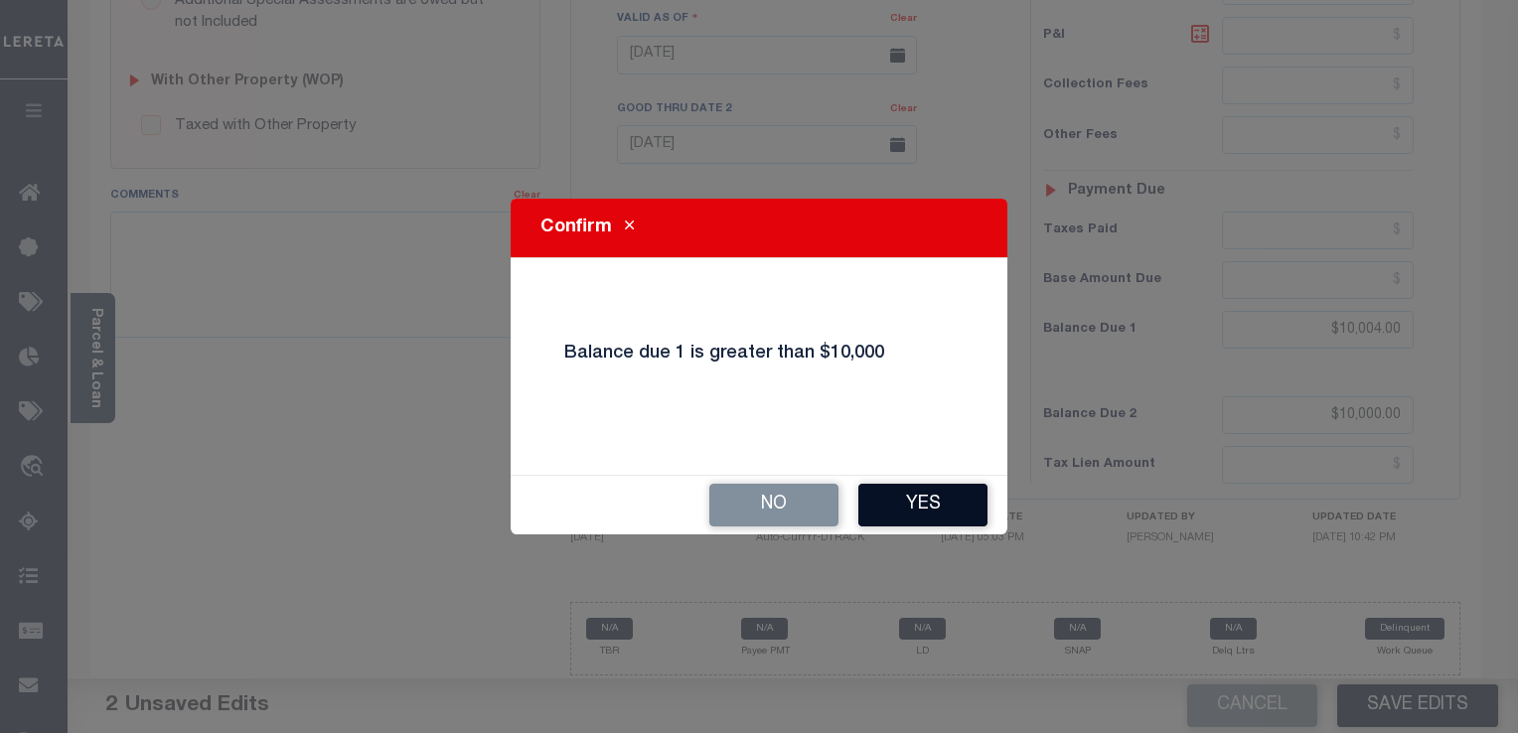
click at [864, 512] on button "Yes" at bounding box center [922, 505] width 129 height 43
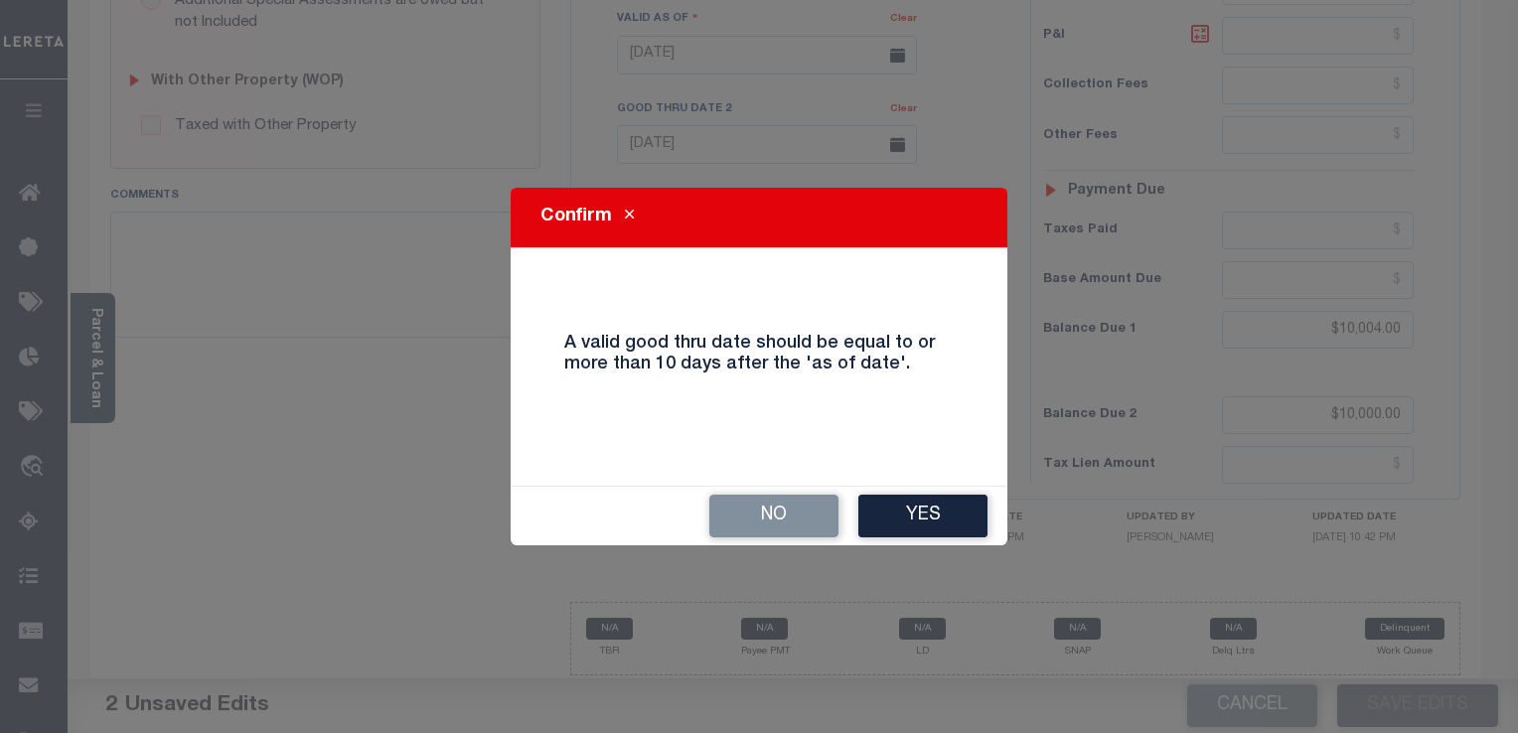
click at [864, 512] on button "Yes" at bounding box center [922, 516] width 129 height 43
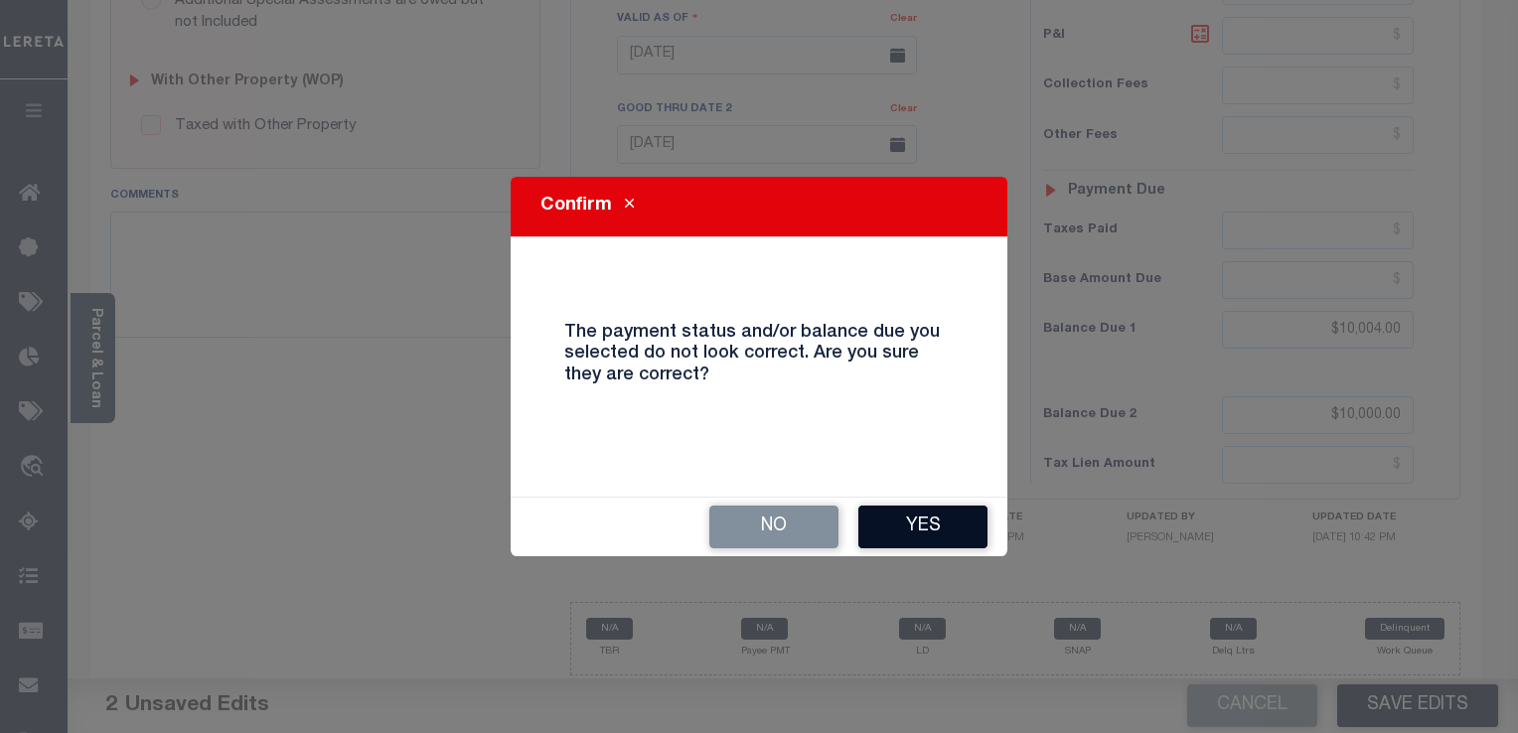
click at [864, 518] on button "Yes" at bounding box center [922, 527] width 129 height 43
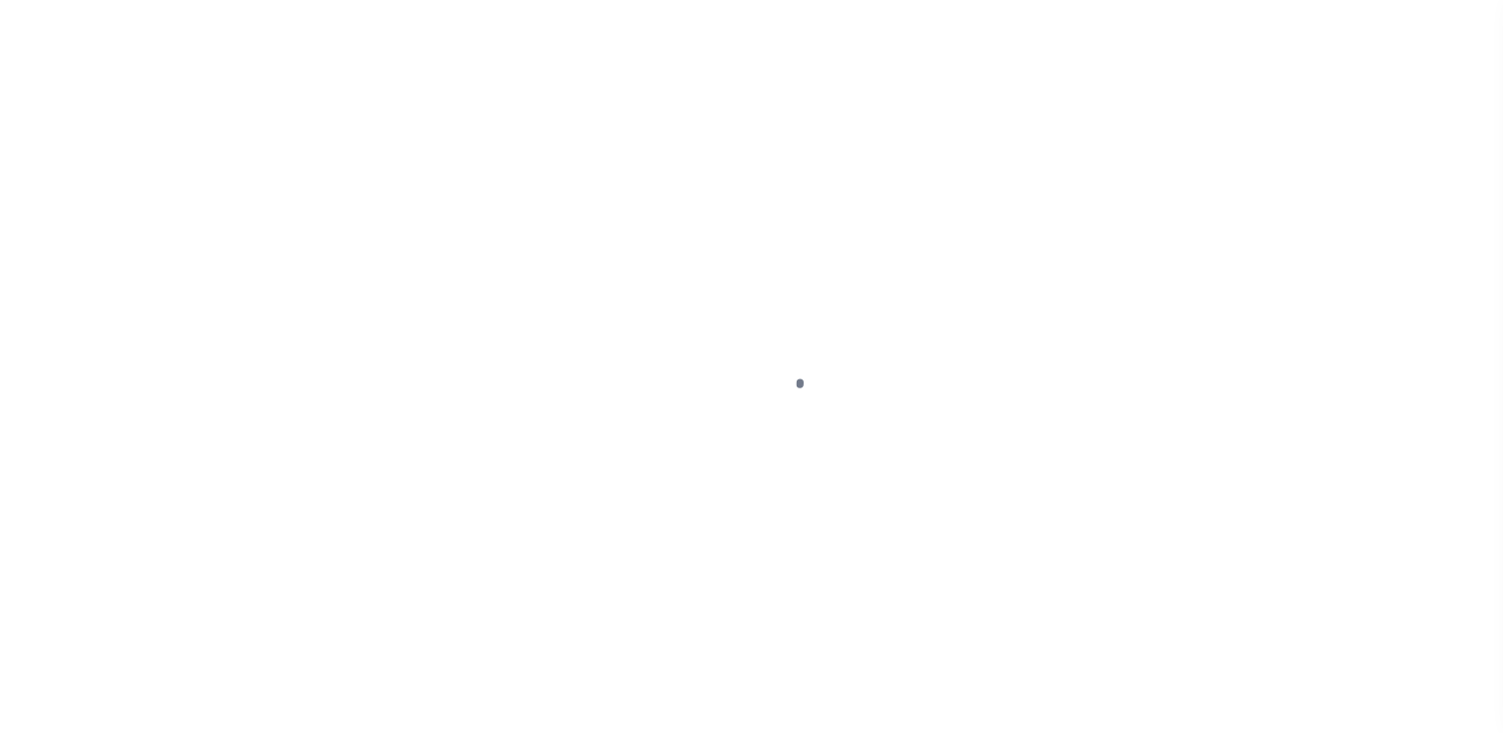
select select "DUE"
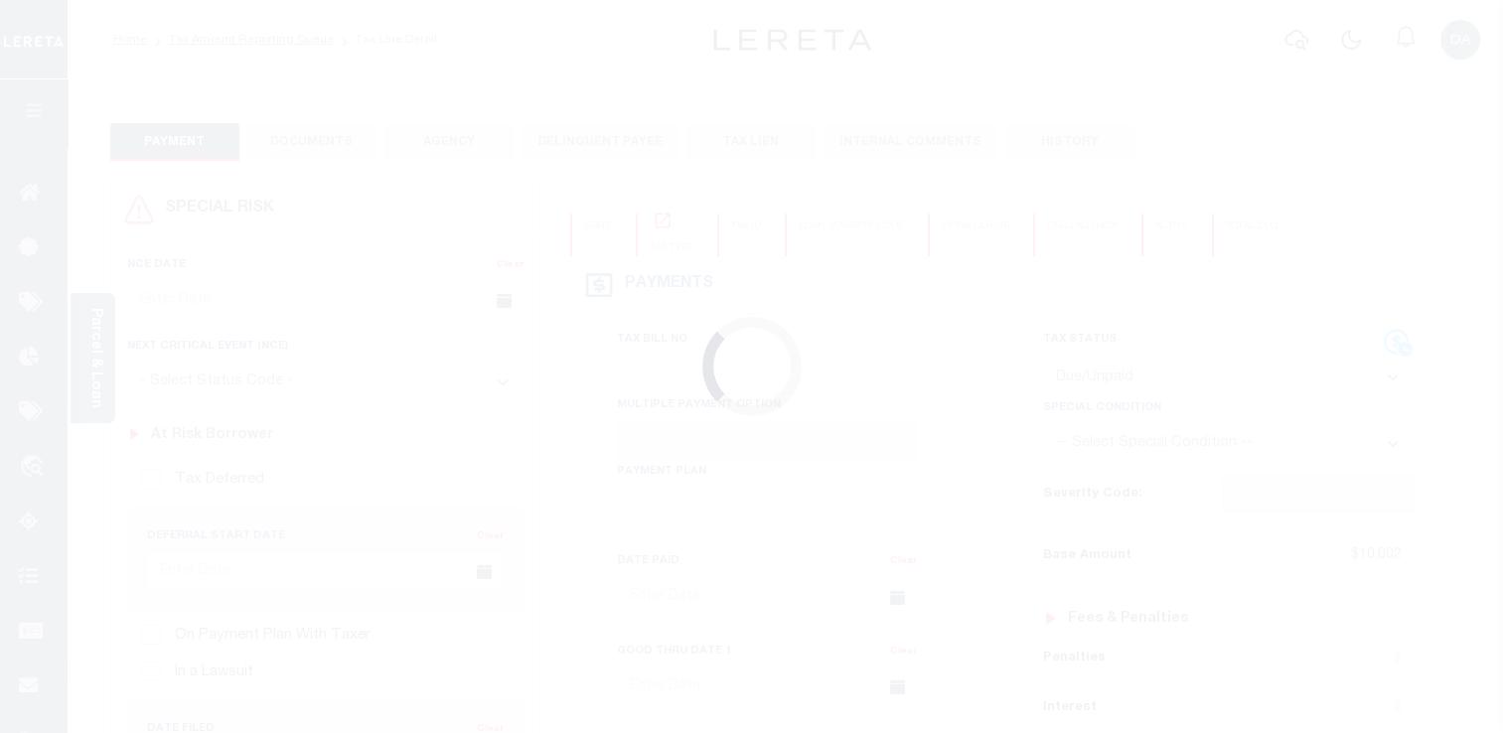
type input "[DATE]"
type input "$100"
type input "$10,004"
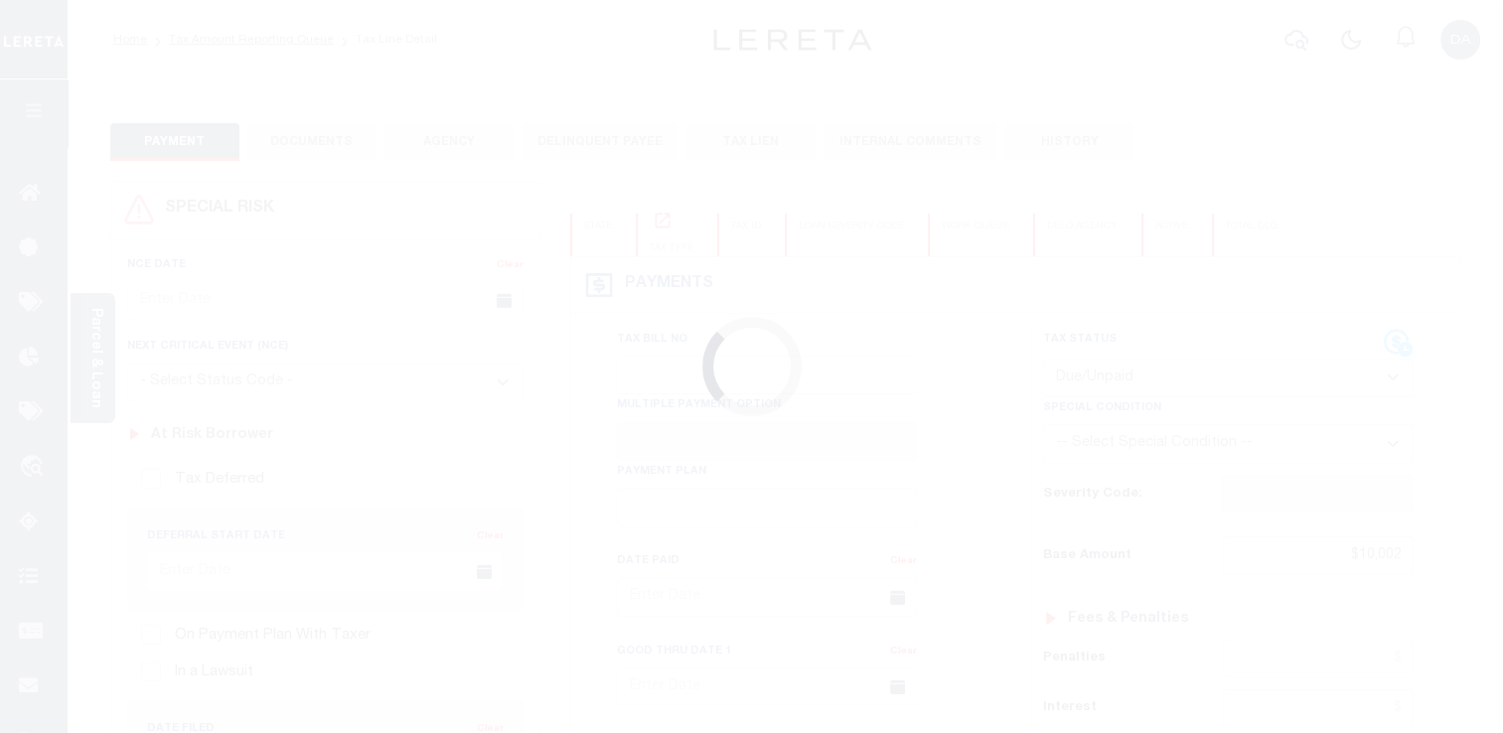
type input "$10,000"
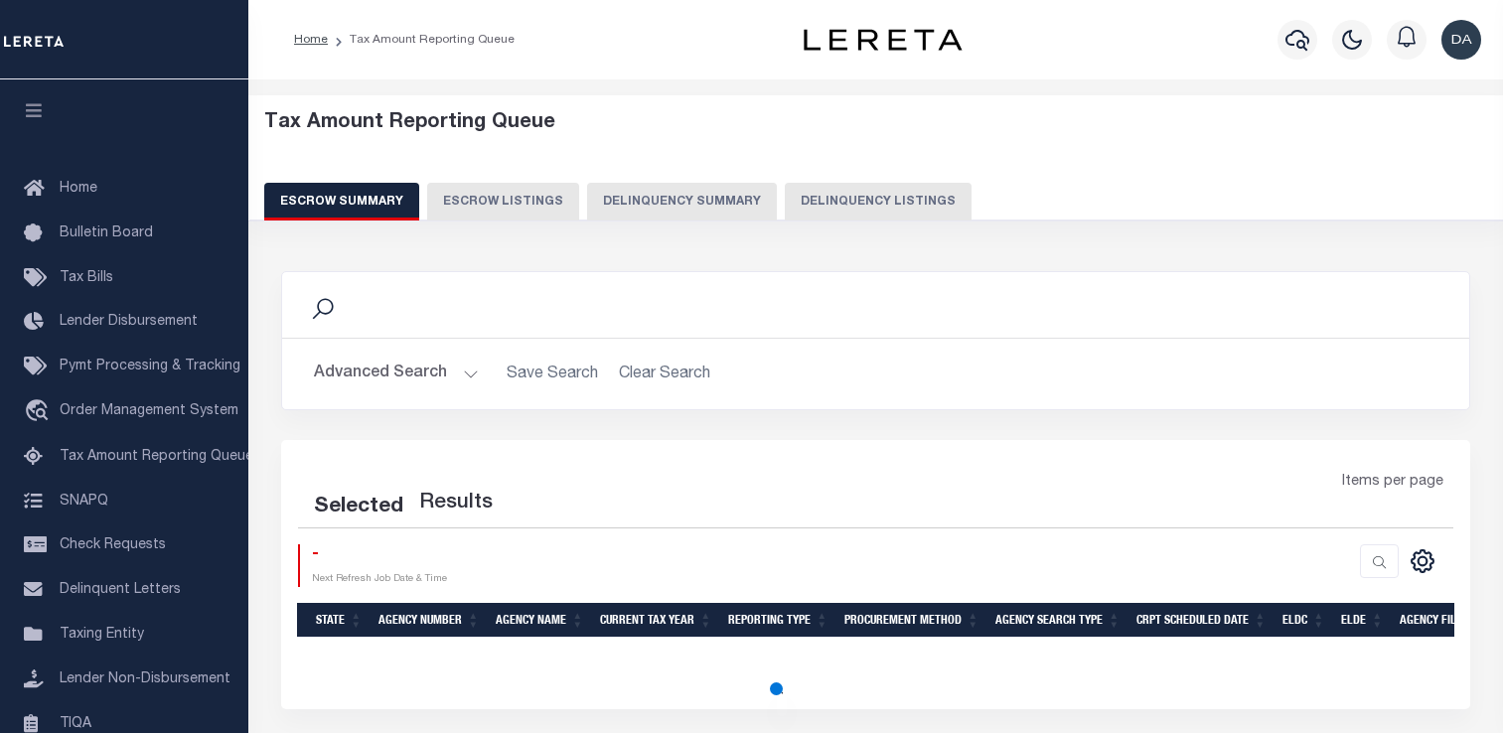
select select "100"
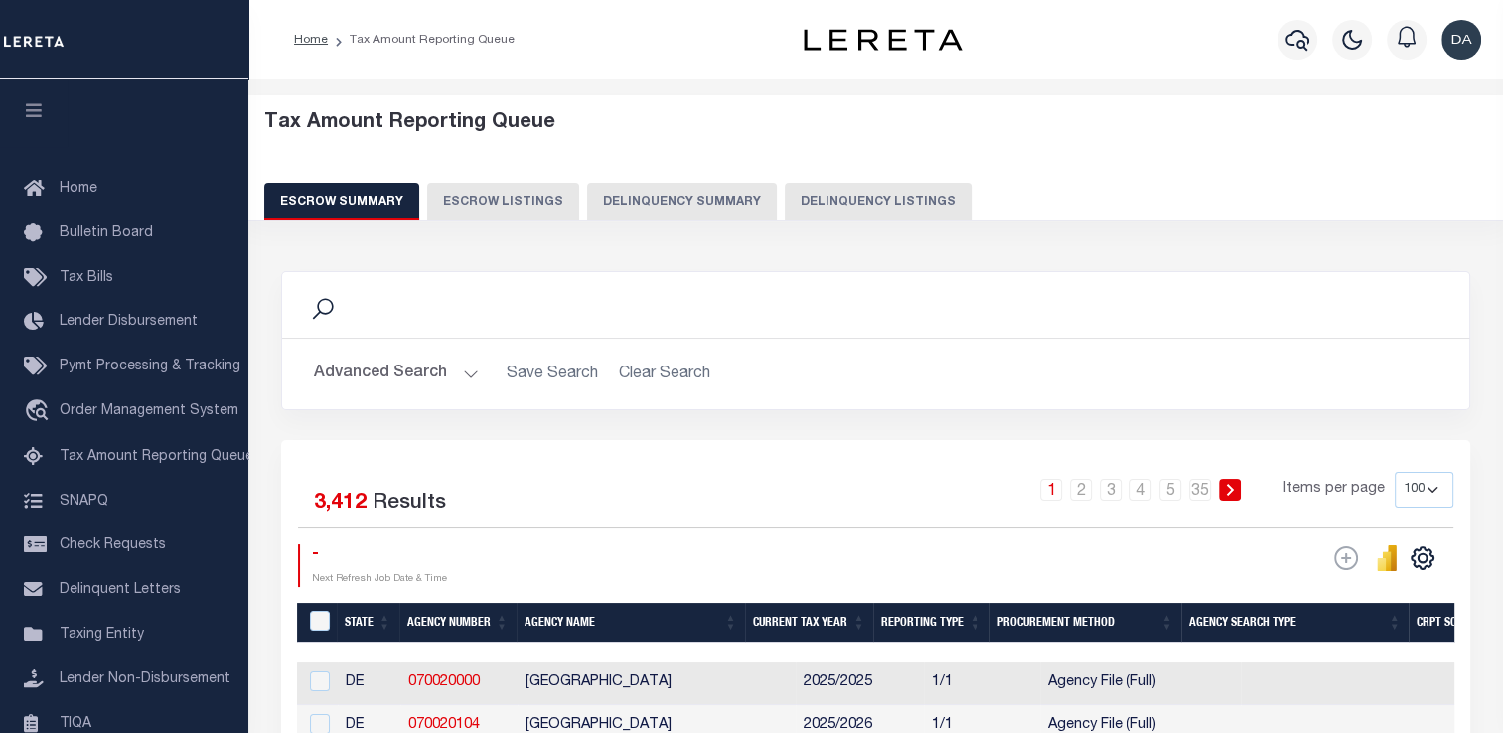
click at [667, 218] on button "Delinquency Summary" at bounding box center [682, 202] width 190 height 38
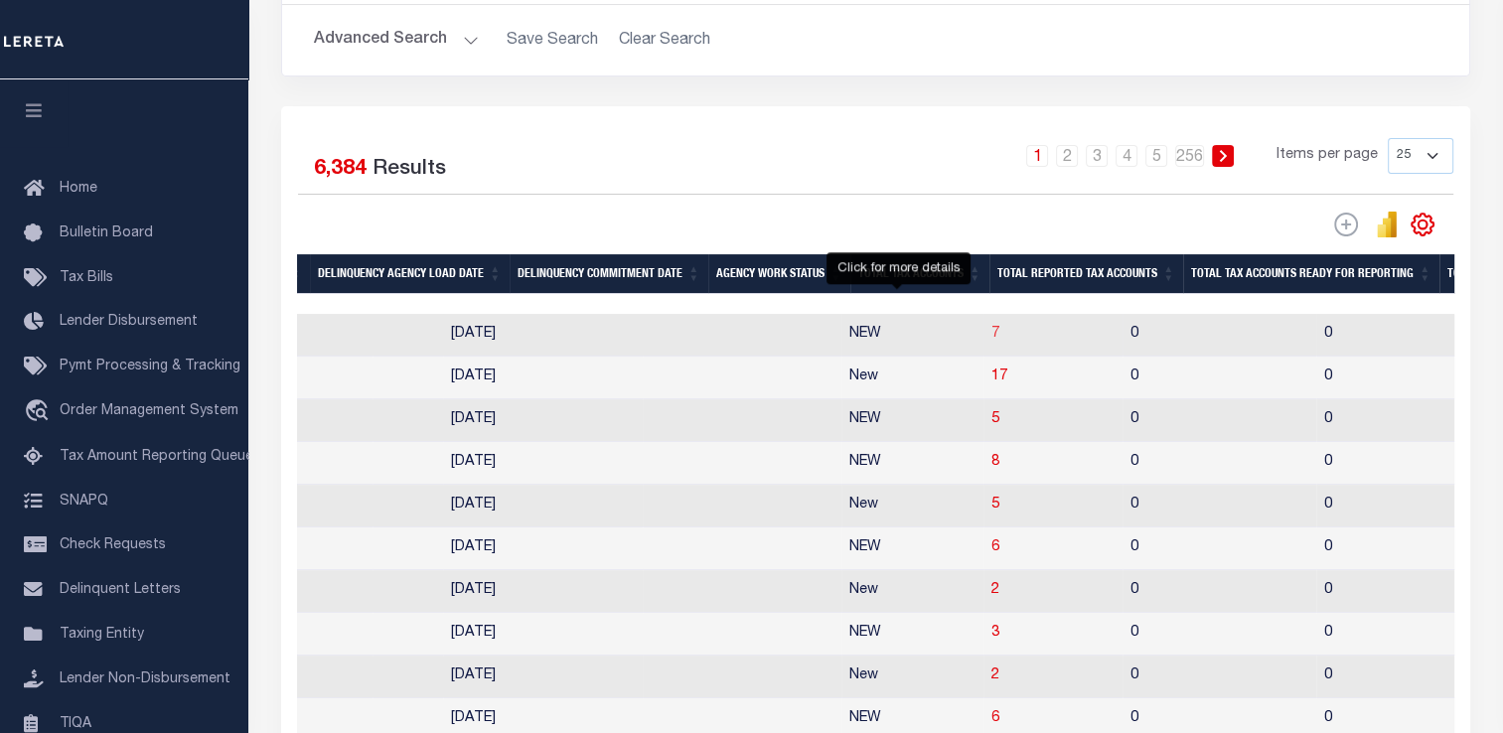
click at [992, 341] on span "7" at bounding box center [996, 334] width 8 height 14
select select "100"
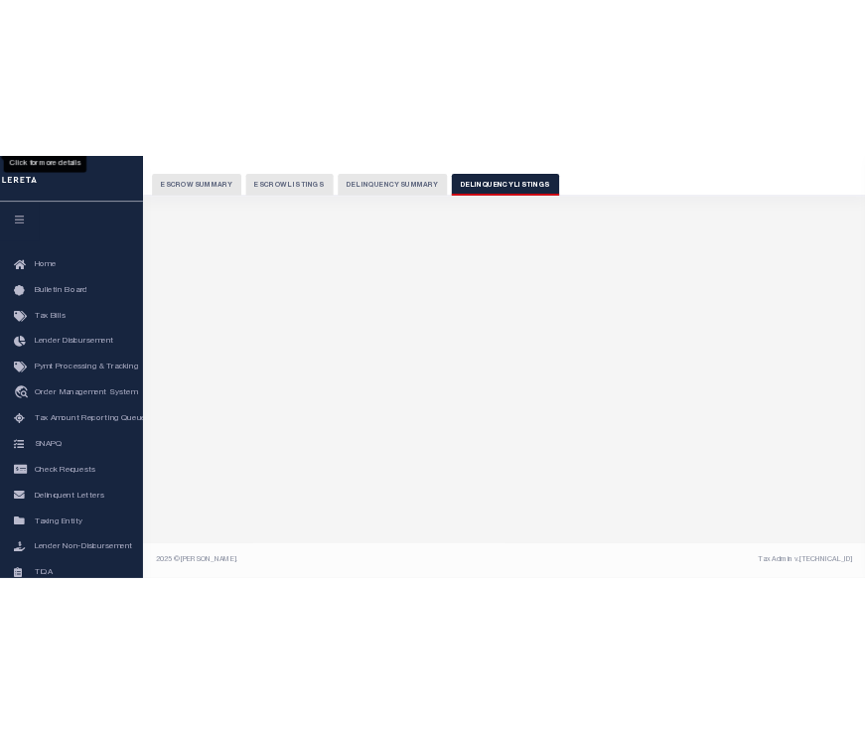
scroll to position [148, 0]
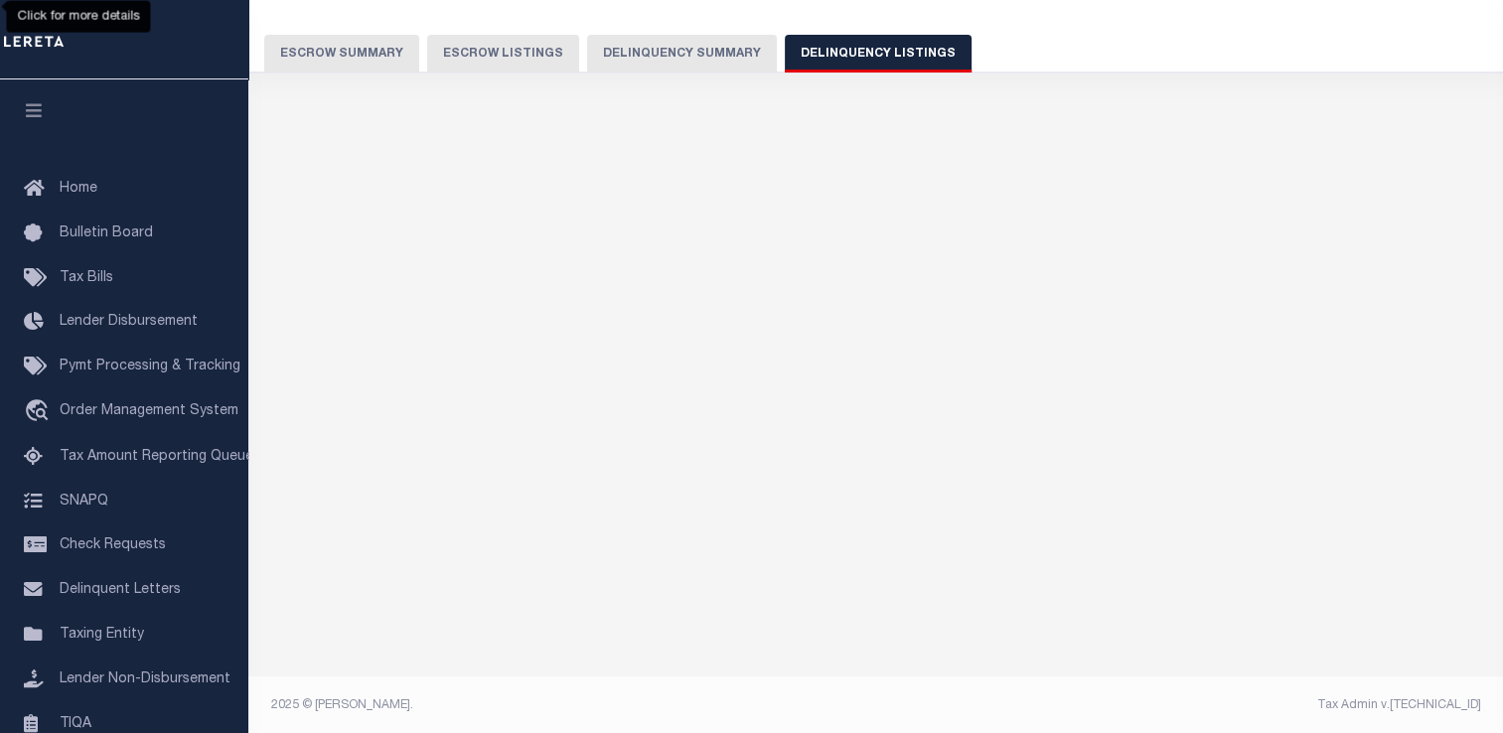
select select "100"
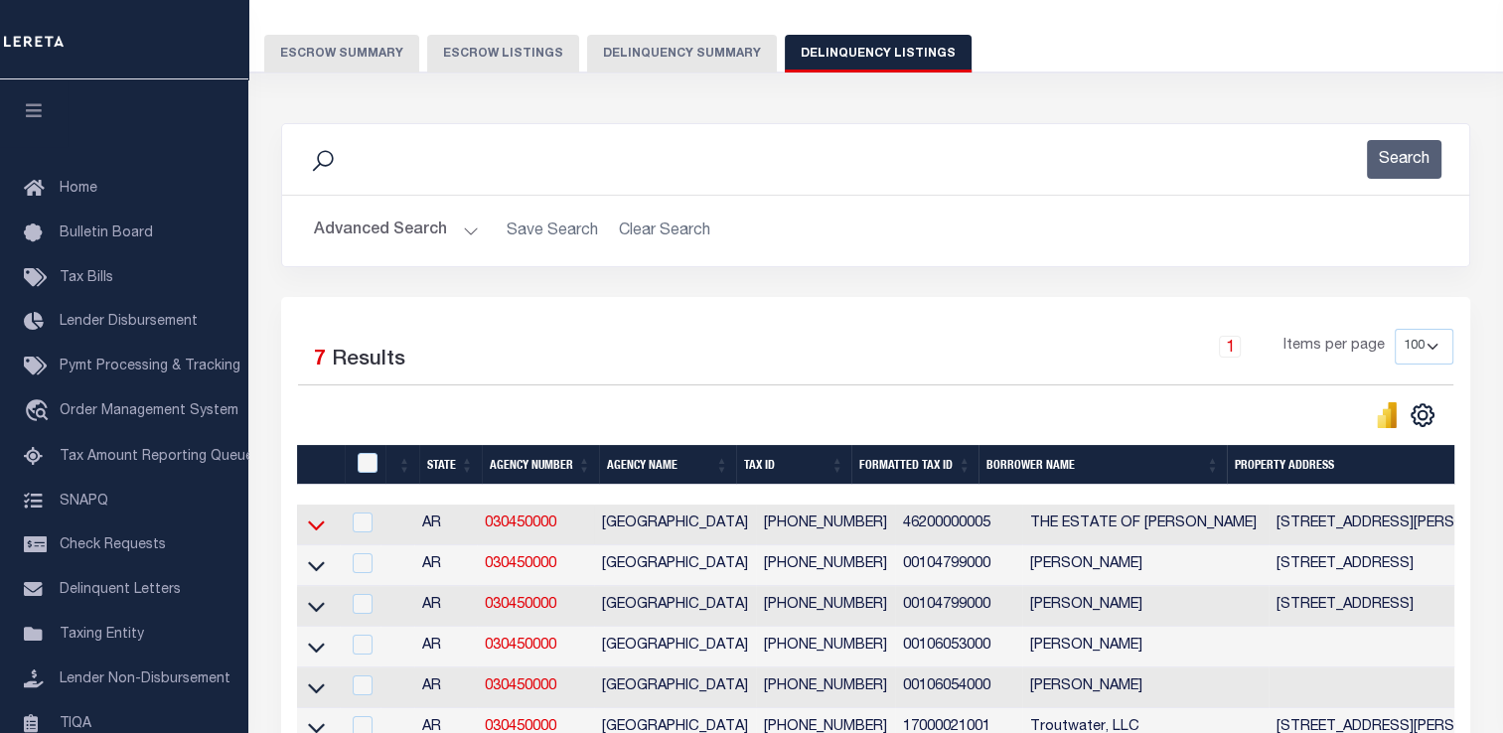
click at [315, 526] on icon at bounding box center [316, 525] width 17 height 21
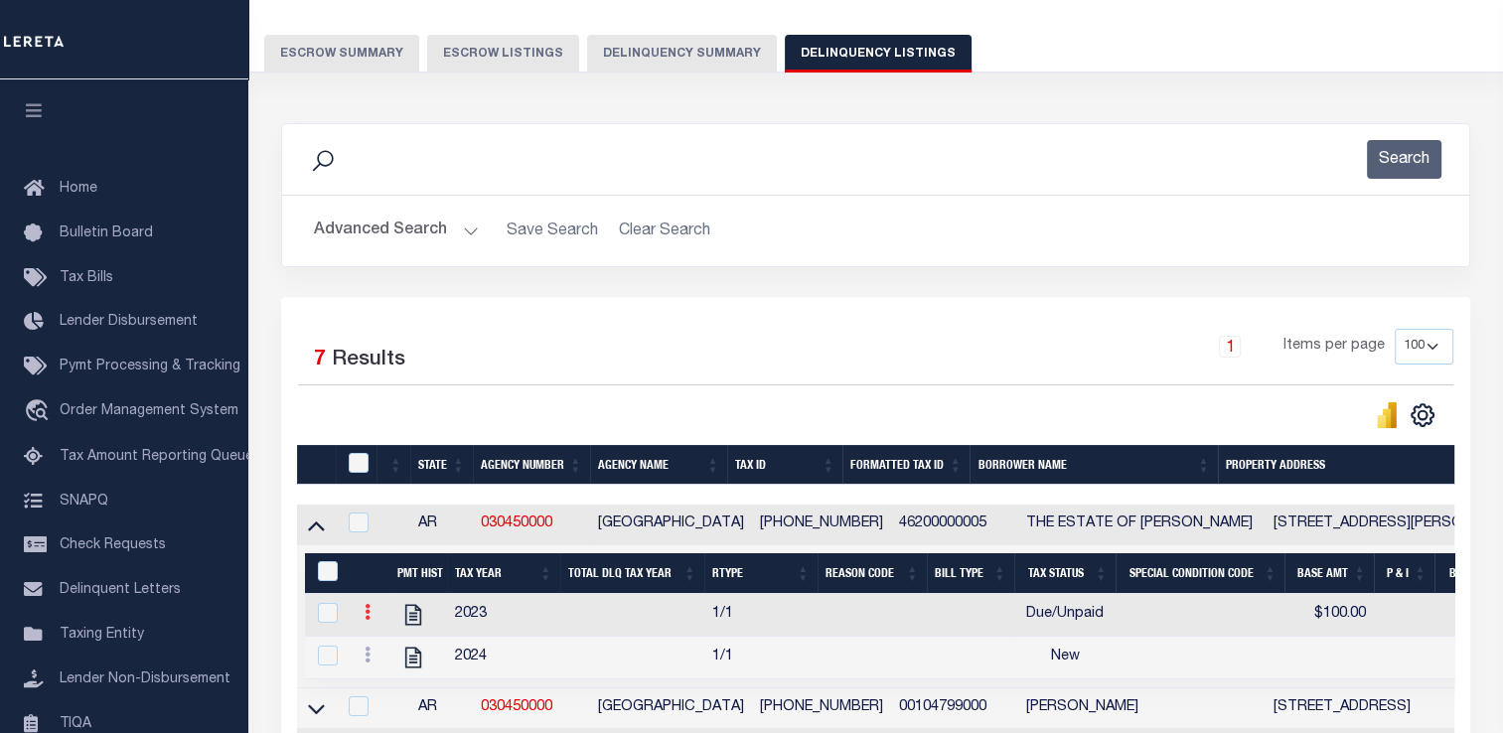
click at [369, 610] on icon at bounding box center [368, 612] width 6 height 16
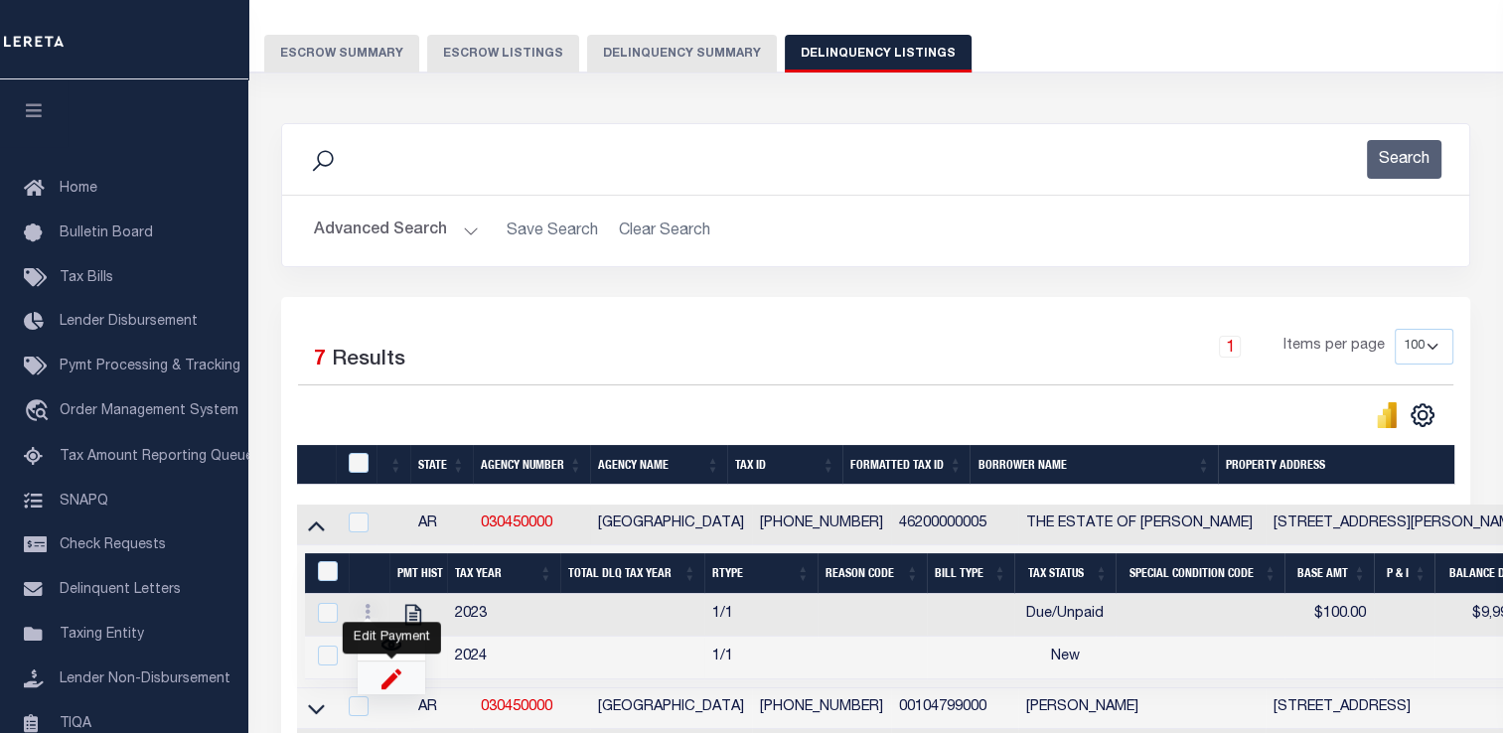
click at [400, 682] on img "" at bounding box center [392, 678] width 20 height 21
select select "DUE"
select select
type input "$100.00"
type input "$9,999.00"
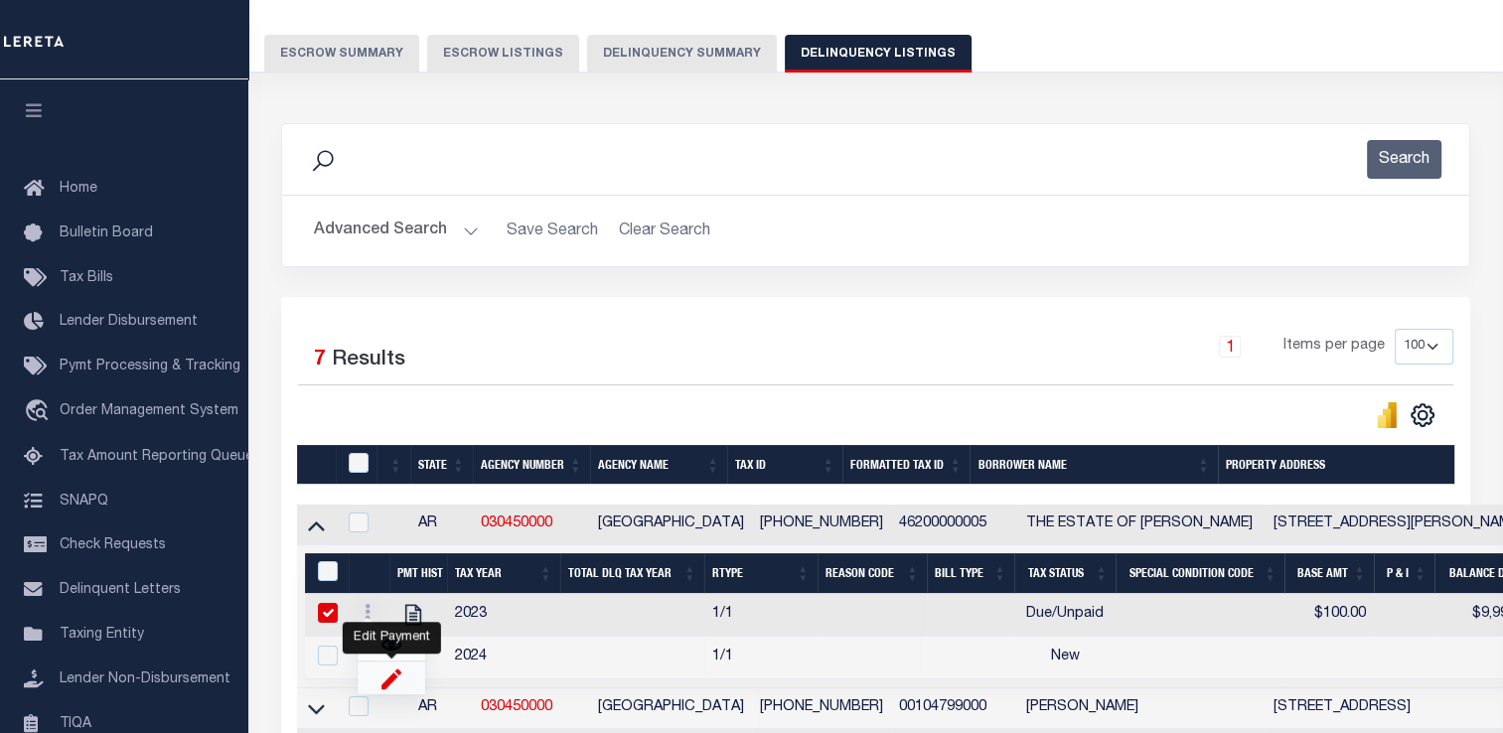
type input "[DATE]"
type input "09/07/2025"
type input "$9,998.00"
type input "09/05/2025"
checkbox input "true"
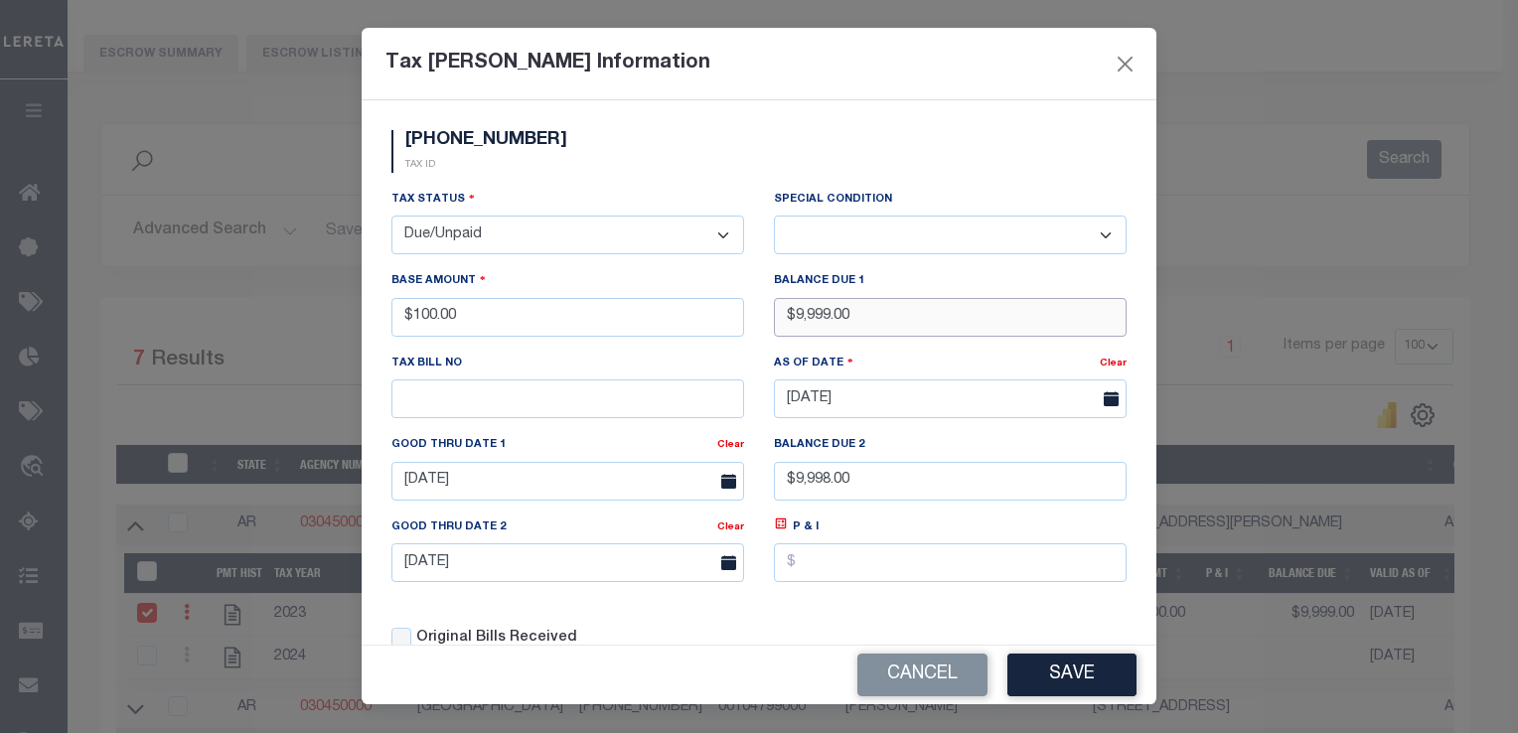
click at [831, 320] on input "$9,999.00" at bounding box center [950, 317] width 353 height 39
click at [1080, 686] on button "Save" at bounding box center [1071, 675] width 129 height 43
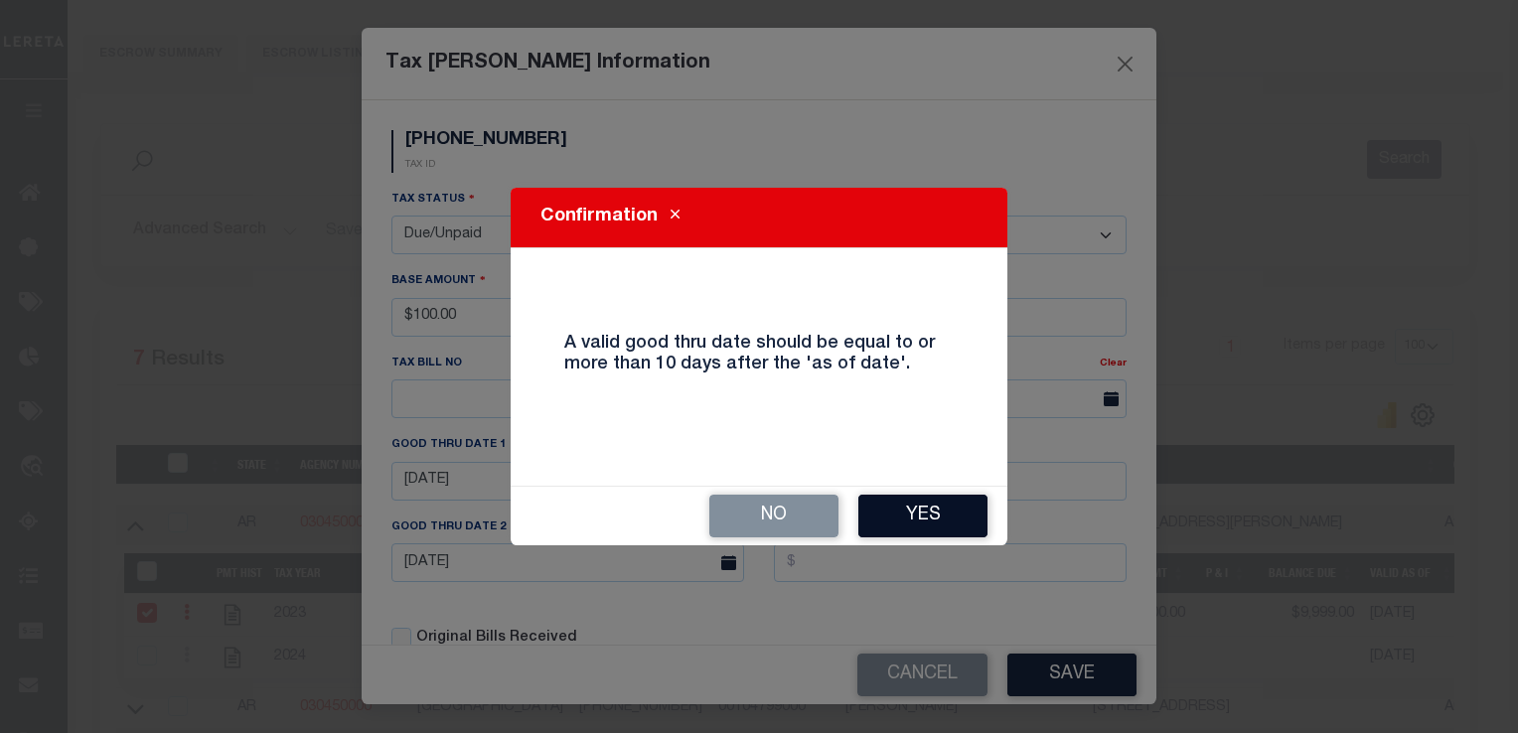
drag, startPoint x: 899, startPoint y: 491, endPoint x: 941, endPoint y: 512, distance: 46.7
click at [941, 512] on div "No Yes" at bounding box center [759, 516] width 497 height 59
click at [941, 512] on button "Yes" at bounding box center [922, 516] width 129 height 43
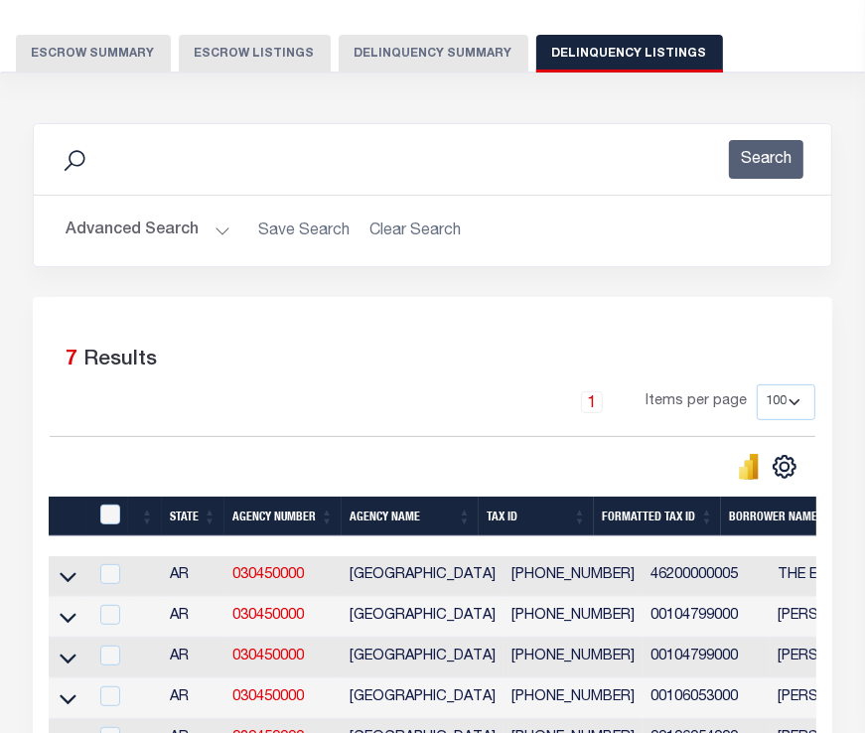
click at [79, 579] on td at bounding box center [68, 576] width 39 height 41
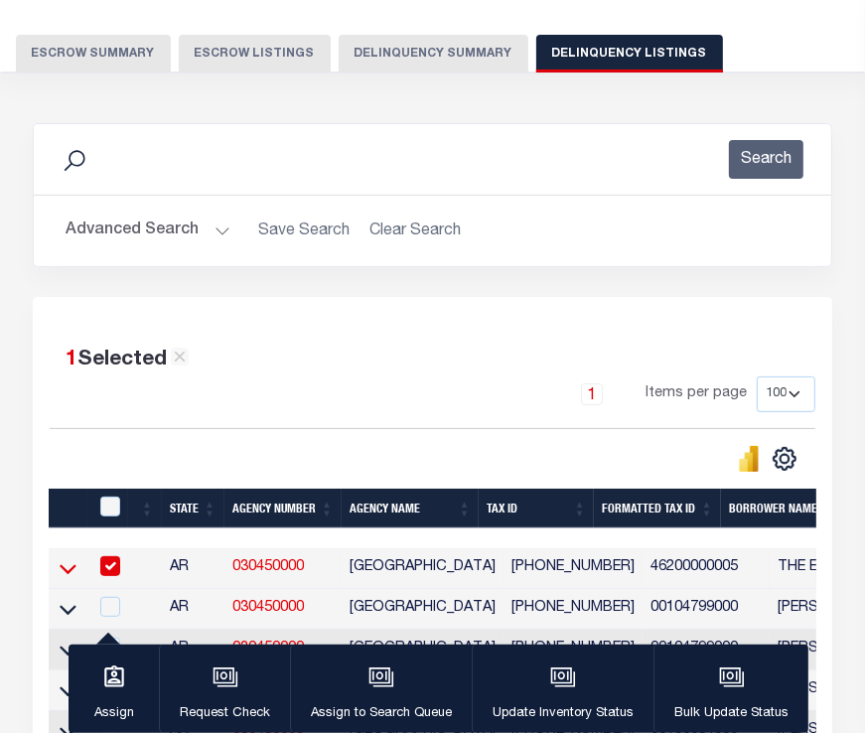
checkbox input "true"
drag, startPoint x: 71, startPoint y: 570, endPoint x: 143, endPoint y: 598, distance: 77.7
click at [71, 570] on icon at bounding box center [68, 570] width 17 height 10
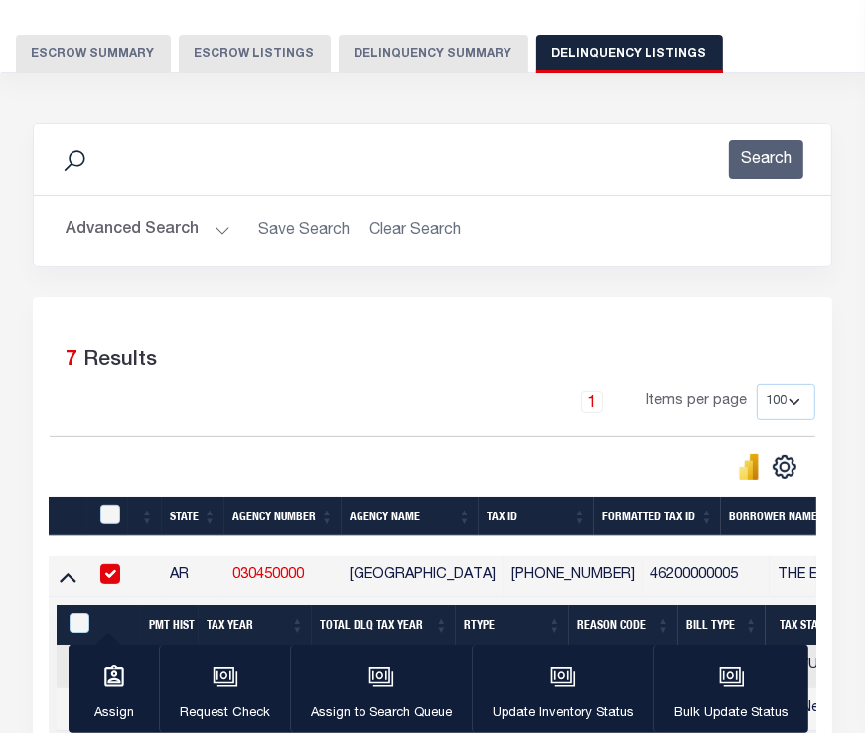
scroll to position [476, 0]
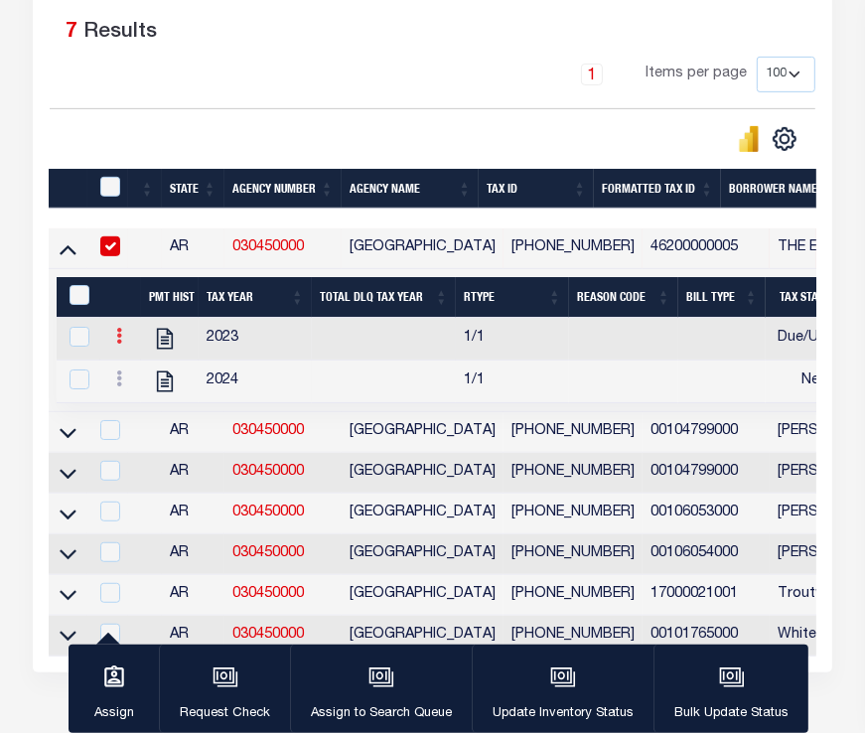
click at [117, 344] on icon at bounding box center [119, 336] width 6 height 16
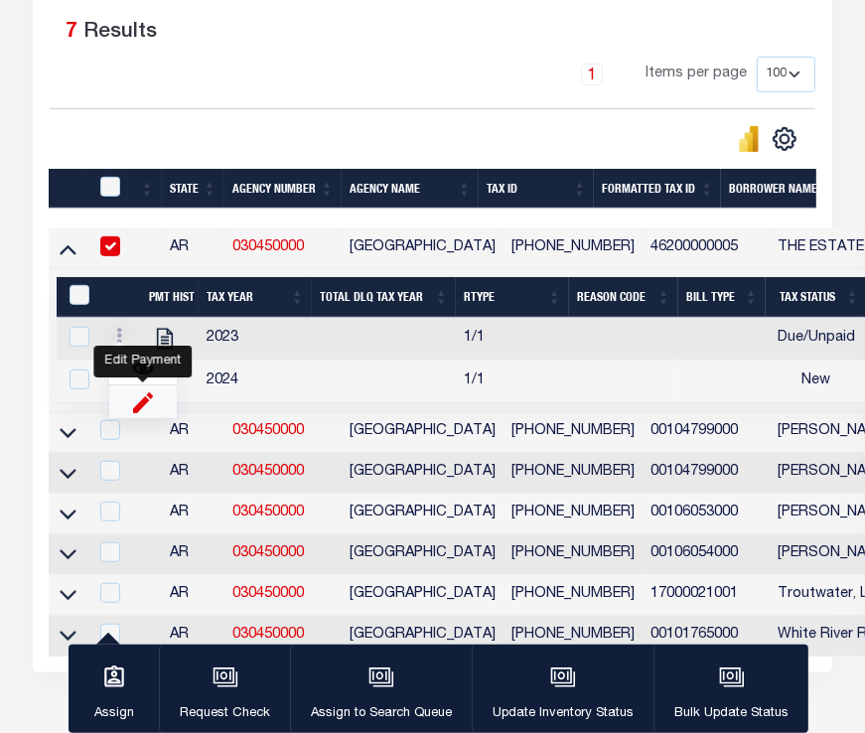
click at [142, 412] on img "" at bounding box center [143, 401] width 20 height 21
select select
type input "$100.00"
type input "$9,999.00"
type input "09/08/2025"
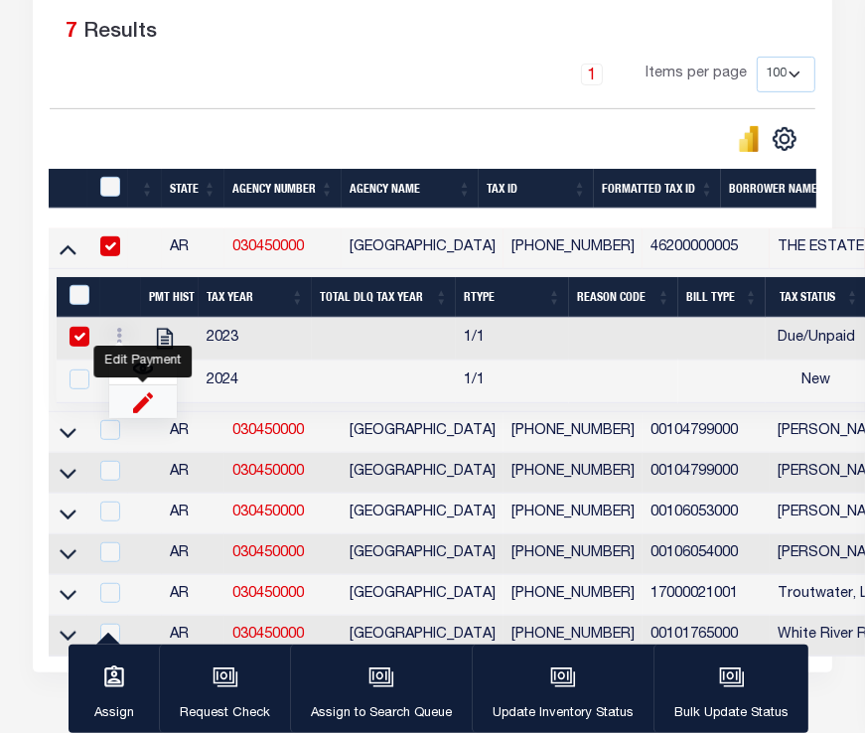
type input "$9,998.00"
checkbox input "true"
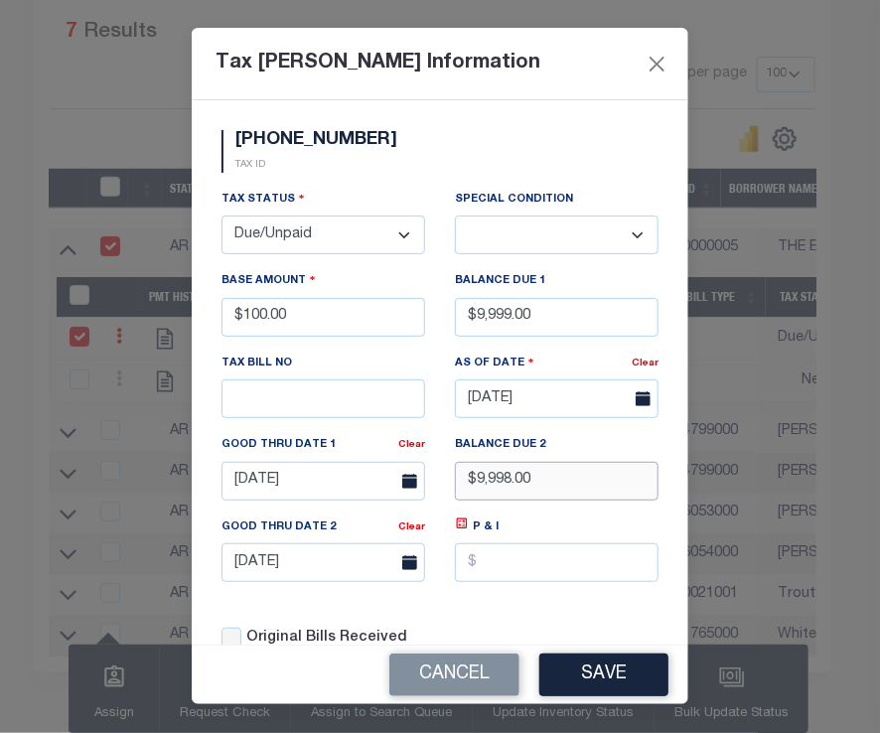
click at [562, 501] on input "$9,998.00" at bounding box center [557, 481] width 204 height 39
click at [628, 664] on button "Save" at bounding box center [603, 675] width 129 height 43
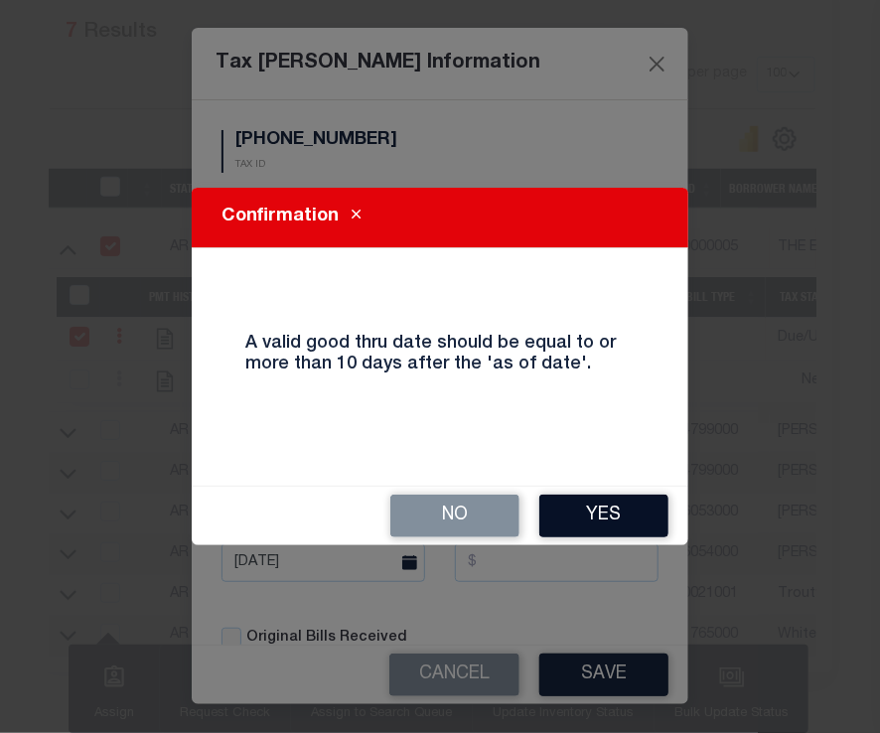
click at [605, 498] on button "Yes" at bounding box center [603, 516] width 129 height 43
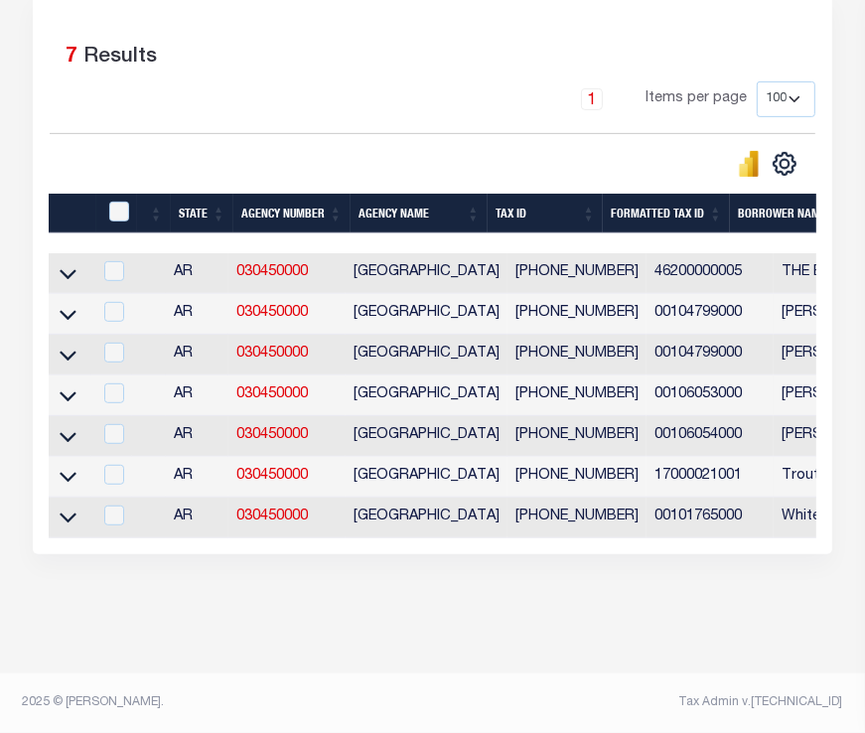
scroll to position [469, 0]
click at [62, 511] on icon at bounding box center [68, 517] width 17 height 21
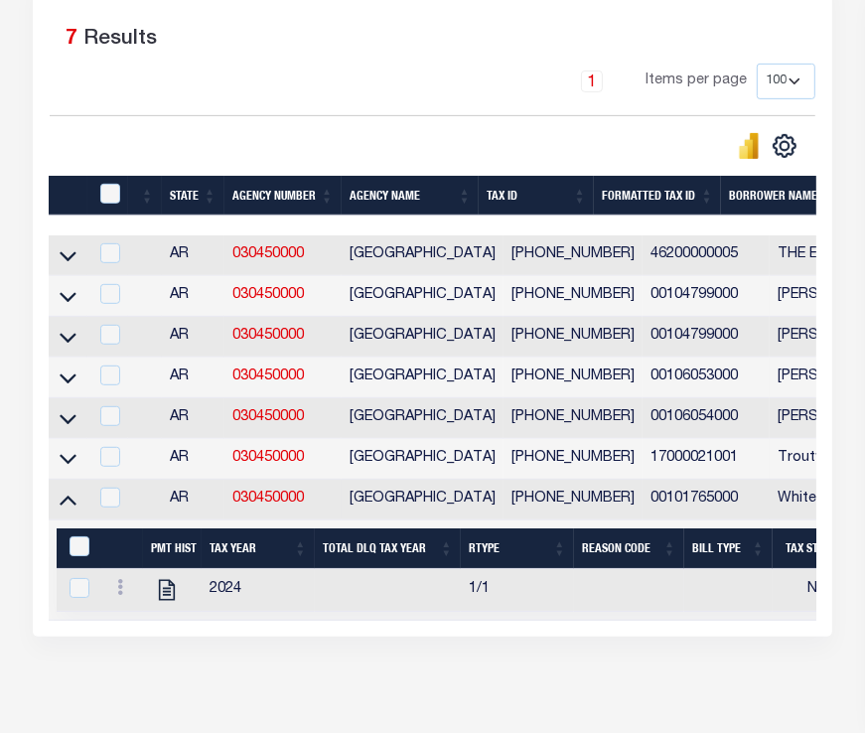
click at [123, 602] on div at bounding box center [122, 590] width 26 height 24
checkbox input "true"
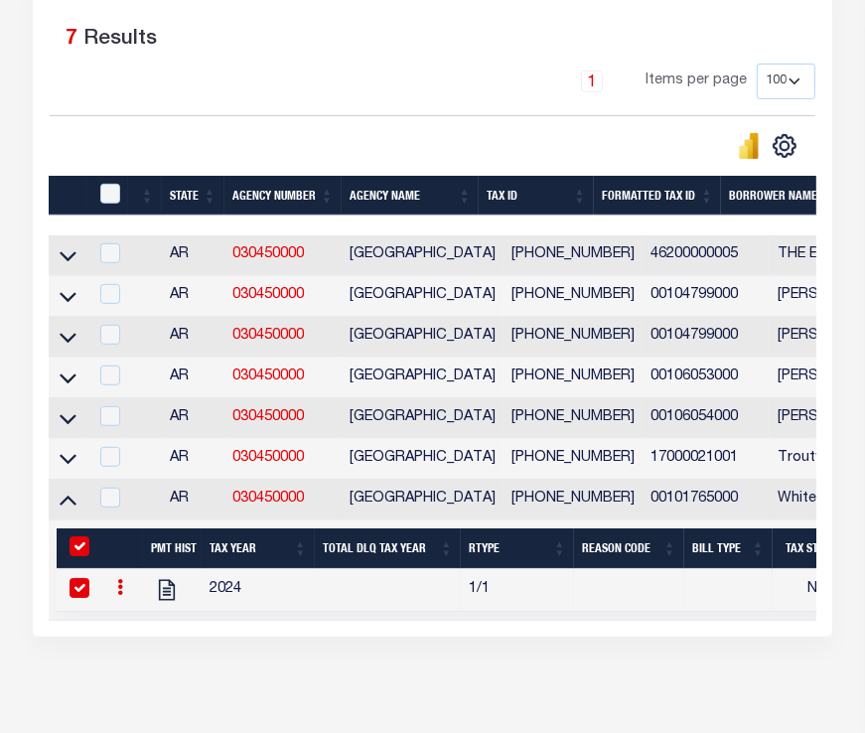
click at [119, 595] on icon at bounding box center [120, 587] width 6 height 16
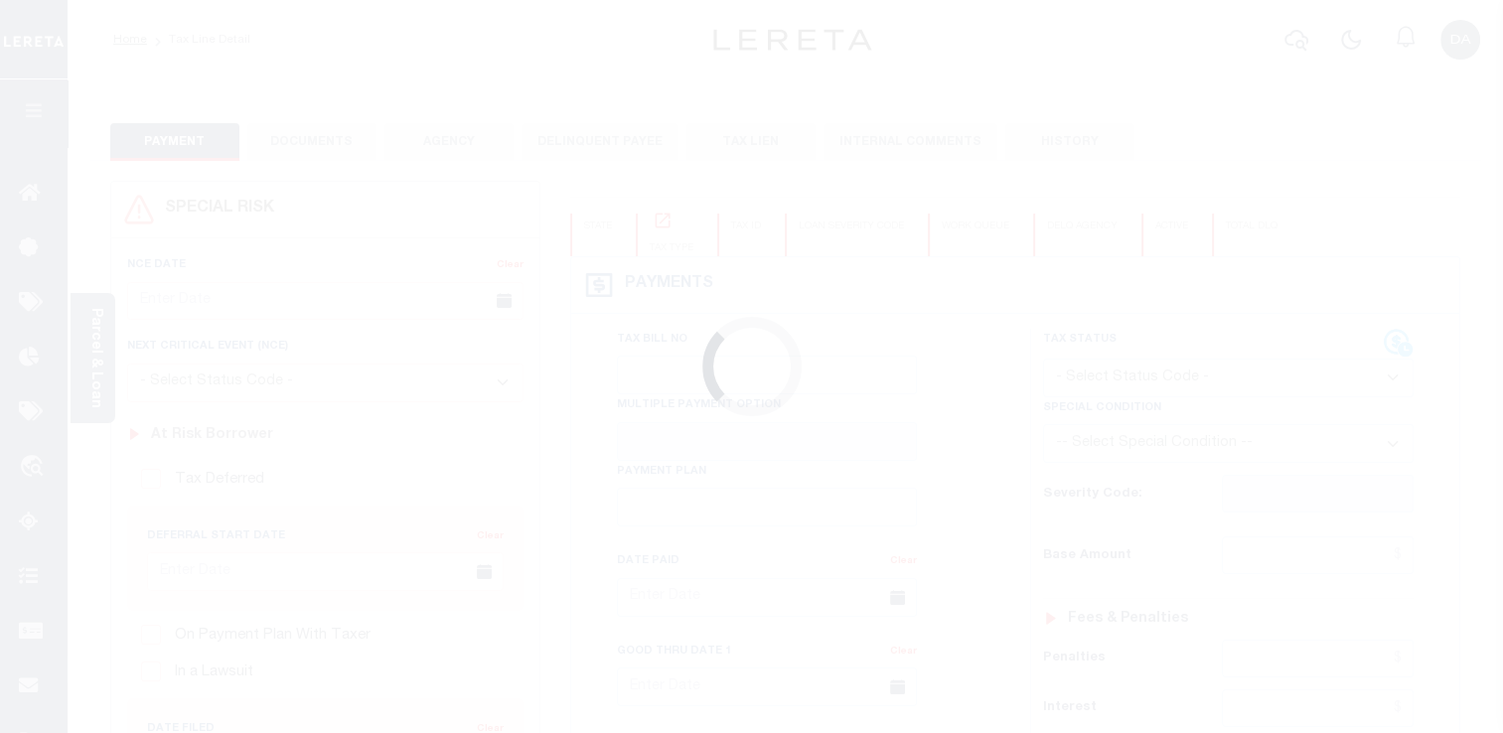
type input "[DATE]"
select select "NW2"
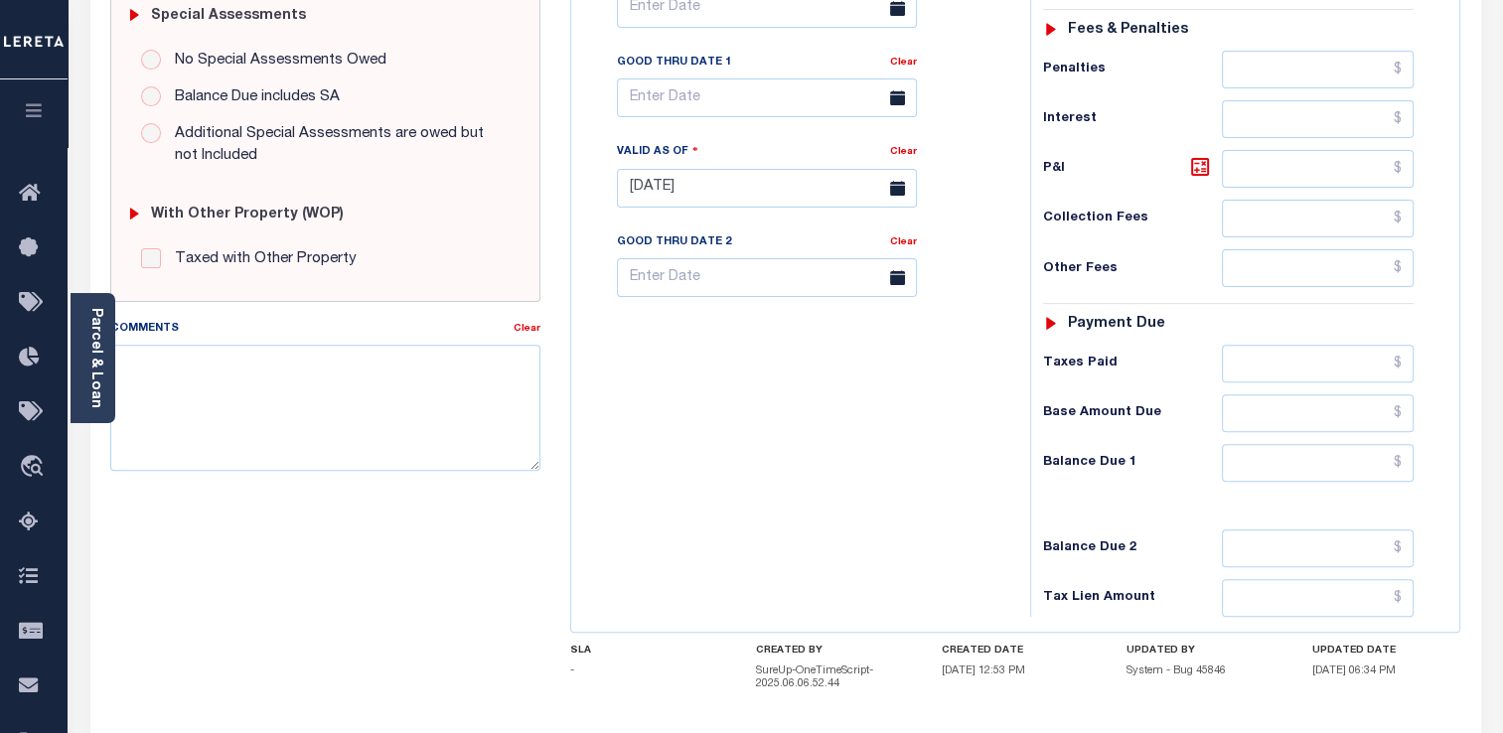
scroll to position [631, 0]
click at [1244, 455] on input "text" at bounding box center [1318, 464] width 192 height 38
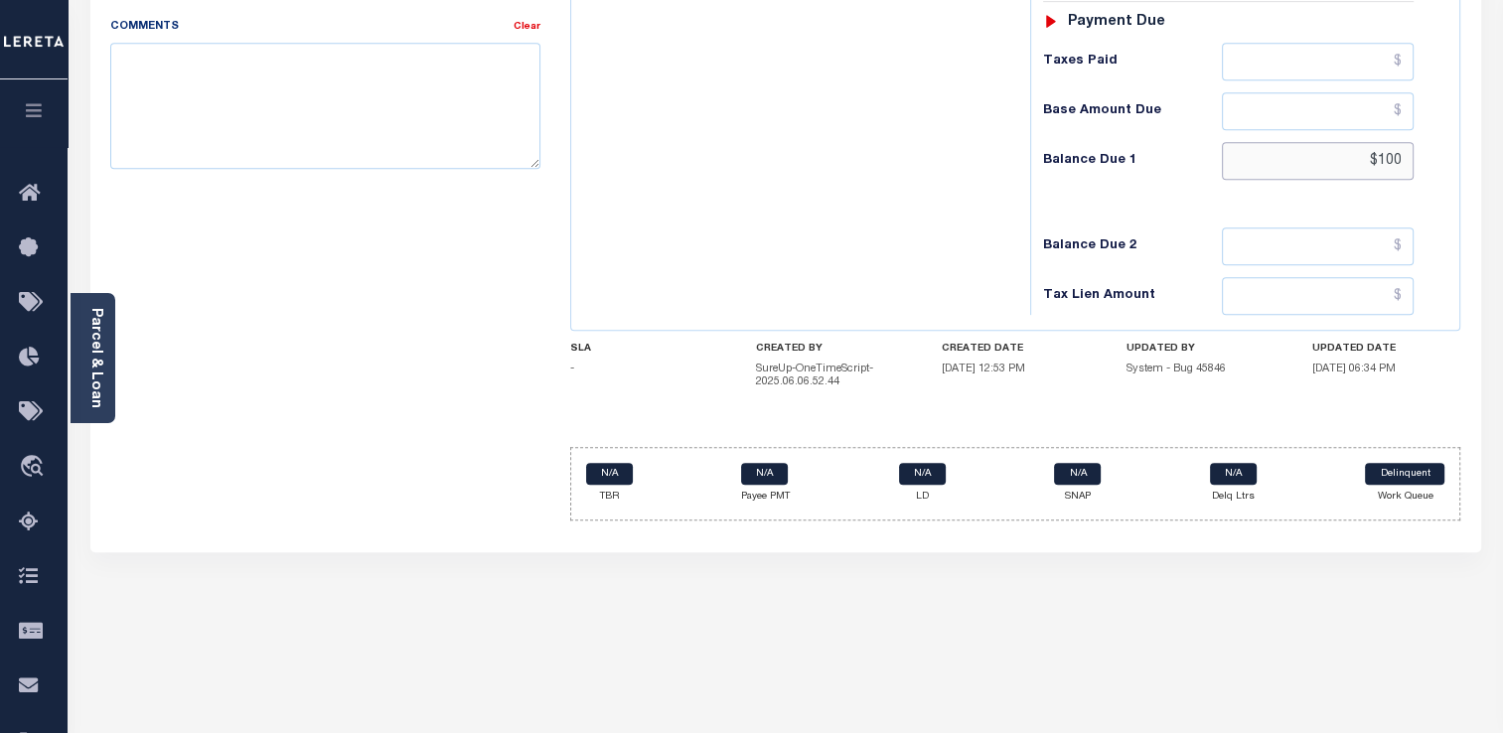
type input "$100"
type input "[DATE]"
type input "$100.00"
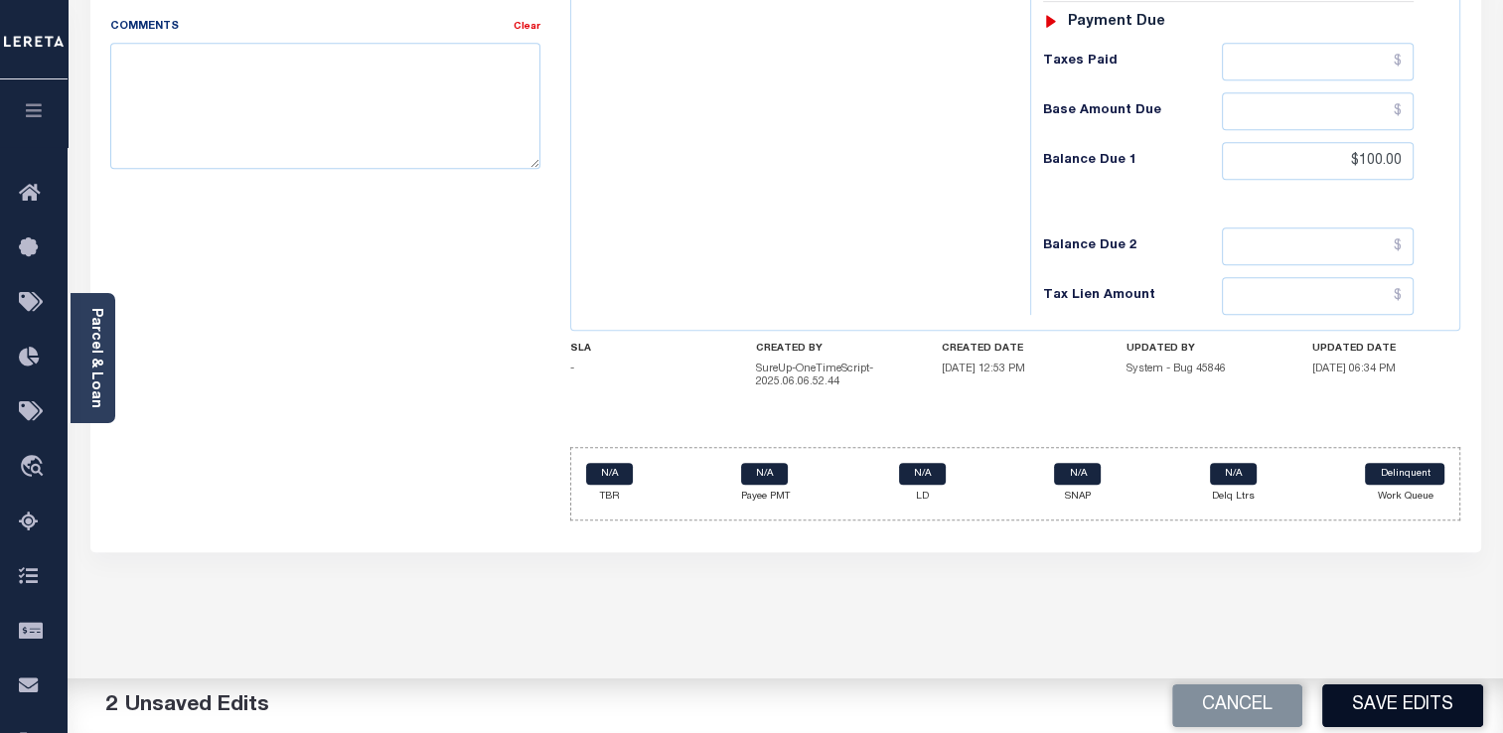
click at [1345, 706] on button "Save Edits" at bounding box center [1402, 706] width 161 height 43
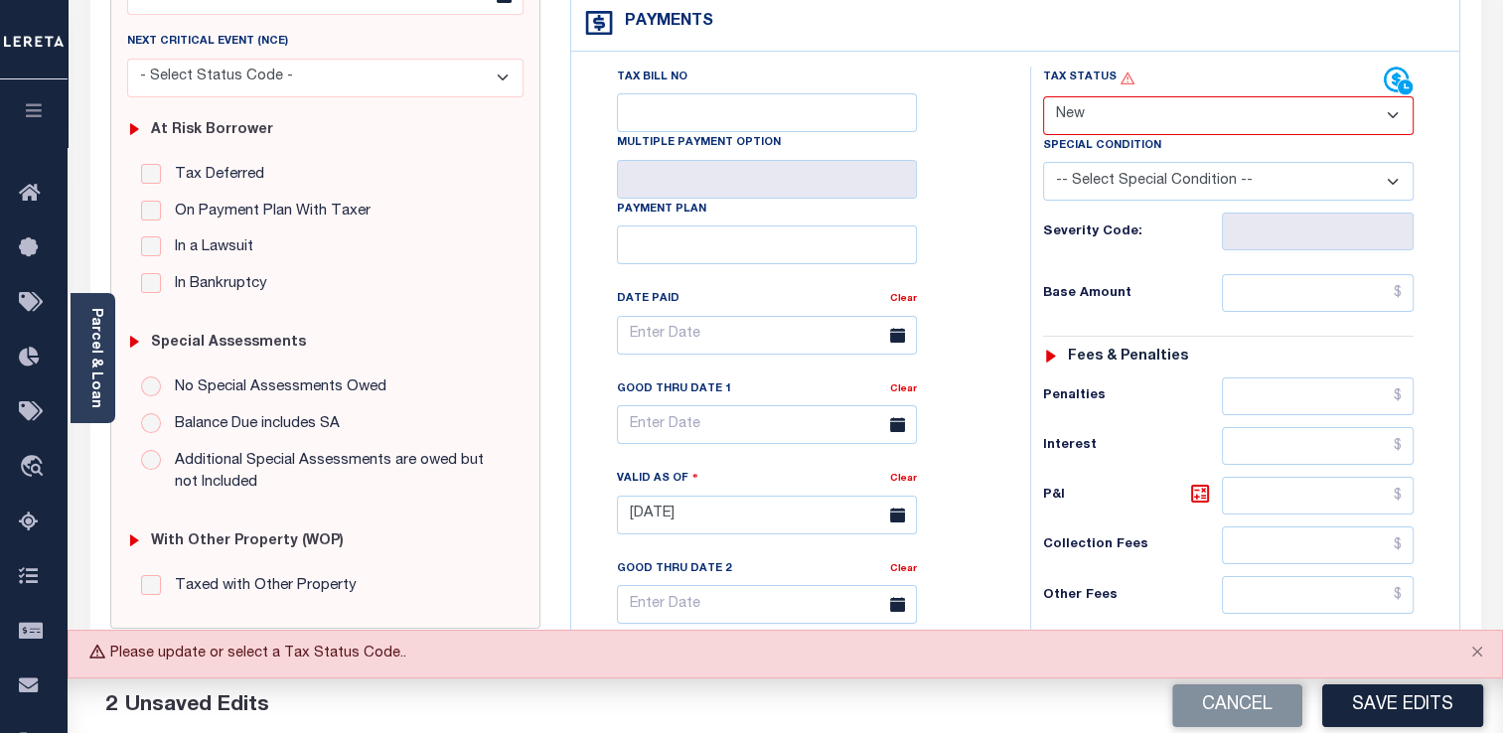
scroll to position [259, 0]
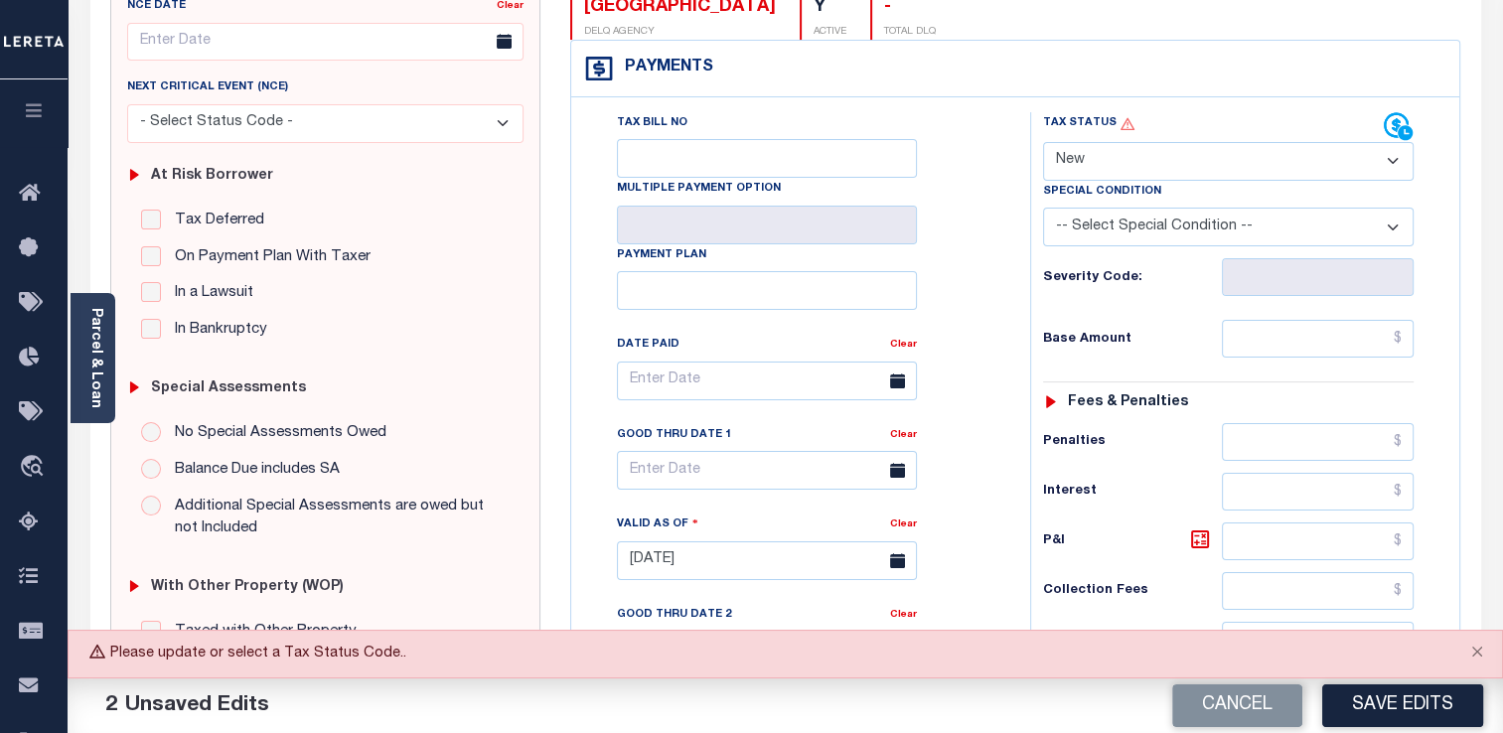
click at [1147, 169] on select "- Select Status Code - Open Due/Unpaid Paid Incomplete No Tax Due Internal Refu…" at bounding box center [1228, 161] width 371 height 39
select select "DUE"
click at [1043, 142] on select "- Select Status Code - Open Due/Unpaid Paid Incomplete No Tax Due Internal Refu…" at bounding box center [1228, 161] width 371 height 39
click at [1395, 711] on button "Save Edits" at bounding box center [1402, 706] width 161 height 43
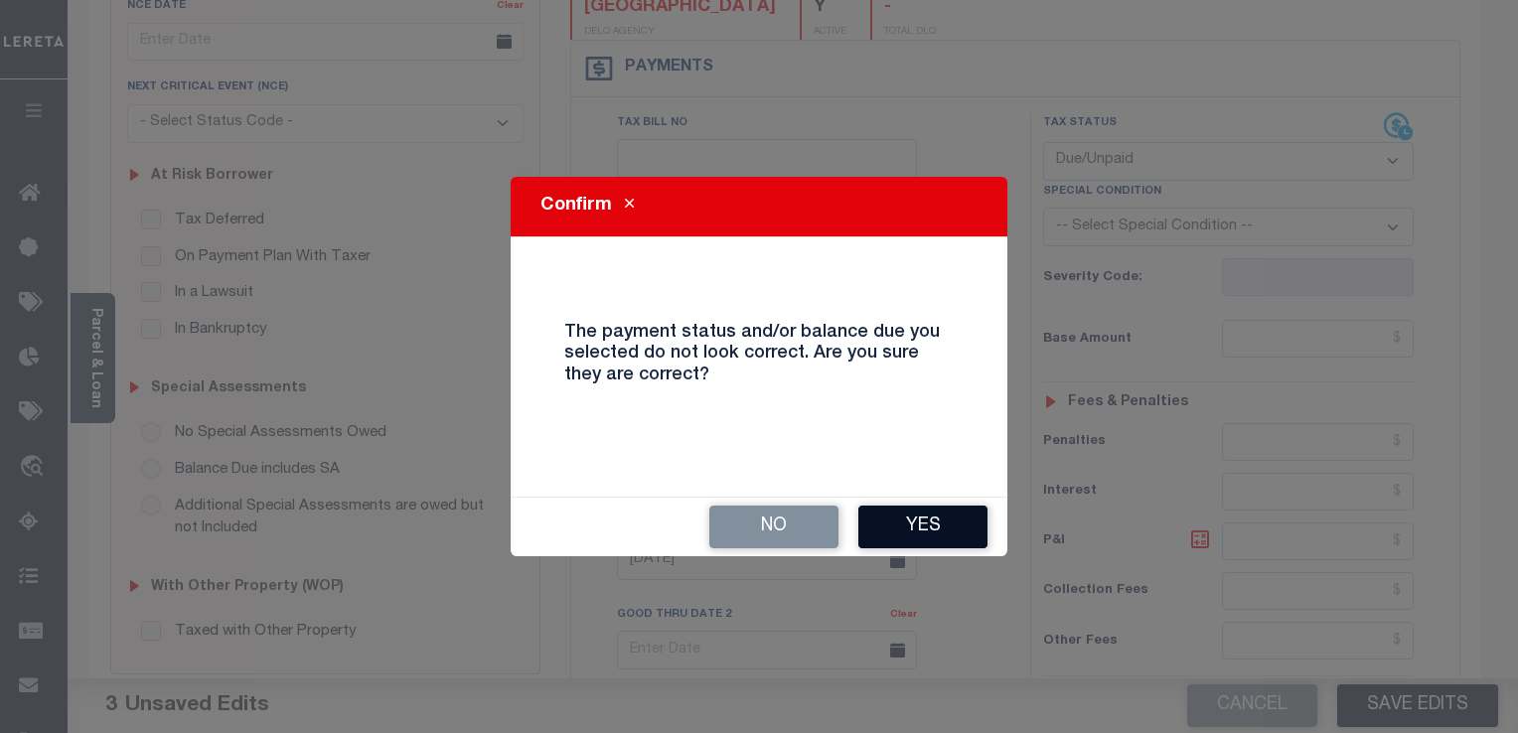
click at [922, 531] on button "Yes" at bounding box center [922, 527] width 129 height 43
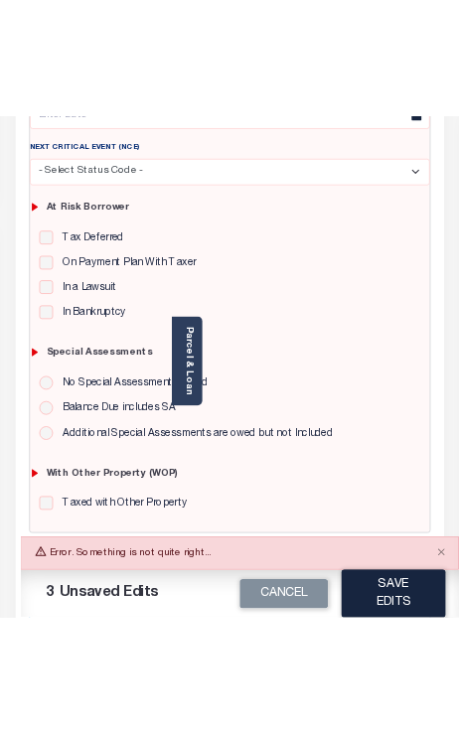
scroll to position [382, 0]
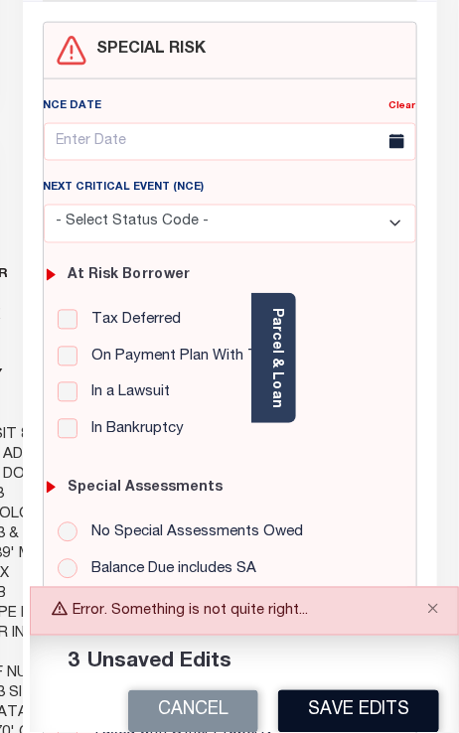
click at [407, 725] on button "Save Edits" at bounding box center [358, 711] width 161 height 43
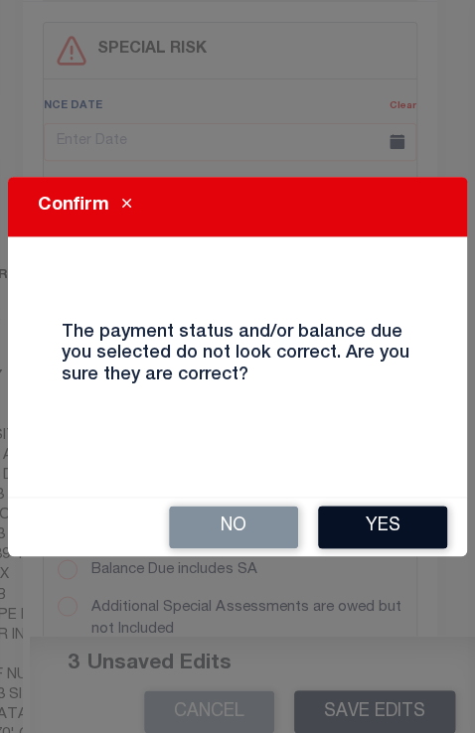
click at [377, 541] on button "Yes" at bounding box center [382, 527] width 129 height 43
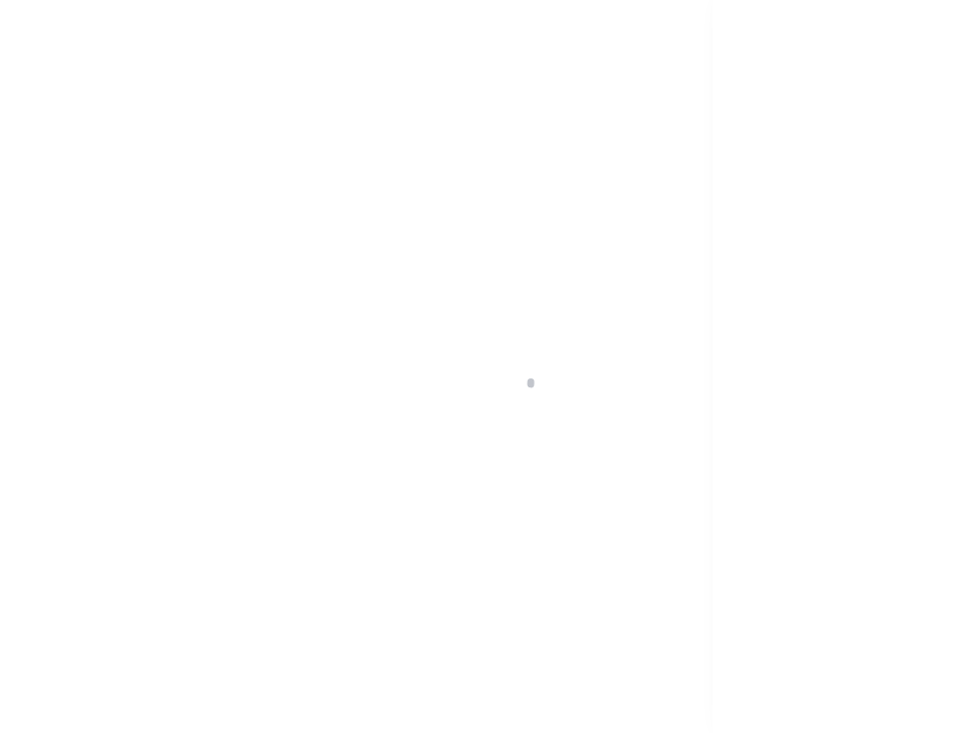
scroll to position [382, 0]
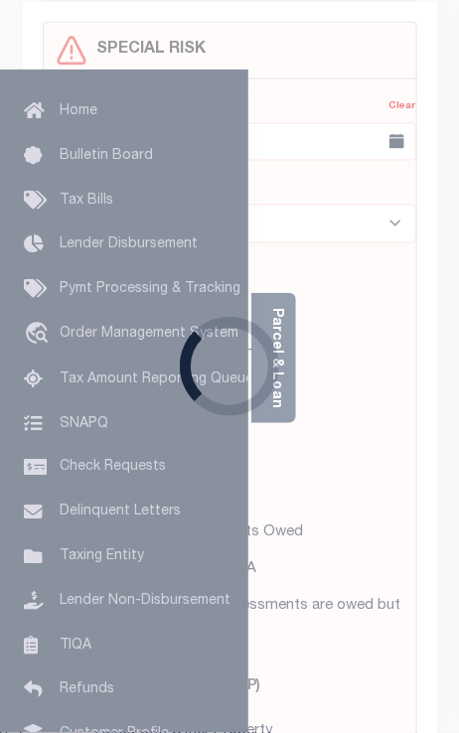
type input "[DATE]"
select select "DUE"
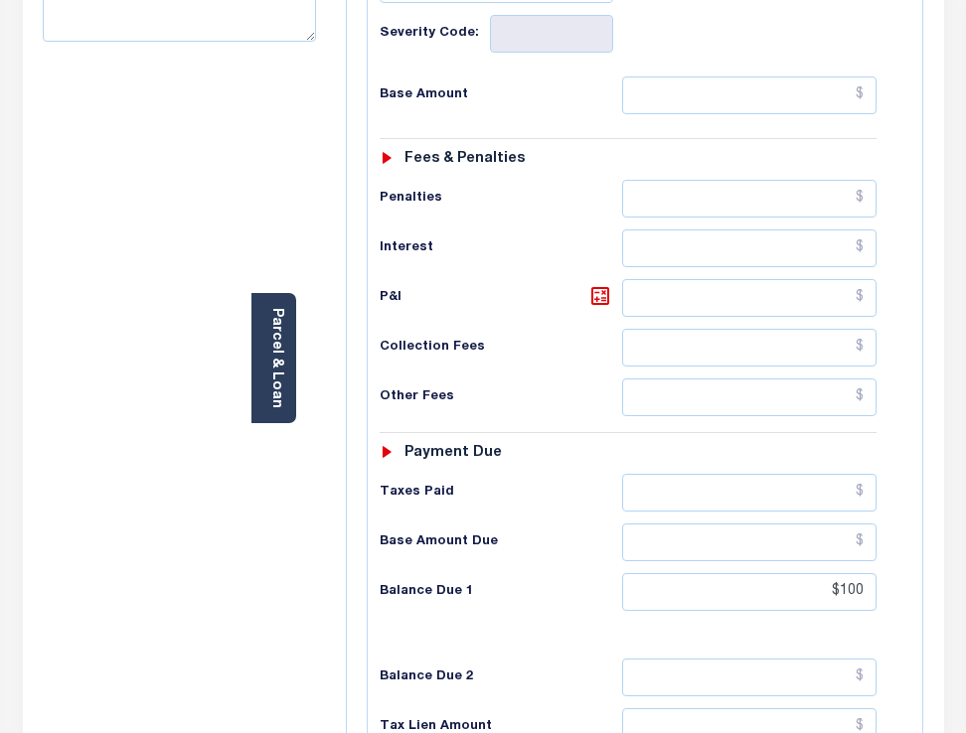
scroll to position [1035, 0]
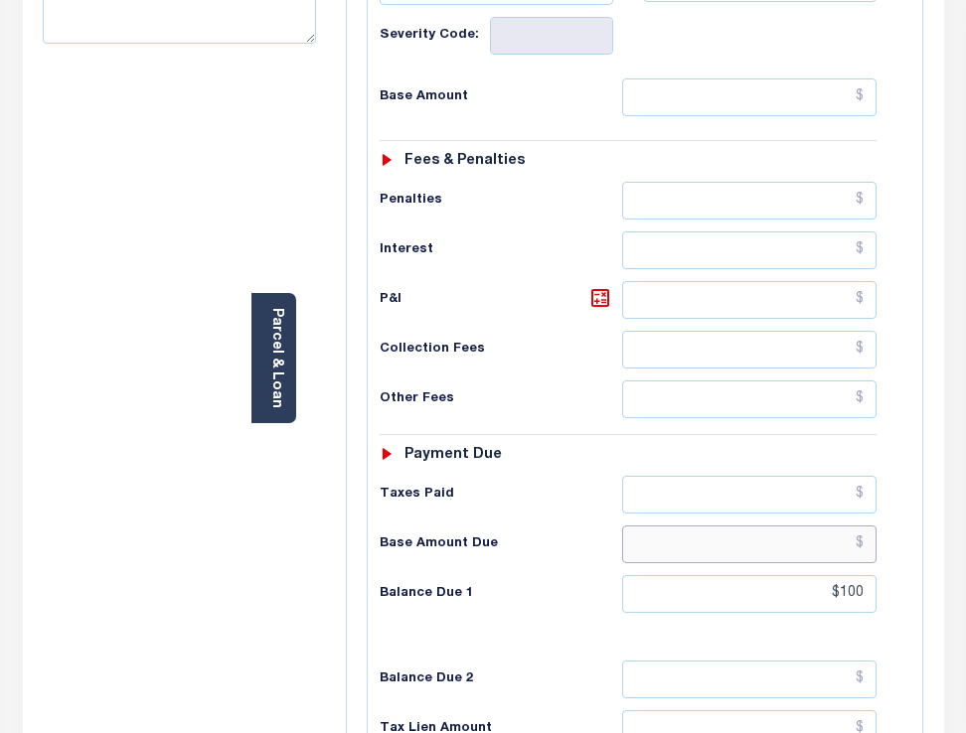
click at [458, 526] on input "text" at bounding box center [749, 545] width 255 height 38
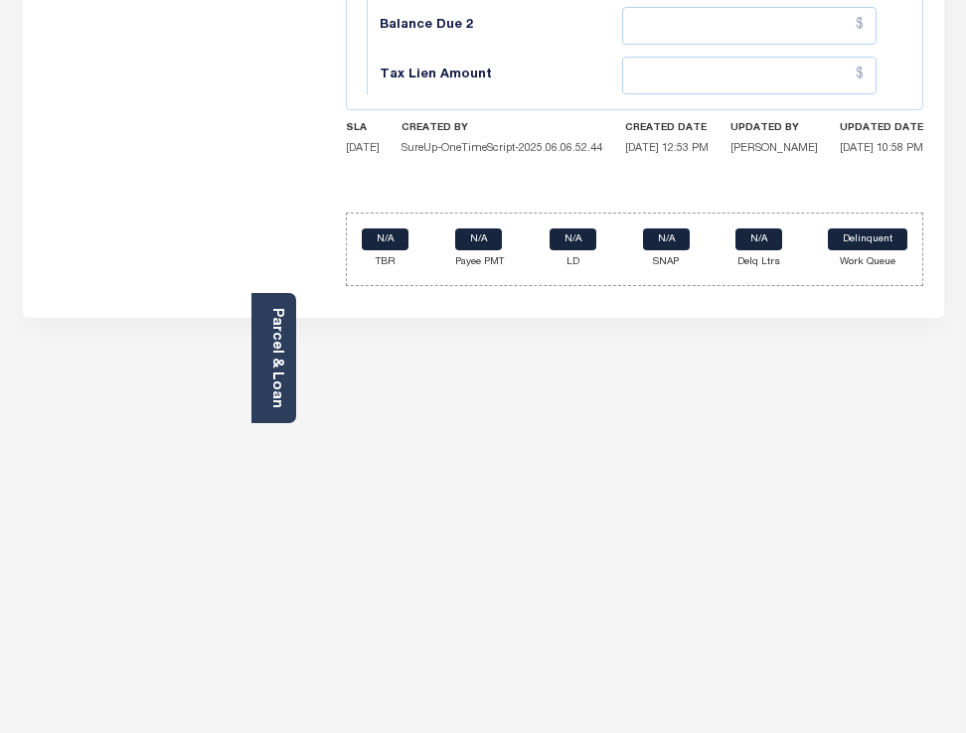
scroll to position [1690, 0]
click at [458, 368] on div "PAYMENT DOCUMENTS AGENCY DELINQUENT PAYEE" at bounding box center [483, 305] width 951 height 3785
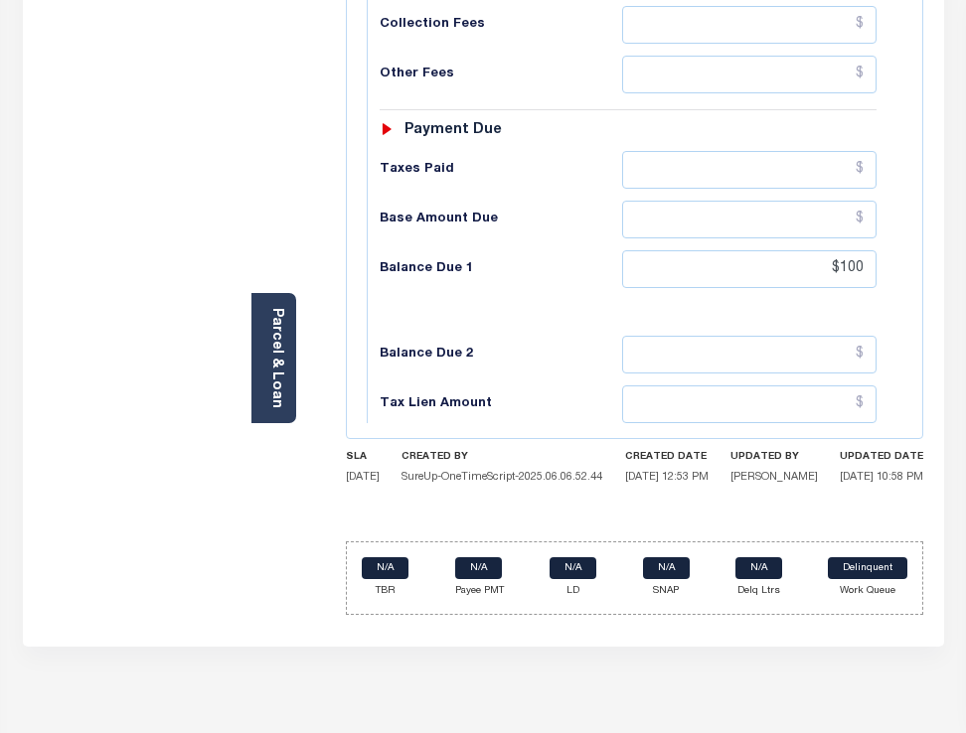
scroll to position [1217, 0]
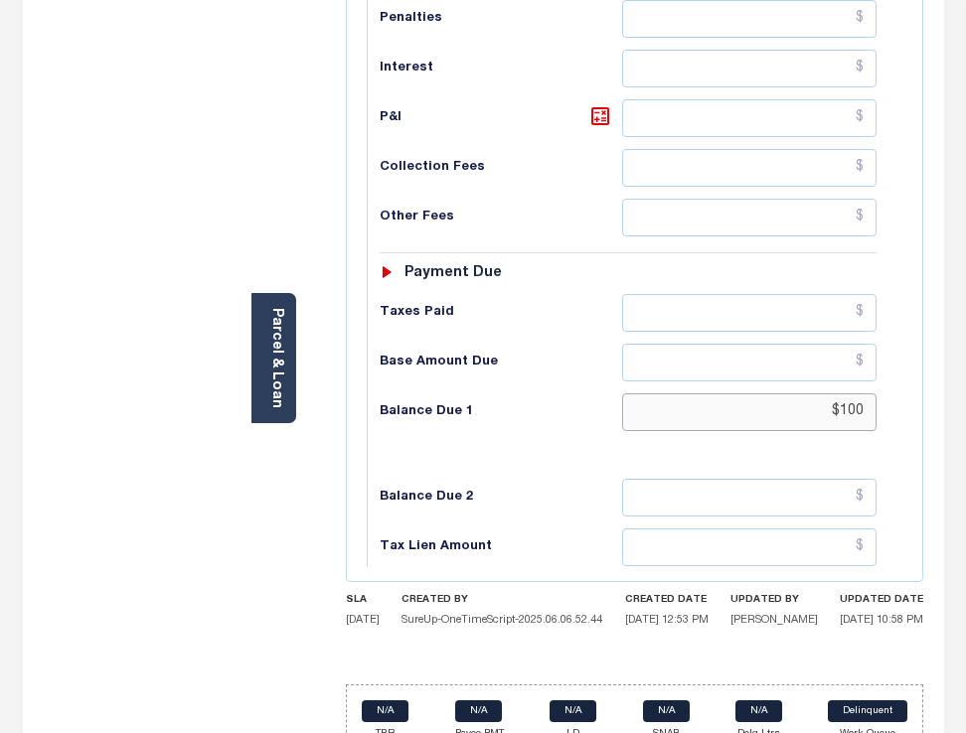
click at [458, 393] on input "$100" at bounding box center [749, 412] width 255 height 38
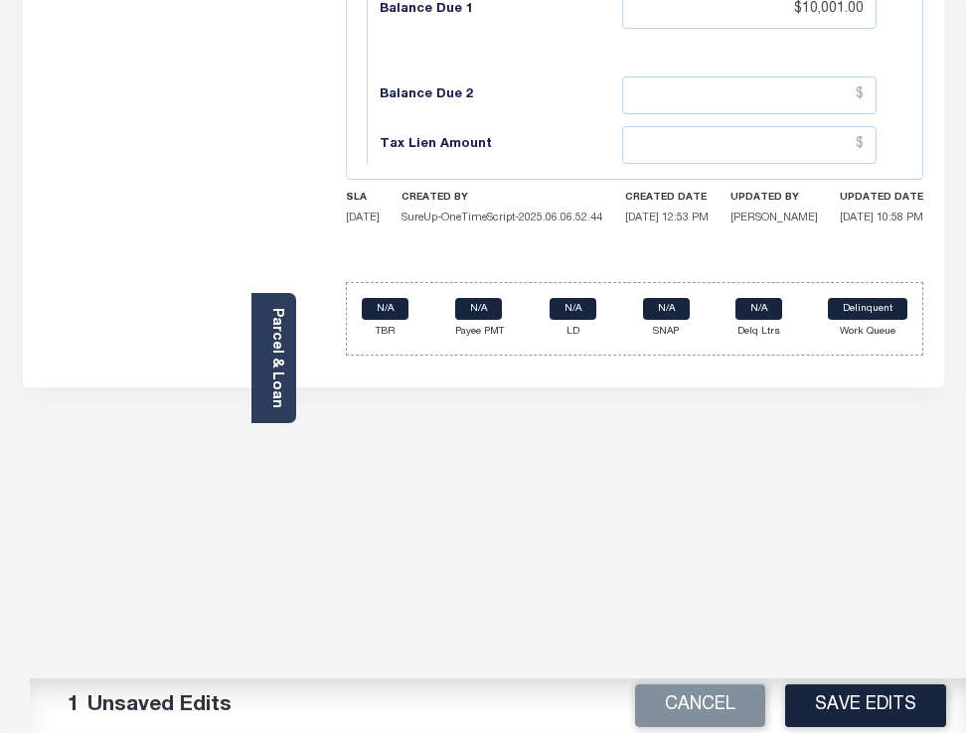
scroll to position [1621, 0]
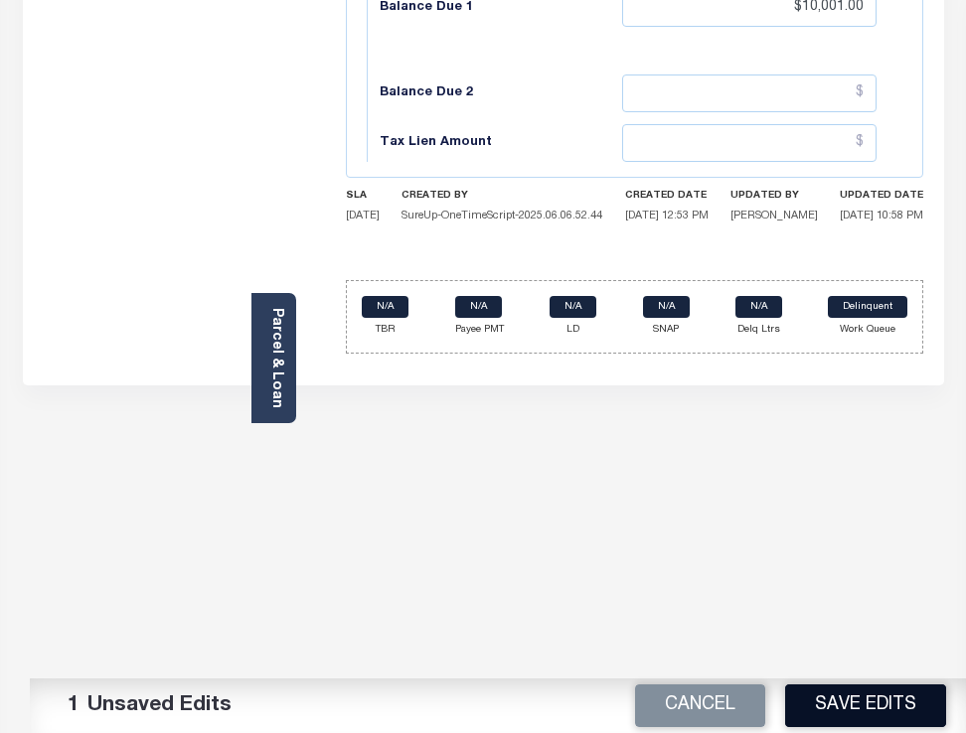
click at [458, 705] on button "Save Edits" at bounding box center [865, 706] width 161 height 43
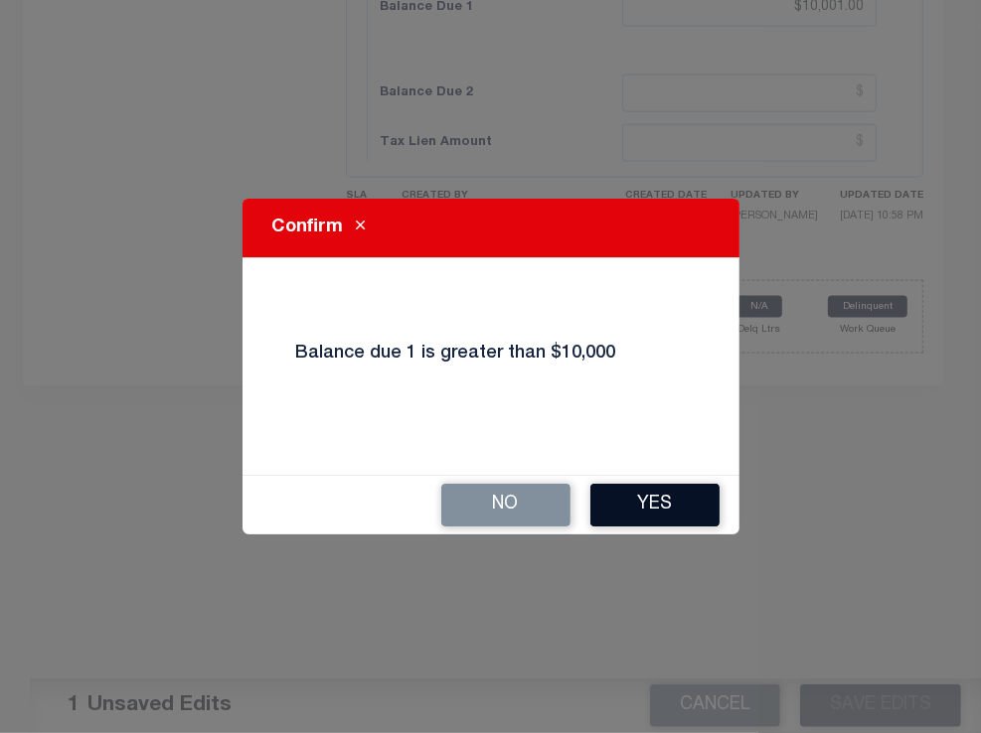
click at [458, 511] on button "Yes" at bounding box center [654, 505] width 129 height 43
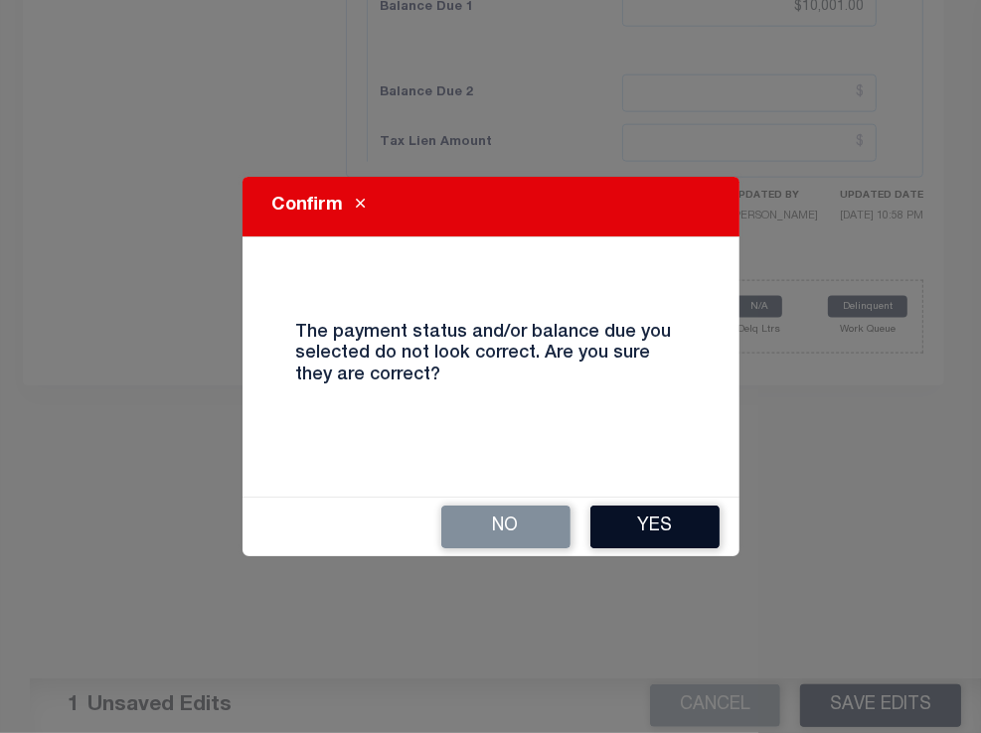
click at [458, 524] on button "Yes" at bounding box center [654, 527] width 129 height 43
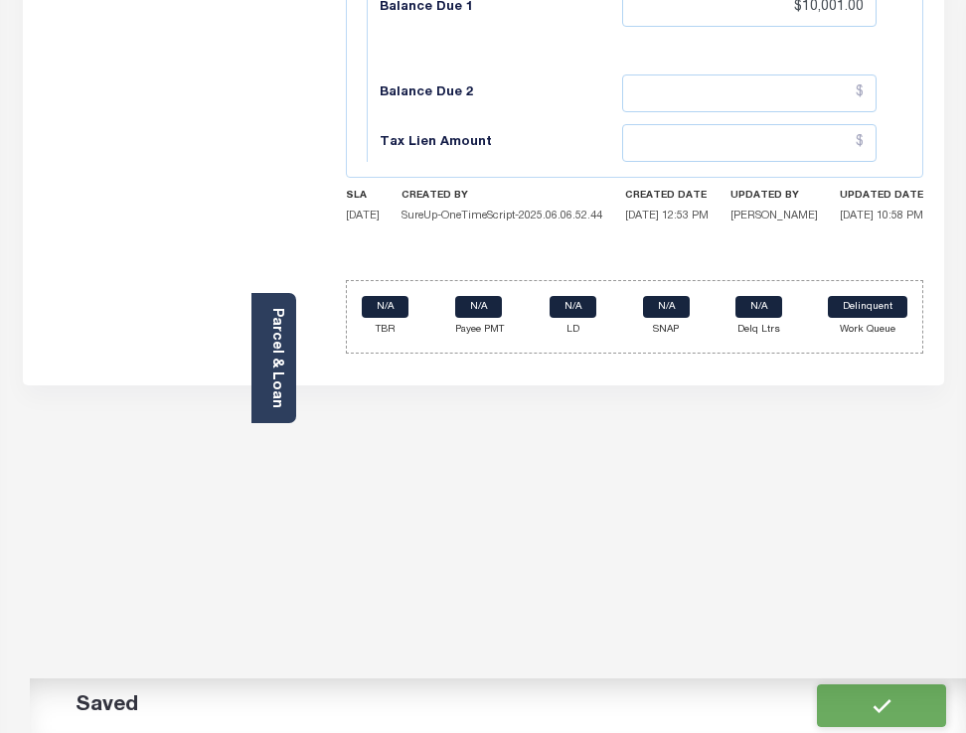
type input "$10,001"
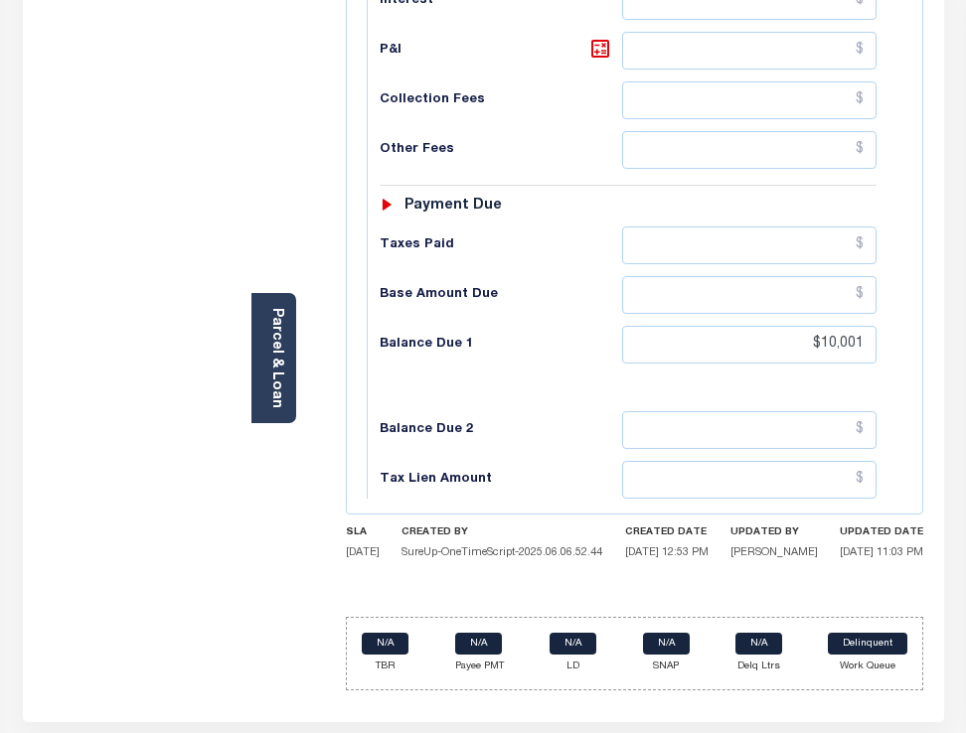
scroll to position [1293, 0]
